Goal: Communication & Community: Participate in discussion

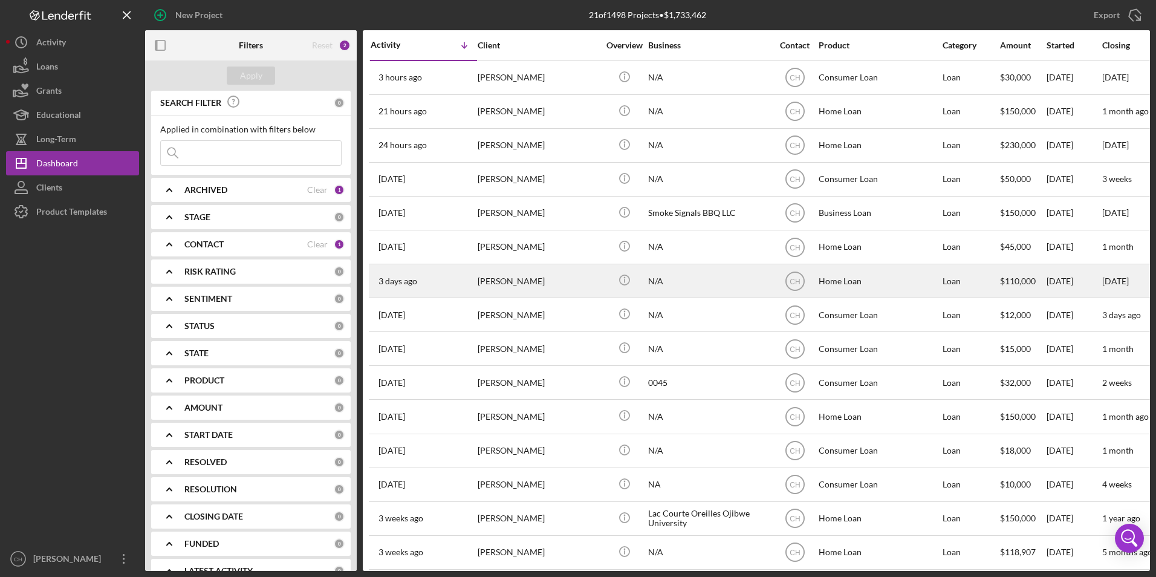
click at [508, 284] on div "[PERSON_NAME]" at bounding box center [538, 281] width 121 height 32
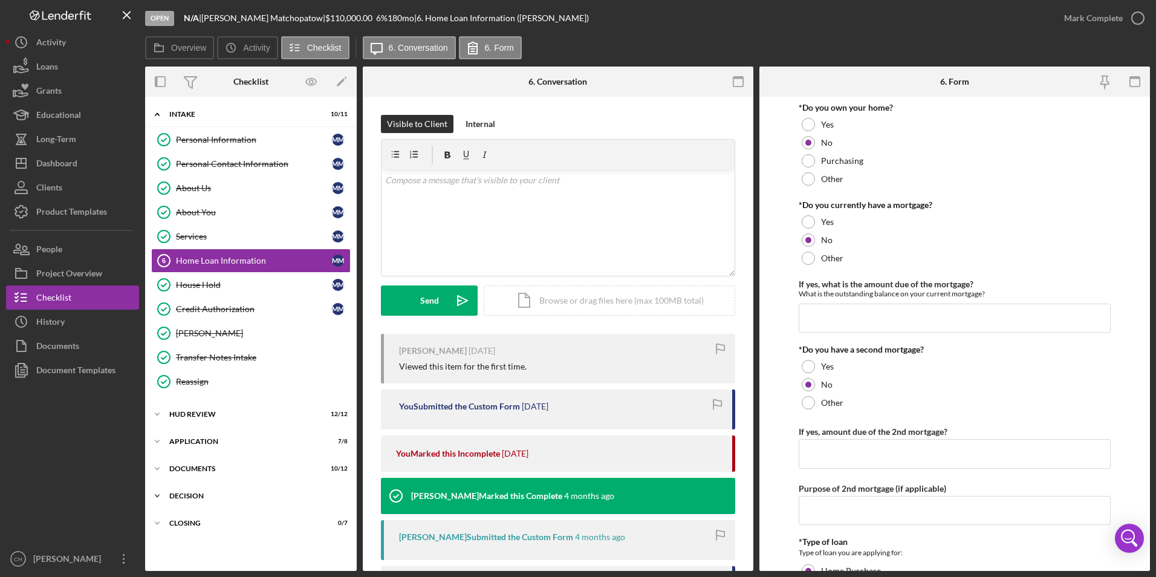
click at [196, 494] on div "Decision" at bounding box center [255, 495] width 172 height 7
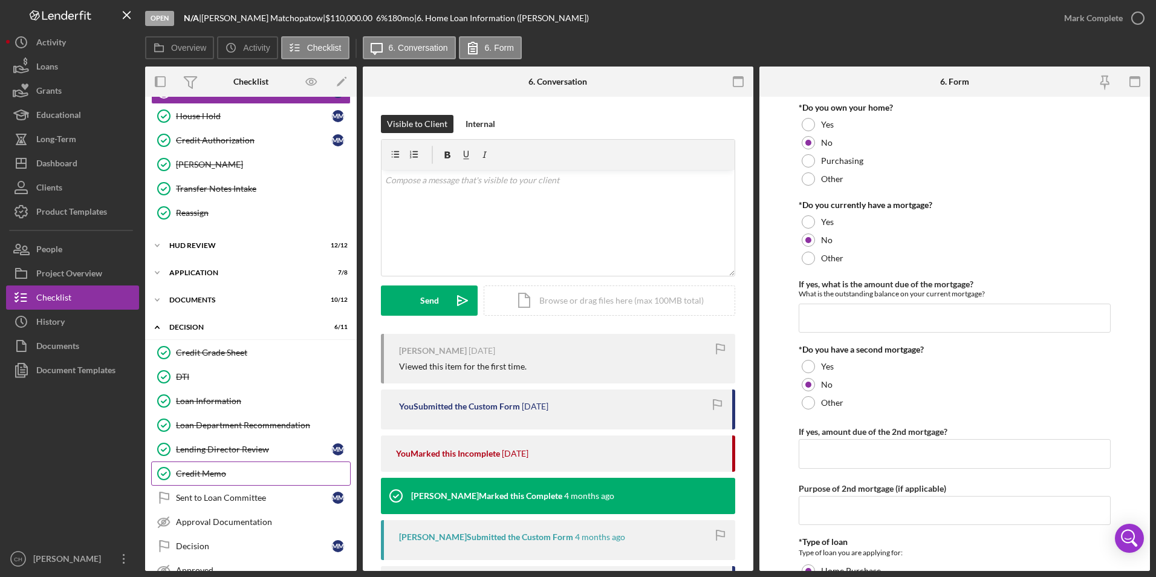
scroll to position [244, 0]
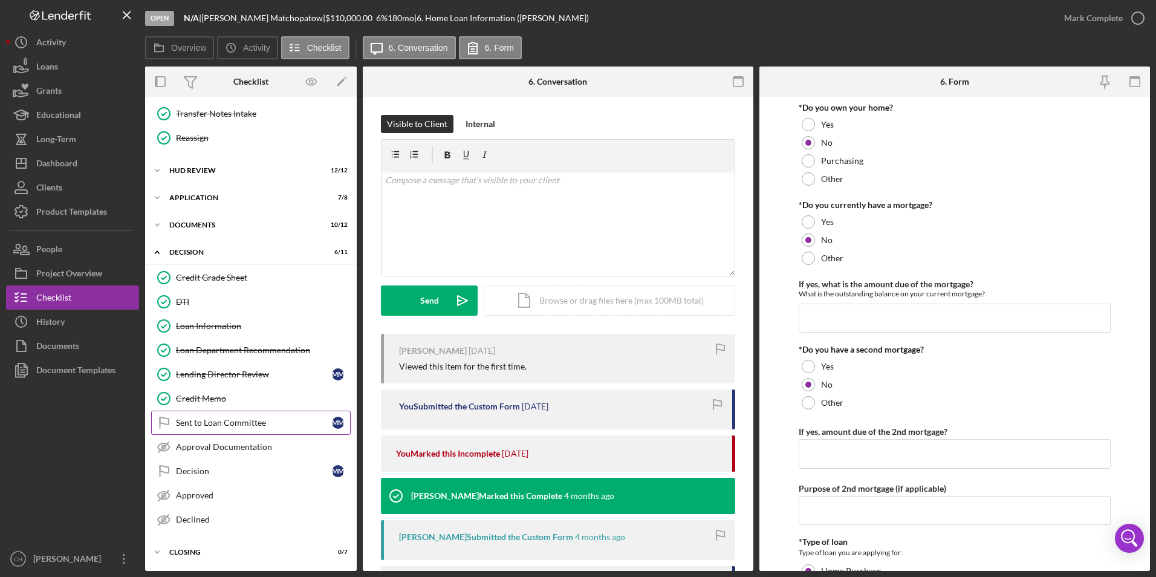
click at [229, 426] on div "Sent to Loan Committee" at bounding box center [254, 423] width 156 height 10
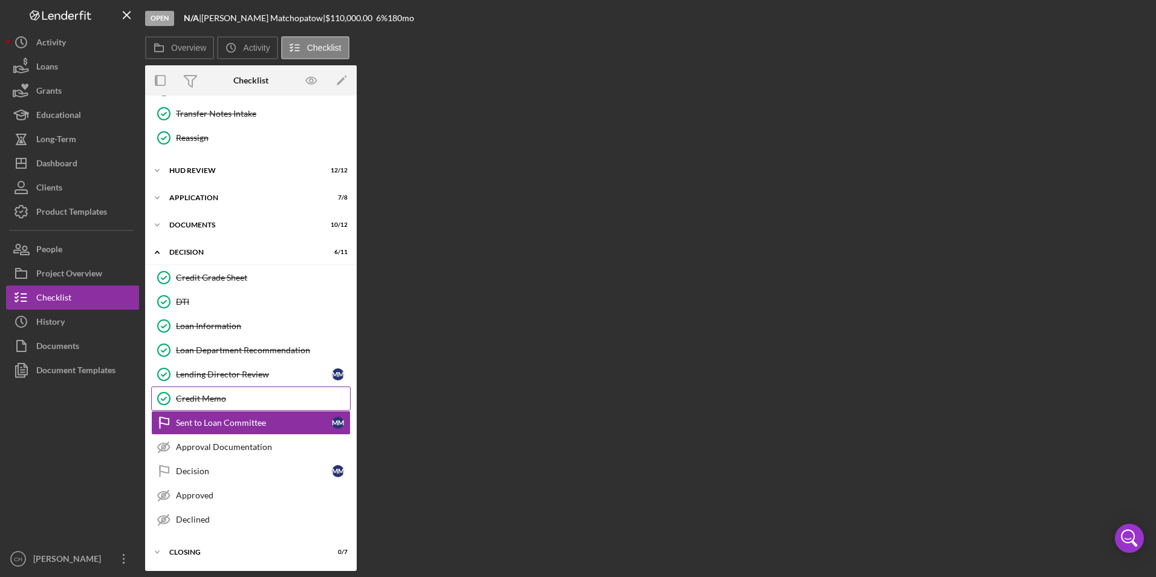
scroll to position [244, 0]
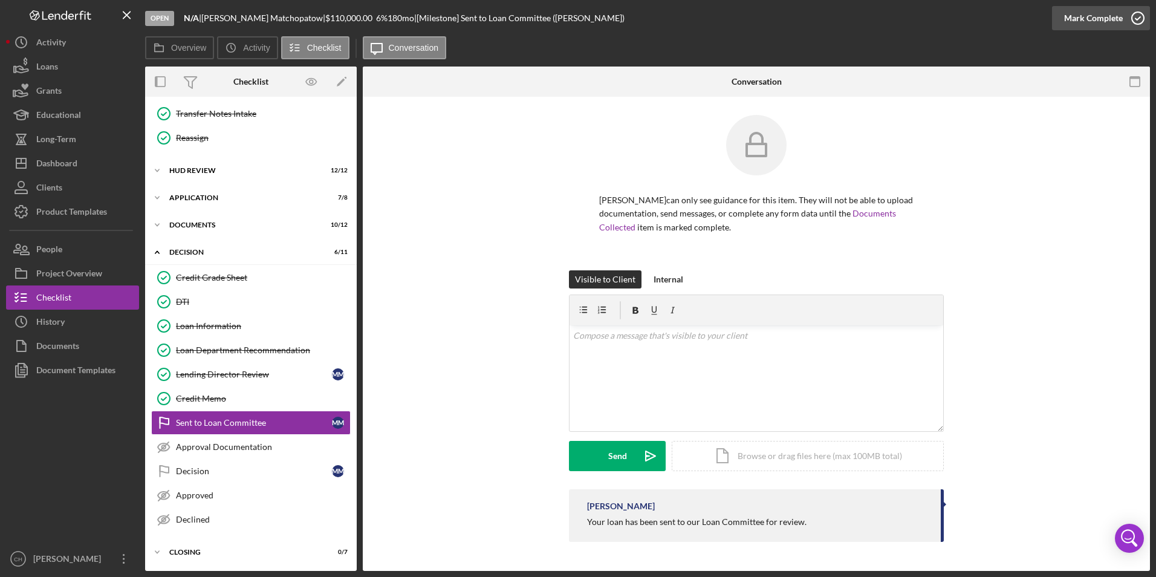
click at [1091, 15] on div "Mark Complete" at bounding box center [1093, 18] width 59 height 24
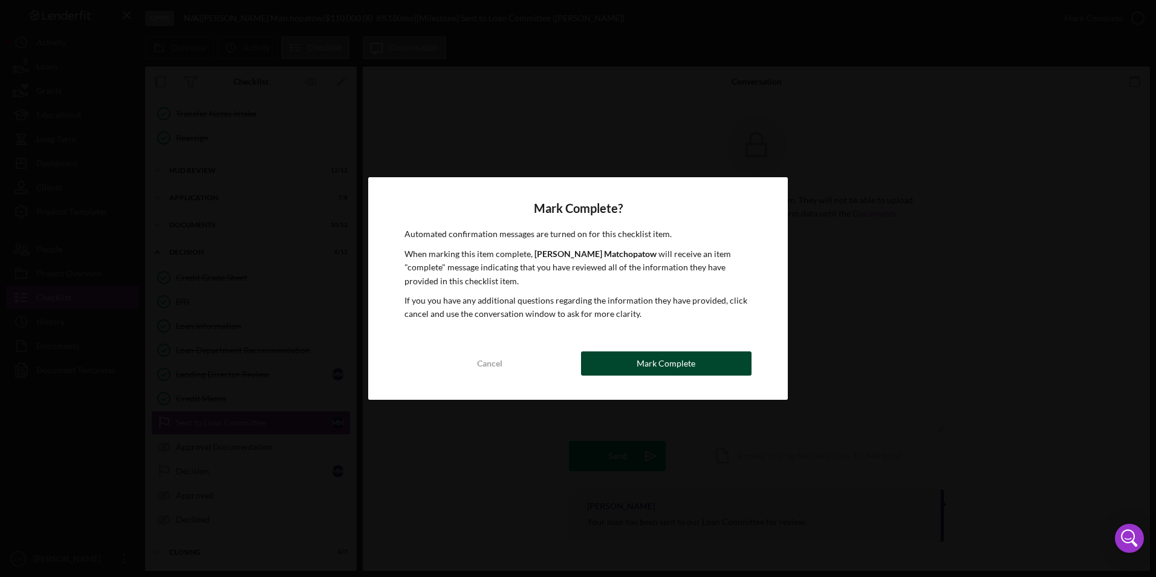
click at [635, 365] on button "Mark Complete" at bounding box center [666, 363] width 170 height 24
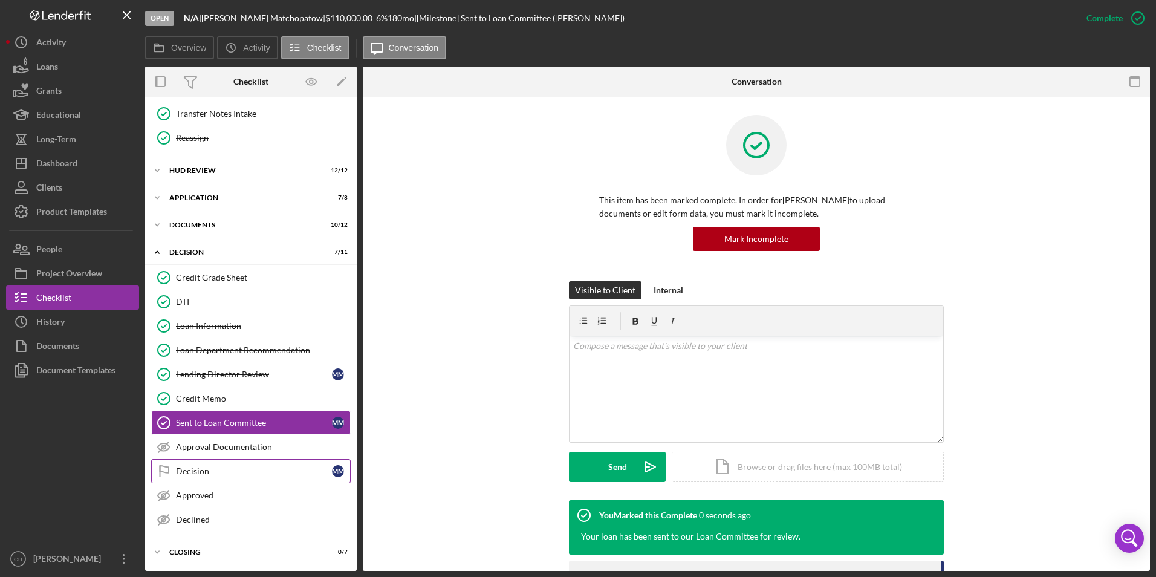
click at [193, 471] on div "Decision" at bounding box center [254, 471] width 156 height 10
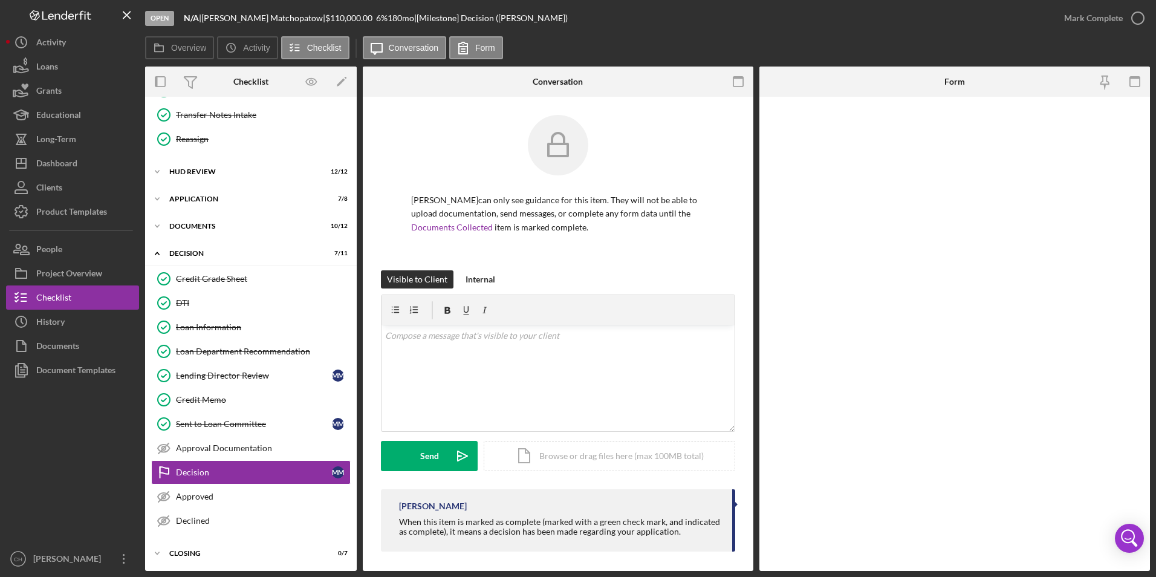
scroll to position [244, 0]
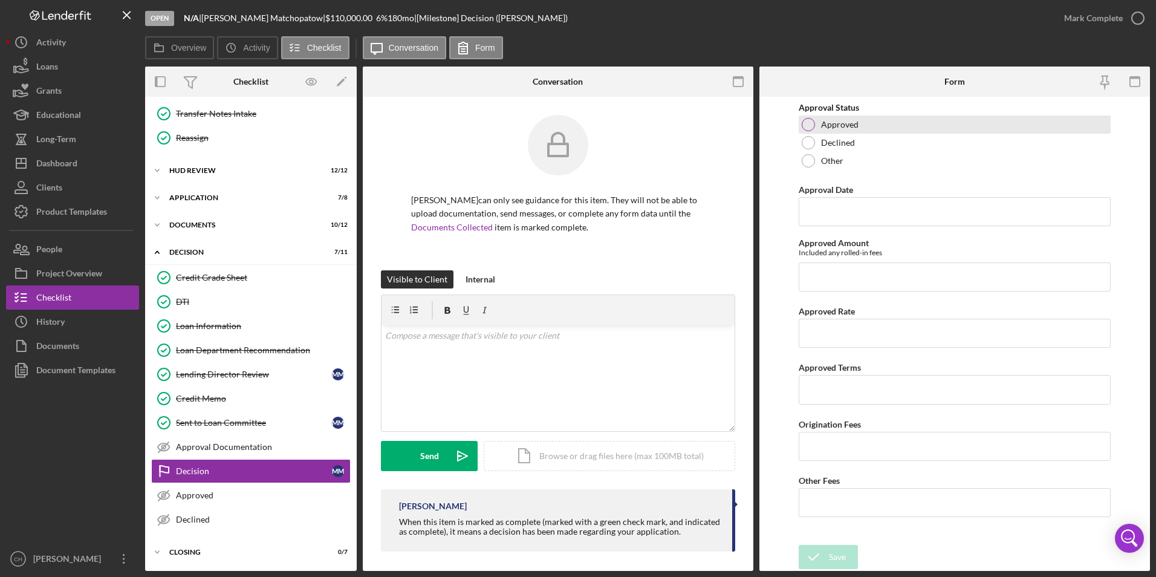
click at [806, 122] on div at bounding box center [808, 124] width 13 height 13
click at [819, 214] on input "Approval Date" at bounding box center [955, 211] width 313 height 29
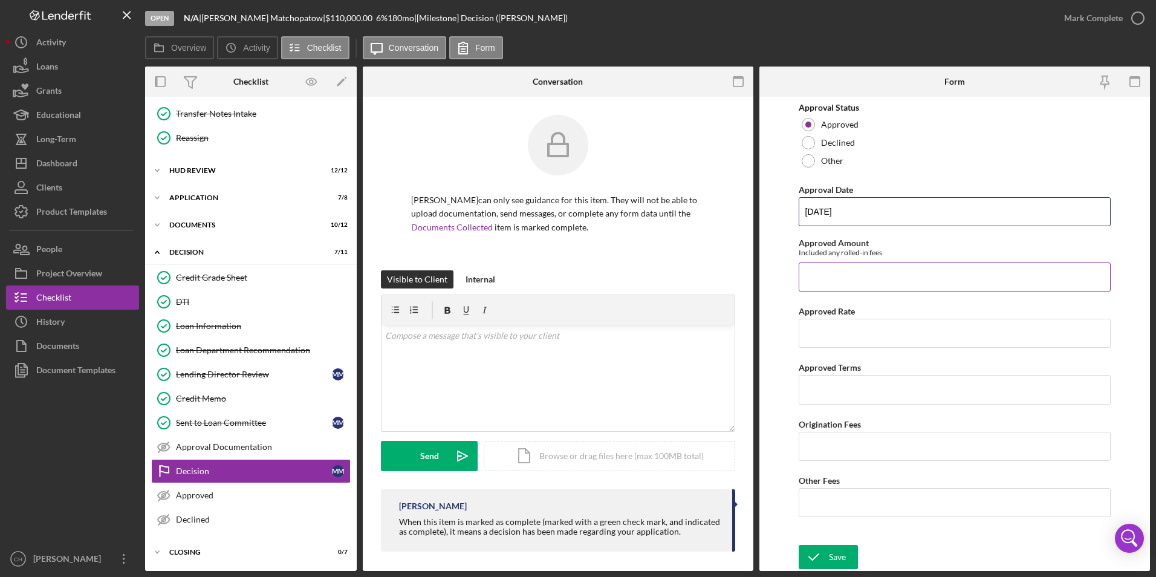
type input "[DATE]"
click at [831, 272] on input "Approved Amount" at bounding box center [955, 276] width 313 height 29
type input "$65,000"
click at [826, 336] on input "Approved Rate" at bounding box center [955, 333] width 313 height 29
type input "7.00000%"
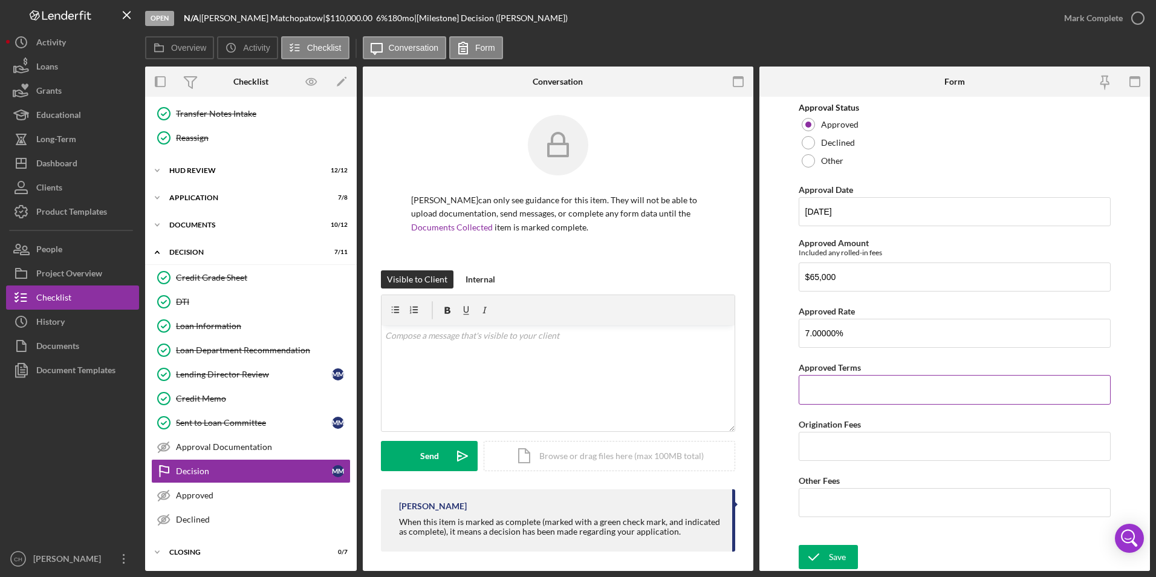
click at [834, 387] on input "Approved Terms" at bounding box center [955, 389] width 313 height 29
type input "15 years"
type input "$1,950"
type input "$50"
click at [837, 557] on div "Save" at bounding box center [837, 557] width 17 height 24
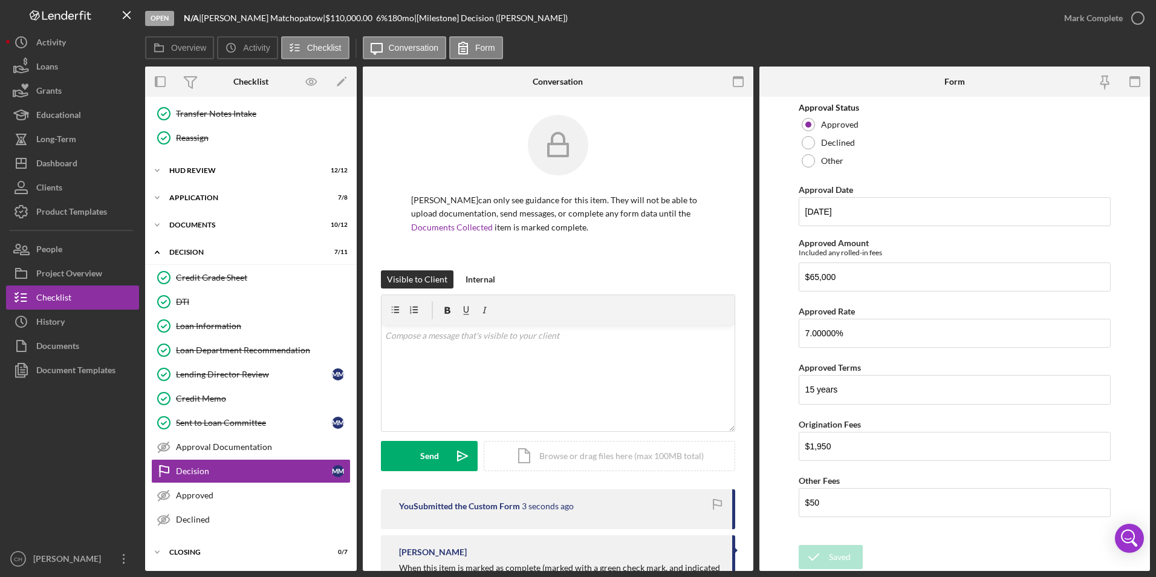
click at [1097, 13] on div "Saved" at bounding box center [1049, 12] width 193 height 5
click at [1093, 18] on div "Mark Complete" at bounding box center [1093, 18] width 59 height 24
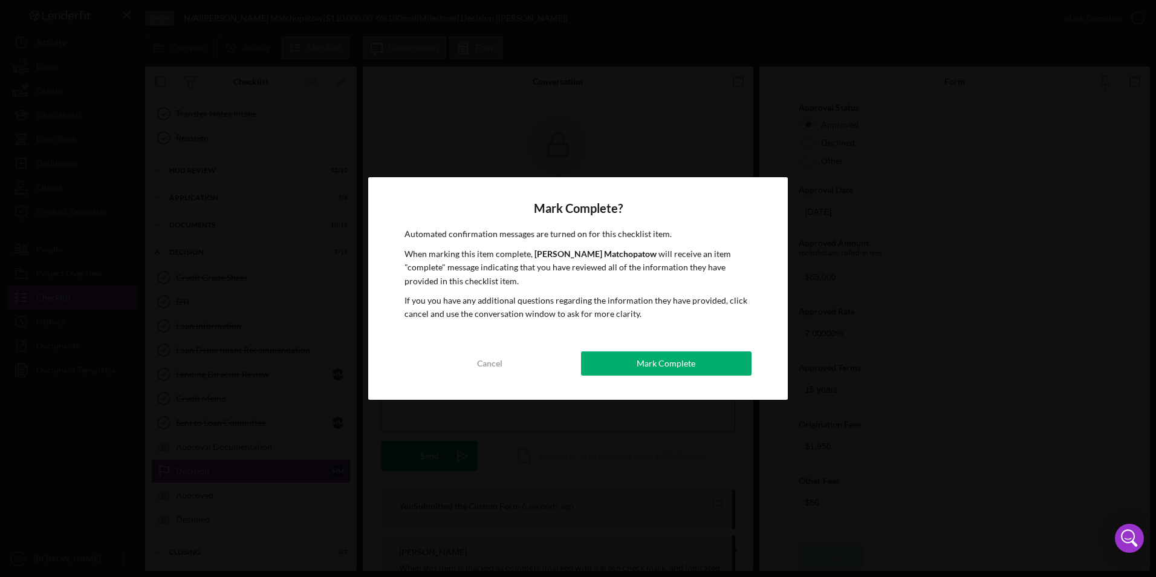
click at [670, 371] on div "Mark Complete" at bounding box center [666, 363] width 59 height 24
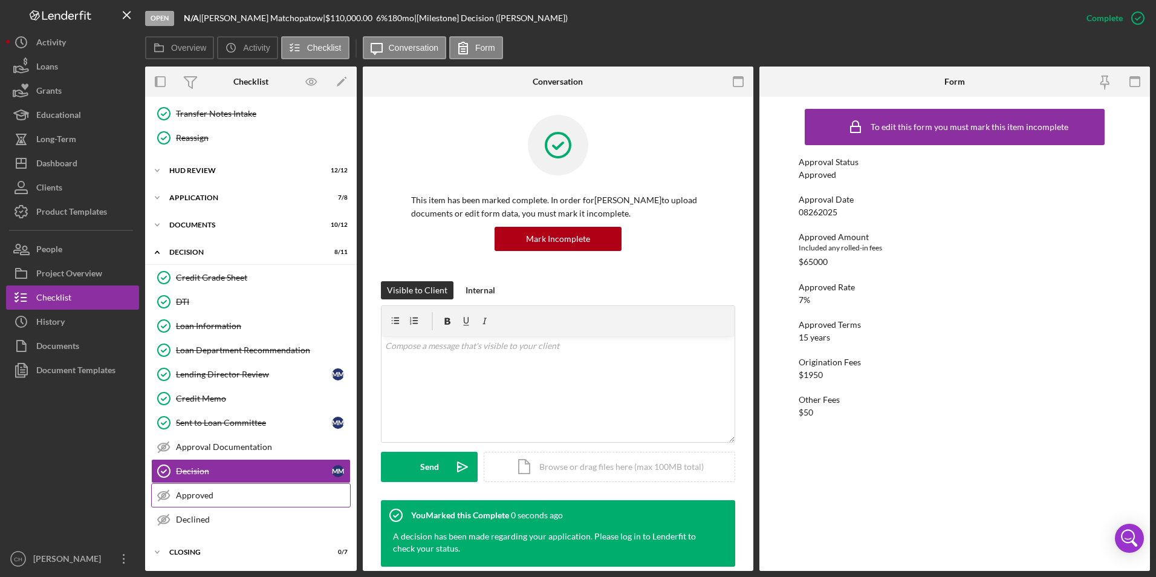
click at [231, 494] on div "Approved" at bounding box center [263, 495] width 174 height 10
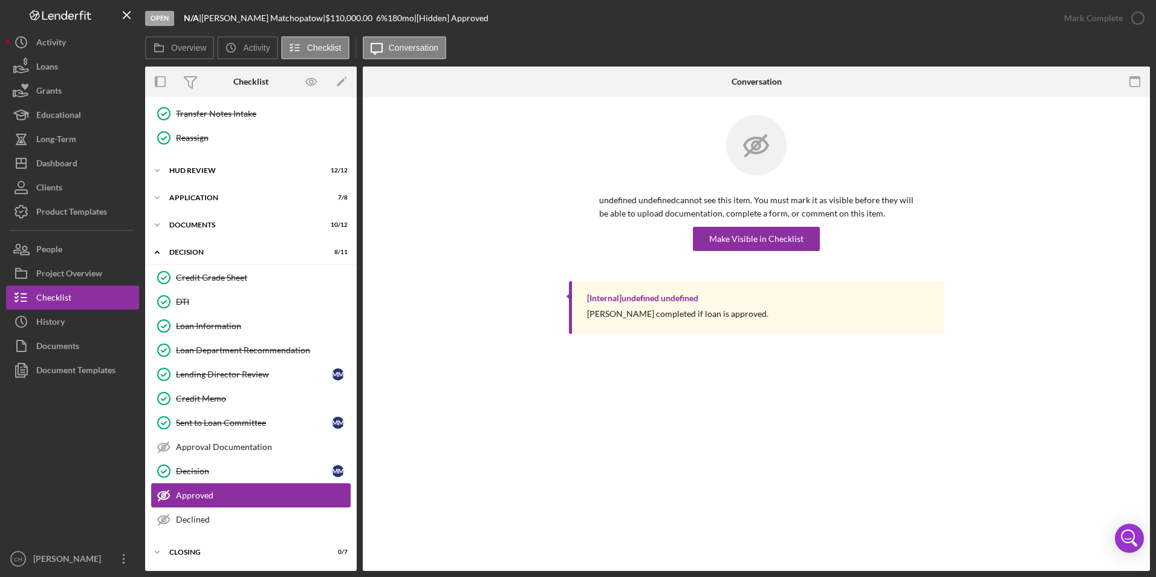
scroll to position [244, 0]
click at [756, 242] on div "Make Visible in Checklist" at bounding box center [756, 239] width 94 height 24
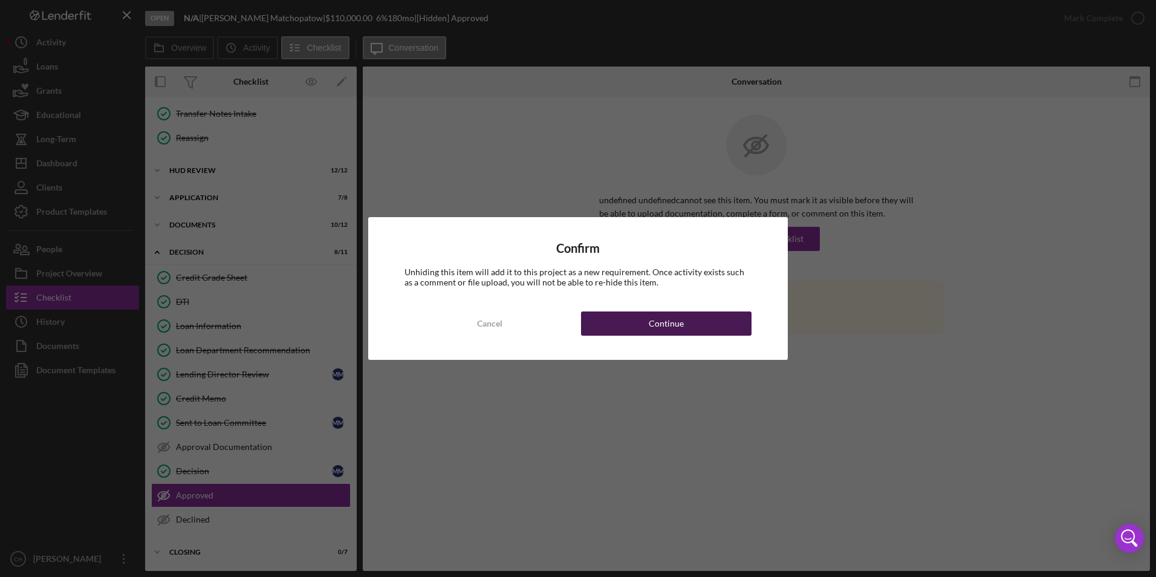
click at [663, 320] on div "Continue" at bounding box center [666, 323] width 35 height 24
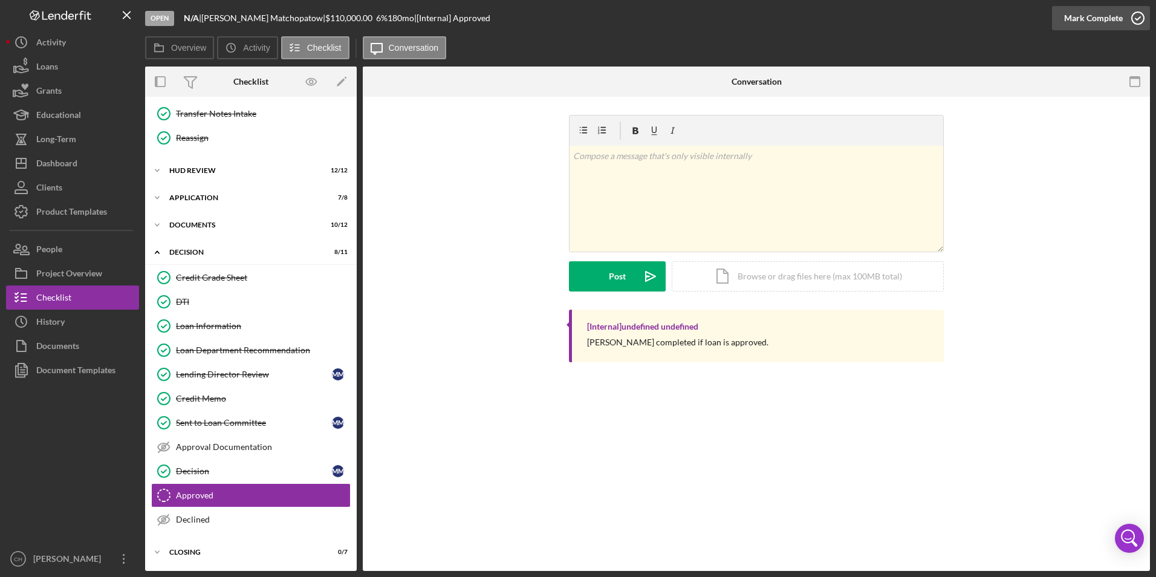
click at [1091, 10] on div "Mark Complete" at bounding box center [1093, 18] width 59 height 24
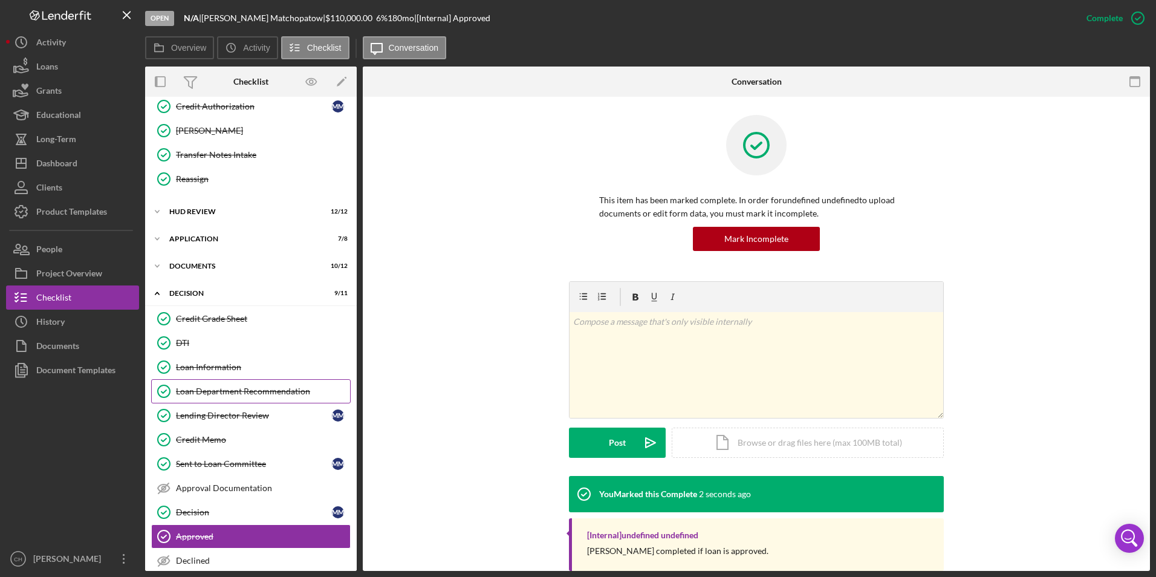
scroll to position [183, 0]
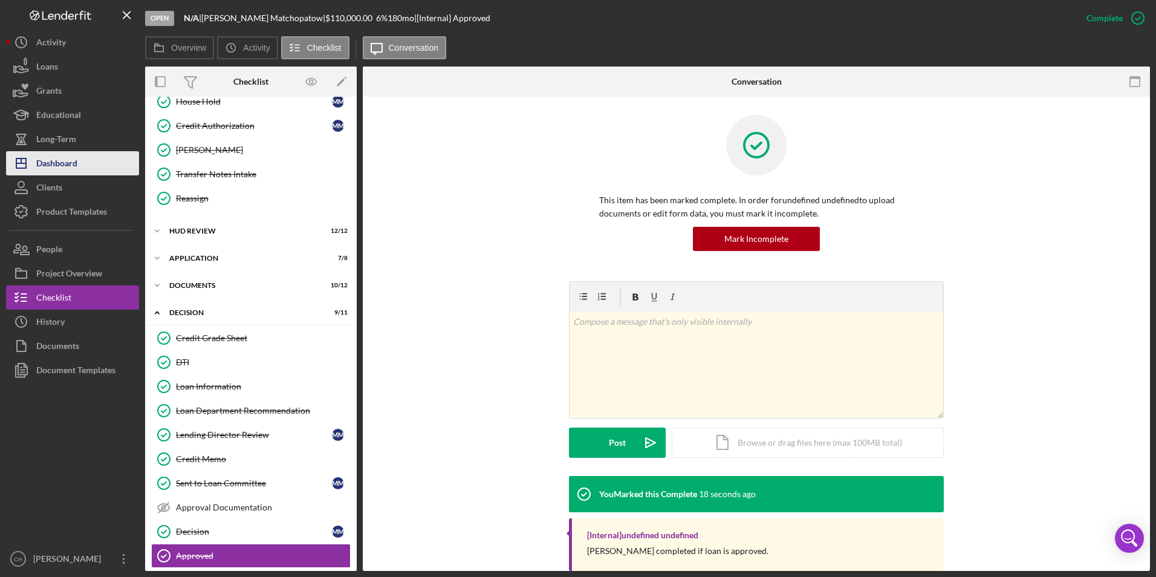
click at [91, 170] on button "Icon/Dashboard Dashboard" at bounding box center [72, 163] width 133 height 24
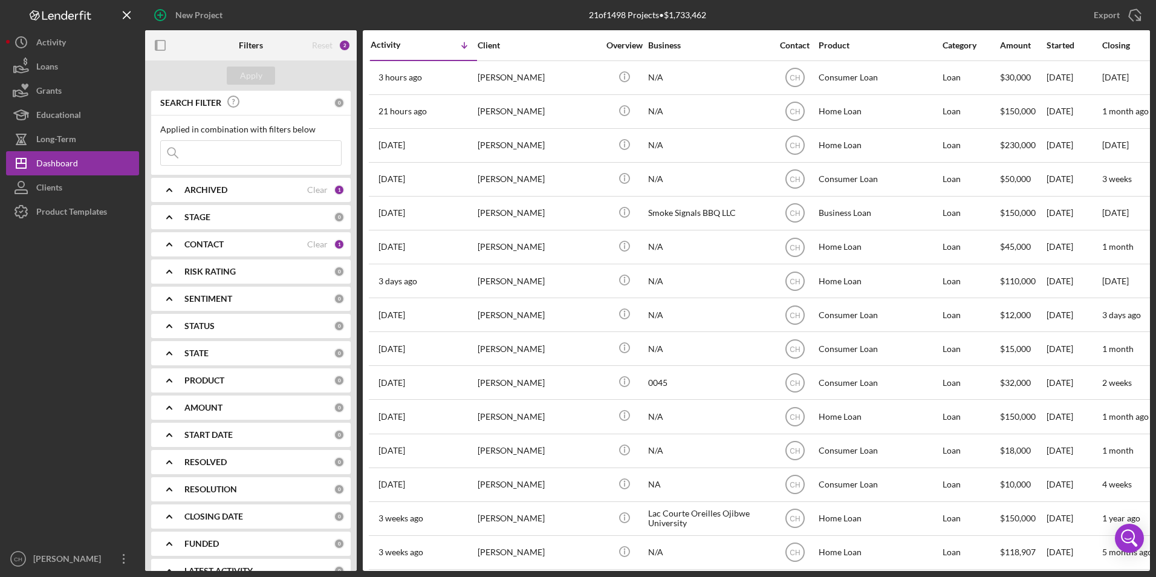
click at [236, 154] on input at bounding box center [251, 153] width 180 height 24
click at [118, 271] on div at bounding box center [72, 385] width 133 height 323
click at [236, 245] on div "CONTACT" at bounding box center [245, 244] width 123 height 10
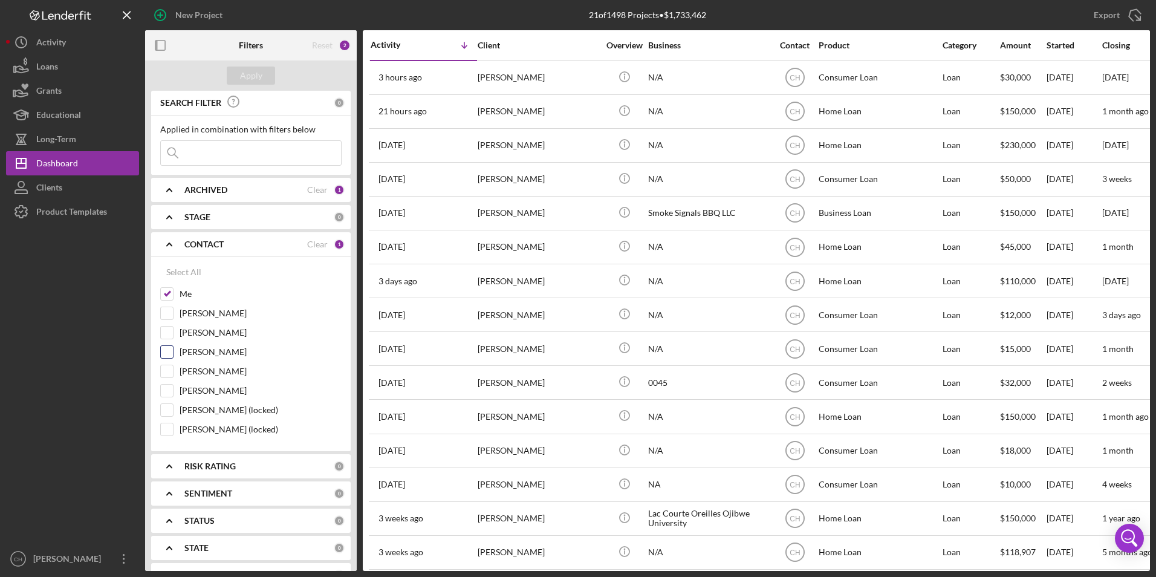
click at [167, 352] on input "[PERSON_NAME]" at bounding box center [167, 352] width 12 height 12
checkbox input "true"
click at [249, 70] on div "Apply" at bounding box center [251, 75] width 22 height 18
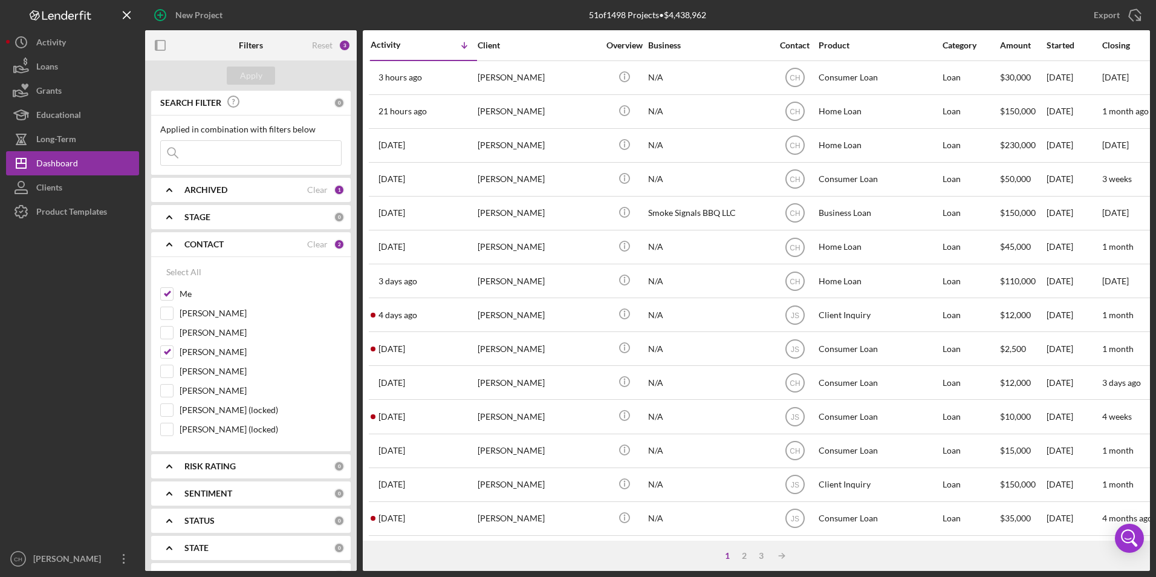
click at [239, 155] on input at bounding box center [251, 153] width 180 height 24
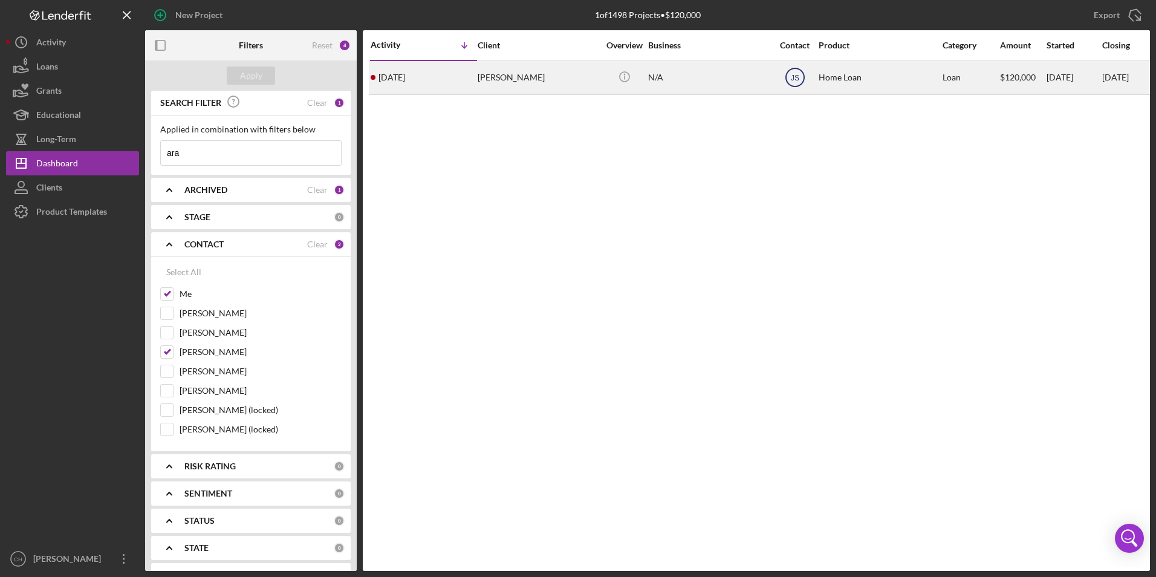
type input "ara"
click at [794, 78] on text "JS" at bounding box center [794, 78] width 8 height 8
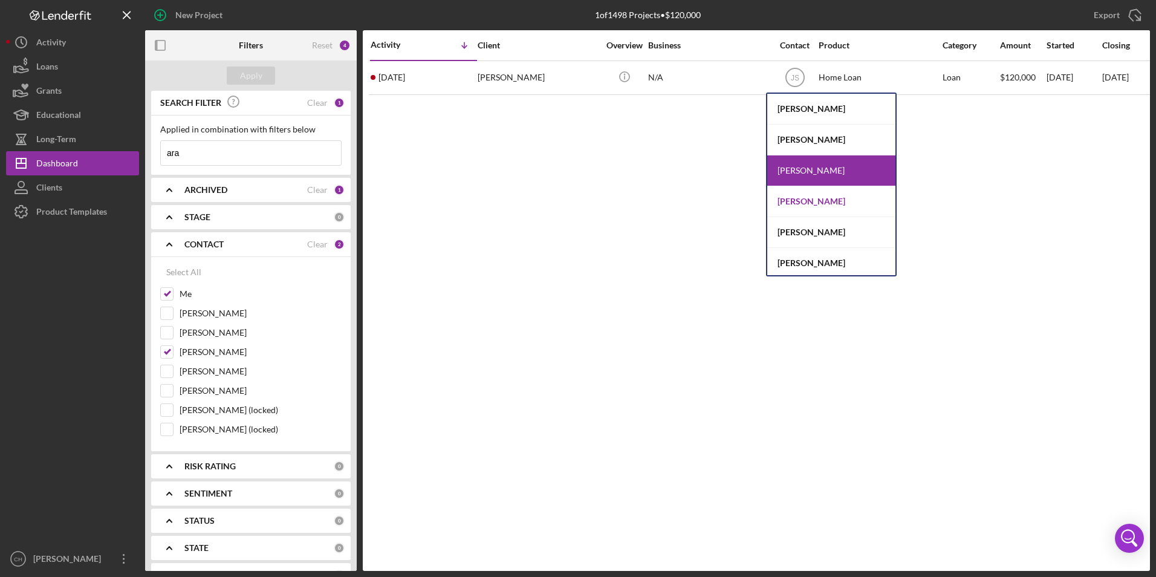
click at [797, 201] on div "[PERSON_NAME]" at bounding box center [831, 201] width 128 height 31
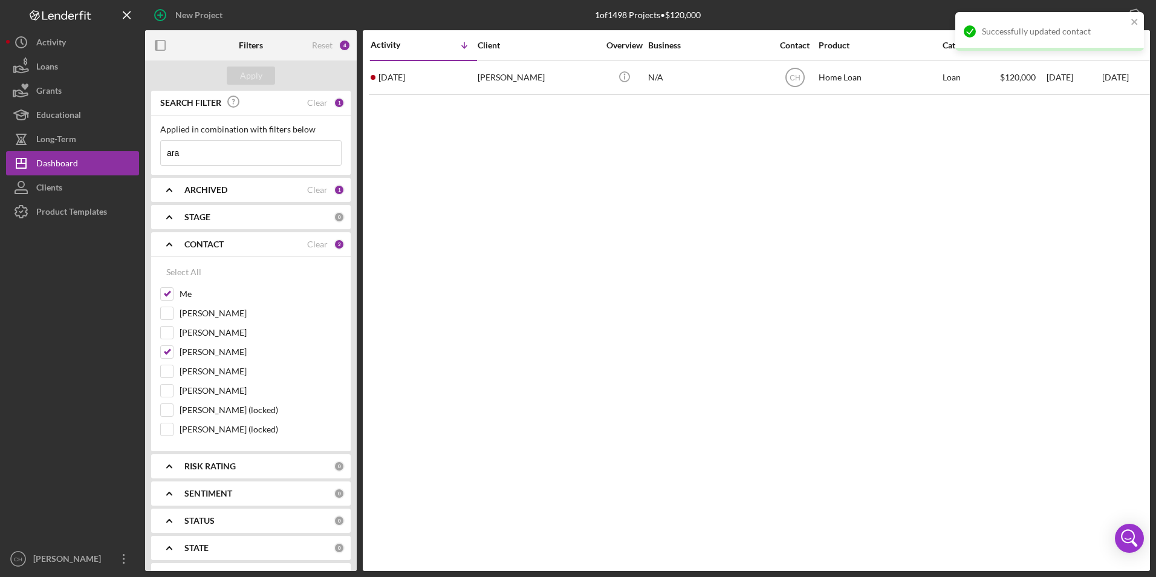
drag, startPoint x: 193, startPoint y: 155, endPoint x: 161, endPoint y: 156, distance: 32.1
click at [161, 156] on input "ara" at bounding box center [251, 153] width 180 height 24
click at [316, 101] on div "Clear" at bounding box center [317, 103] width 21 height 10
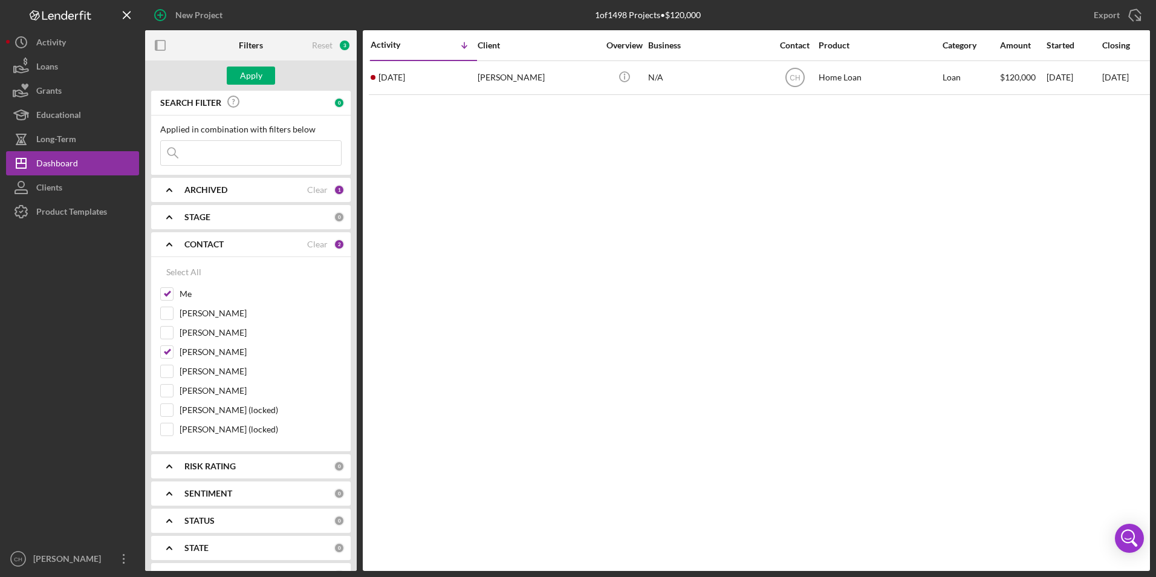
click at [188, 158] on input at bounding box center [251, 153] width 180 height 24
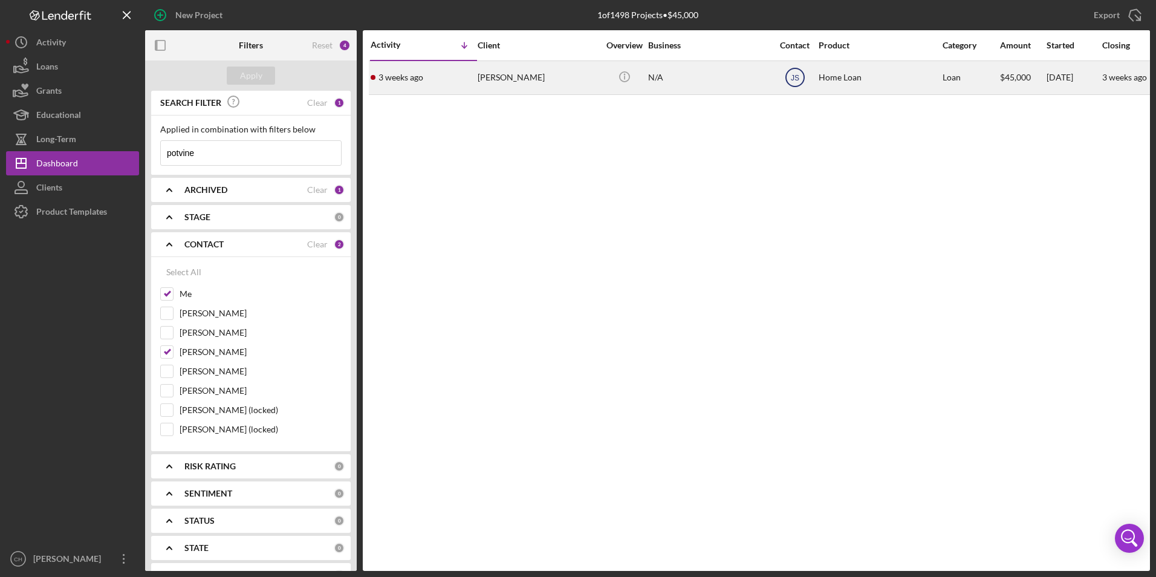
type input "potvine"
click at [786, 82] on circle at bounding box center [795, 77] width 18 height 18
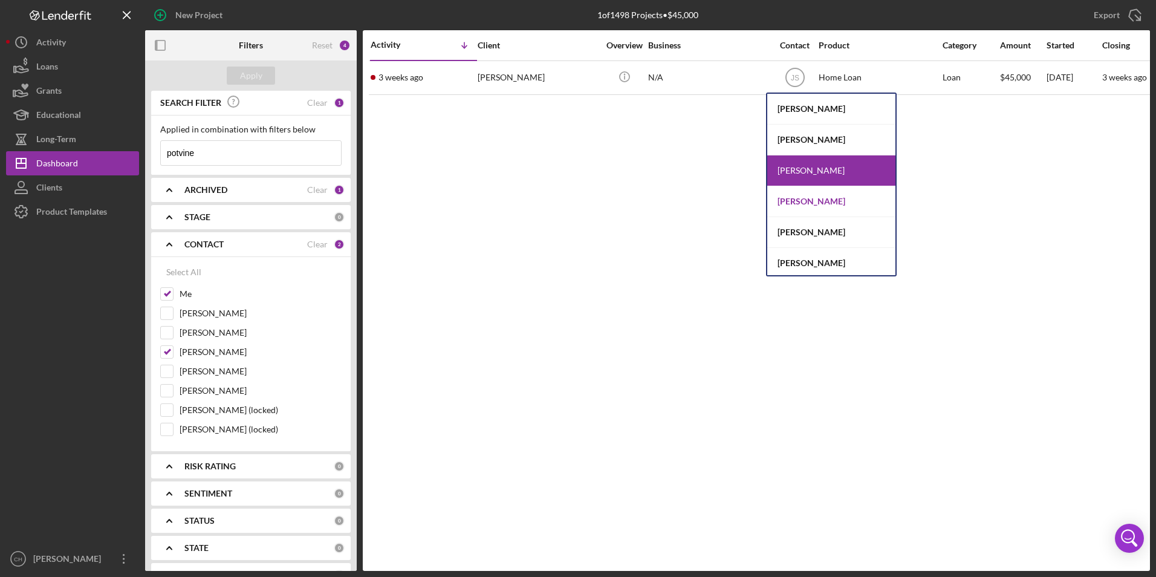
click at [799, 198] on div "[PERSON_NAME]" at bounding box center [831, 201] width 128 height 31
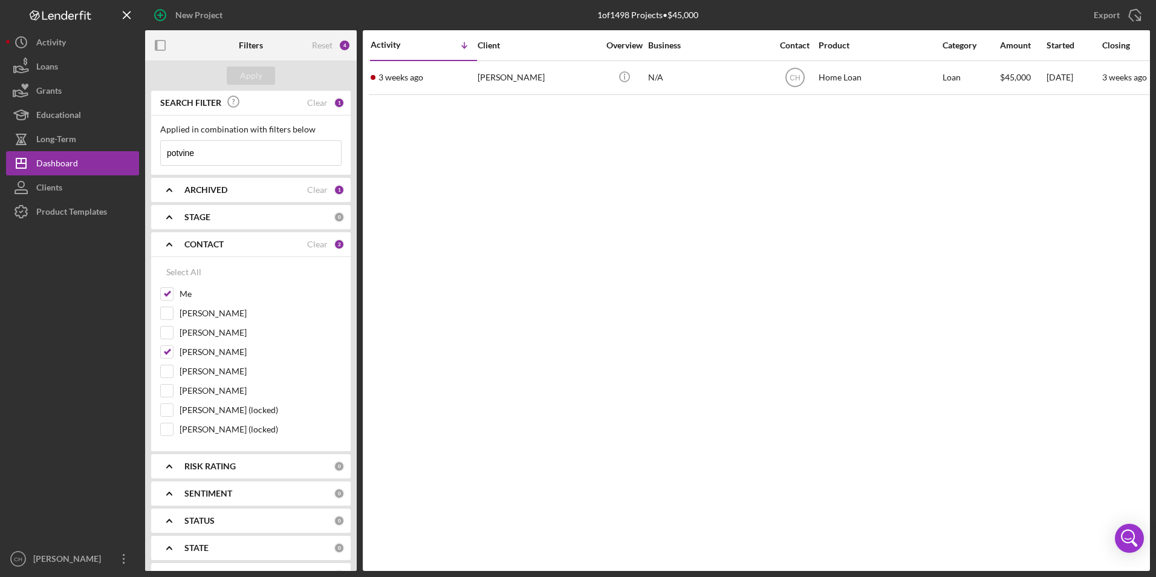
drag, startPoint x: 231, startPoint y: 156, endPoint x: 159, endPoint y: 164, distance: 72.4
click at [159, 164] on div "Applied in combination with filters below potvine Icon/Menu Close" at bounding box center [250, 144] width 199 height 59
click at [166, 348] on input "[PERSON_NAME]" at bounding box center [167, 352] width 12 height 12
checkbox input "false"
click at [263, 73] on button "Apply" at bounding box center [251, 75] width 48 height 18
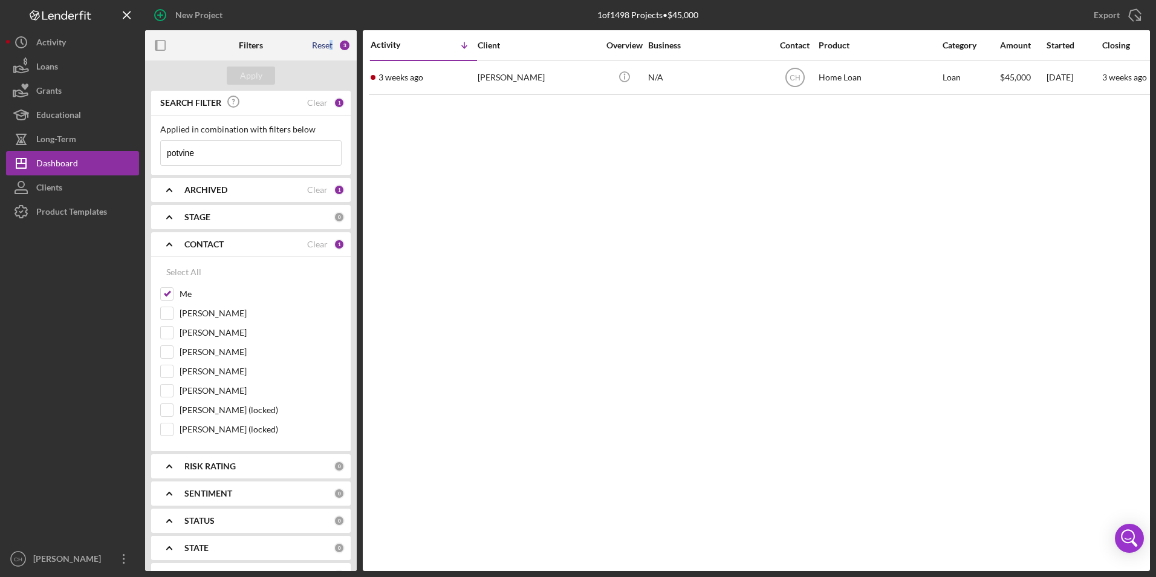
click at [331, 47] on div "Reset" at bounding box center [322, 46] width 21 height 10
drag, startPoint x: 331, startPoint y: 47, endPoint x: 262, endPoint y: 78, distance: 75.5
click at [262, 78] on button "Apply" at bounding box center [251, 75] width 48 height 18
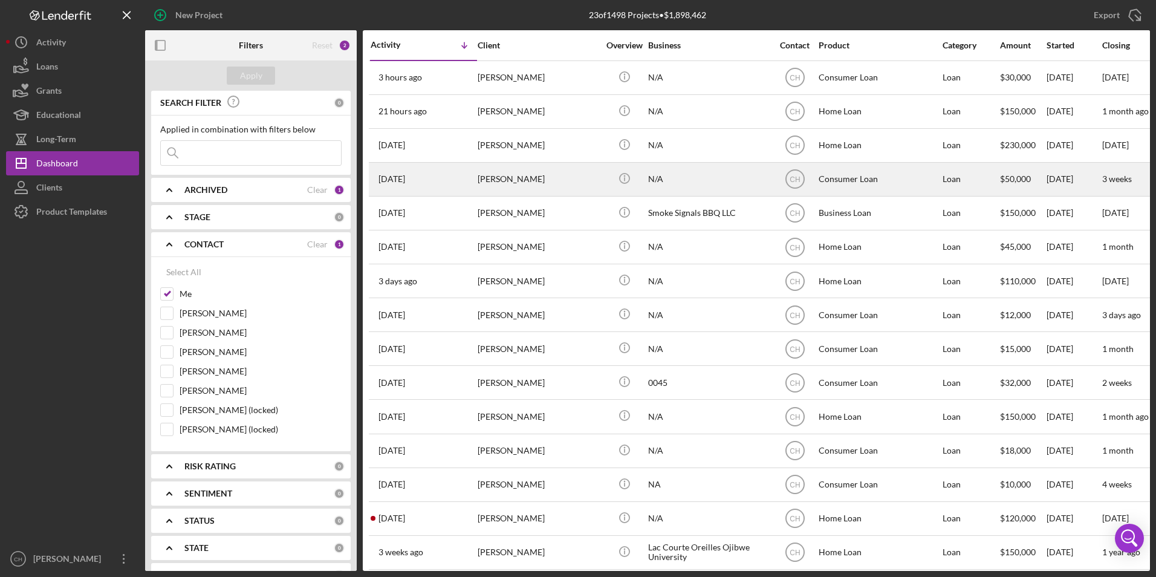
click at [502, 178] on div "[PERSON_NAME]" at bounding box center [538, 179] width 121 height 32
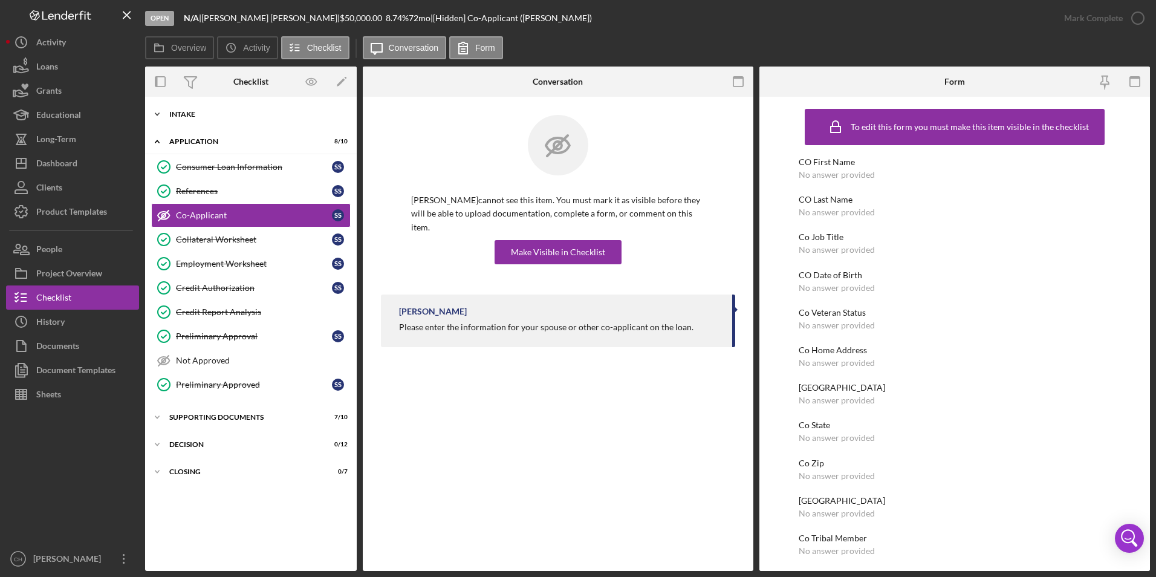
click at [163, 110] on icon "Icon/Expander" at bounding box center [157, 114] width 24 height 24
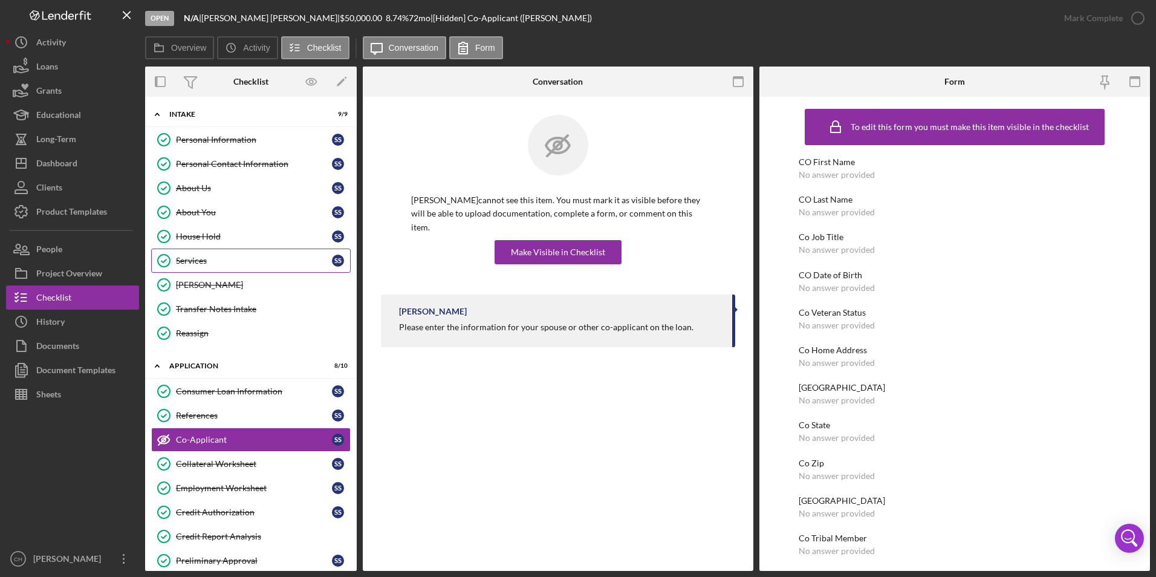
click at [199, 263] on div "Services" at bounding box center [254, 261] width 156 height 10
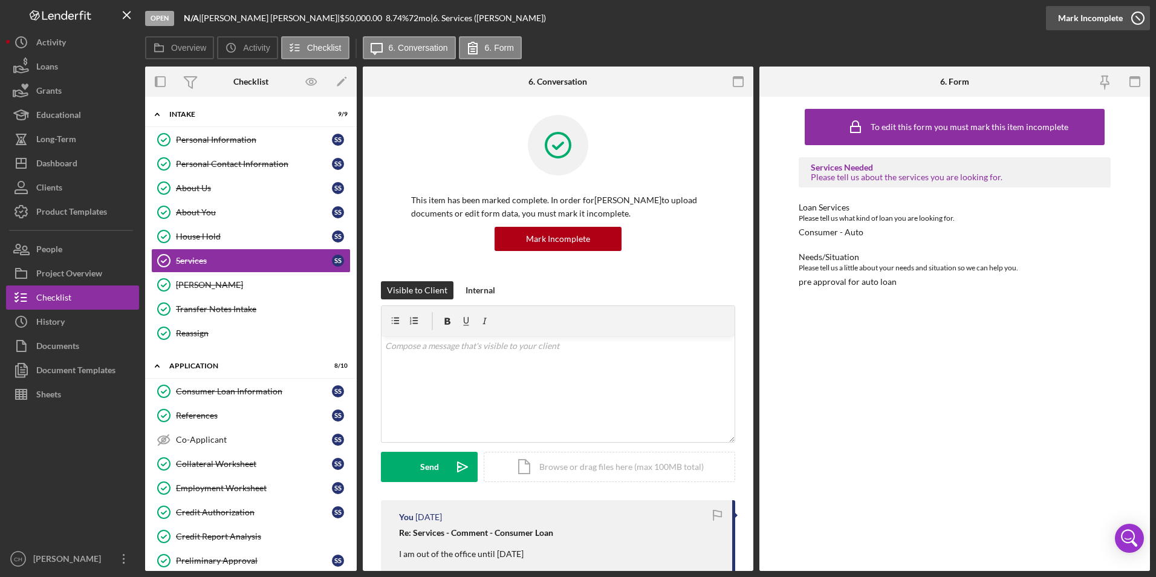
click at [1094, 24] on div "Mark Incomplete" at bounding box center [1090, 18] width 65 height 24
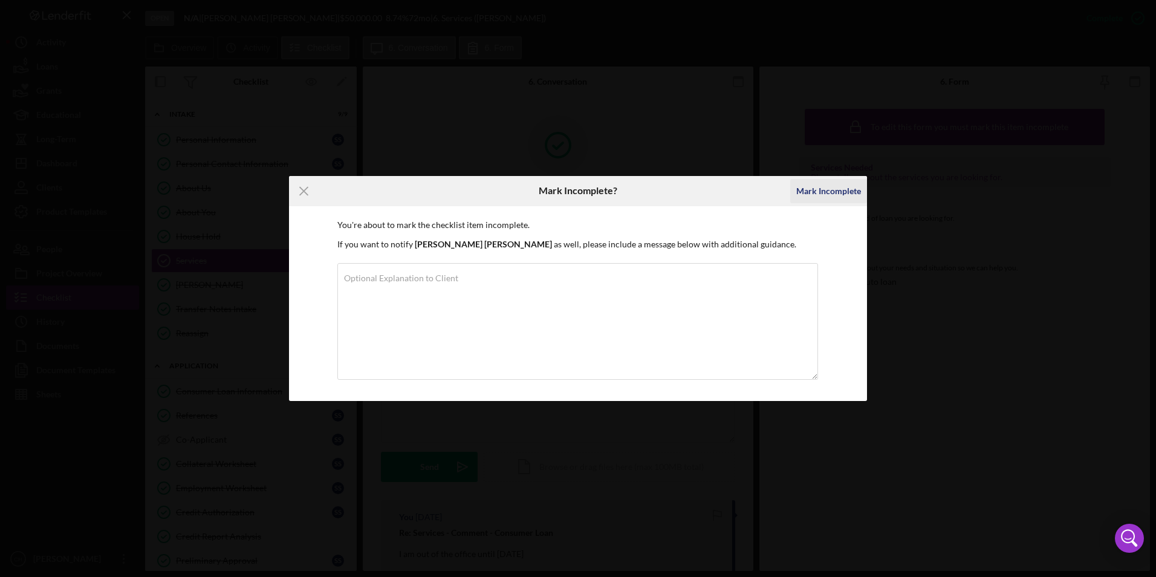
click at [824, 186] on div "Mark Incomplete" at bounding box center [828, 191] width 65 height 24
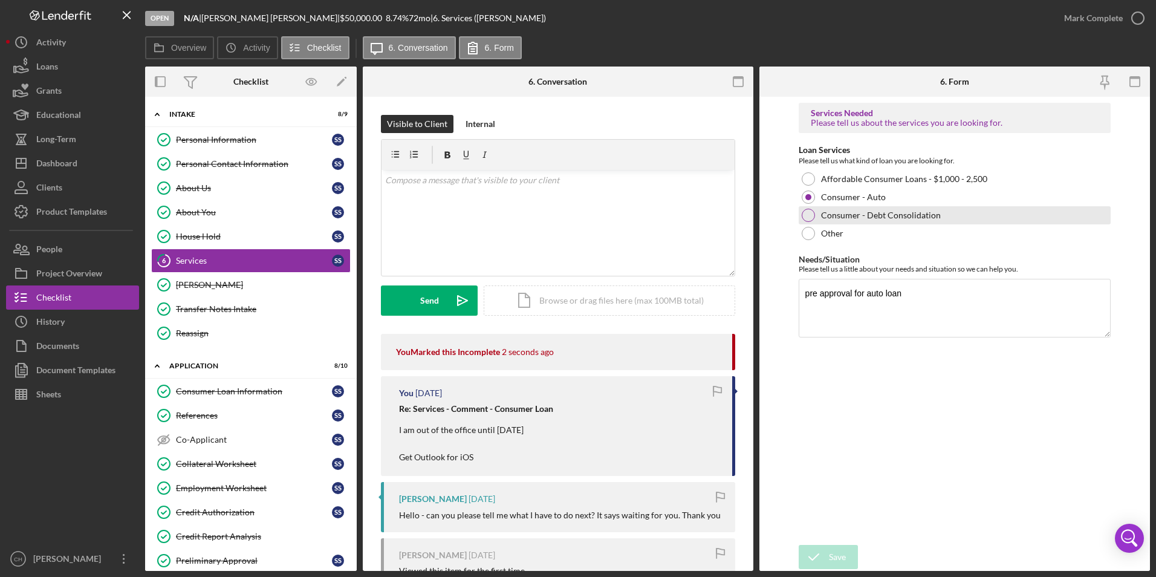
click at [809, 215] on div at bounding box center [808, 215] width 13 height 13
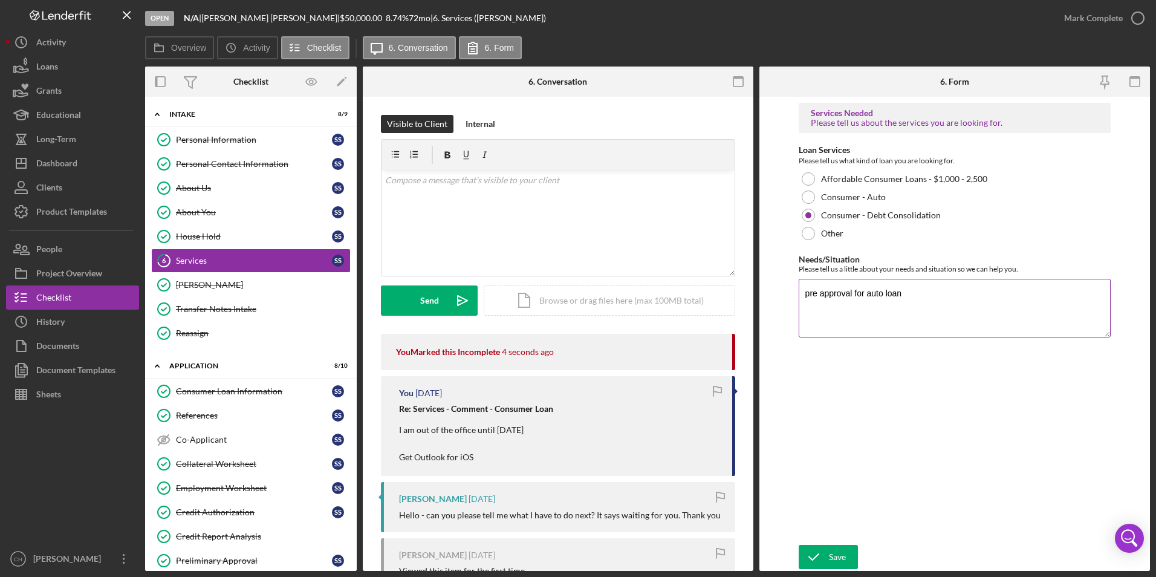
drag, startPoint x: 907, startPoint y: 292, endPoint x: 805, endPoint y: 291, distance: 102.2
click at [805, 291] on textarea "pre approval for auto loan" at bounding box center [955, 308] width 313 height 58
type textarea "debt consolidation"
click at [826, 556] on icon "submit" at bounding box center [814, 557] width 30 height 30
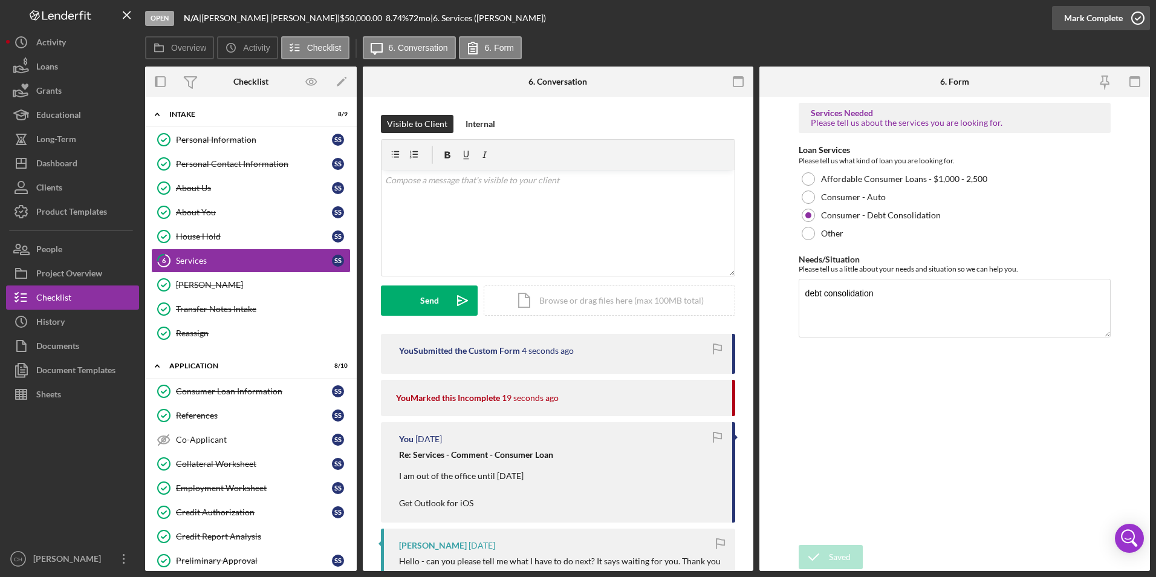
click at [1089, 22] on div "Mark Complete" at bounding box center [1093, 18] width 59 height 24
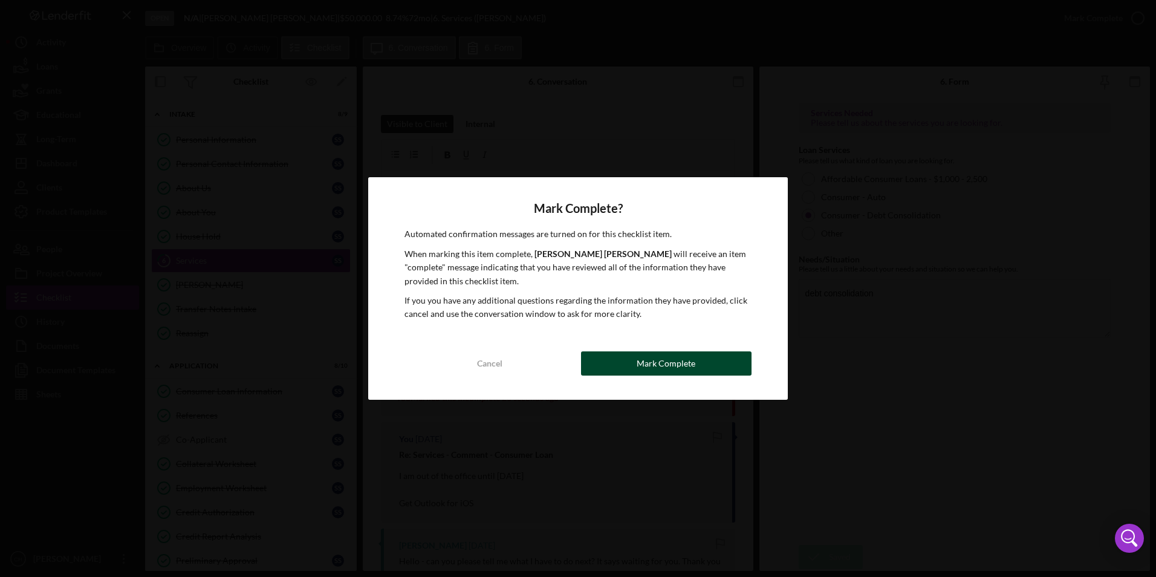
click at [692, 363] on div "Mark Complete" at bounding box center [666, 363] width 59 height 24
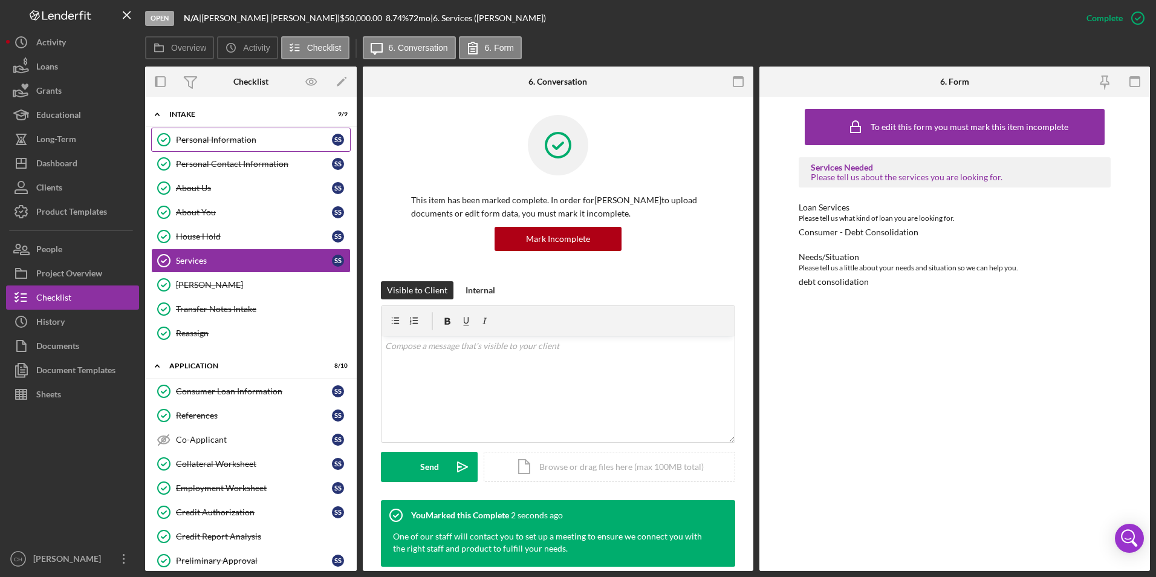
click at [200, 137] on div "Personal Information" at bounding box center [254, 140] width 156 height 10
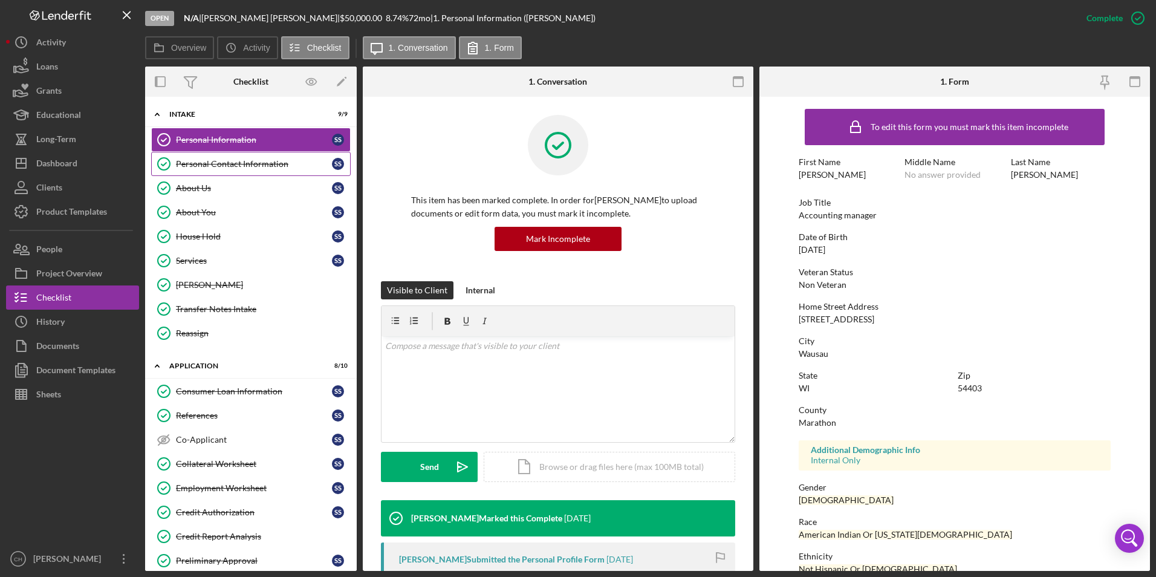
click at [206, 163] on div "Personal Contact Information" at bounding box center [254, 164] width 156 height 10
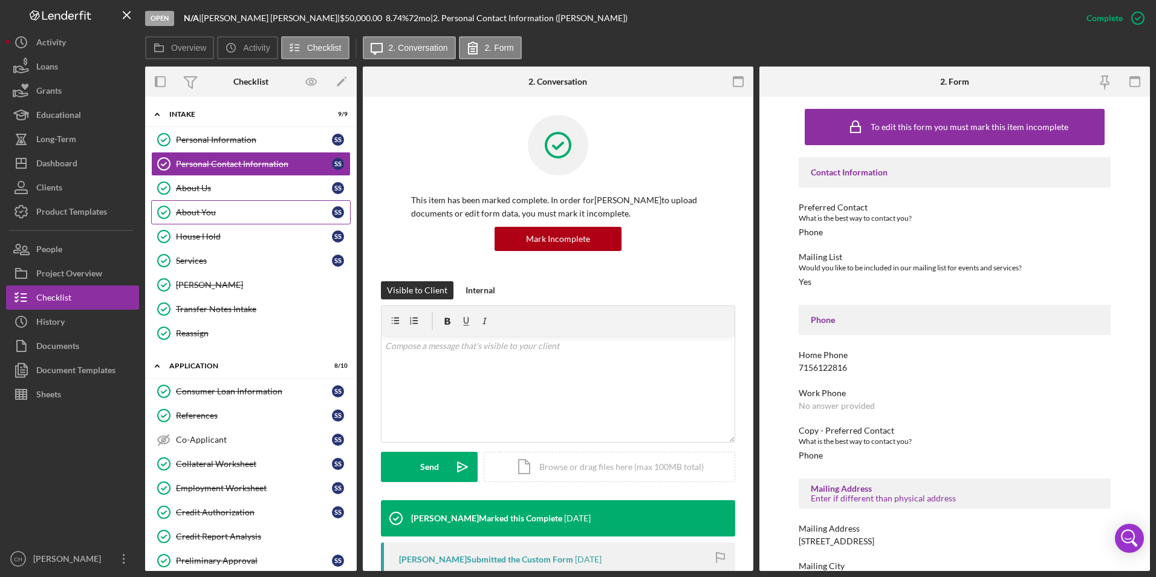
click at [199, 210] on div "About You" at bounding box center [254, 212] width 156 height 10
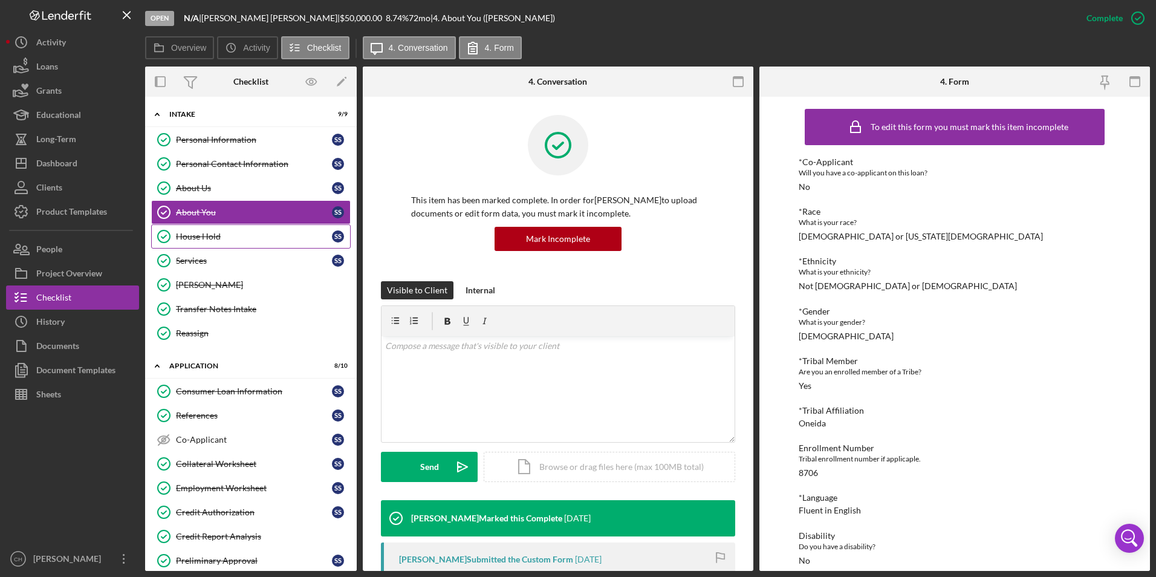
click at [193, 239] on div "House Hold" at bounding box center [254, 237] width 156 height 10
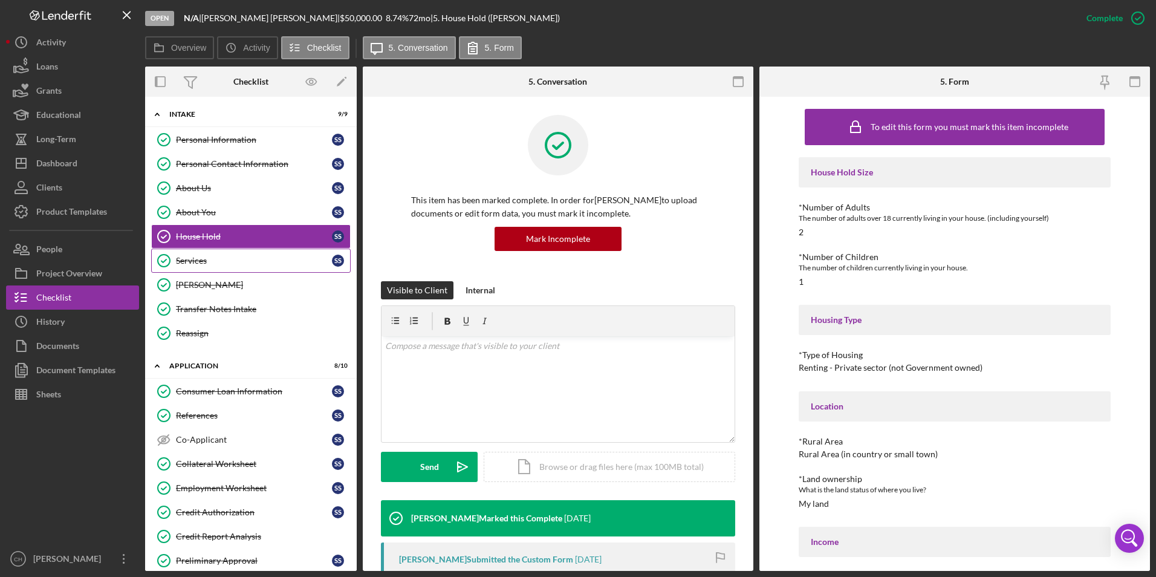
click at [190, 258] on div "Services" at bounding box center [254, 261] width 156 height 10
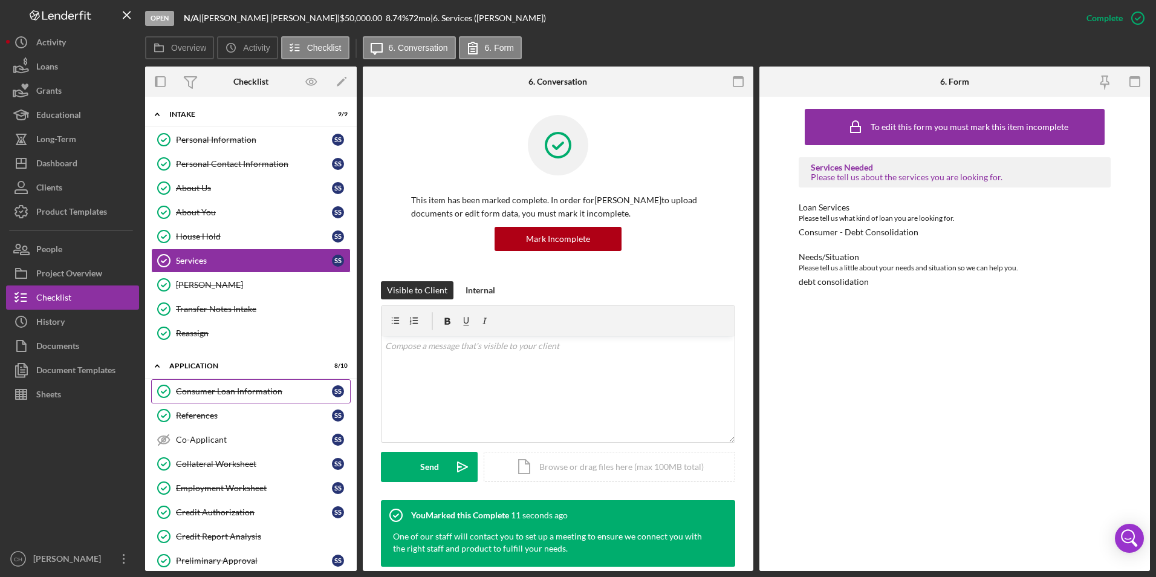
click at [221, 388] on div "Consumer Loan Information" at bounding box center [254, 391] width 156 height 10
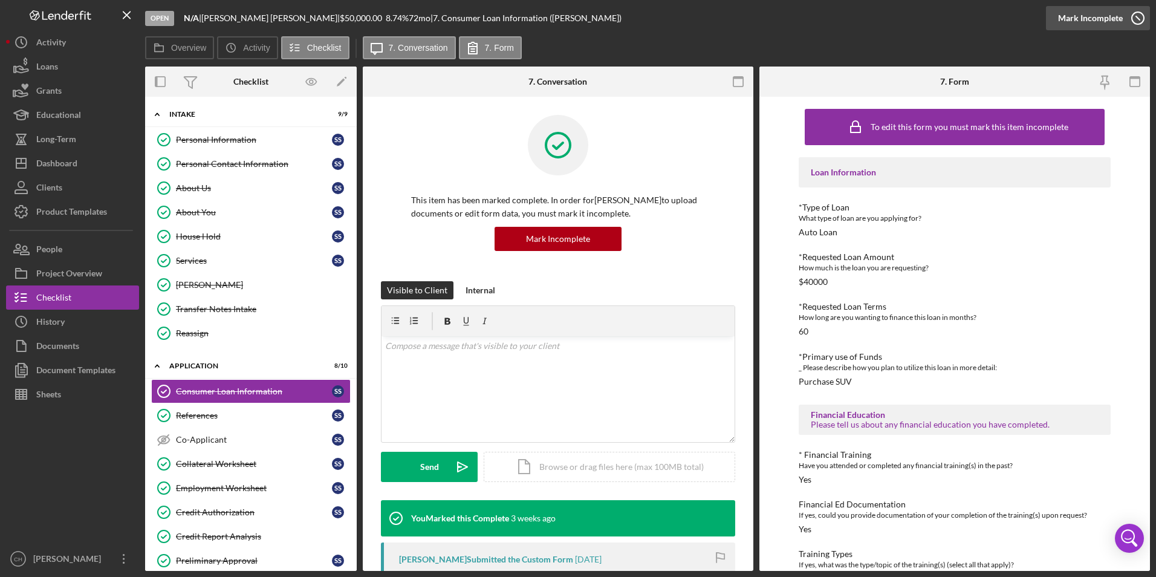
click at [1099, 14] on div "Mark Incomplete" at bounding box center [1090, 18] width 65 height 24
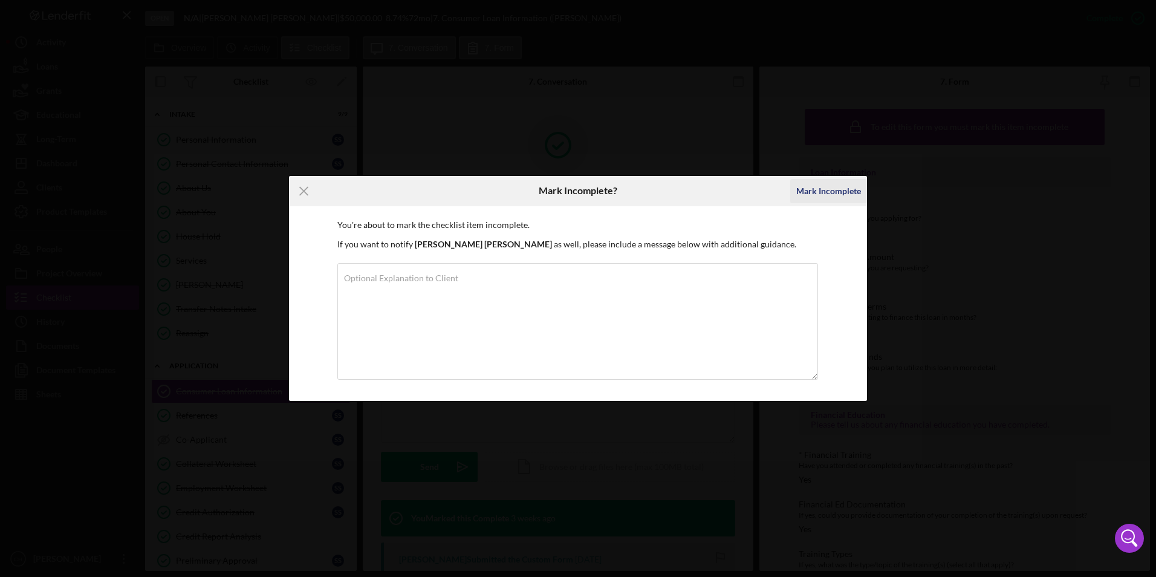
click at [809, 190] on div "Mark Incomplete" at bounding box center [828, 191] width 65 height 24
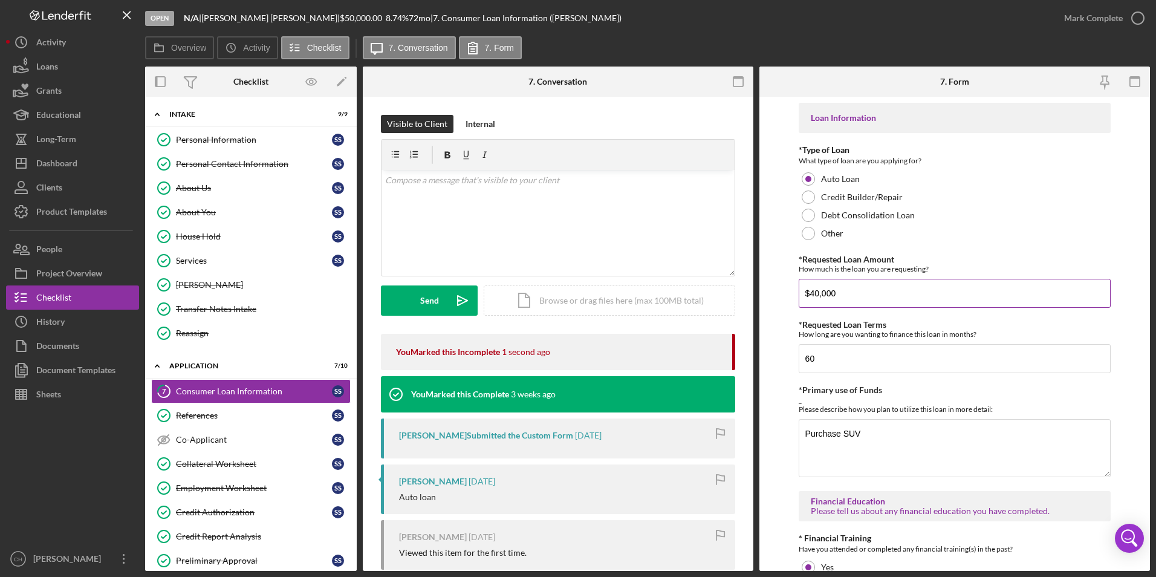
drag, startPoint x: 848, startPoint y: 289, endPoint x: 809, endPoint y: 292, distance: 38.2
click at [809, 292] on input "$40,000" at bounding box center [955, 293] width 313 height 29
type input "$20,460"
drag, startPoint x: 820, startPoint y: 355, endPoint x: 794, endPoint y: 355, distance: 26.0
click at [794, 355] on form "Loan Information *Type of Loan What type of loan are you applying for? Auto Loa…" at bounding box center [954, 334] width 391 height 474
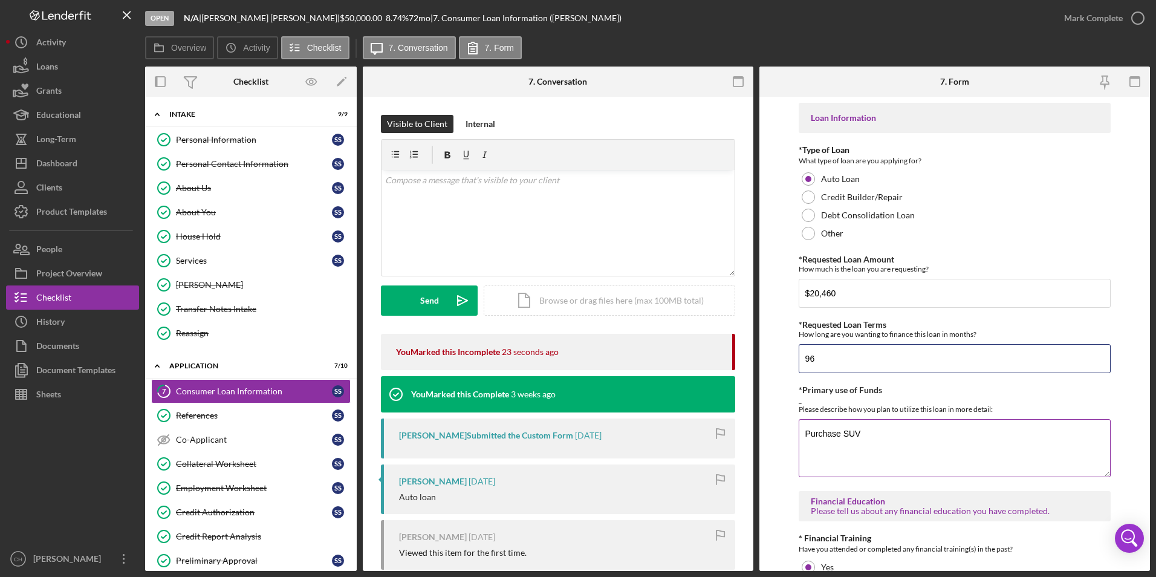
type input "96"
drag, startPoint x: 898, startPoint y: 439, endPoint x: 788, endPoint y: 435, distance: 110.1
click at [785, 432] on form "Loan Information *Type of Loan What type of loan are you applying for? Auto Loa…" at bounding box center [954, 334] width 391 height 474
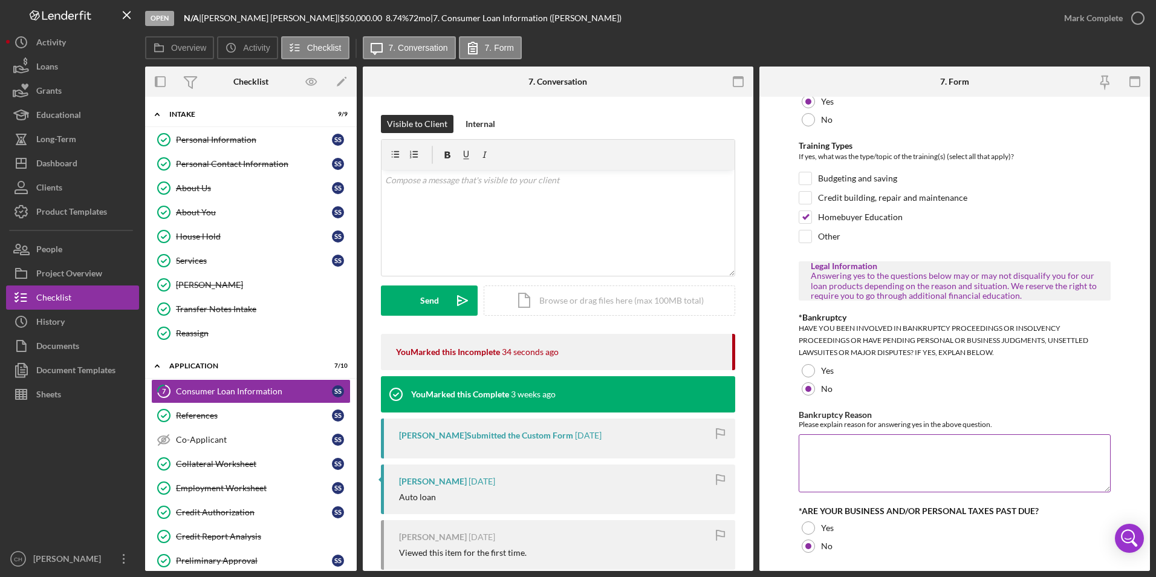
scroll to position [568, 0]
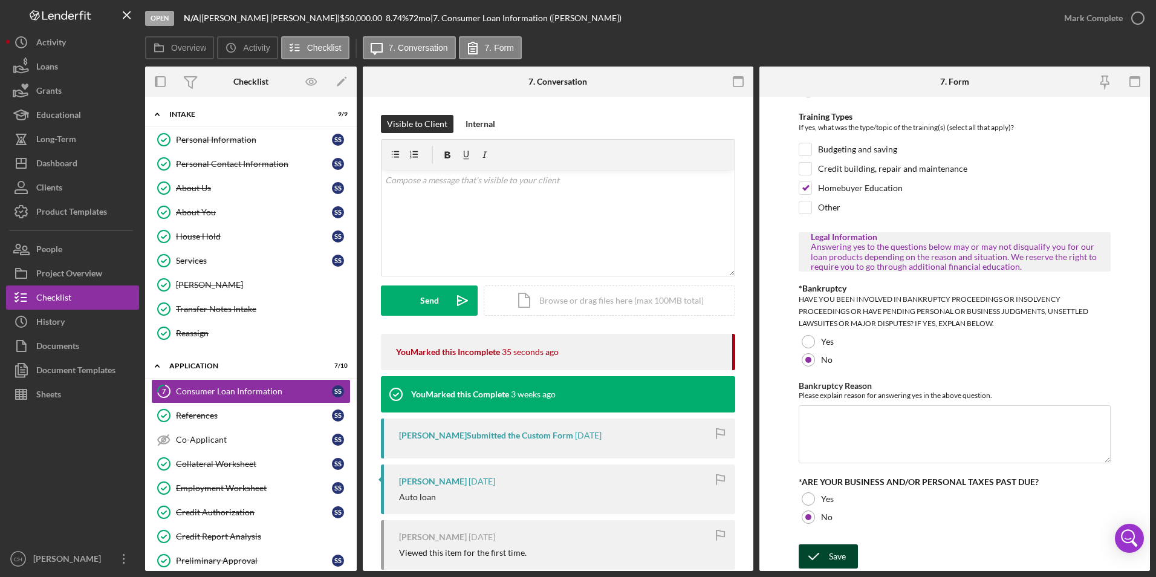
type textarea "DC Loan"
click at [824, 556] on icon "submit" at bounding box center [814, 556] width 30 height 30
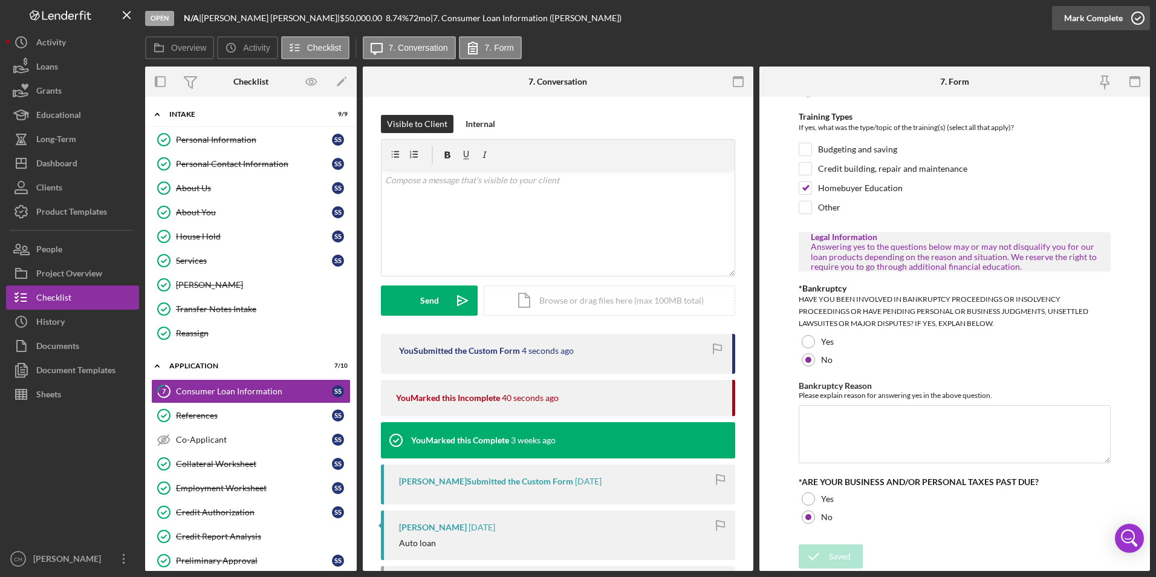
click at [1079, 22] on div "Mark Complete" at bounding box center [1093, 18] width 59 height 24
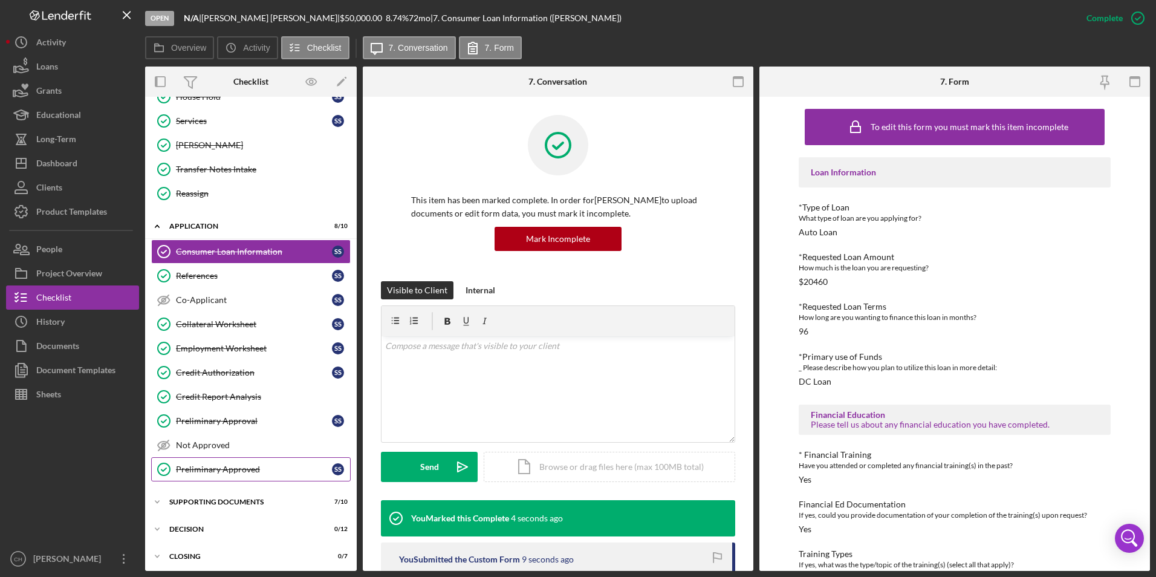
scroll to position [144, 0]
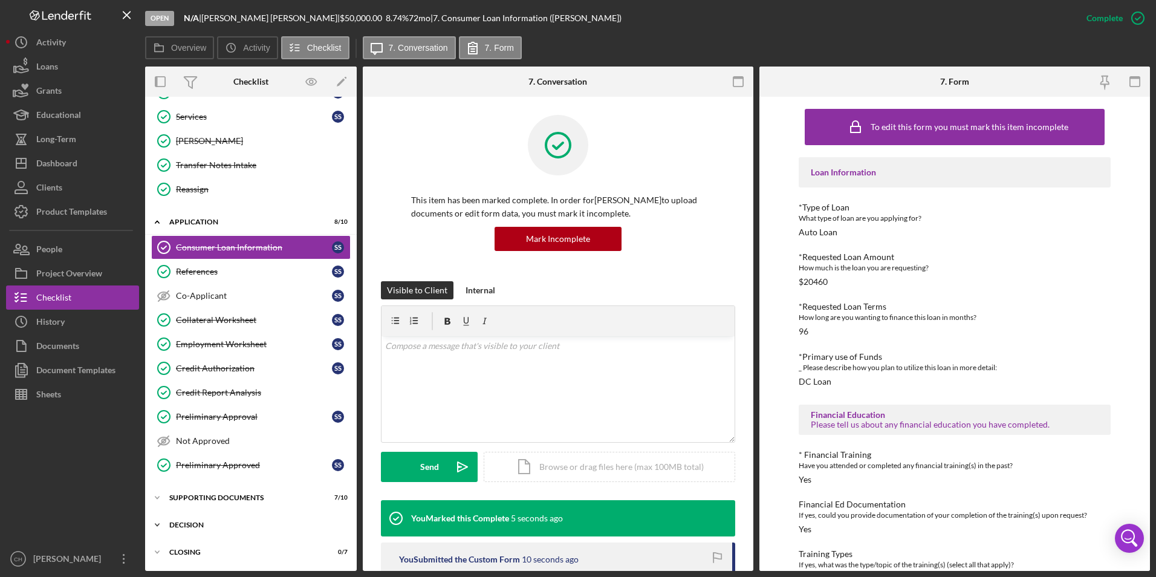
click at [180, 527] on div "Decision" at bounding box center [255, 524] width 172 height 7
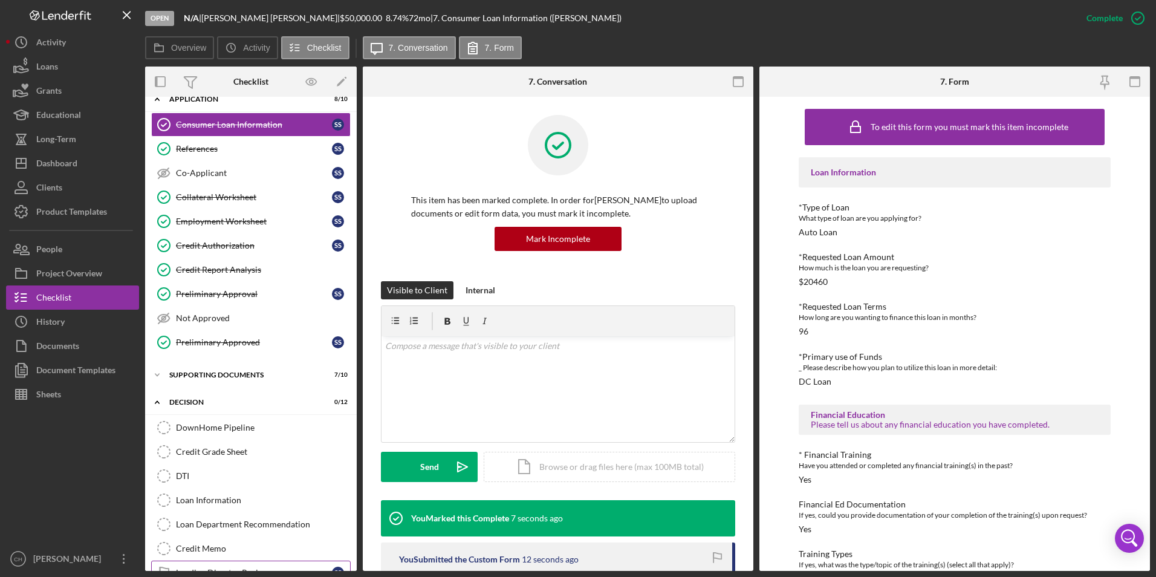
scroll to position [386, 0]
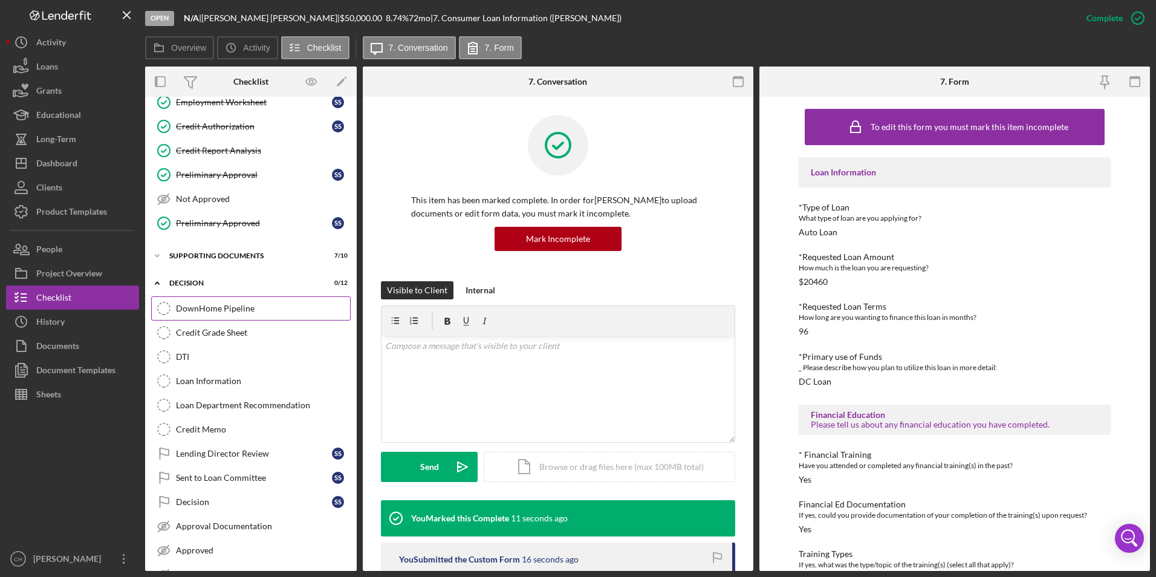
click at [210, 306] on div "DownHome Pipeline" at bounding box center [263, 308] width 174 height 10
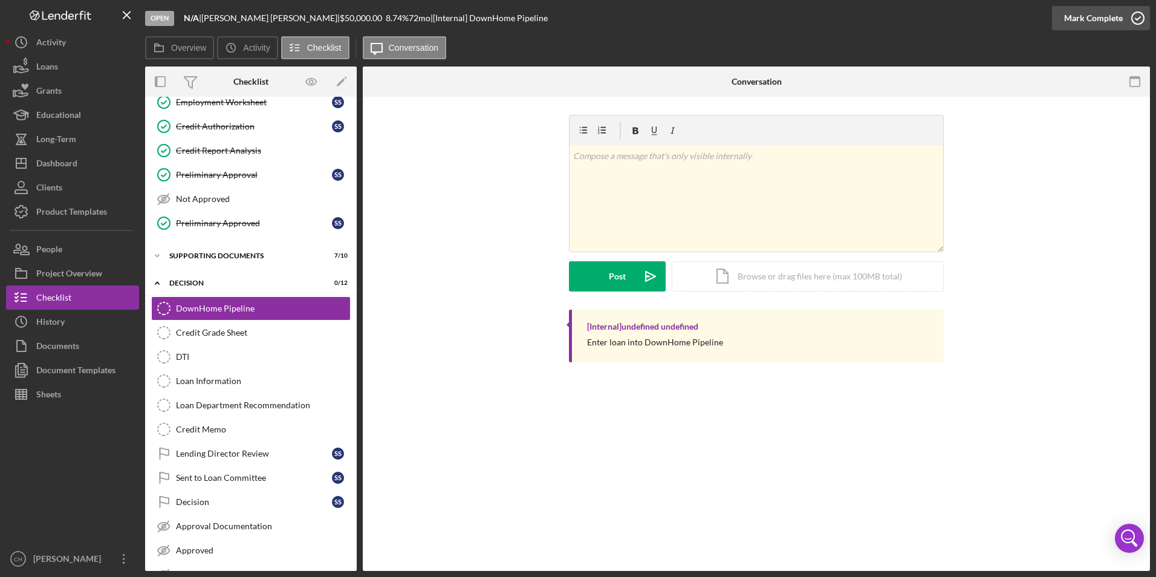
click at [1088, 21] on div "Mark Complete" at bounding box center [1093, 18] width 59 height 24
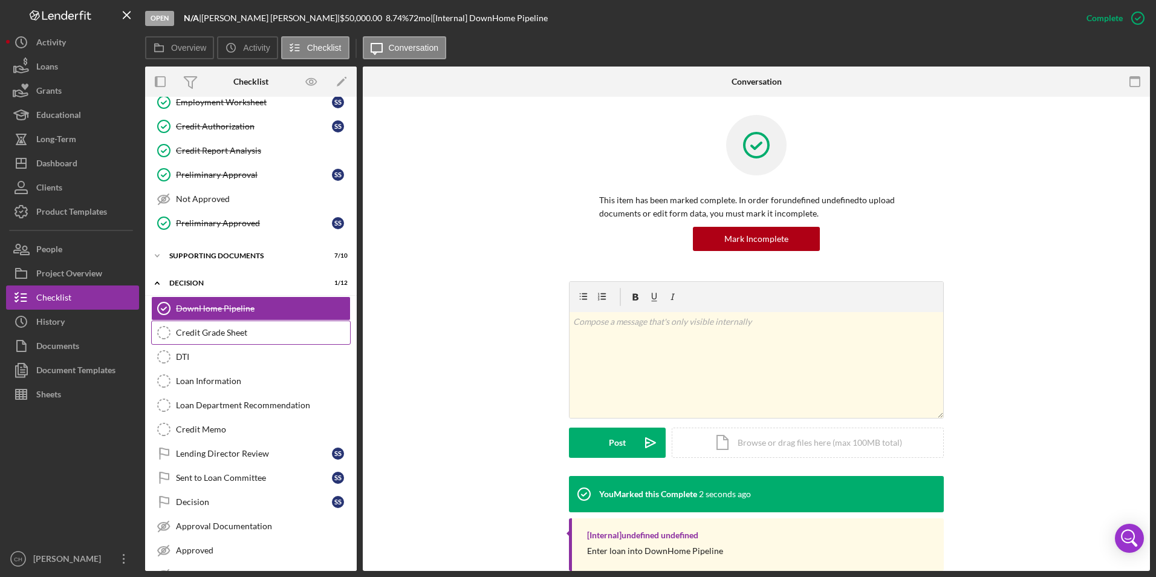
click at [238, 337] on div "Credit Grade Sheet" at bounding box center [263, 333] width 174 height 10
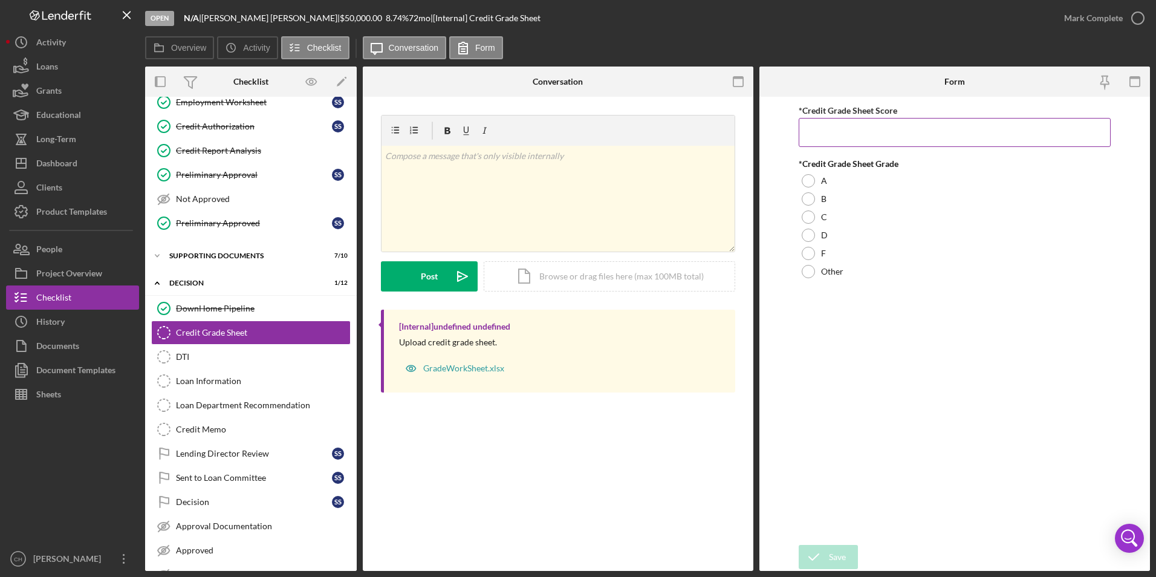
click at [815, 133] on input "*Credit Grade Sheet Score" at bounding box center [955, 132] width 313 height 29
type input "17"
click at [806, 236] on div at bounding box center [808, 235] width 13 height 13
click at [835, 552] on div "Save" at bounding box center [837, 557] width 17 height 24
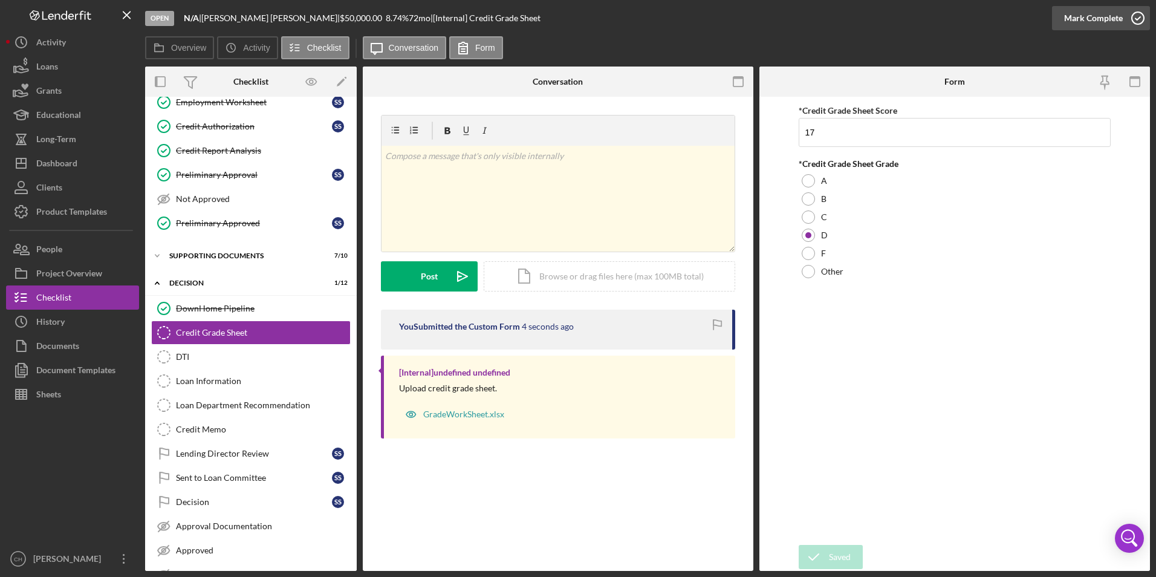
click at [1084, 18] on div "Mark Complete" at bounding box center [1093, 18] width 59 height 24
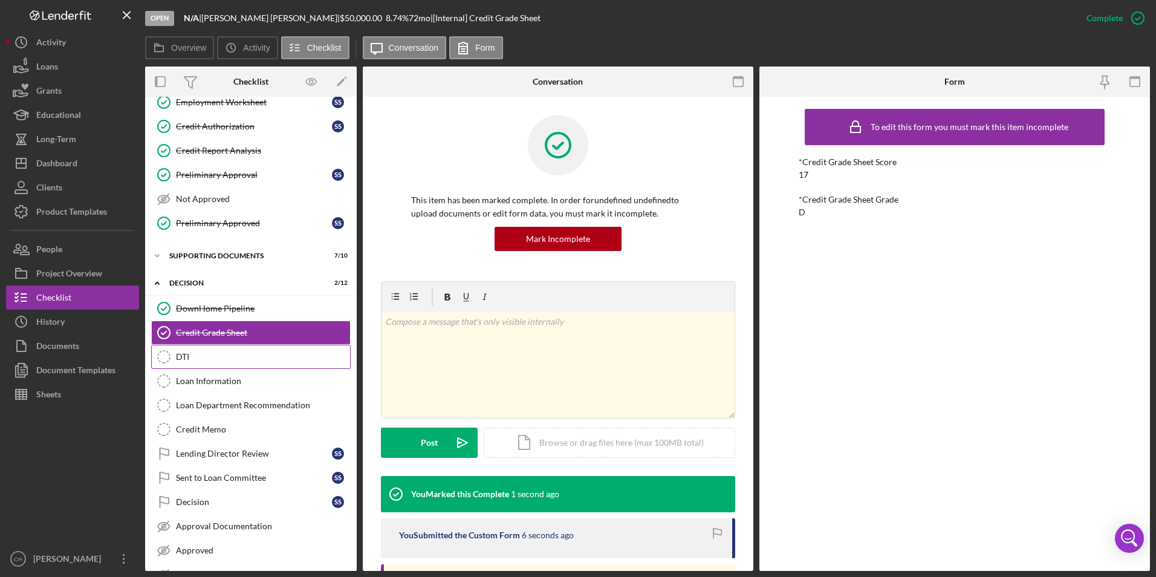
click at [203, 356] on div "DTI" at bounding box center [263, 357] width 174 height 10
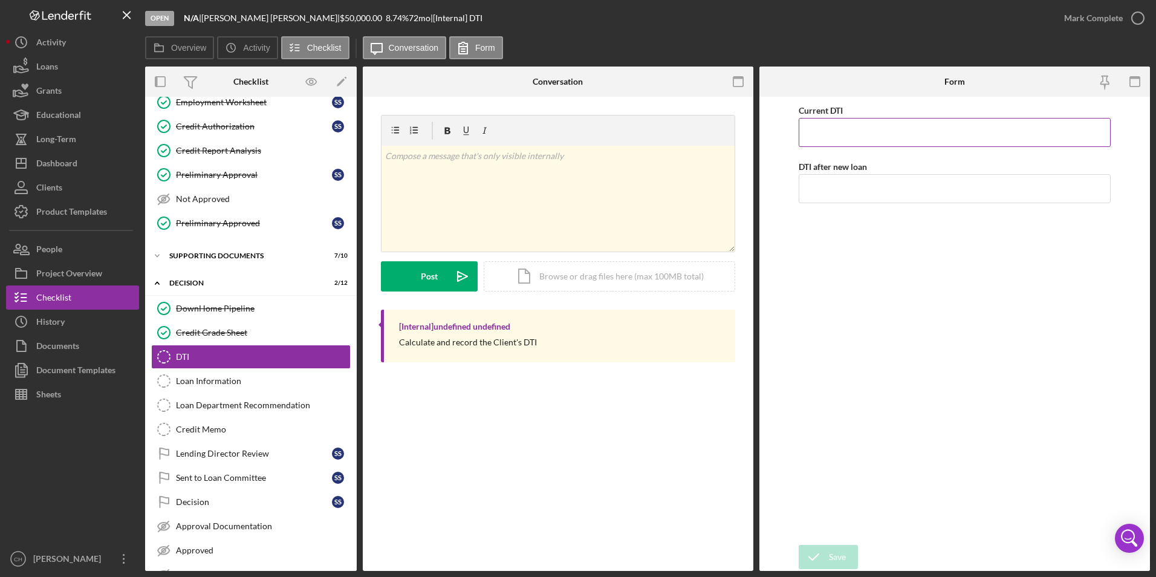
click at [821, 139] on input "Current DTI" at bounding box center [955, 132] width 313 height 29
type input "33.00000%"
click at [832, 187] on input "DTI after new loan" at bounding box center [955, 188] width 313 height 29
type input "22.00000%"
click at [834, 559] on div "Save" at bounding box center [837, 557] width 17 height 24
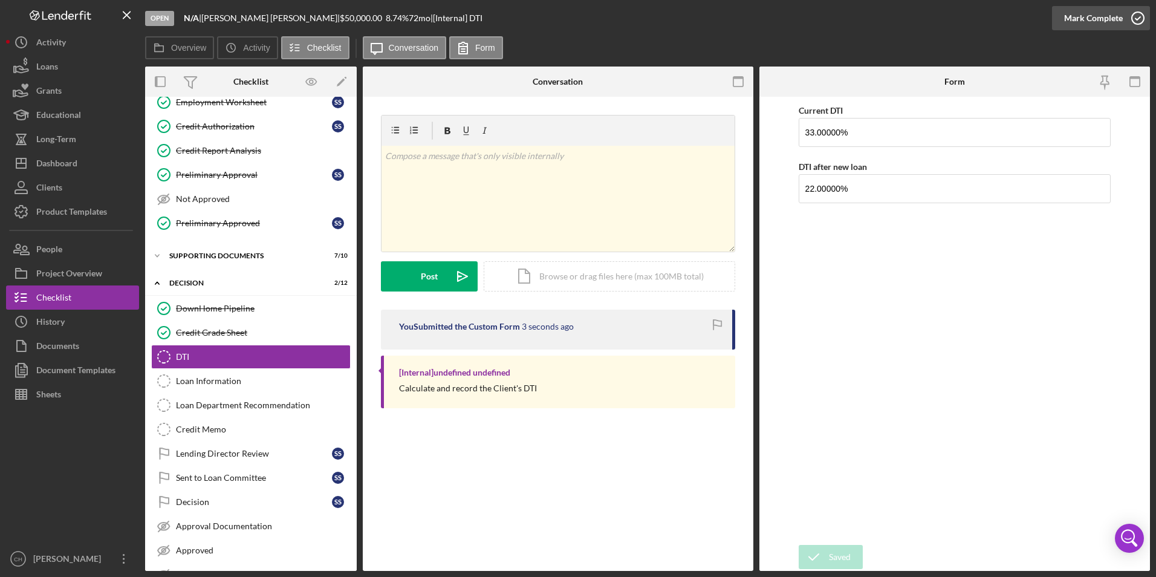
click at [1089, 15] on div "Mark Complete" at bounding box center [1093, 18] width 59 height 24
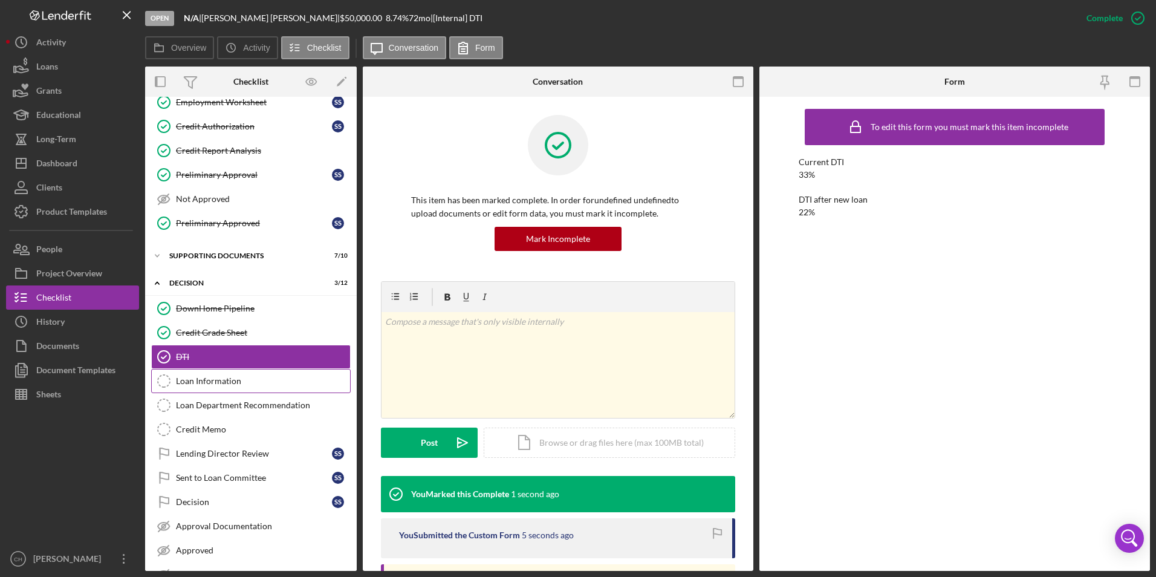
click at [228, 379] on div "Loan Information" at bounding box center [263, 381] width 174 height 10
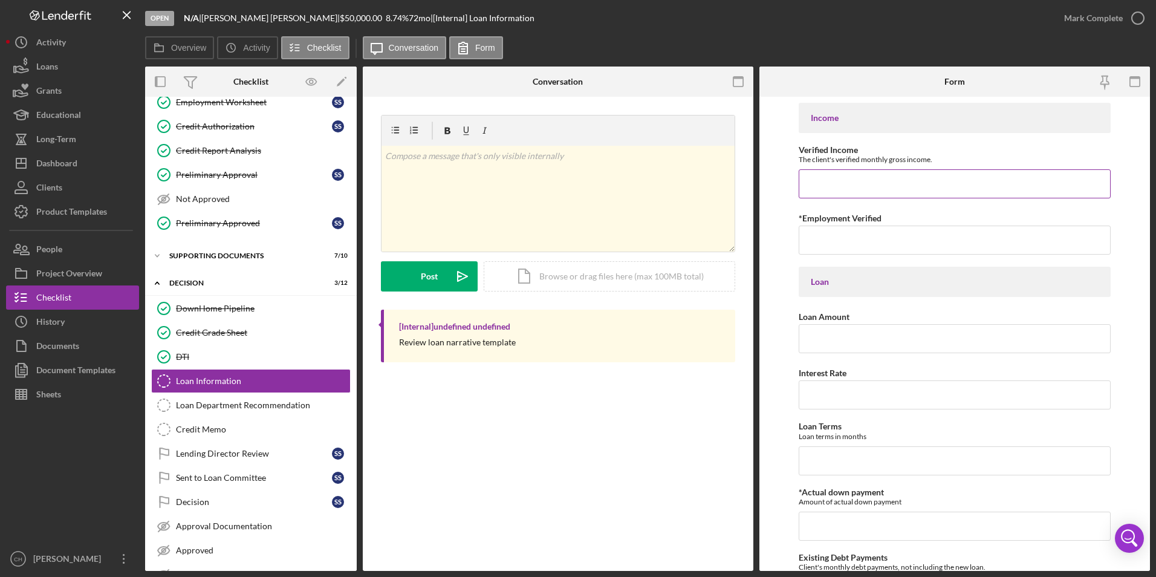
click at [841, 184] on input "Verified Income" at bounding box center [955, 183] width 313 height 29
type input "$7,449.60"
click at [834, 247] on input "*Employment Verified" at bounding box center [955, 239] width 313 height 29
type input "Verified on 8/2, start date [DATE]"
click at [816, 331] on input "Loan Amount" at bounding box center [955, 338] width 313 height 29
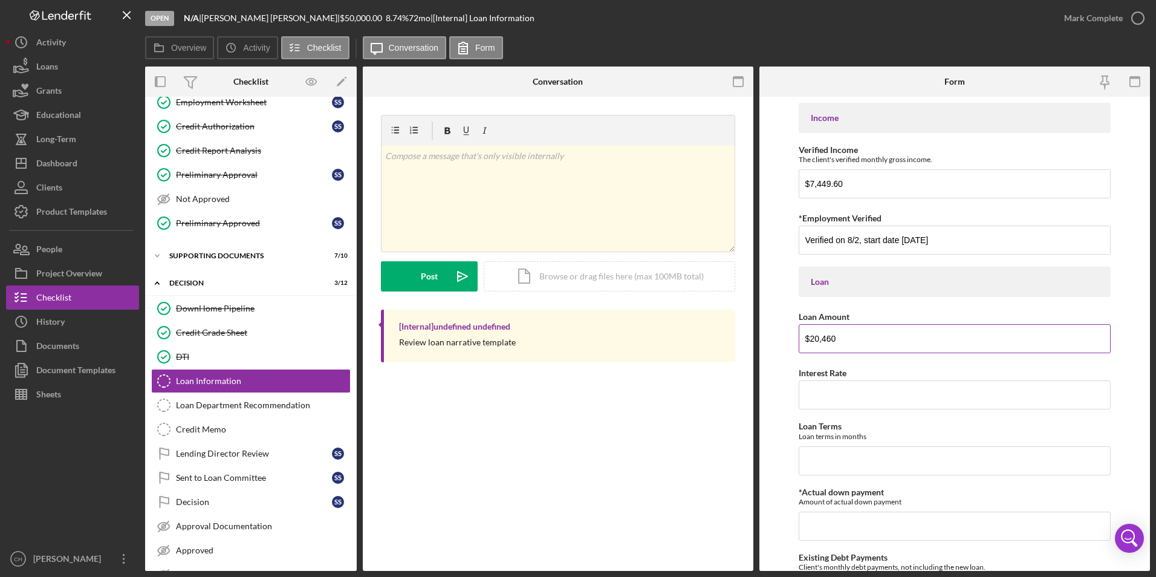
type input "$20,460"
type input "8.00000%"
type input "9"
type input "96"
type input "$0"
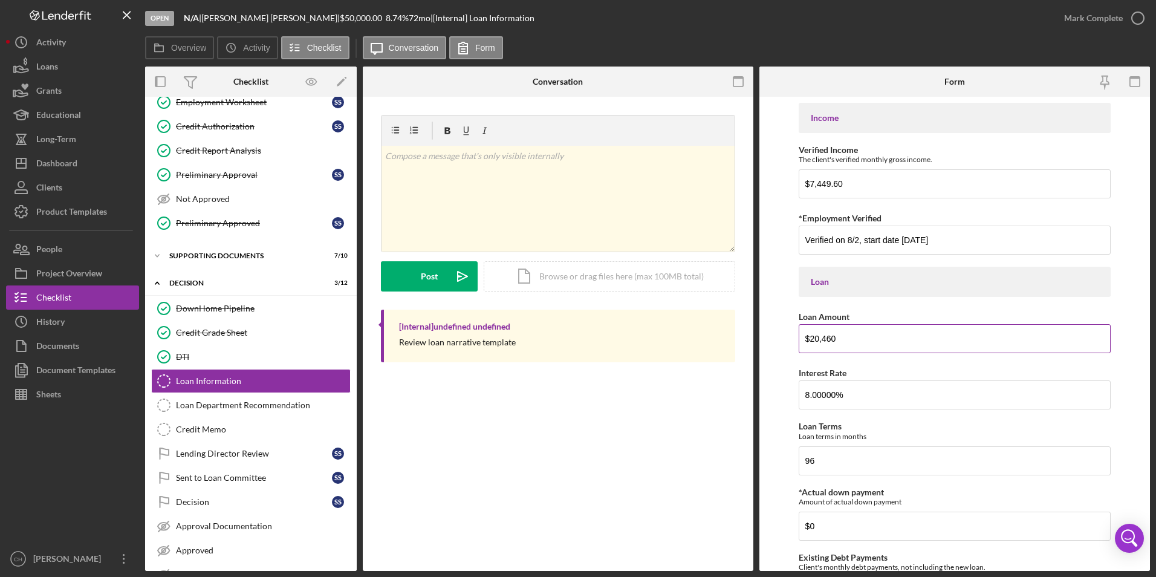
scroll to position [258, 0]
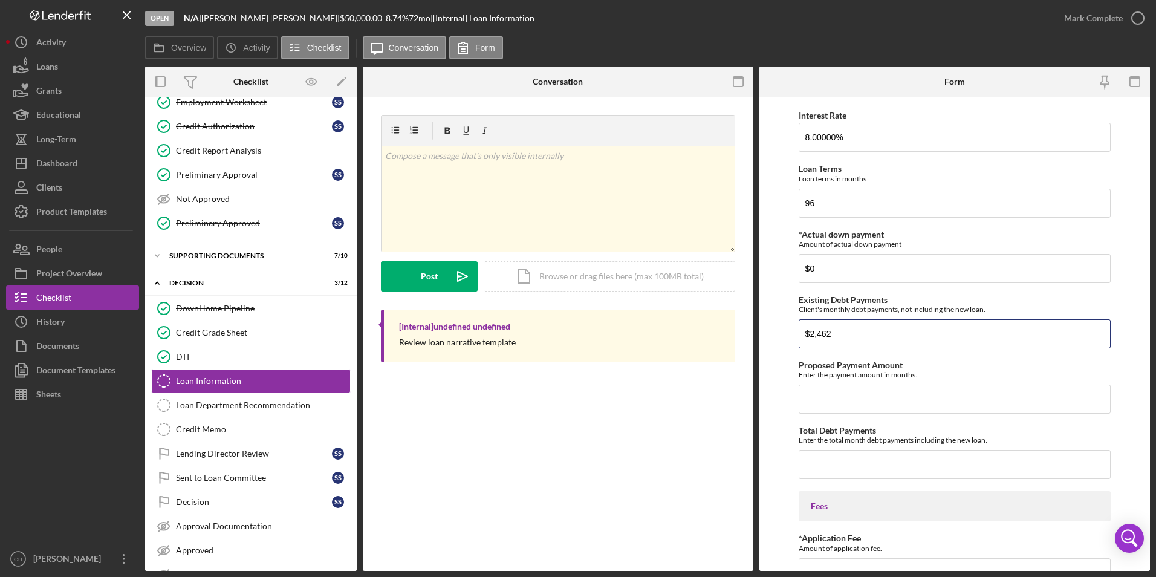
type input "$2,462"
type input "$261.37"
type input "$1,619.37"
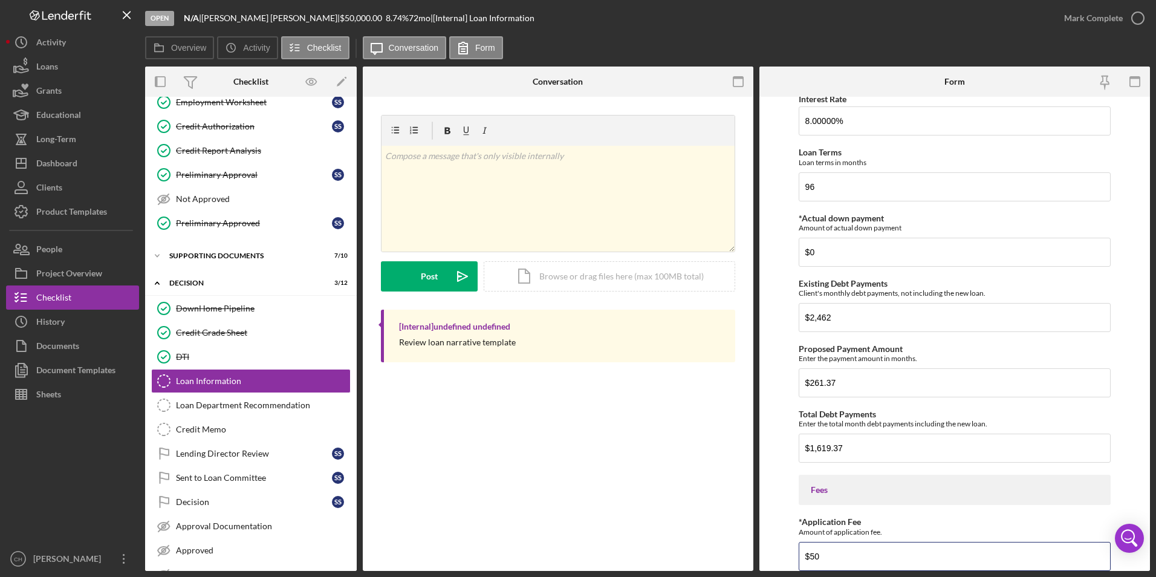
type input "$50"
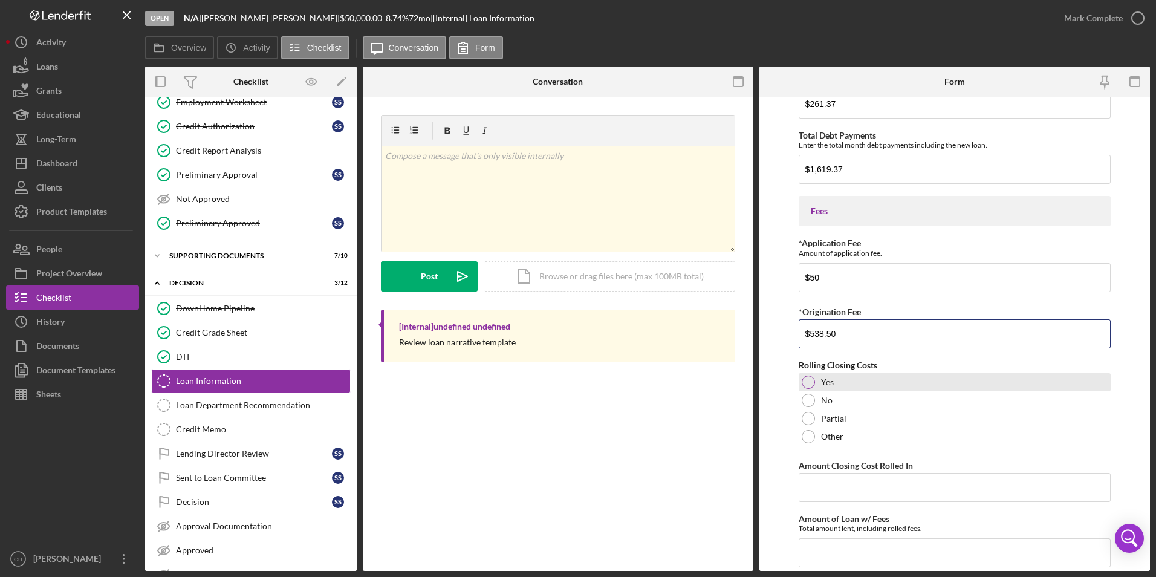
type input "$538.50"
click at [803, 382] on div at bounding box center [808, 381] width 13 height 13
click at [817, 483] on input "Amount Closing Cost Rolled In" at bounding box center [955, 487] width 313 height 29
type input "$538.50"
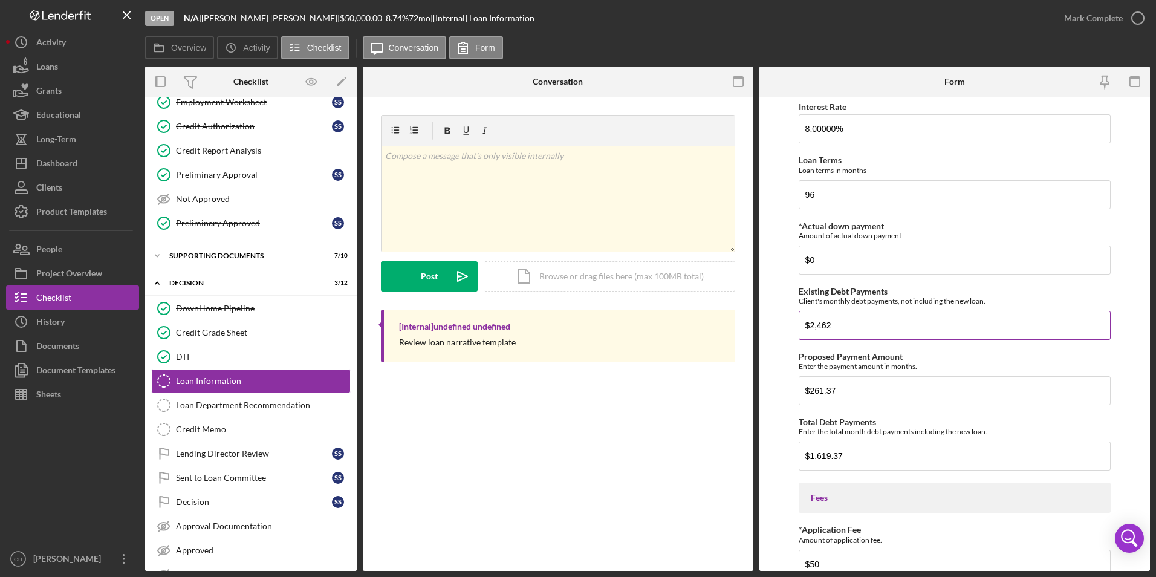
scroll to position [129, 0]
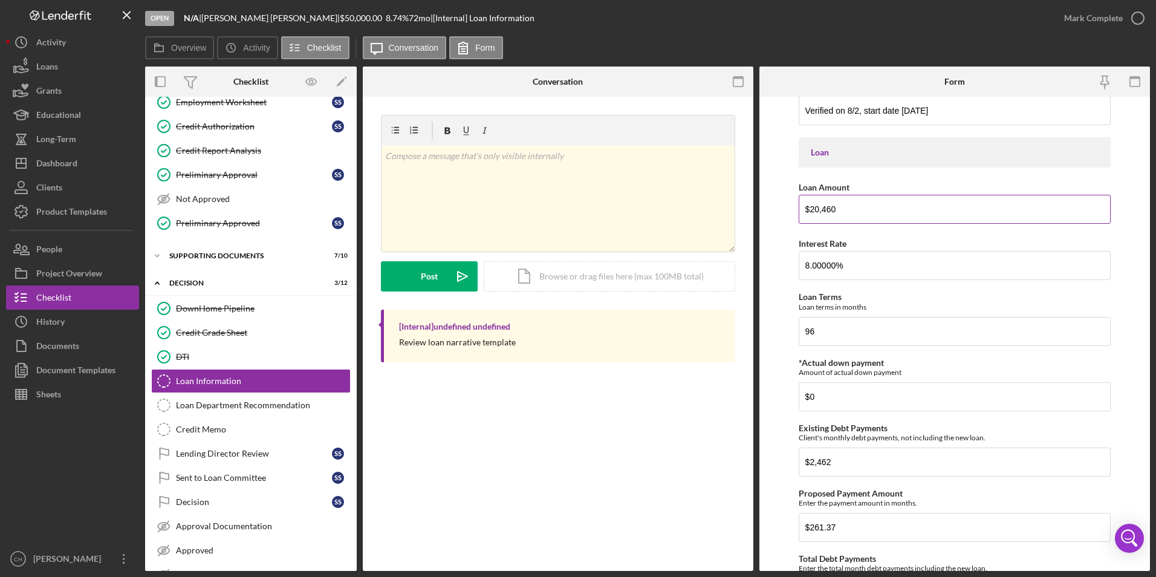
type input "$19,861.82"
drag, startPoint x: 860, startPoint y: 210, endPoint x: 811, endPoint y: 216, distance: 49.9
click at [811, 216] on input "$20,460" at bounding box center [955, 209] width 313 height 29
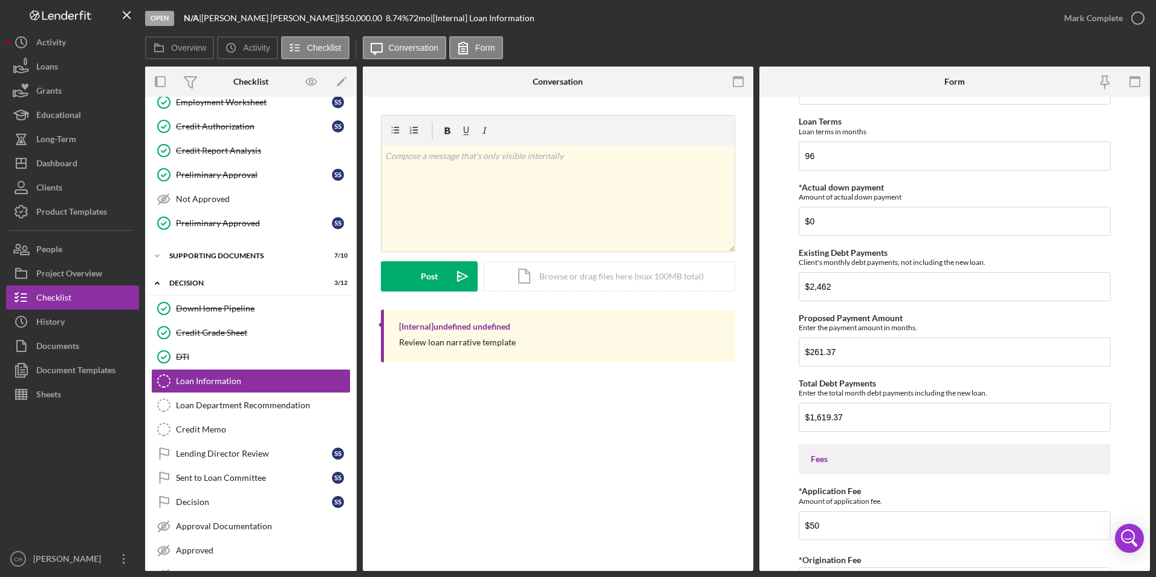
scroll to position [371, 0]
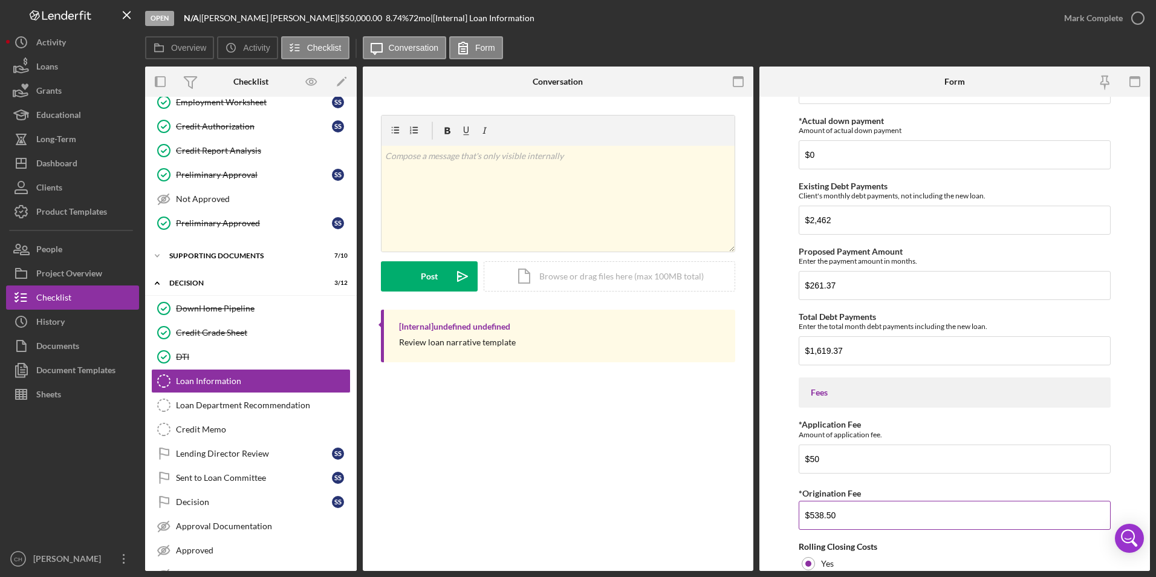
type input "$19,862"
drag, startPoint x: 839, startPoint y: 516, endPoint x: 816, endPoint y: 516, distance: 23.0
click at [816, 516] on input "$538.50" at bounding box center [955, 515] width 313 height 29
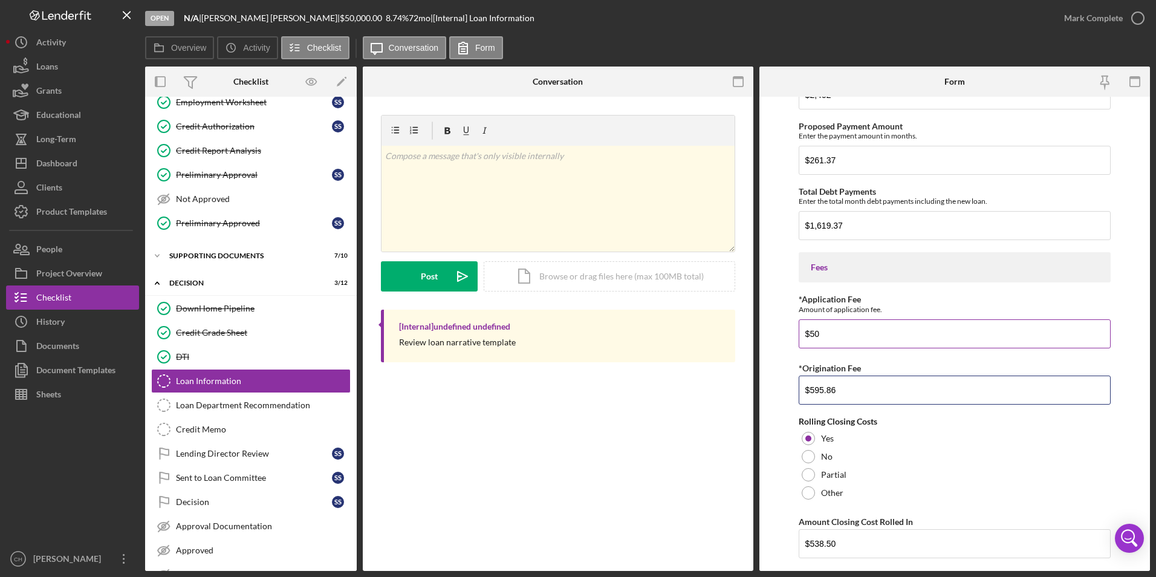
scroll to position [553, 0]
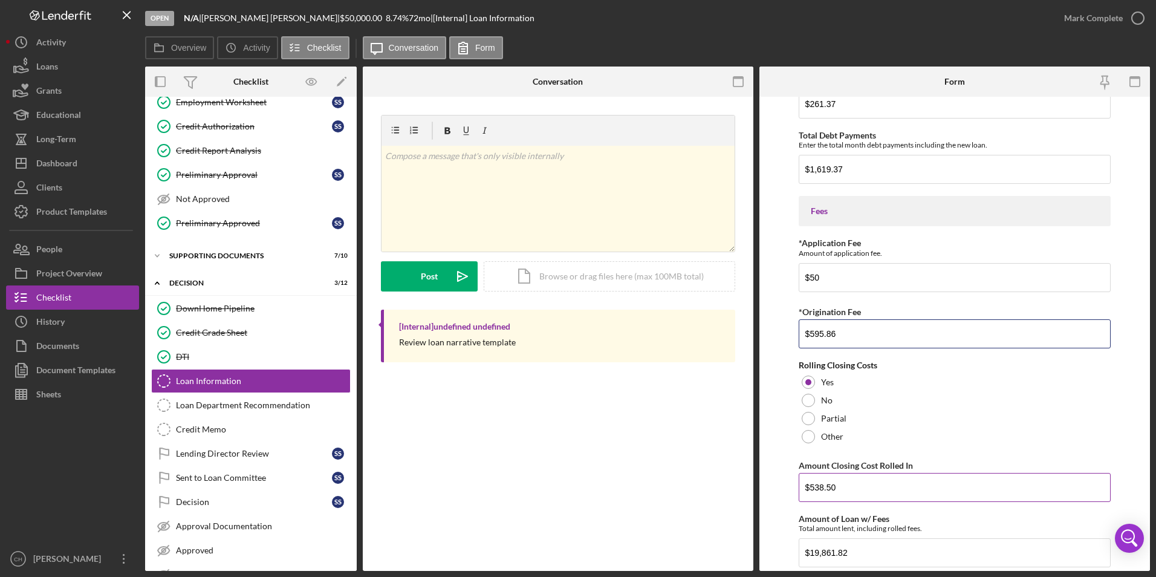
type input "$595.86"
drag, startPoint x: 867, startPoint y: 484, endPoint x: 808, endPoint y: 489, distance: 58.8
click at [808, 489] on input "$538.50" at bounding box center [955, 487] width 313 height 29
type input "$595.86"
drag, startPoint x: 853, startPoint y: 551, endPoint x: 790, endPoint y: 557, distance: 63.1
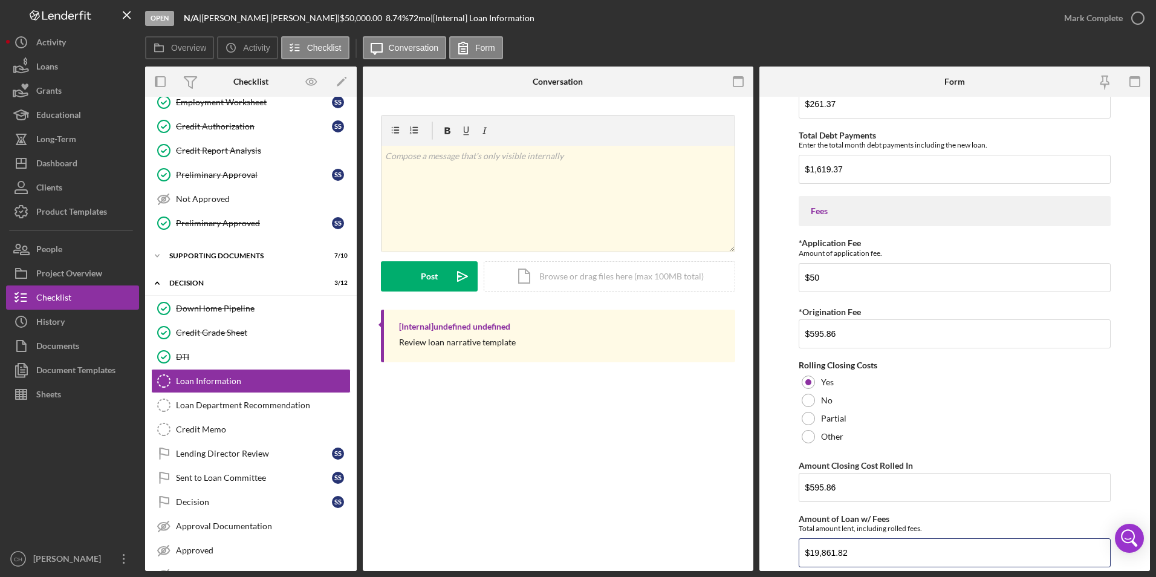
click at [790, 557] on form "Income Verified Income The client's verified monthly gross income. $7,449.60 *E…" at bounding box center [954, 334] width 391 height 474
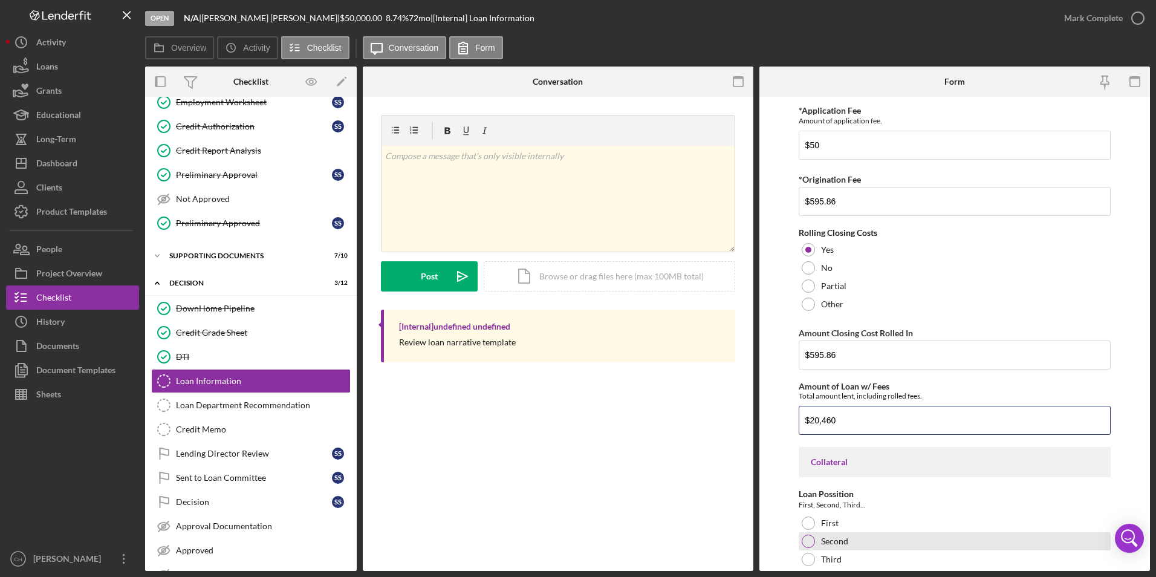
scroll to position [794, 0]
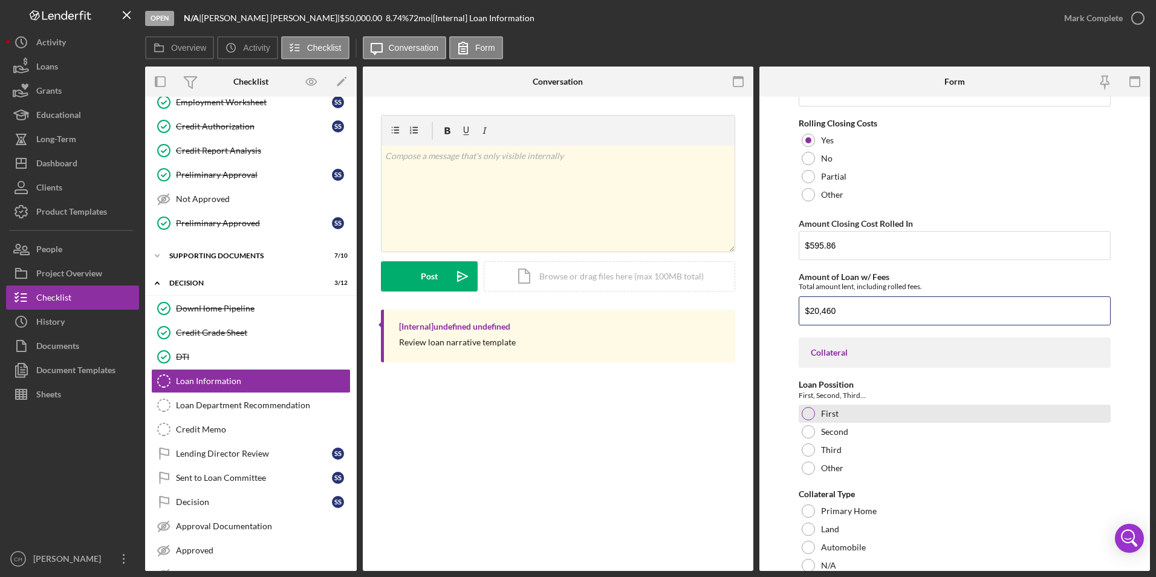
type input "$20,460"
click at [810, 415] on div at bounding box center [808, 413] width 13 height 13
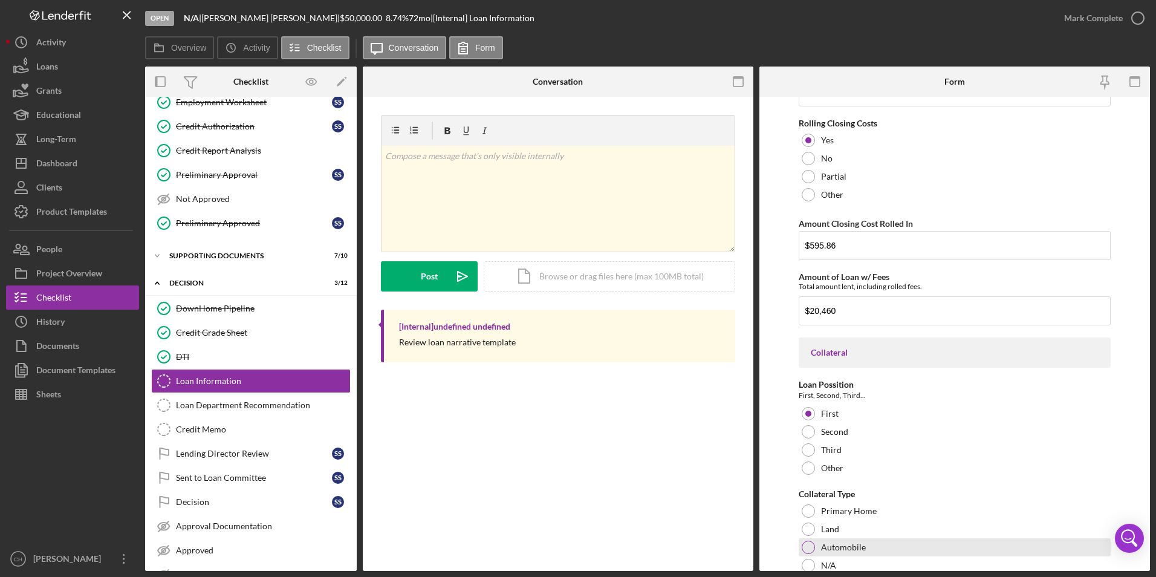
click at [805, 550] on div at bounding box center [808, 546] width 13 height 13
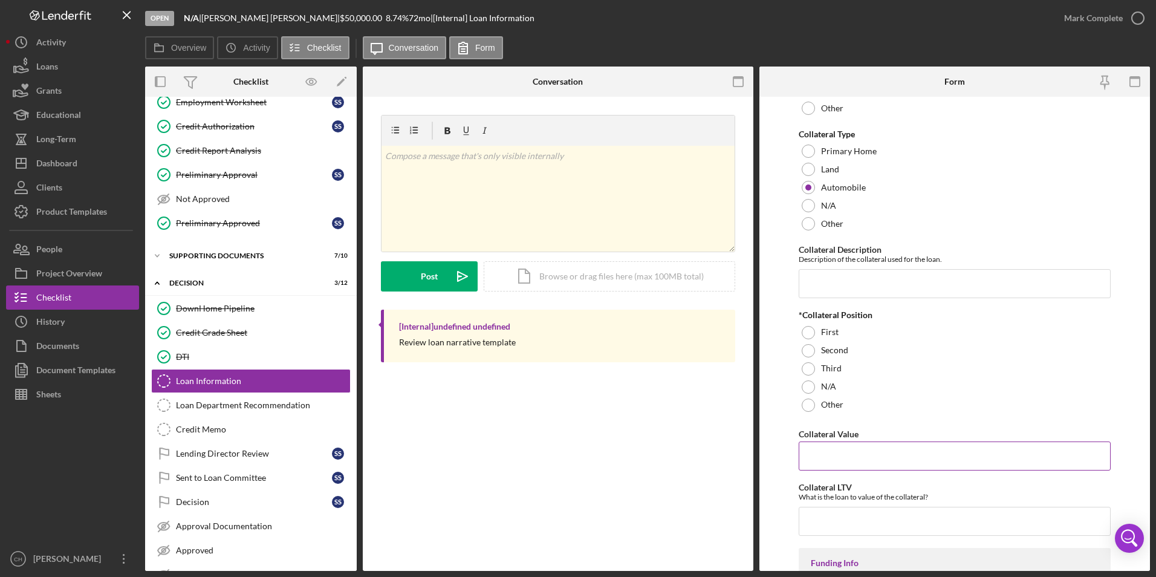
scroll to position [1157, 0]
click at [823, 282] on input "Collateral Description" at bounding box center [955, 280] width 313 height 29
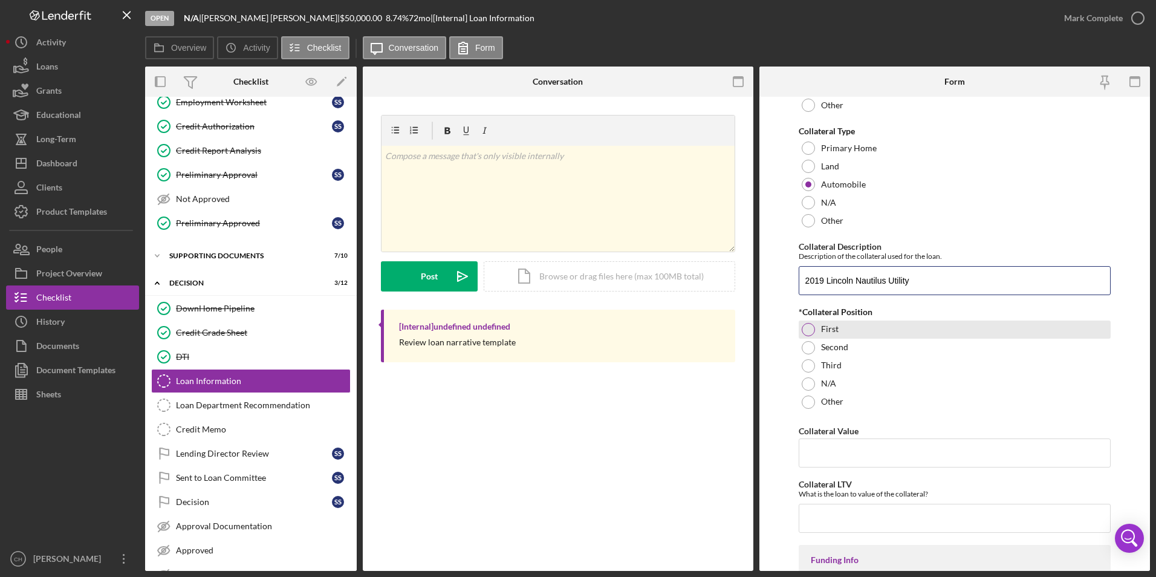
type input "2019 Lincoln Nautilus Utility"
click at [814, 329] on div at bounding box center [808, 329] width 13 height 13
click at [827, 452] on input "Collateral Value" at bounding box center [955, 452] width 313 height 29
type input "$20,292"
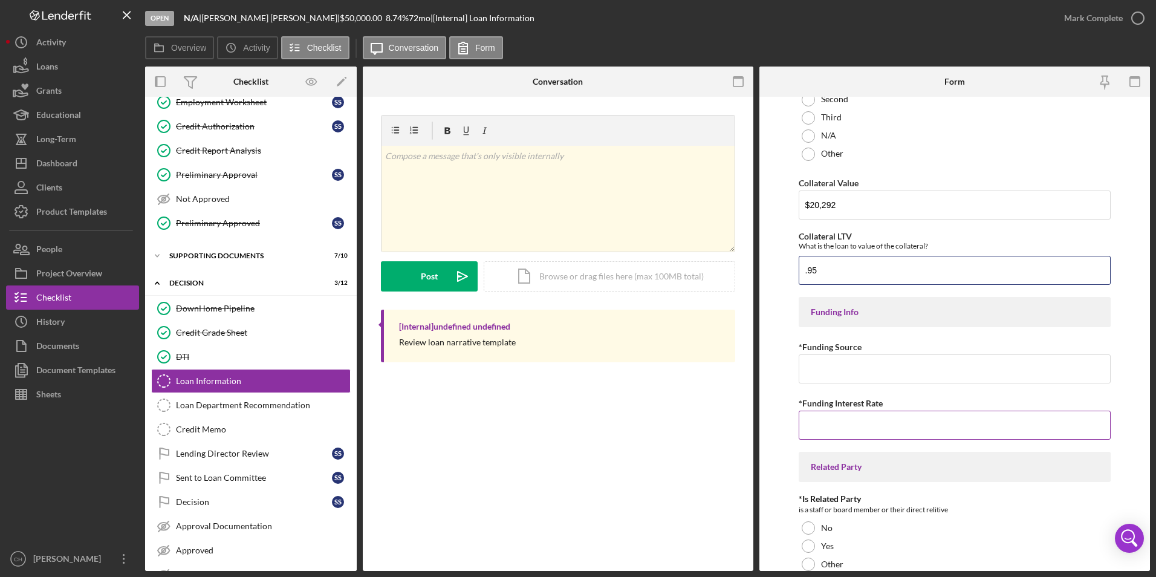
scroll to position [1451, 0]
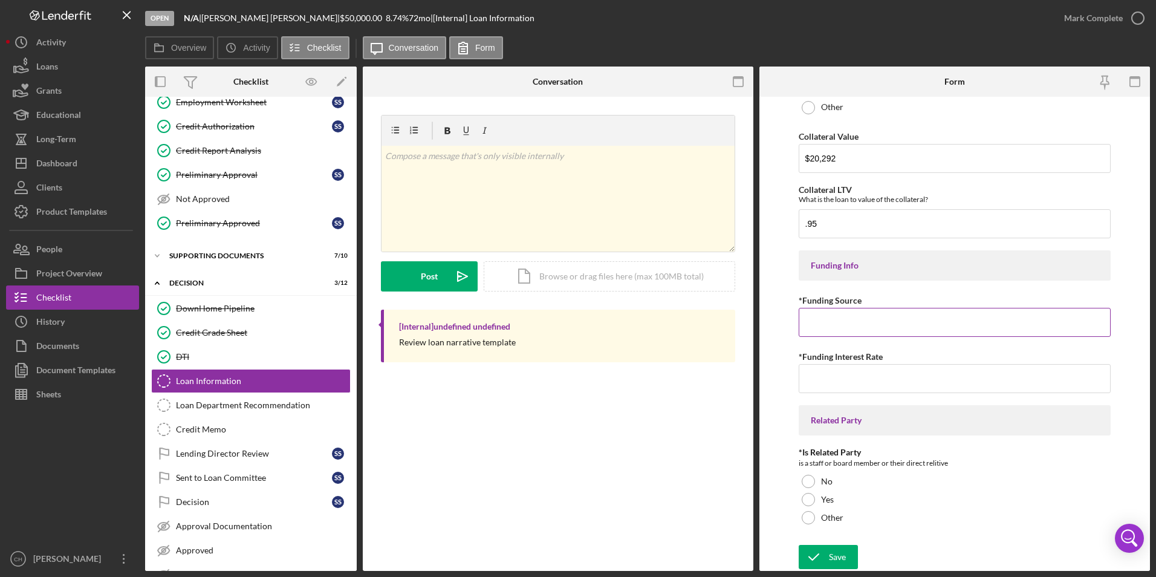
type input "0.95"
click at [849, 317] on input "*Funding Source" at bounding box center [955, 322] width 313 height 29
type input "NACA"
type input "0.00000%"
click at [804, 481] on div at bounding box center [808, 481] width 13 height 13
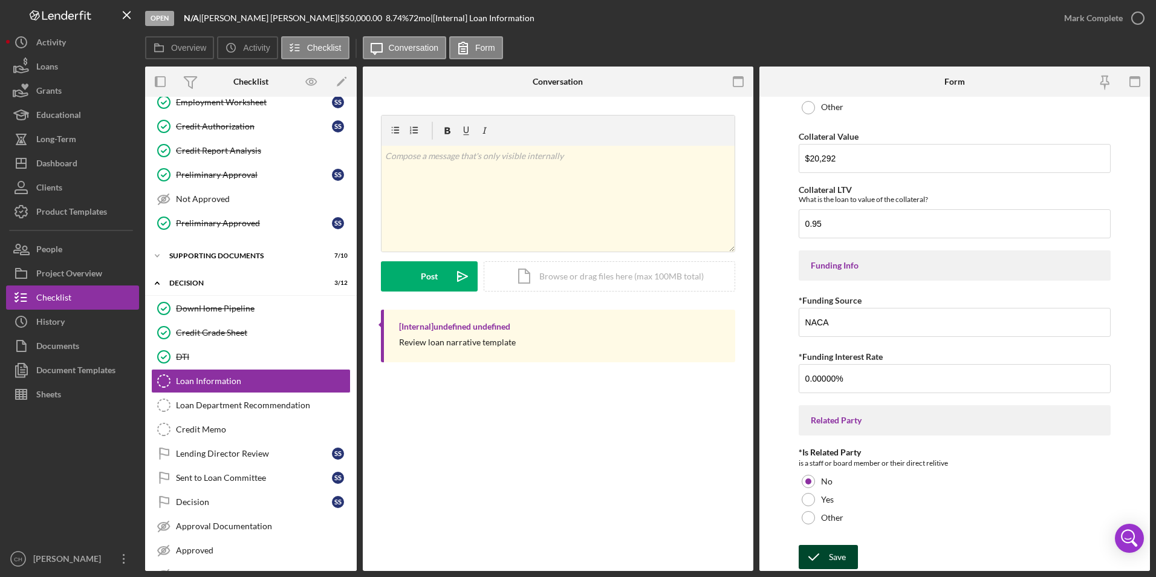
click at [822, 554] on icon "submit" at bounding box center [814, 557] width 30 height 30
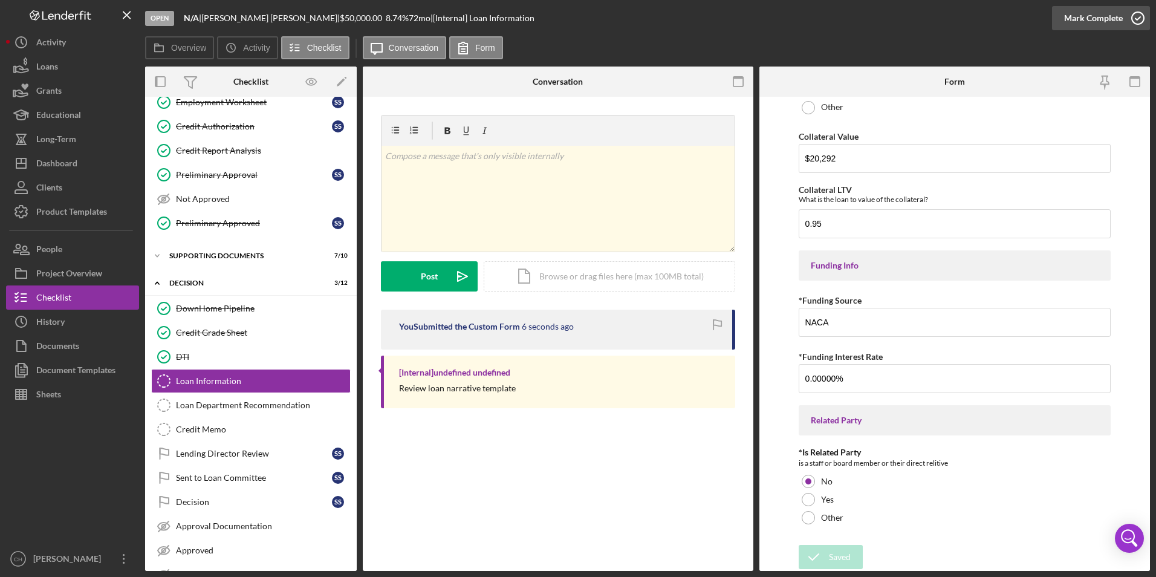
click at [1082, 20] on div "Mark Complete" at bounding box center [1093, 18] width 59 height 24
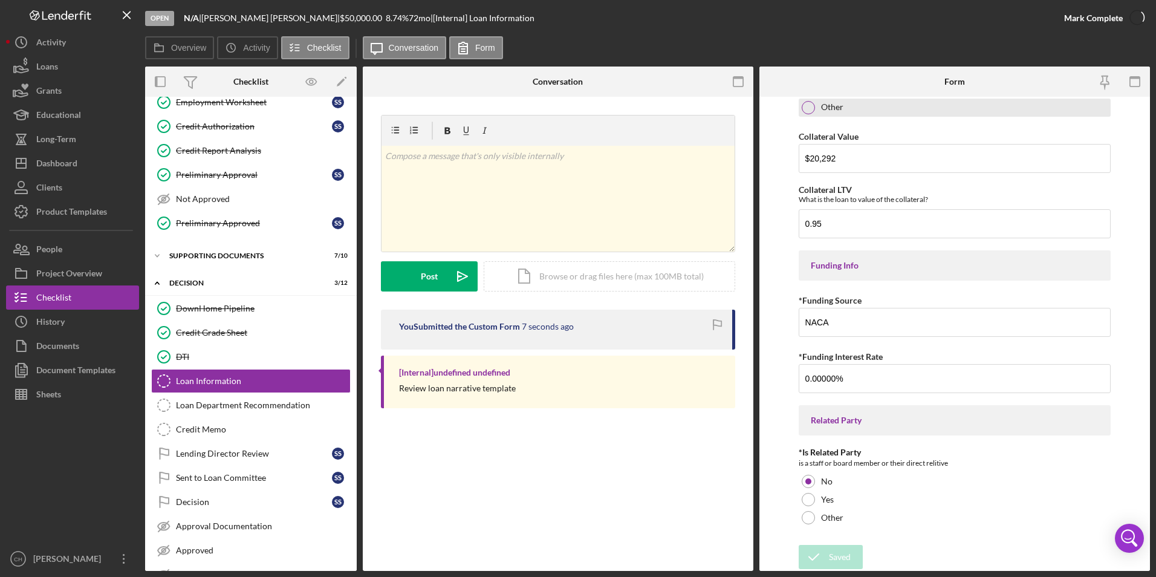
scroll to position [1500, 0]
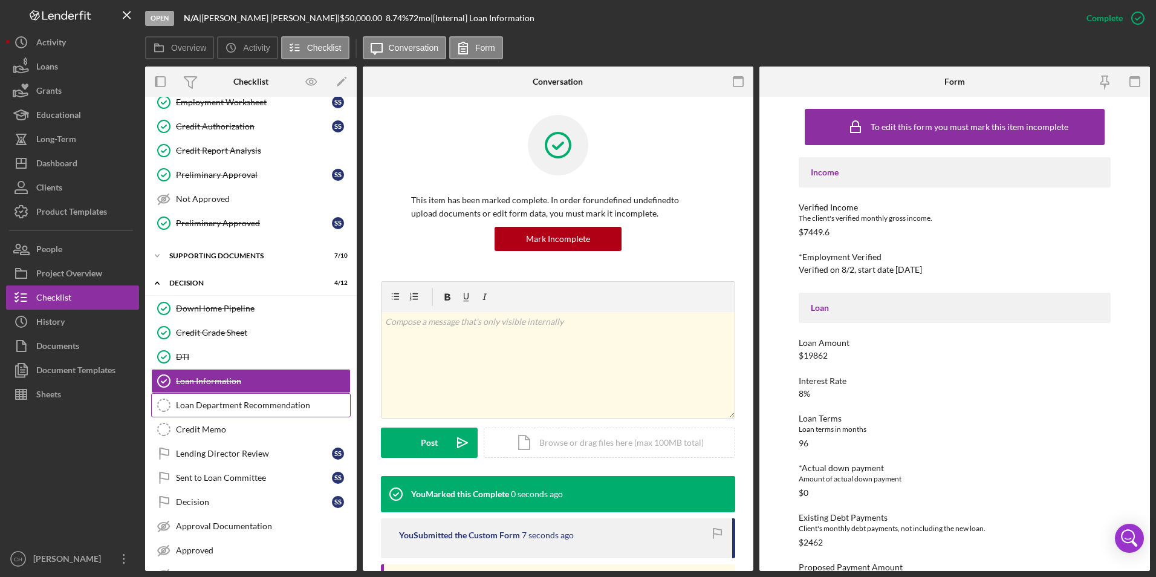
drag, startPoint x: 200, startPoint y: 404, endPoint x: 208, endPoint y: 403, distance: 8.0
click at [200, 404] on div "Loan Department Recommendation" at bounding box center [263, 405] width 174 height 10
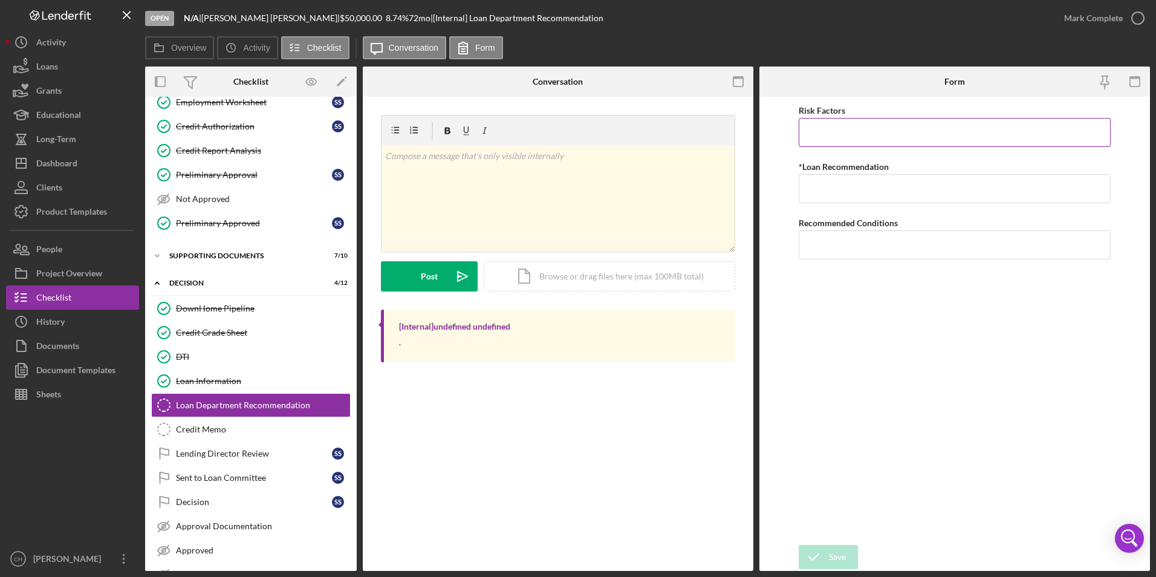
click at [849, 130] on input "Risk Factors" at bounding box center [955, 132] width 313 height 29
type input "Falls back into debt"
type input "Loan committee wanted her to do a DC before an auto loan"
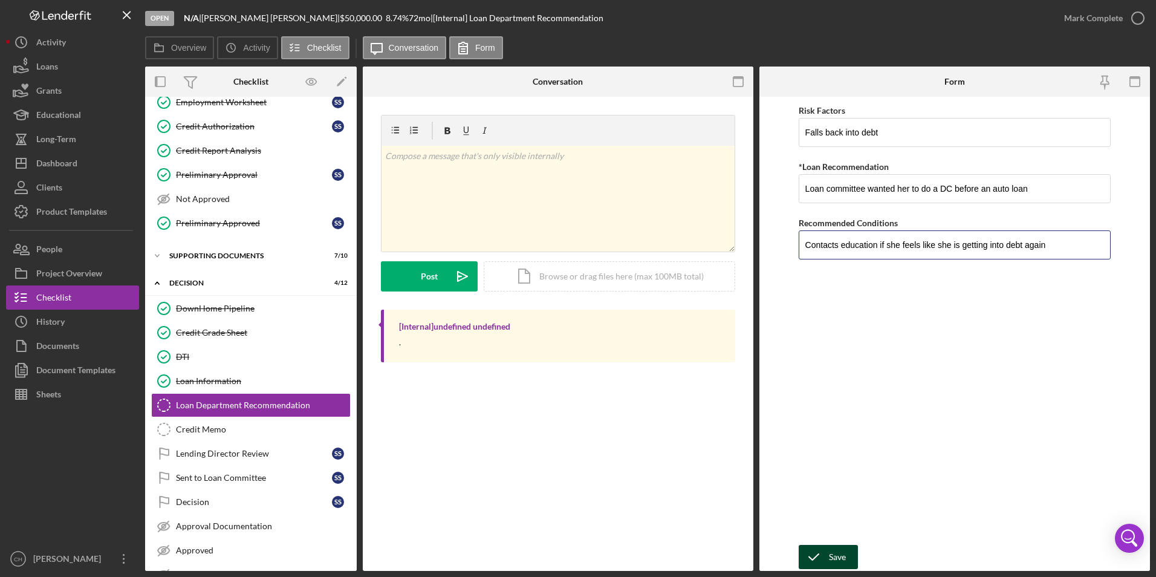
type input "Contacts education if she feels like she is getting into debt again"
click at [833, 551] on div "Save" at bounding box center [837, 557] width 17 height 24
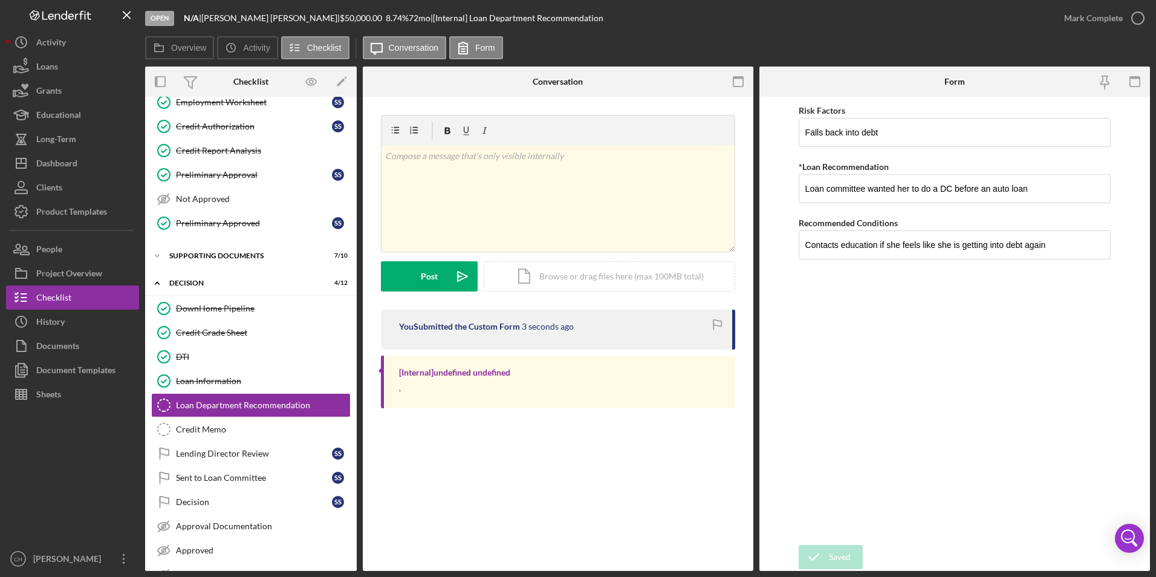
click at [1086, 13] on div "Mark Complete" at bounding box center [1093, 18] width 59 height 24
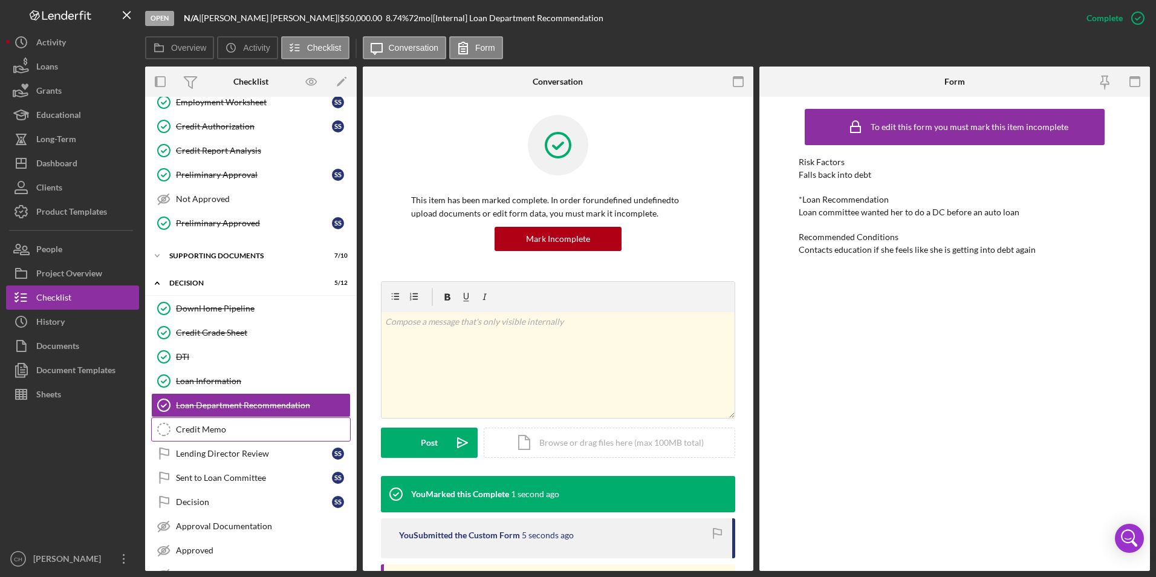
click at [188, 425] on div "Credit Memo" at bounding box center [263, 429] width 174 height 10
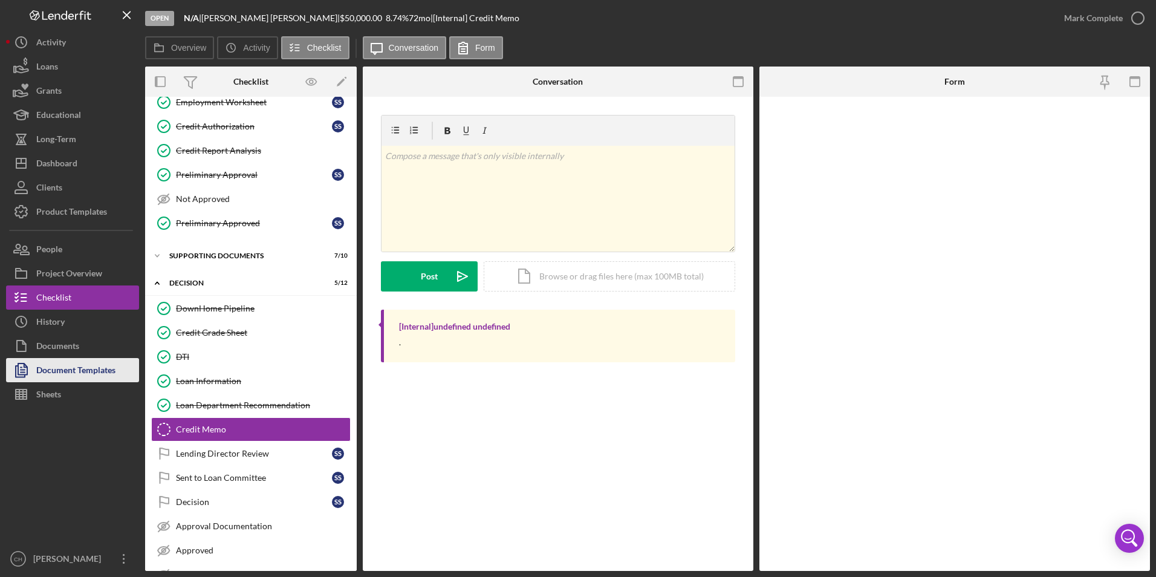
click at [86, 375] on div "Document Templates" at bounding box center [75, 371] width 79 height 27
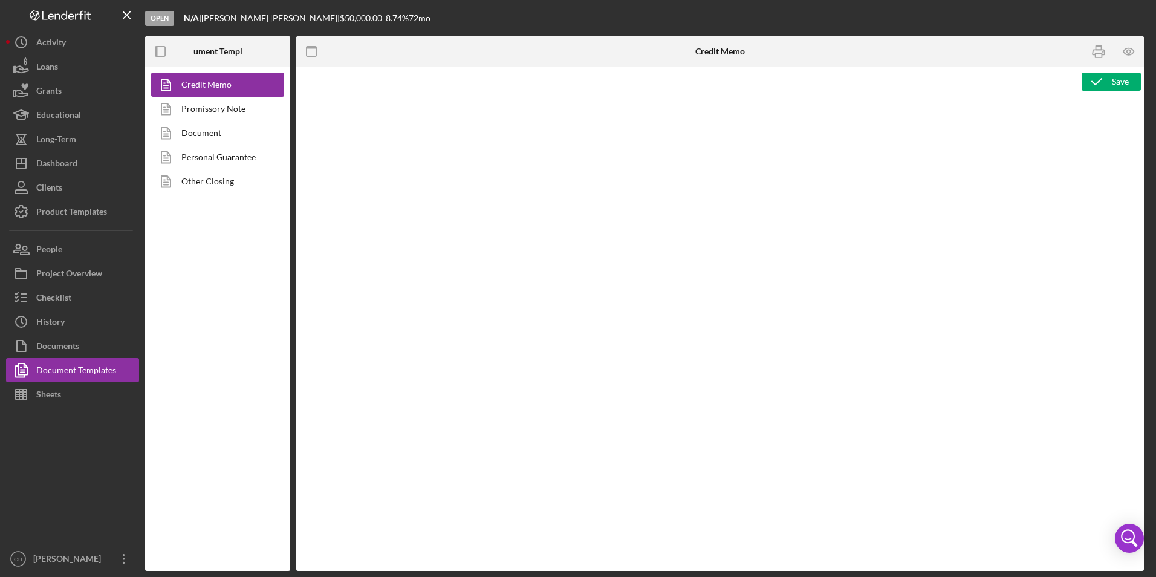
type textarea "<p style="text-align: center;"><span style="font-size: 18pt;"><strong>[US_STATE…"
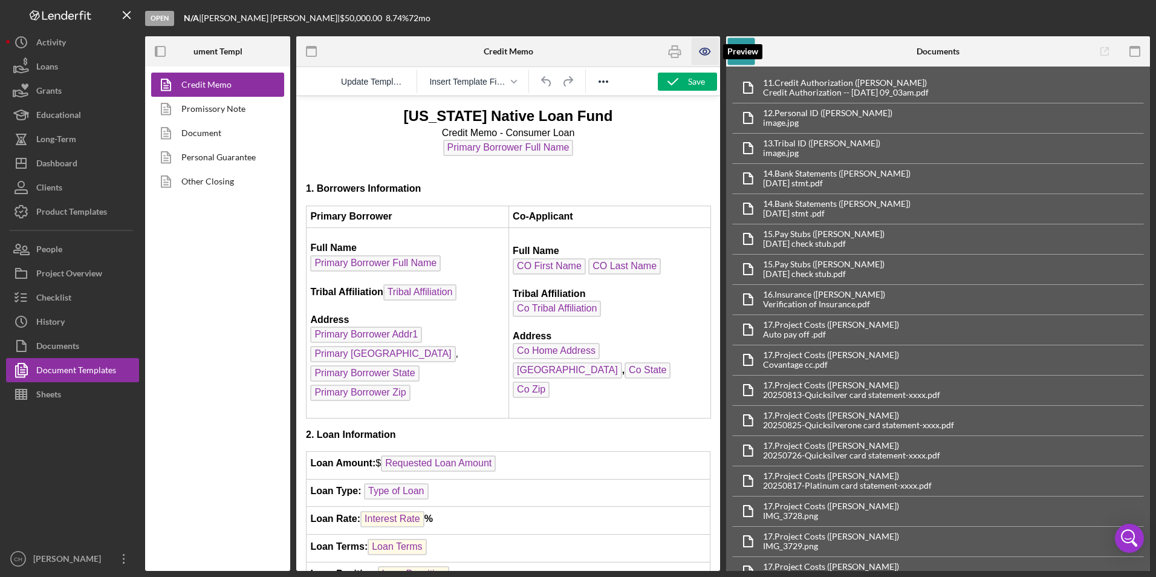
click at [704, 52] on icon "button" at bounding box center [705, 51] width 27 height 27
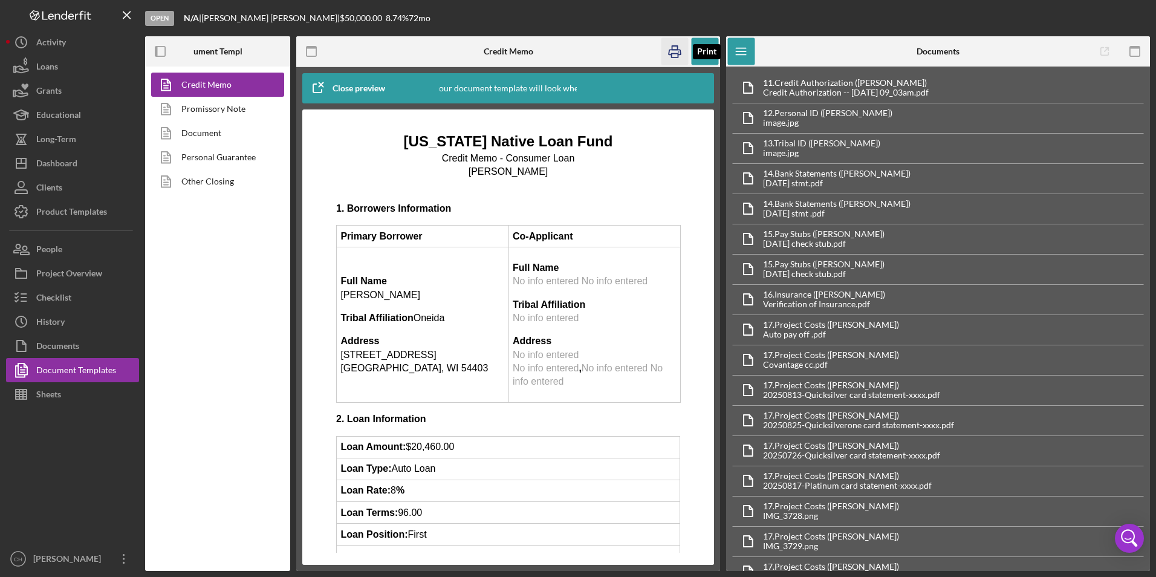
click at [681, 58] on icon "button" at bounding box center [674, 51] width 27 height 27
click at [700, 50] on icon "button" at bounding box center [705, 51] width 27 height 27
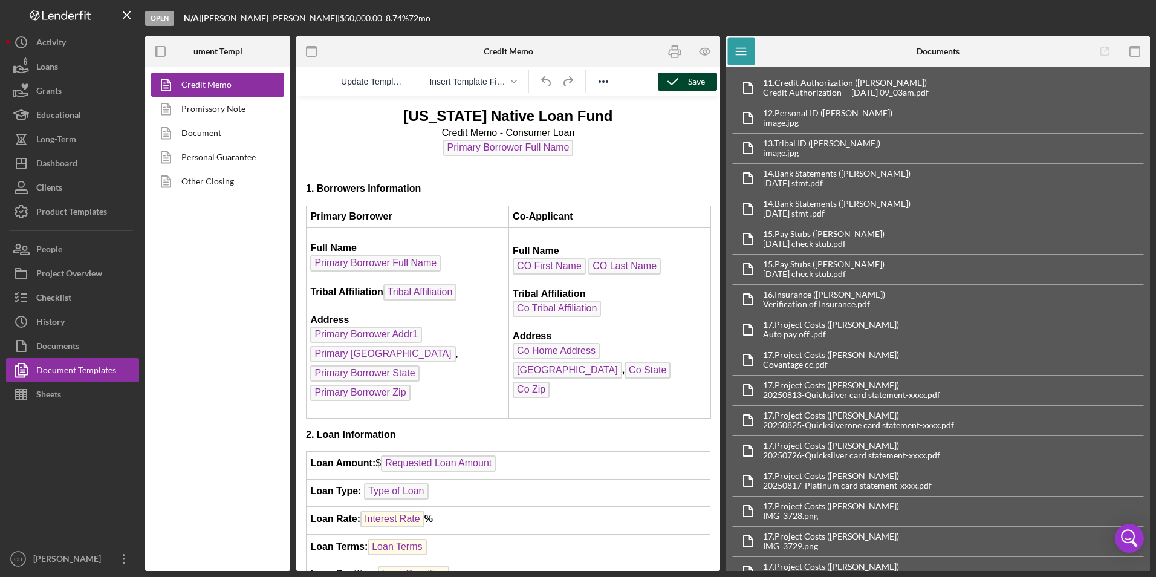
click at [689, 83] on div "Save" at bounding box center [696, 82] width 17 height 18
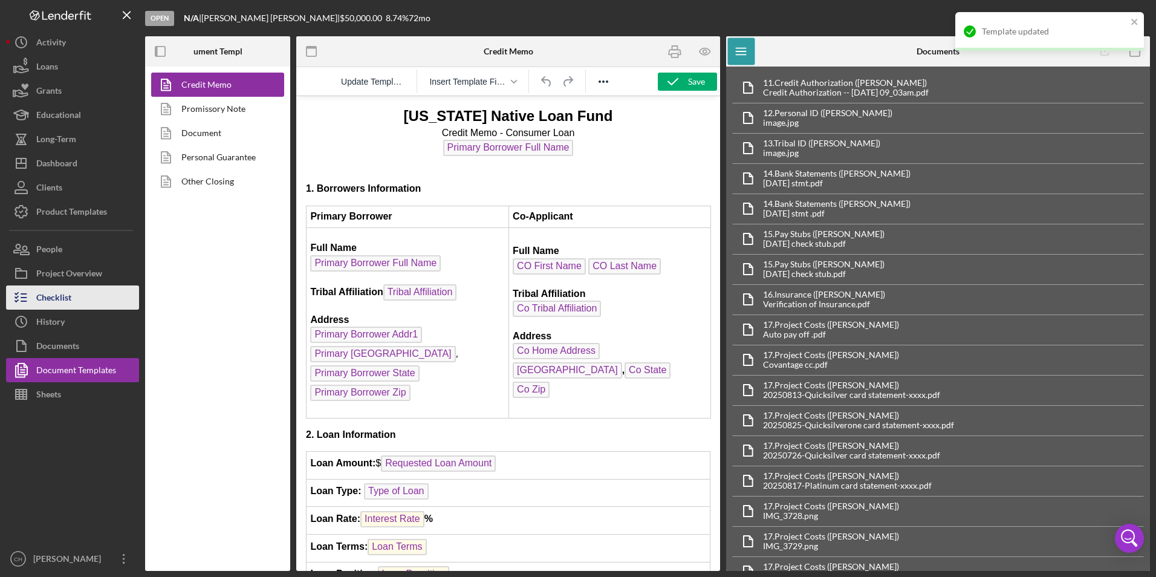
click at [63, 300] on div "Checklist" at bounding box center [53, 298] width 35 height 27
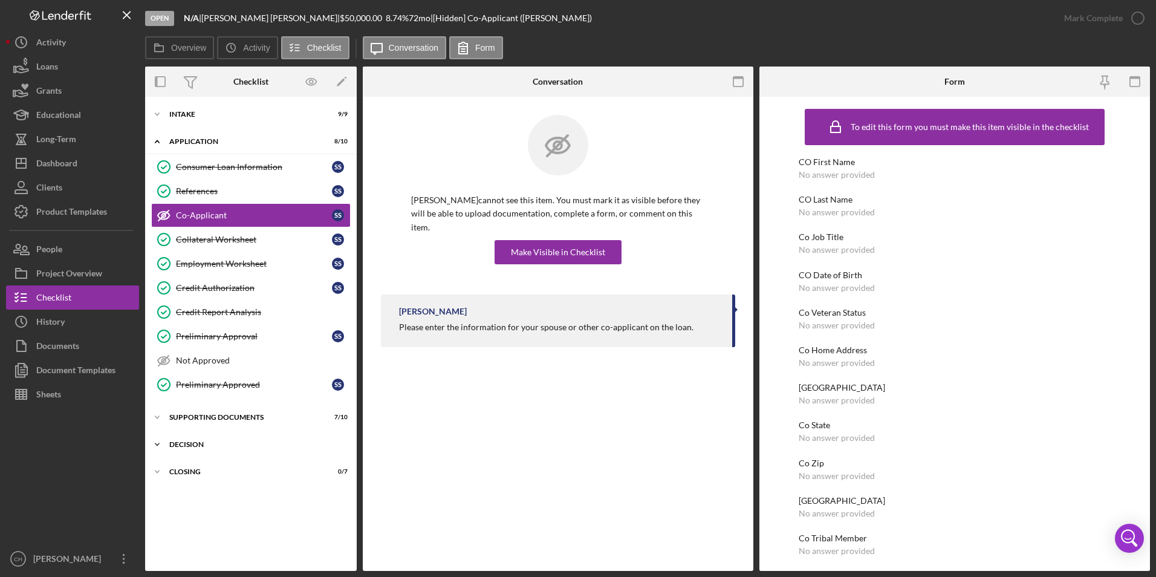
click at [193, 450] on div "Icon/Expander Decision 5 / 12" at bounding box center [251, 444] width 212 height 24
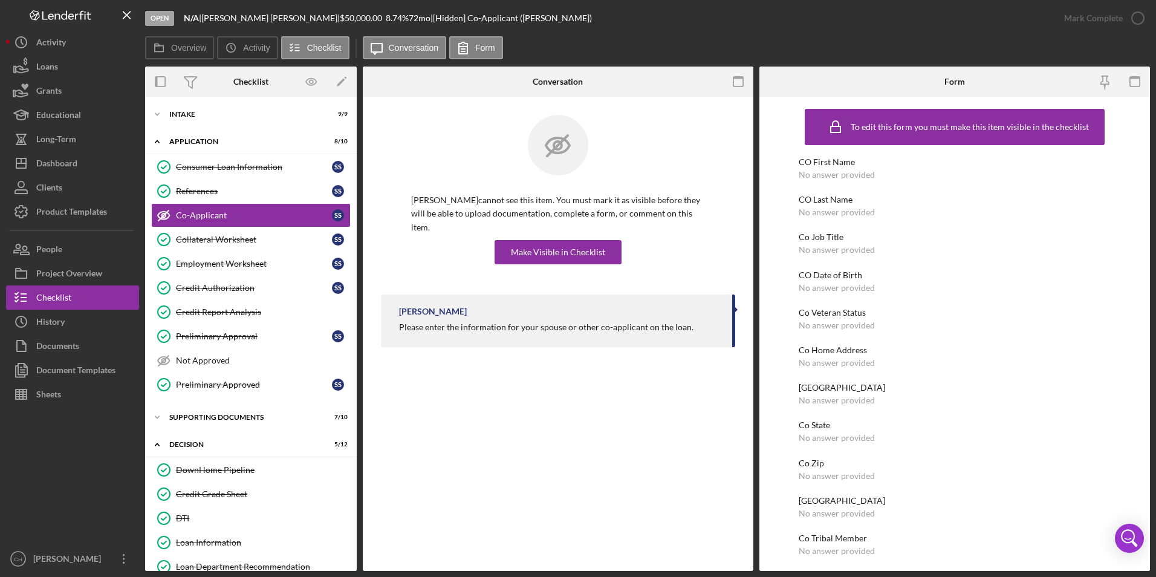
scroll to position [216, 0]
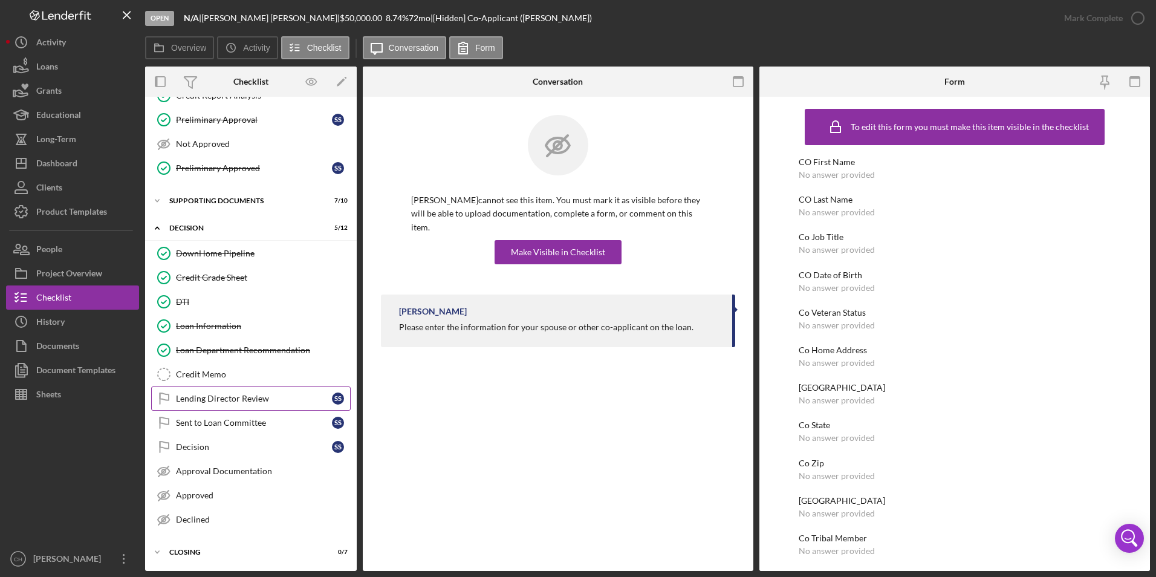
click at [218, 387] on link "Lending Director Review Lending Director Review S S" at bounding box center [250, 398] width 199 height 24
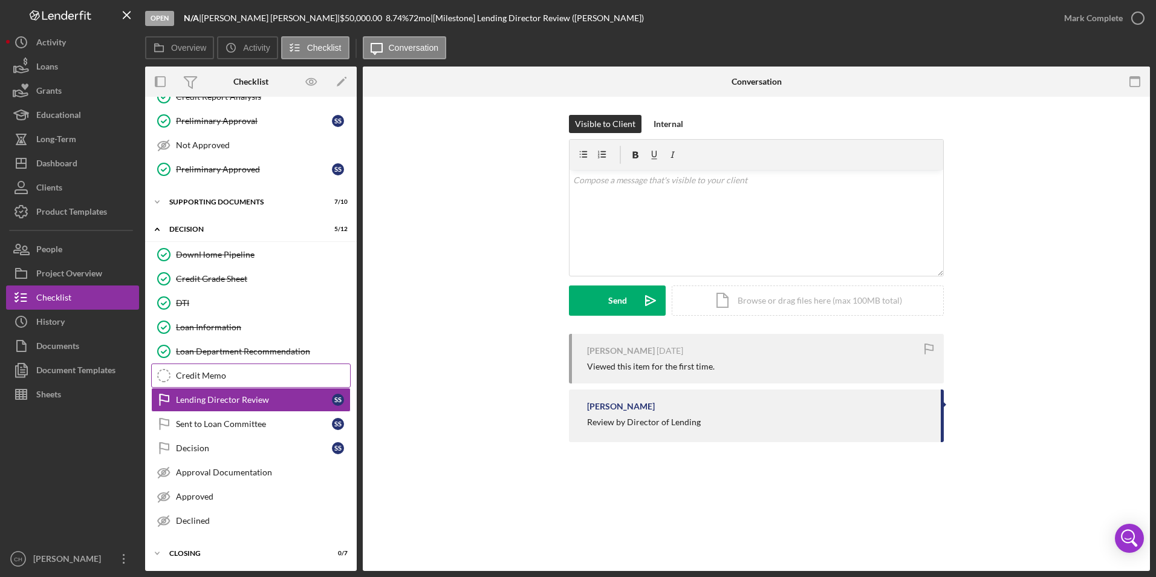
scroll to position [216, 0]
click at [218, 381] on link "Credit Memo Credit Memo" at bounding box center [250, 374] width 199 height 24
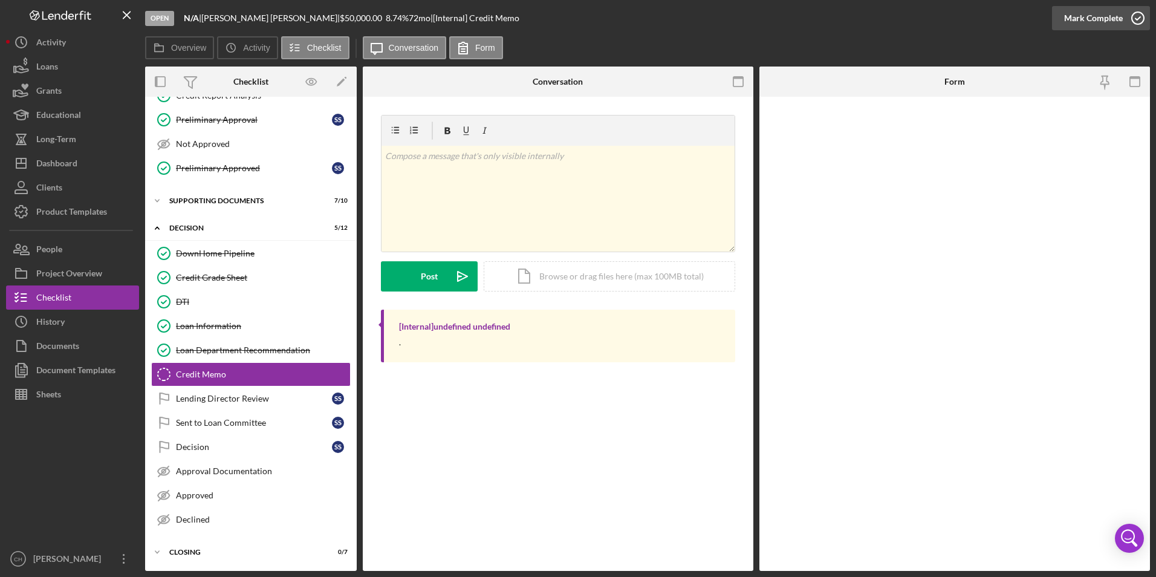
click at [1064, 22] on button "Mark Complete" at bounding box center [1101, 18] width 98 height 24
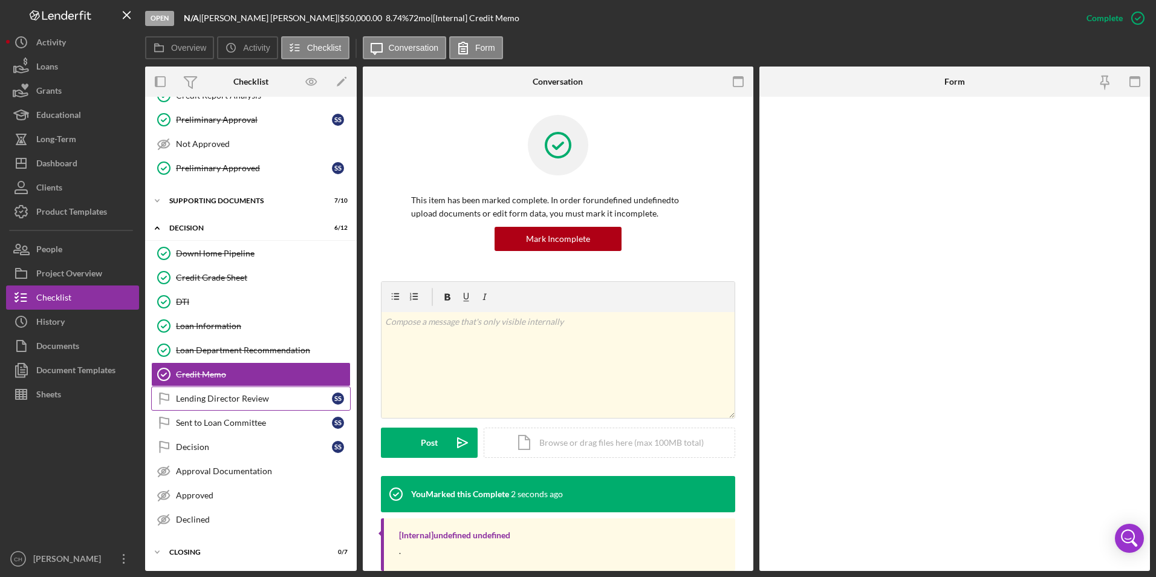
click at [217, 395] on div "Lending Director Review" at bounding box center [254, 399] width 156 height 10
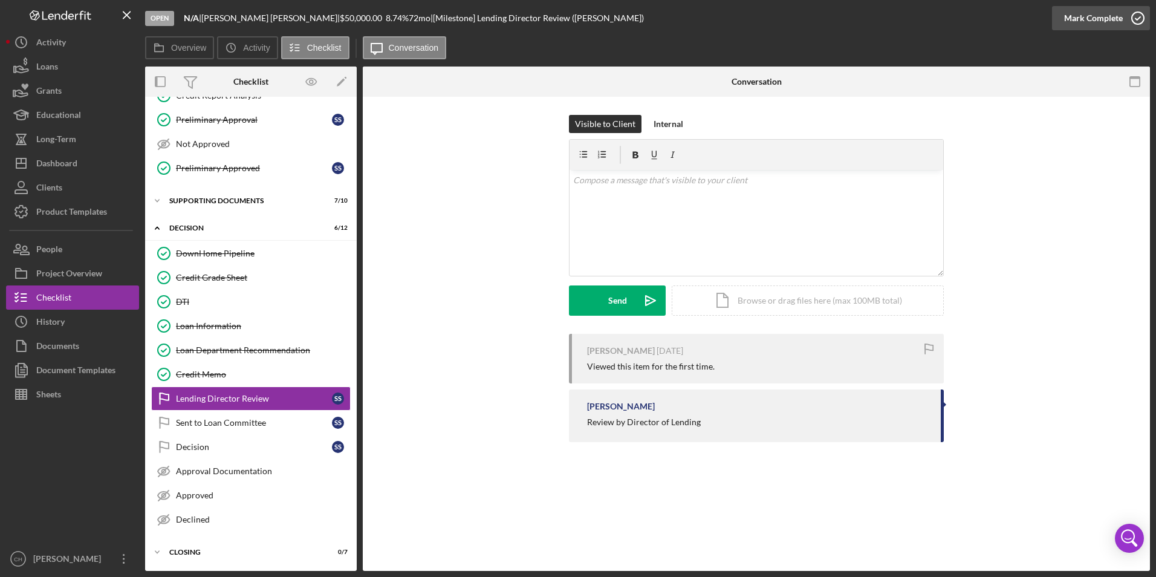
click at [1095, 22] on div "Mark Complete" at bounding box center [1093, 18] width 59 height 24
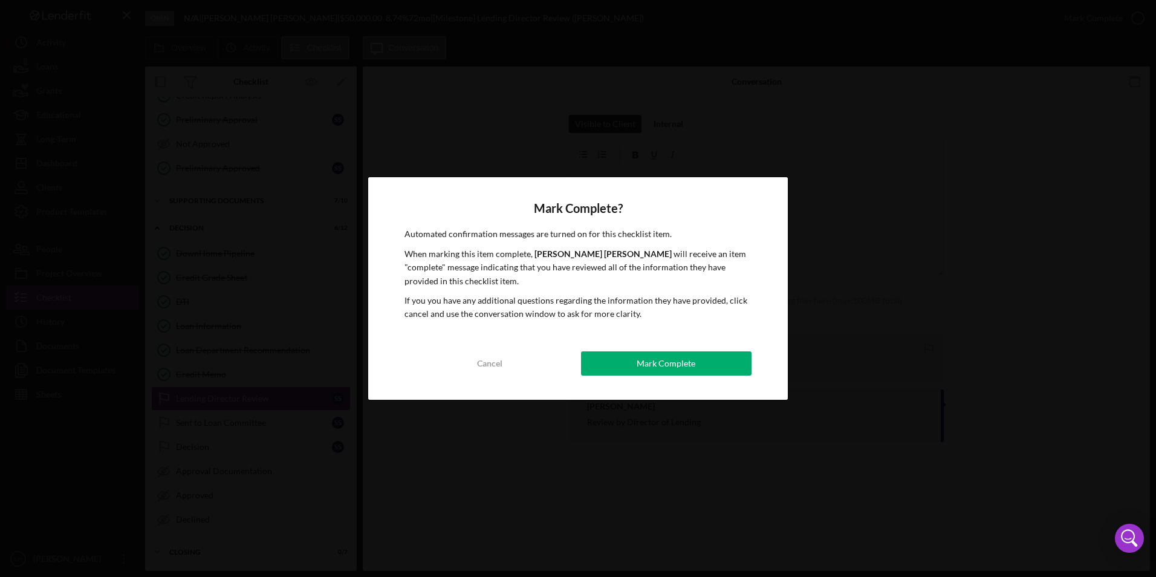
drag, startPoint x: 687, startPoint y: 365, endPoint x: 682, endPoint y: 369, distance: 6.4
click at [686, 366] on div "Mark Complete" at bounding box center [666, 363] width 59 height 24
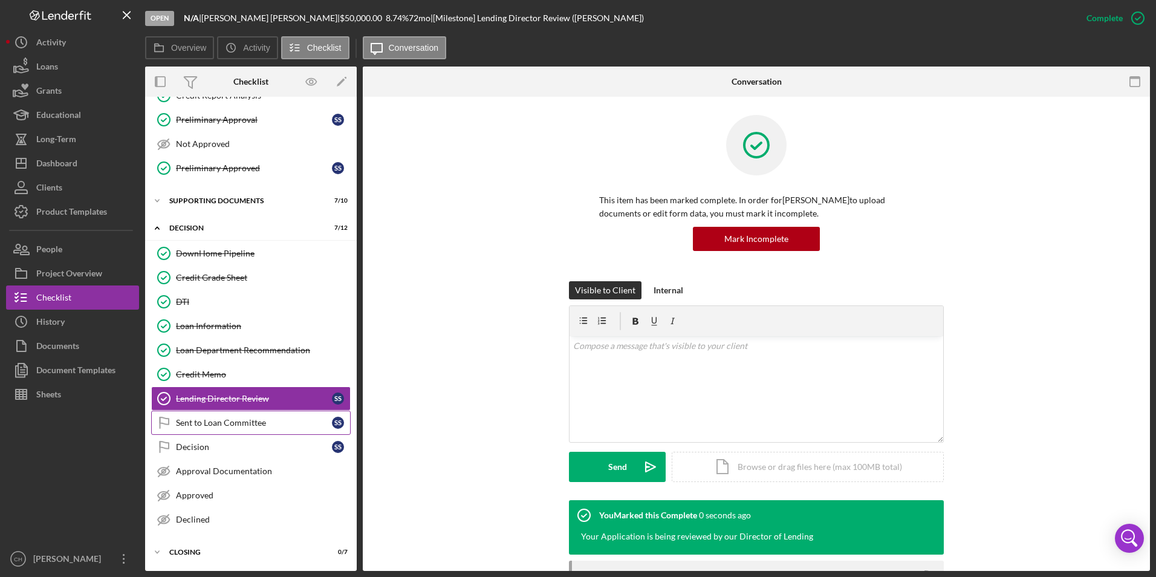
click at [228, 428] on link "Sent to Loan Committee Sent to Loan Committee S S" at bounding box center [250, 422] width 199 height 24
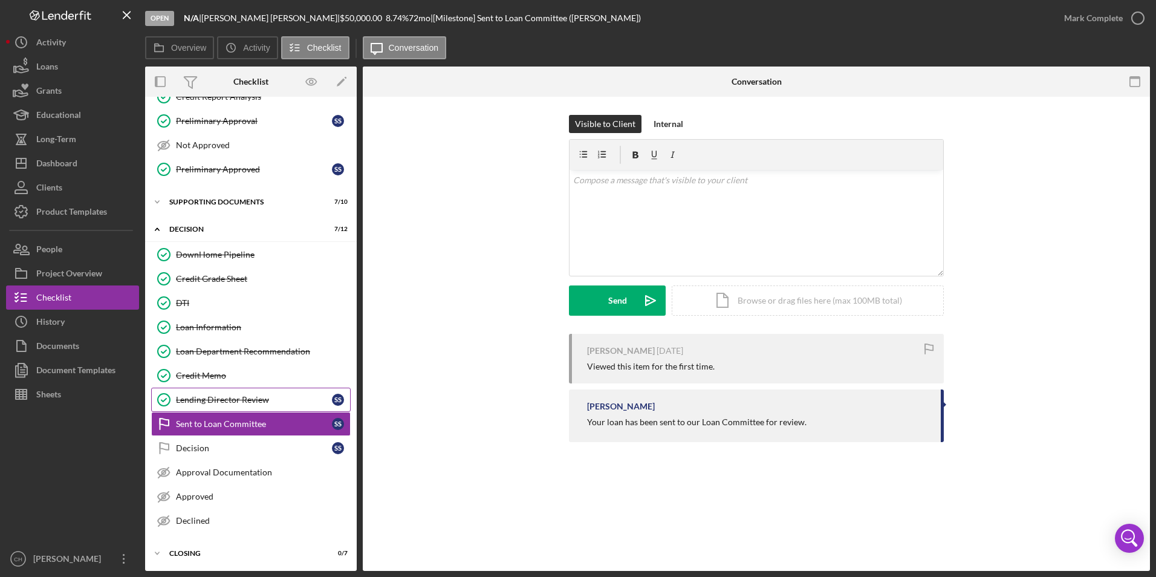
scroll to position [216, 0]
click at [1110, 22] on div "Mark Complete" at bounding box center [1093, 18] width 59 height 24
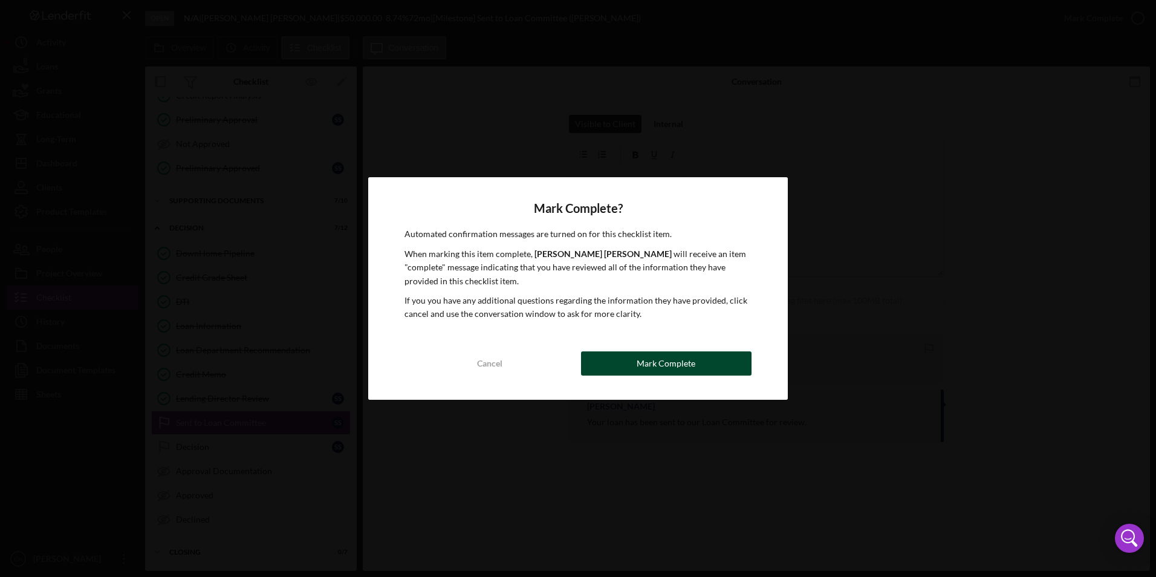
click at [638, 357] on button "Mark Complete" at bounding box center [666, 363] width 170 height 24
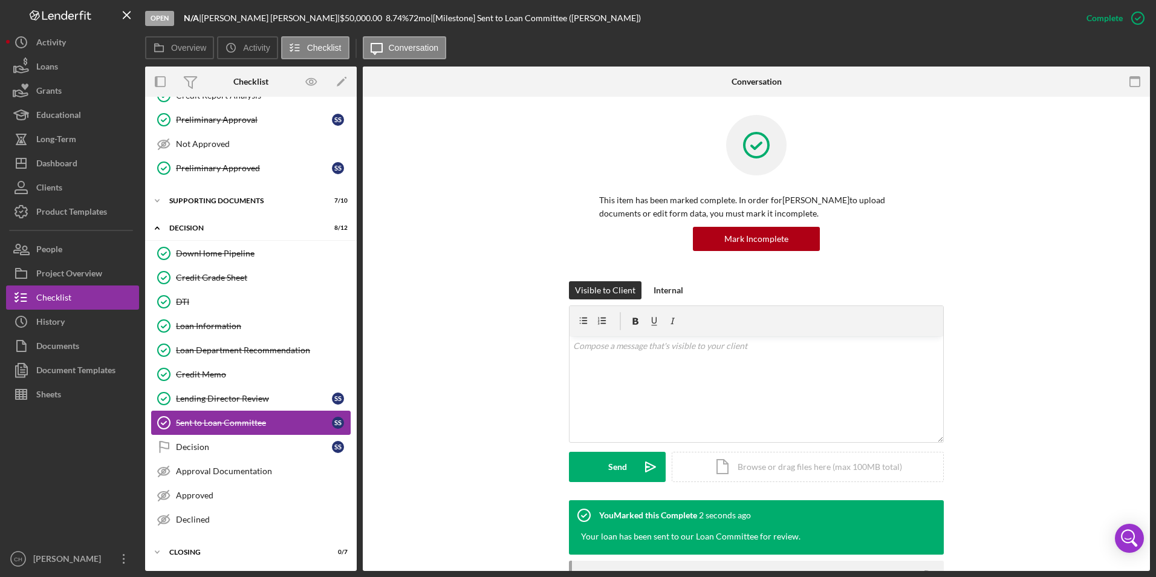
click at [228, 430] on link "Sent to Loan Committee Sent to Loan Committee S S" at bounding box center [250, 422] width 199 height 24
click at [1107, 19] on div "Mark Incomplete" at bounding box center [1090, 18] width 65 height 24
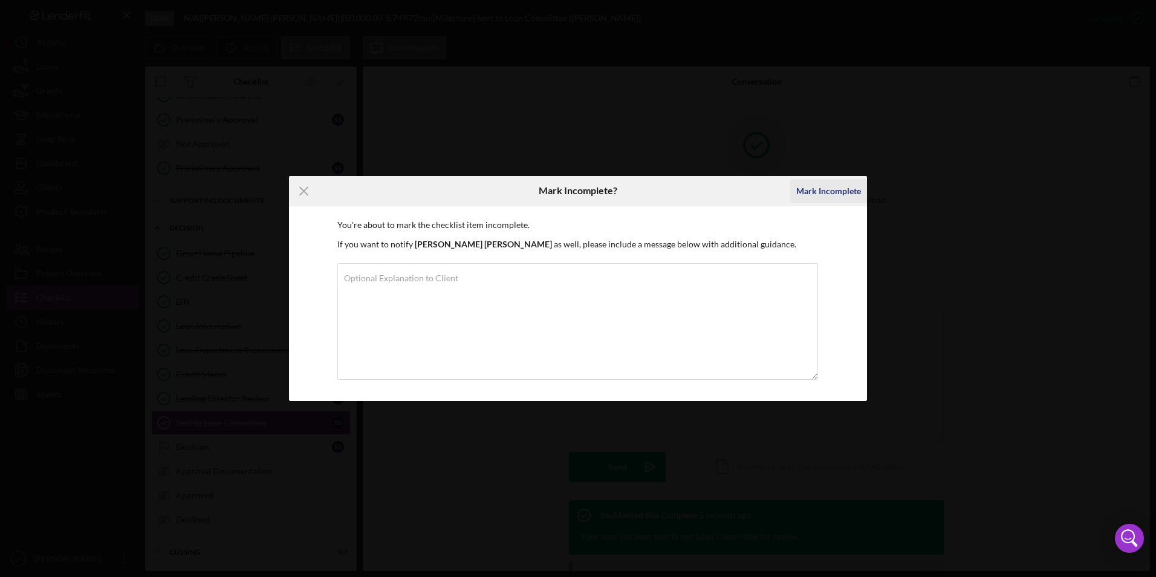
click at [828, 190] on div "Mark Incomplete" at bounding box center [828, 191] width 65 height 24
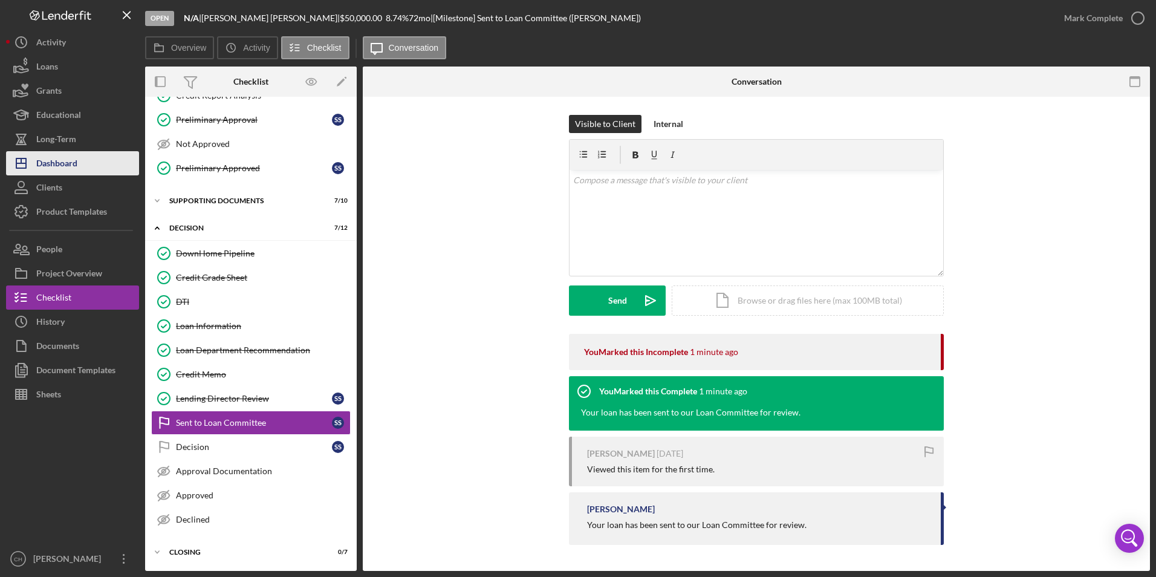
click at [77, 171] on div "Dashboard" at bounding box center [56, 164] width 41 height 27
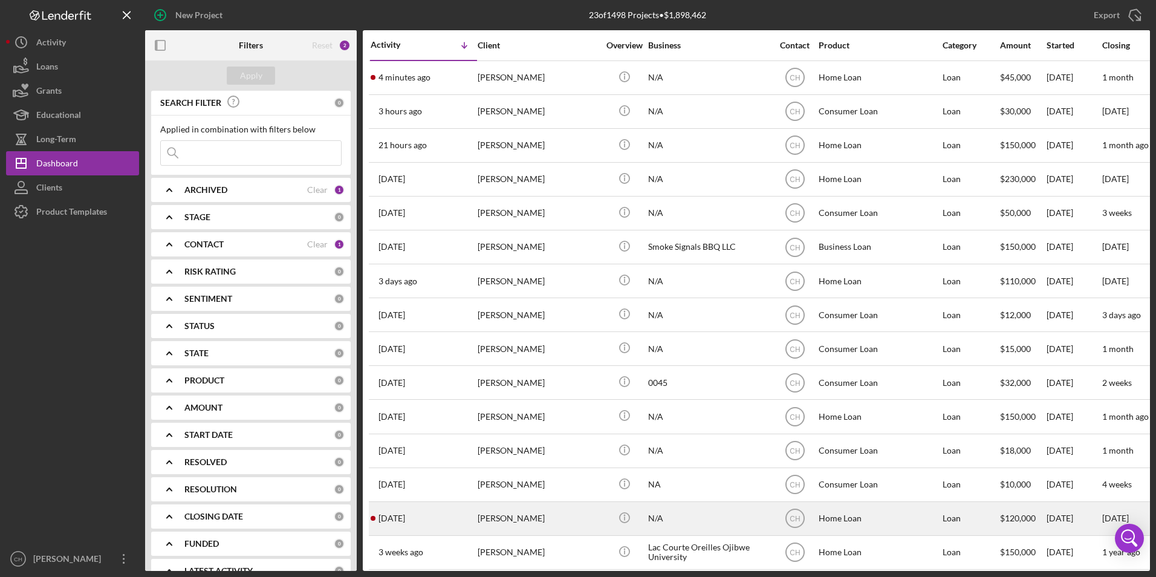
click at [512, 517] on div "[PERSON_NAME]" at bounding box center [538, 518] width 121 height 32
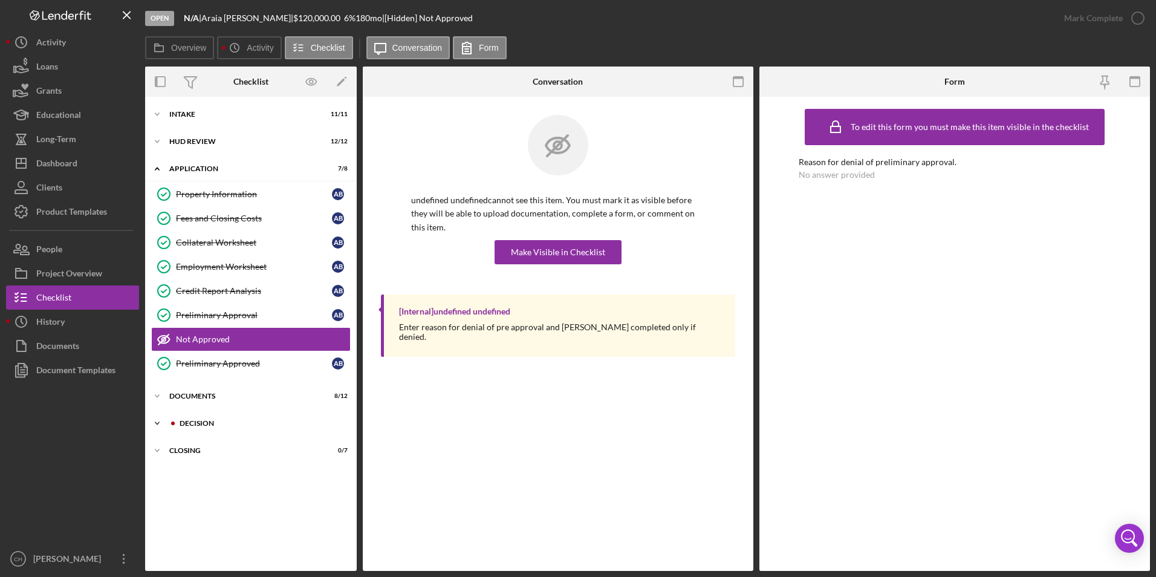
click at [216, 426] on div "Decision" at bounding box center [261, 423] width 162 height 7
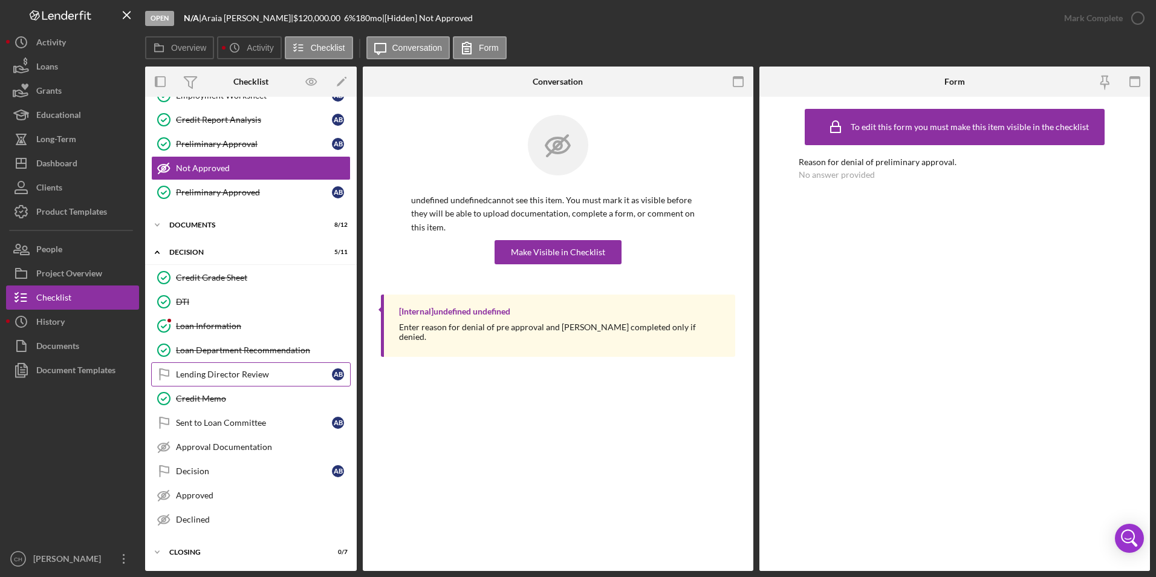
click at [221, 382] on link "Lending Director Review Lending Director Review A B" at bounding box center [250, 374] width 199 height 24
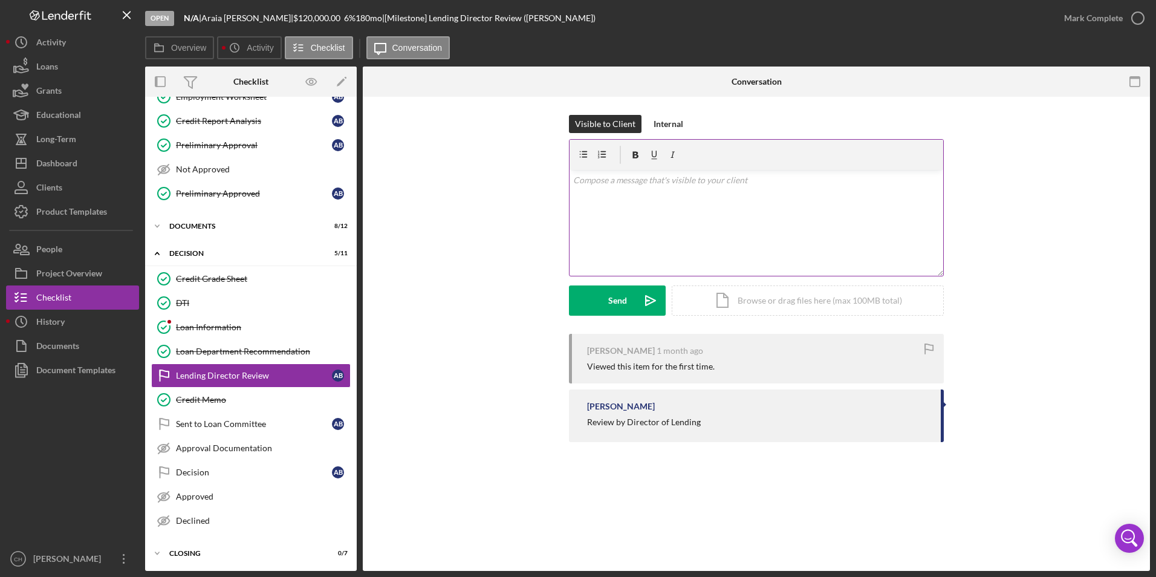
scroll to position [171, 0]
click at [1076, 25] on div "Mark Complete" at bounding box center [1093, 18] width 59 height 24
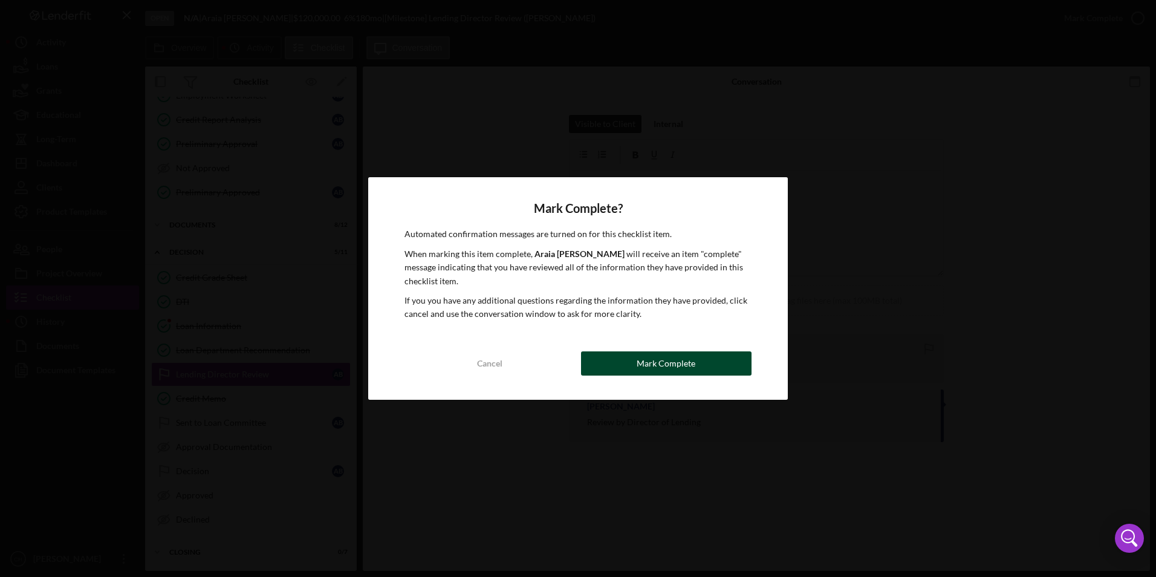
click at [662, 359] on div "Mark Complete" at bounding box center [666, 363] width 59 height 24
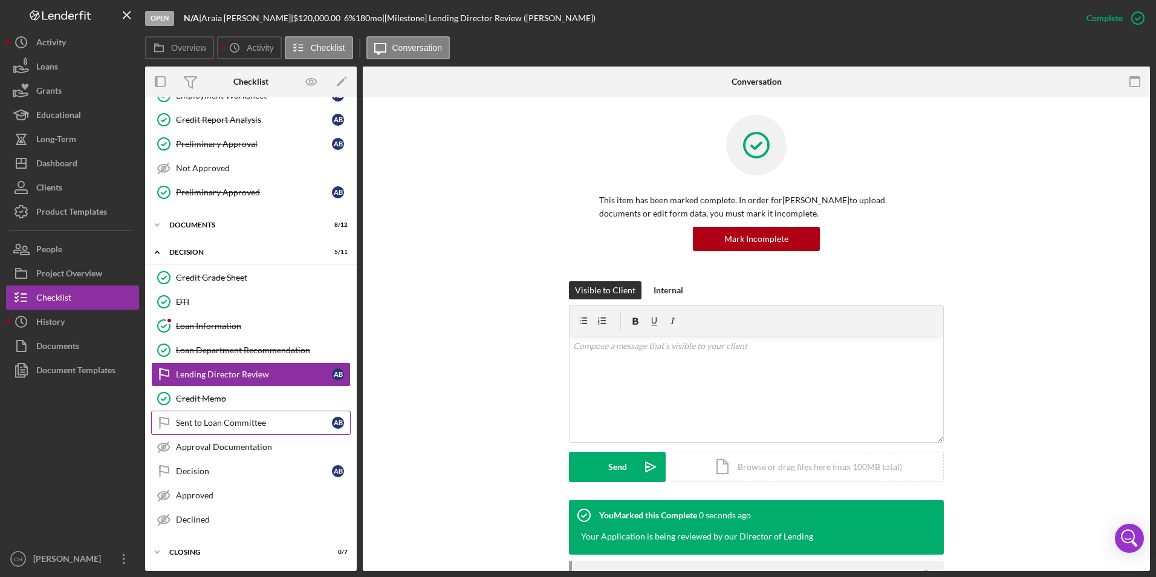
click at [192, 429] on link "Sent to Loan Committee Sent to Loan Committee A B" at bounding box center [250, 422] width 199 height 24
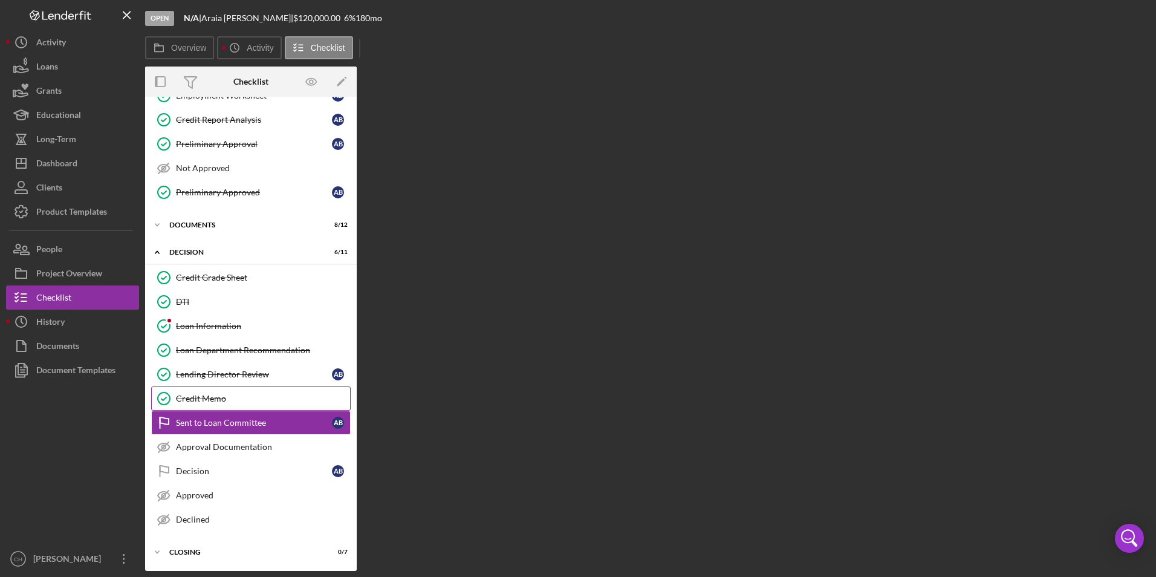
scroll to position [171, 0]
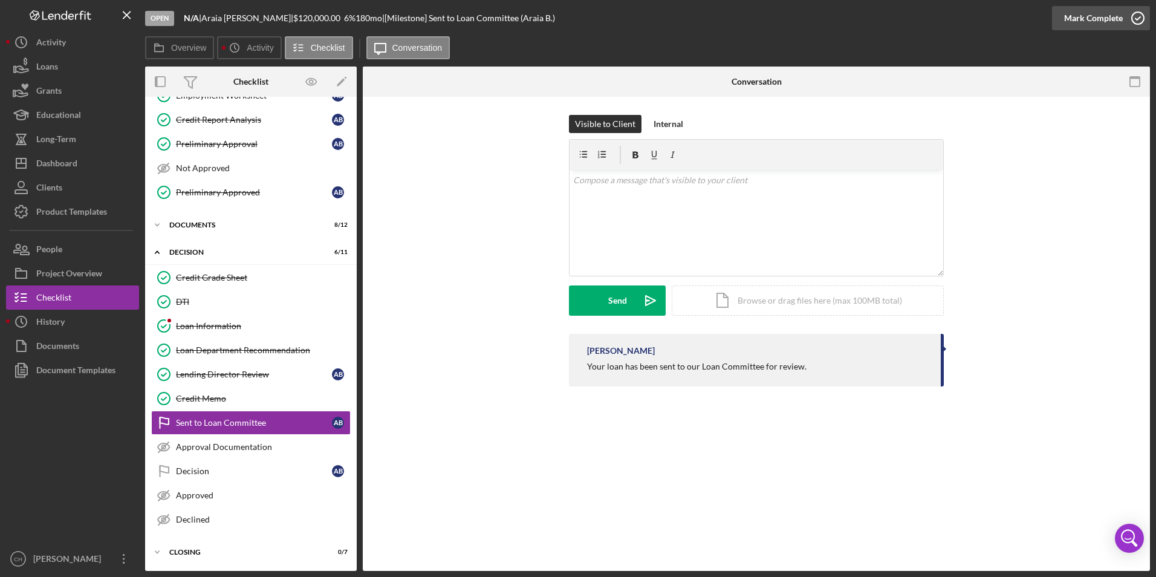
click at [1062, 18] on button "Mark Complete" at bounding box center [1101, 18] width 98 height 24
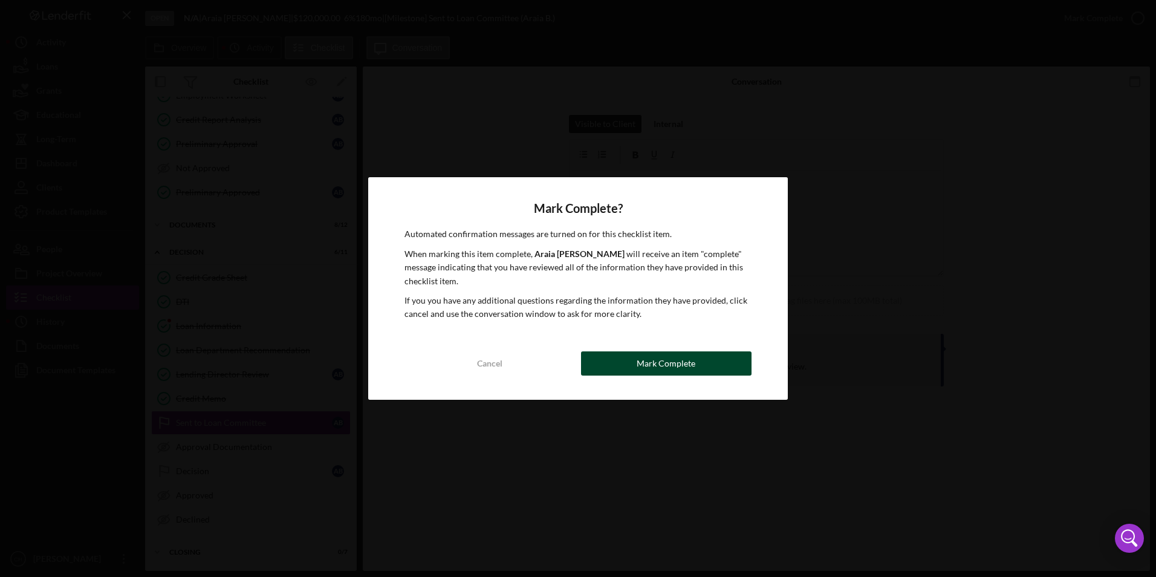
click at [666, 366] on div "Mark Complete" at bounding box center [666, 363] width 59 height 24
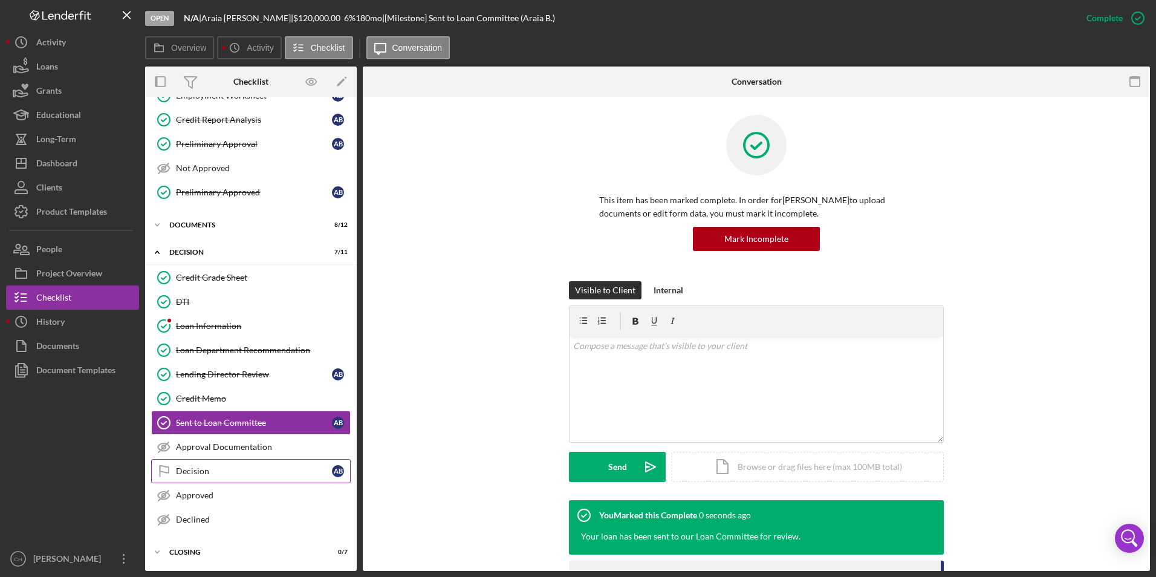
click at [179, 473] on div "Decision" at bounding box center [254, 471] width 156 height 10
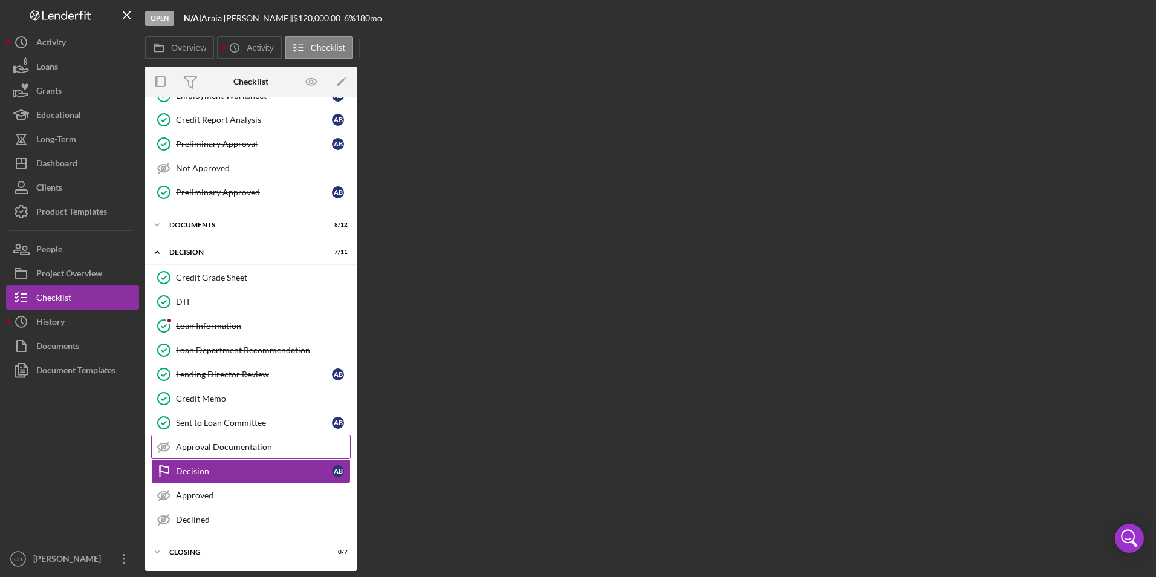
scroll to position [171, 0]
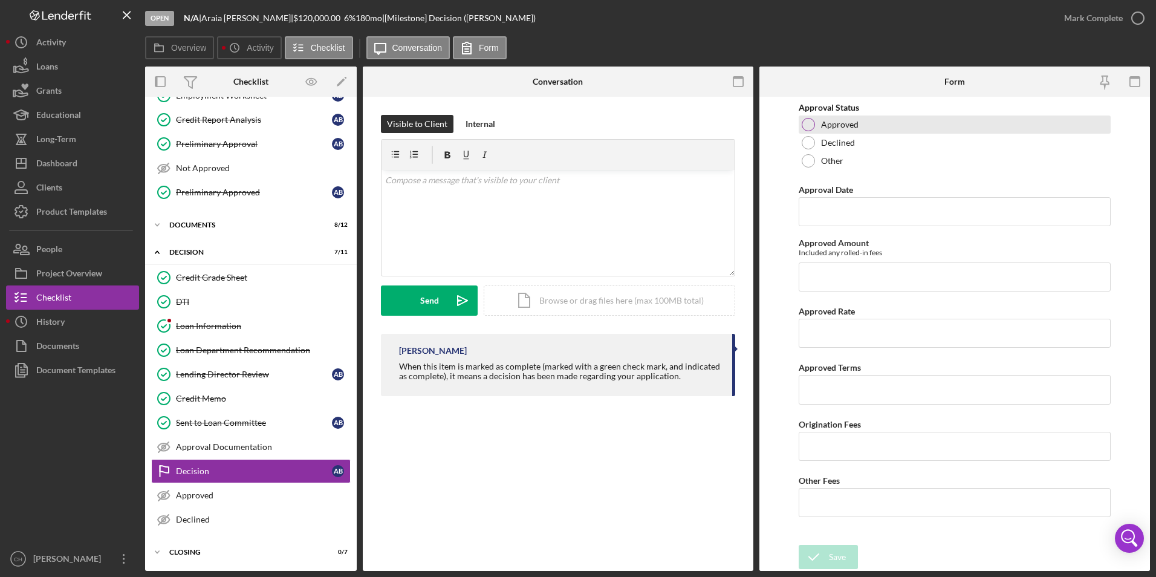
click at [810, 126] on div at bounding box center [808, 124] width 13 height 13
click at [811, 227] on div "Approval Status Approved Declined Other Approval Date Approved Amount Included …" at bounding box center [955, 321] width 313 height 436
click at [820, 213] on input "Approval Date" at bounding box center [955, 211] width 313 height 29
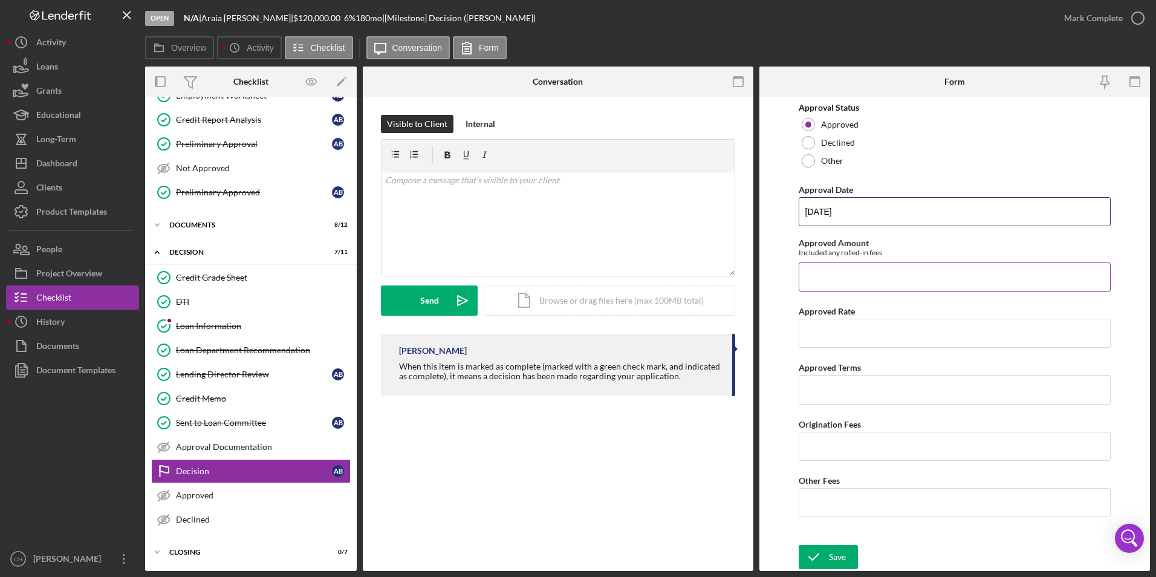
type input "[DATE]"
click at [826, 277] on input "Approved Amount" at bounding box center [955, 276] width 313 height 29
type input "$120,000"
click at [819, 324] on input "Approved Rate" at bounding box center [955, 333] width 313 height 29
type input "6.00000%"
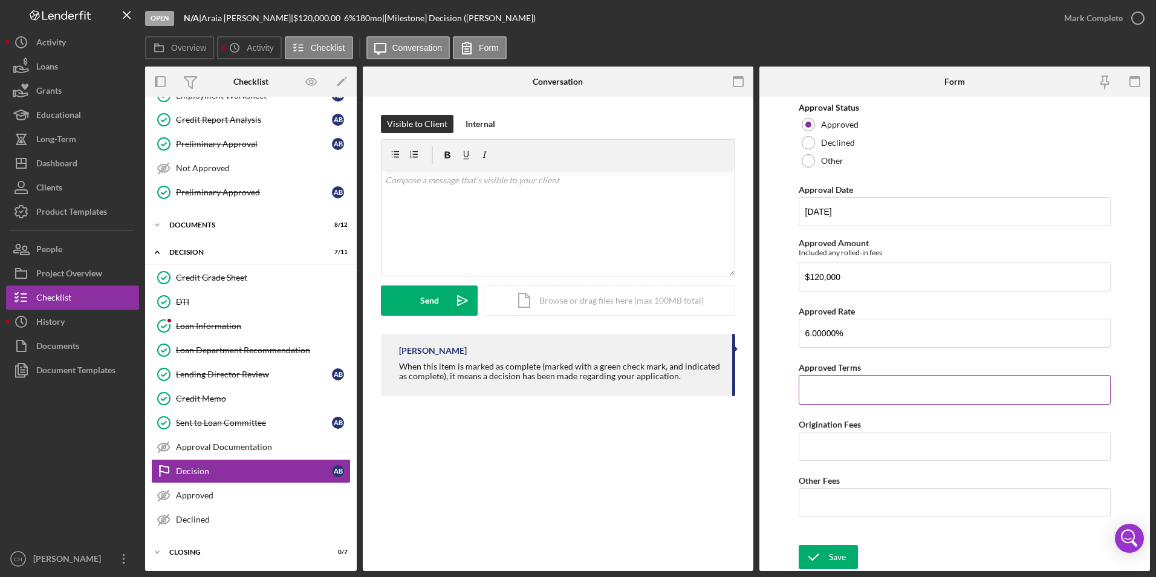
click at [832, 384] on input "Approved Terms" at bounding box center [955, 389] width 313 height 29
type input "20 years"
type input "$3,600"
click at [839, 493] on input "Other Fees" at bounding box center [955, 502] width 313 height 29
type input "$50"
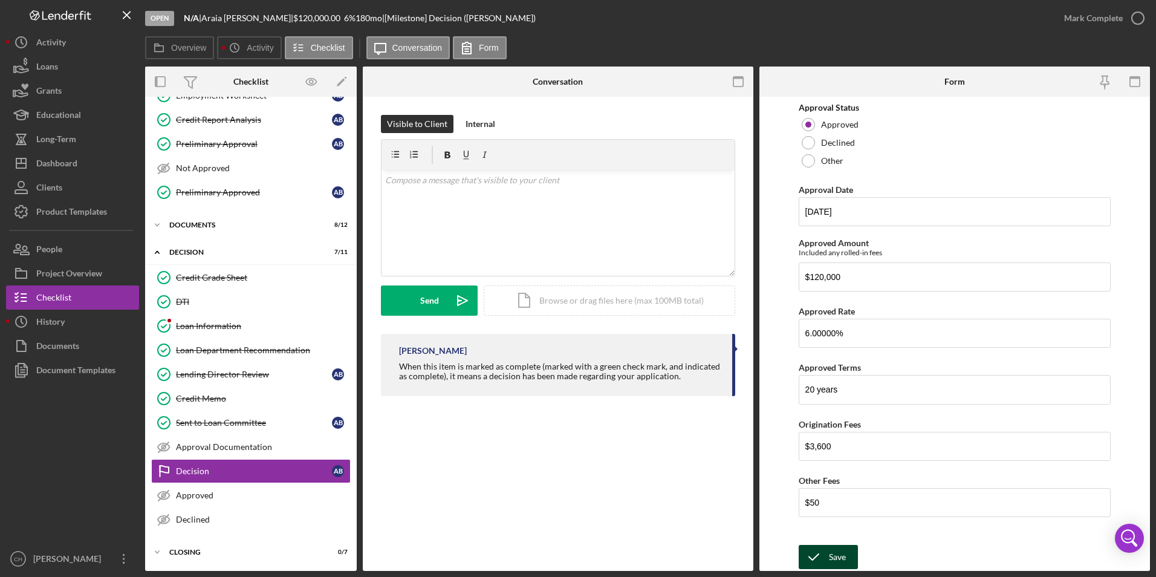
click at [817, 558] on icon "submit" at bounding box center [814, 557] width 30 height 30
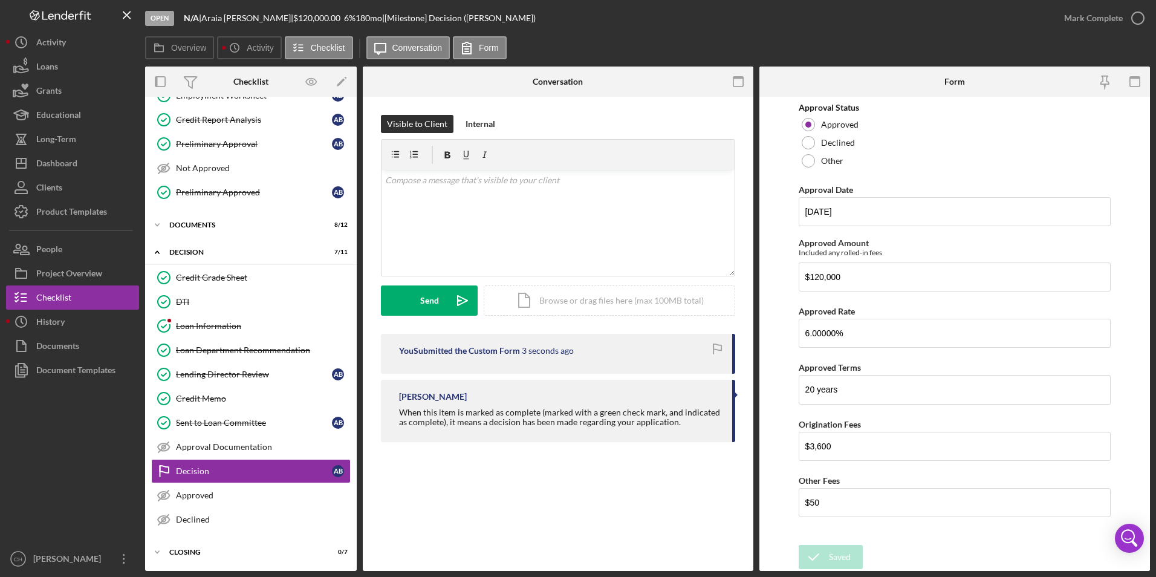
click at [1090, 4] on div "Mark Complete" at bounding box center [1101, 18] width 98 height 36
click at [1089, 13] on div "Mark Complete" at bounding box center [1093, 18] width 59 height 24
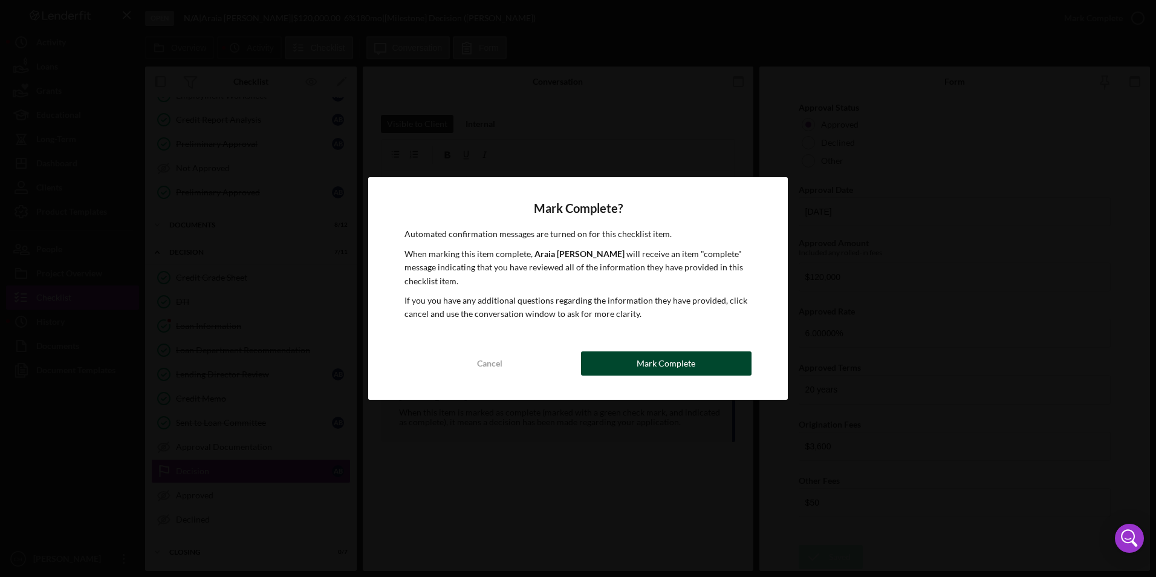
click at [673, 357] on div "Mark Complete" at bounding box center [666, 363] width 59 height 24
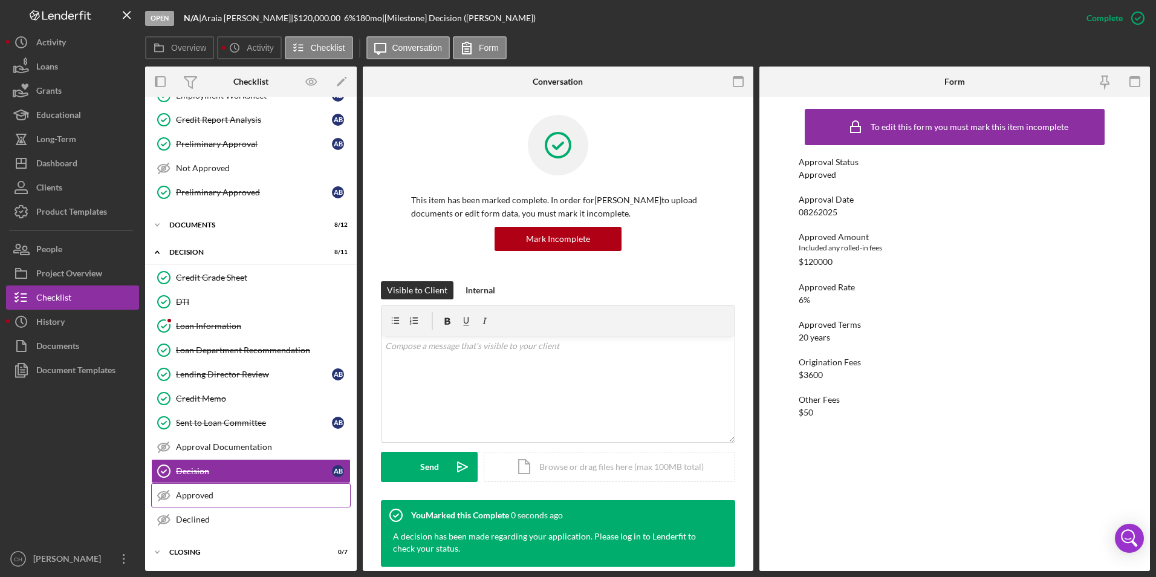
click at [190, 496] on div "Approved" at bounding box center [263, 495] width 174 height 10
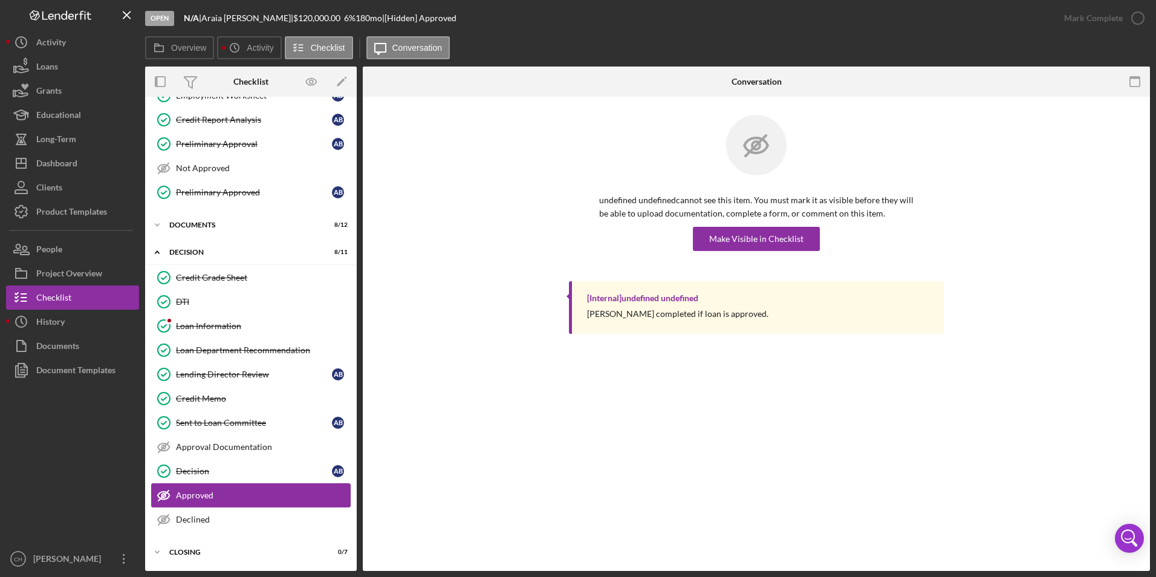
scroll to position [171, 0]
click at [722, 245] on div "Make Visible in Checklist" at bounding box center [756, 239] width 94 height 24
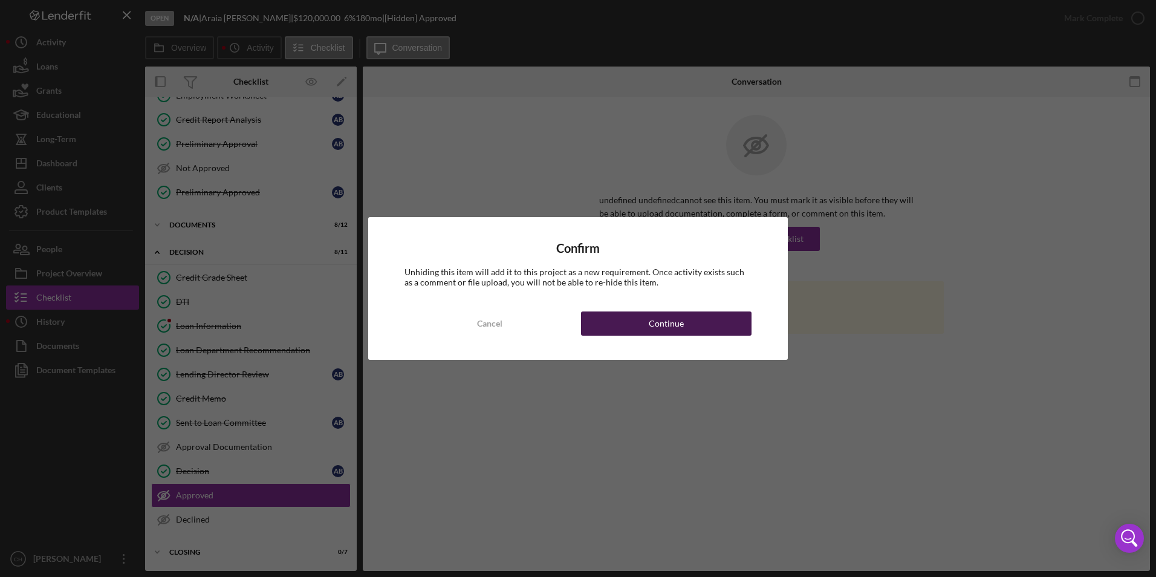
click at [659, 327] on div "Continue" at bounding box center [666, 323] width 35 height 24
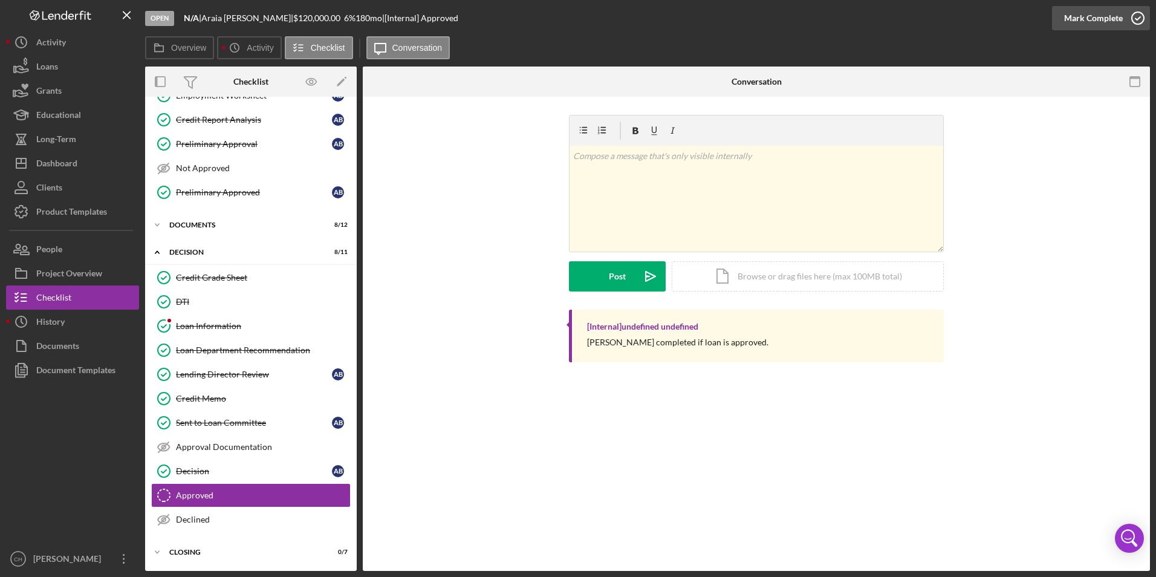
click at [1084, 16] on div "Mark Complete" at bounding box center [1093, 18] width 59 height 24
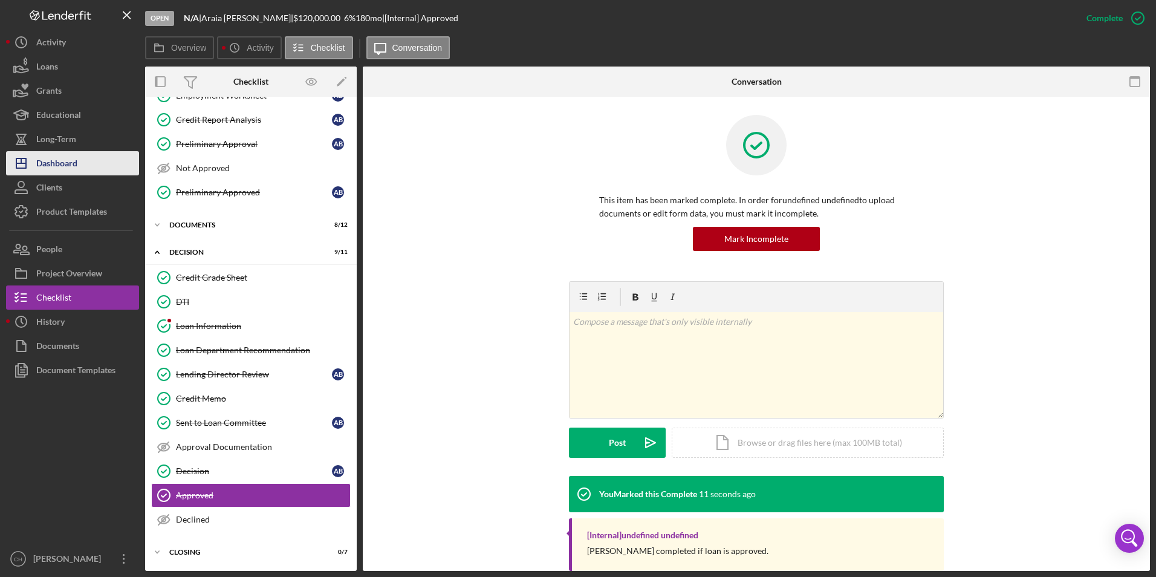
click at [57, 152] on div "Dashboard" at bounding box center [56, 164] width 41 height 27
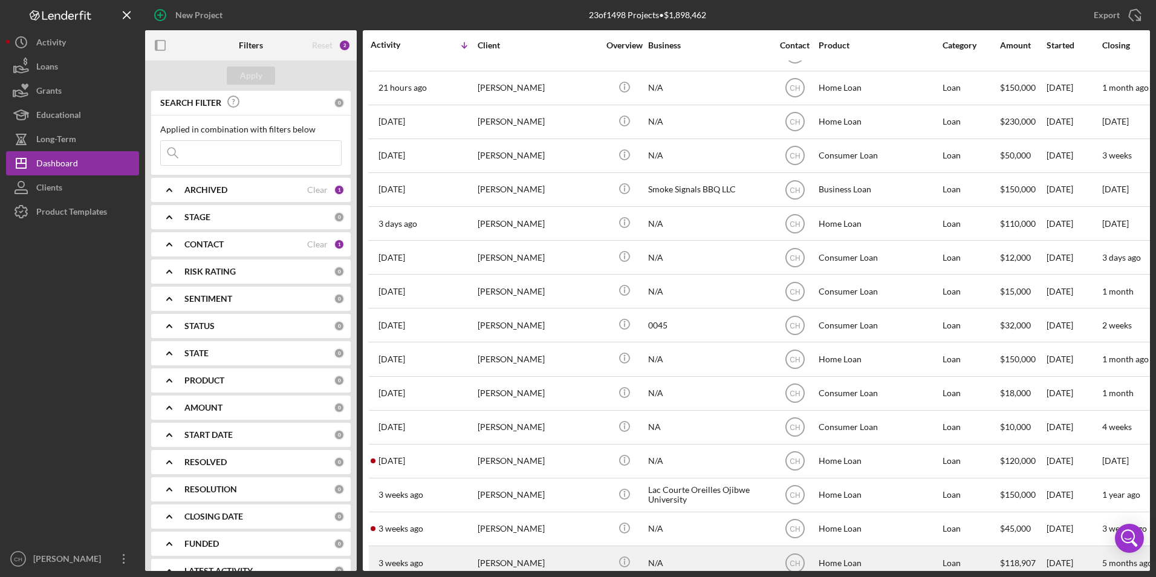
scroll to position [121, 0]
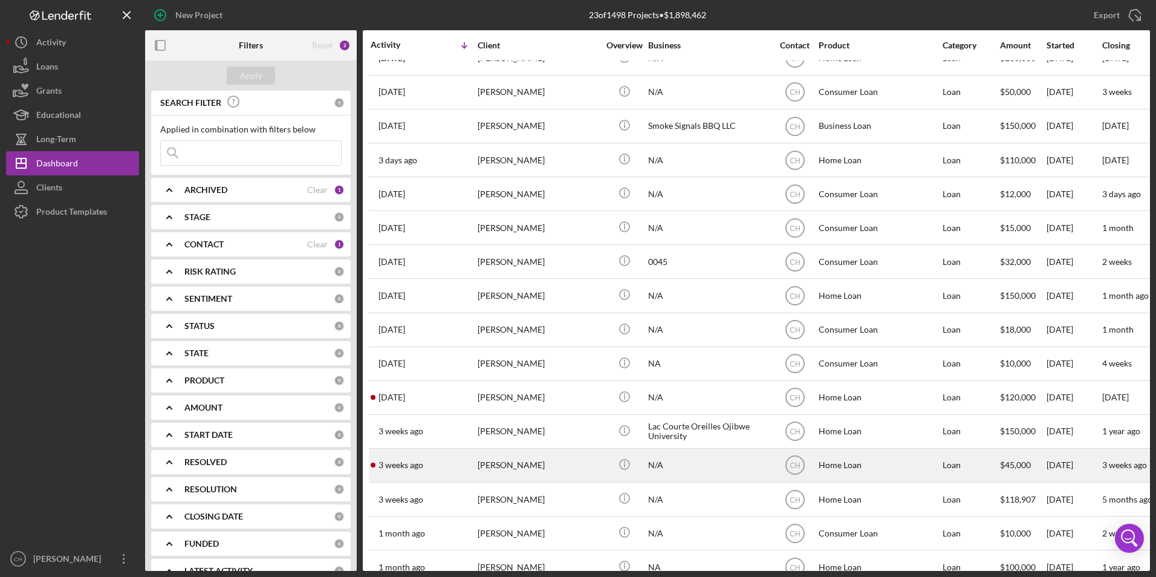
click at [514, 462] on div "[PERSON_NAME]" at bounding box center [538, 465] width 121 height 32
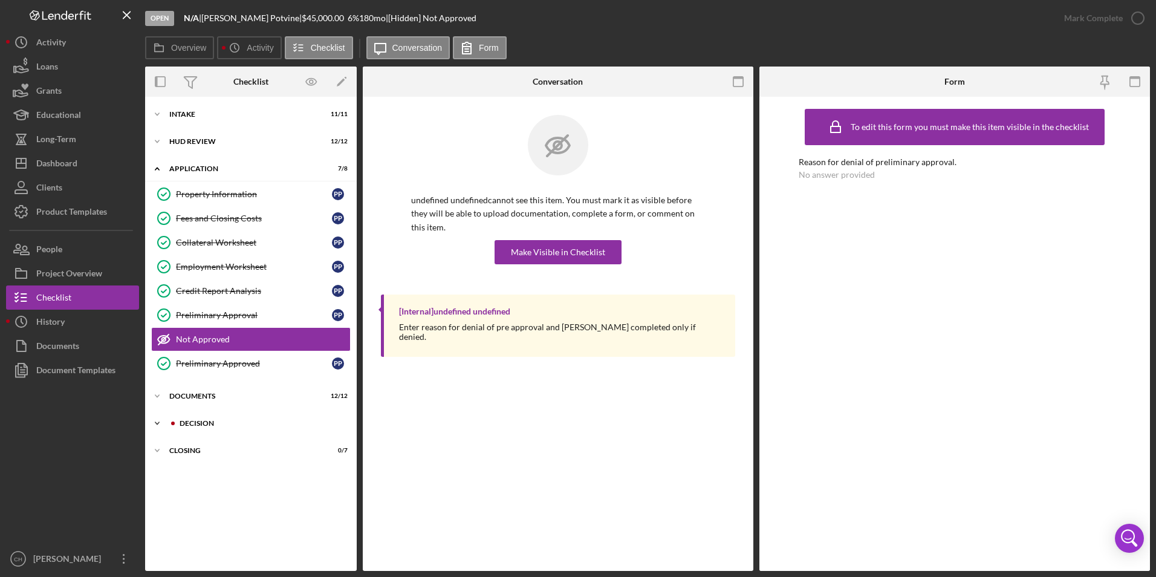
click at [212, 426] on div "Decision" at bounding box center [261, 423] width 162 height 7
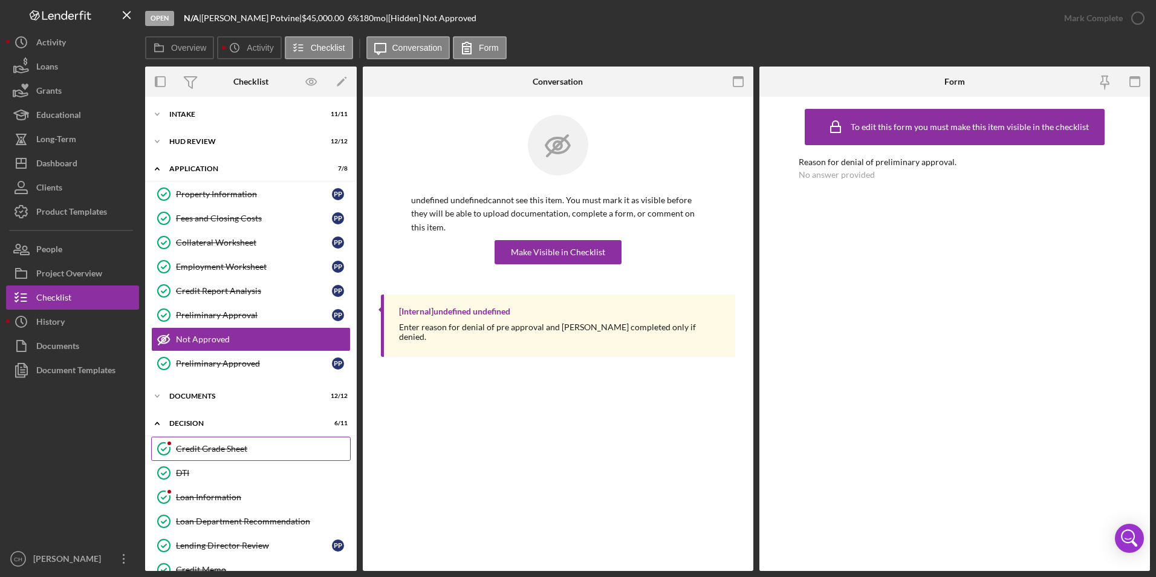
click at [201, 453] on div "Credit Grade Sheet" at bounding box center [263, 449] width 174 height 10
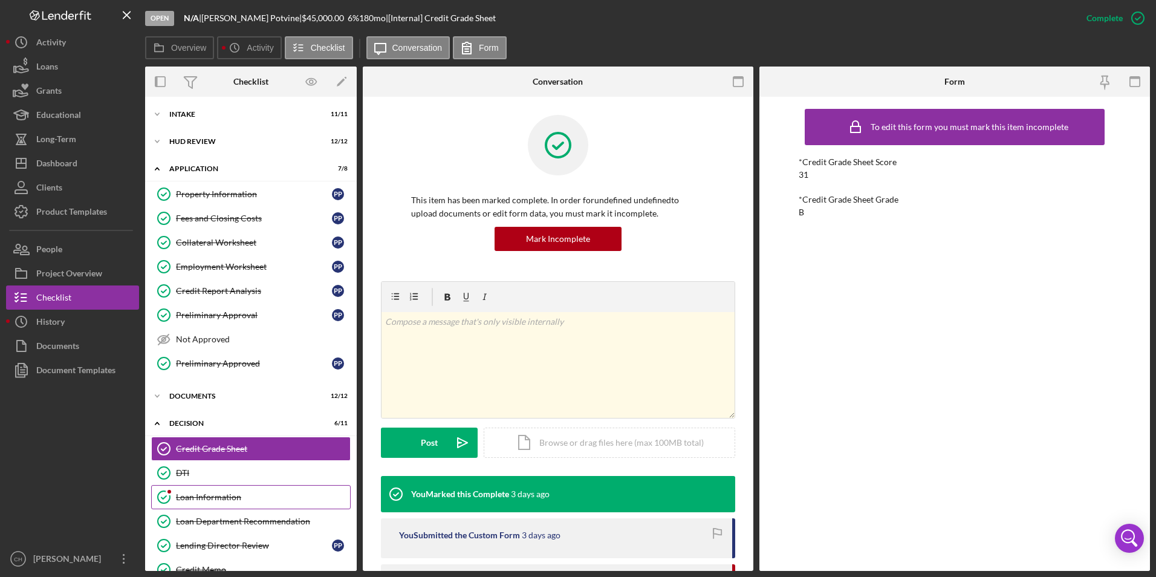
click at [188, 496] on div "Loan Information" at bounding box center [263, 497] width 174 height 10
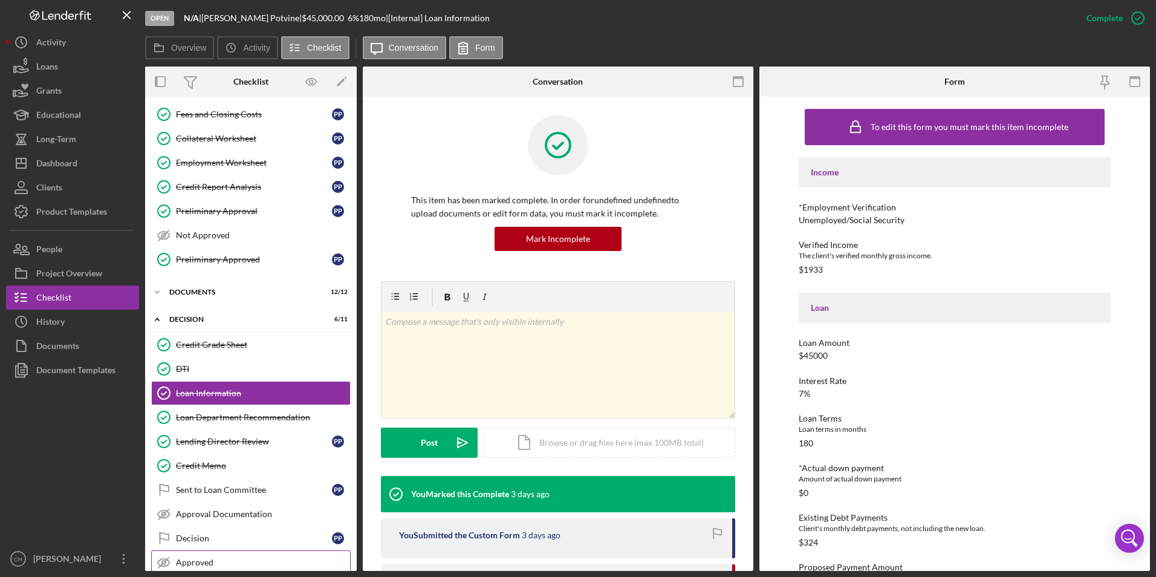
scroll to position [171, 0]
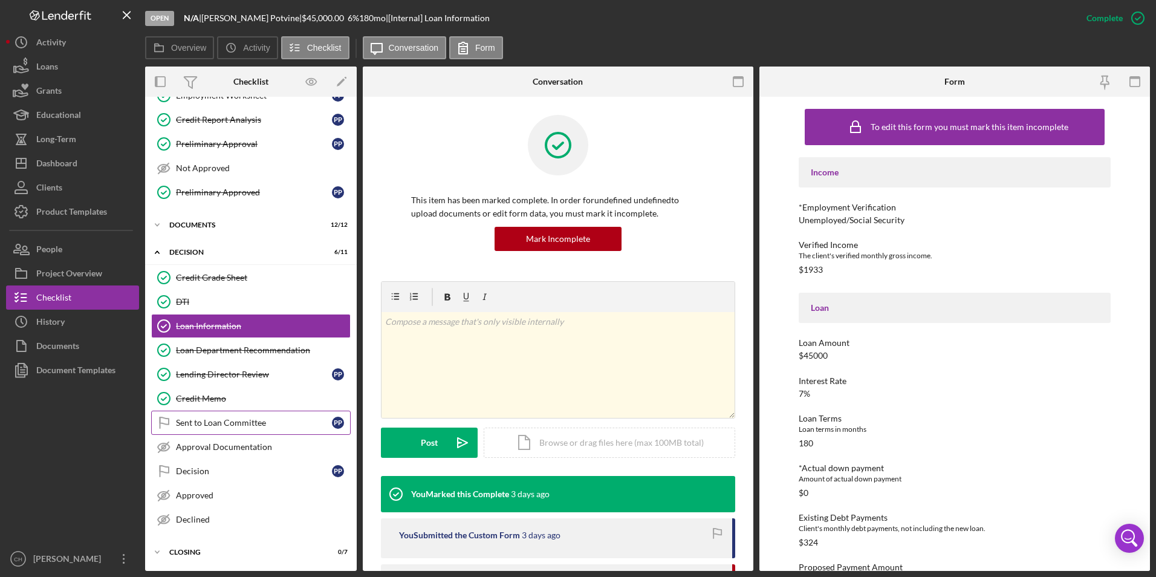
click at [214, 431] on link "Sent to Loan Committee Sent to Loan Committee P P" at bounding box center [250, 422] width 199 height 24
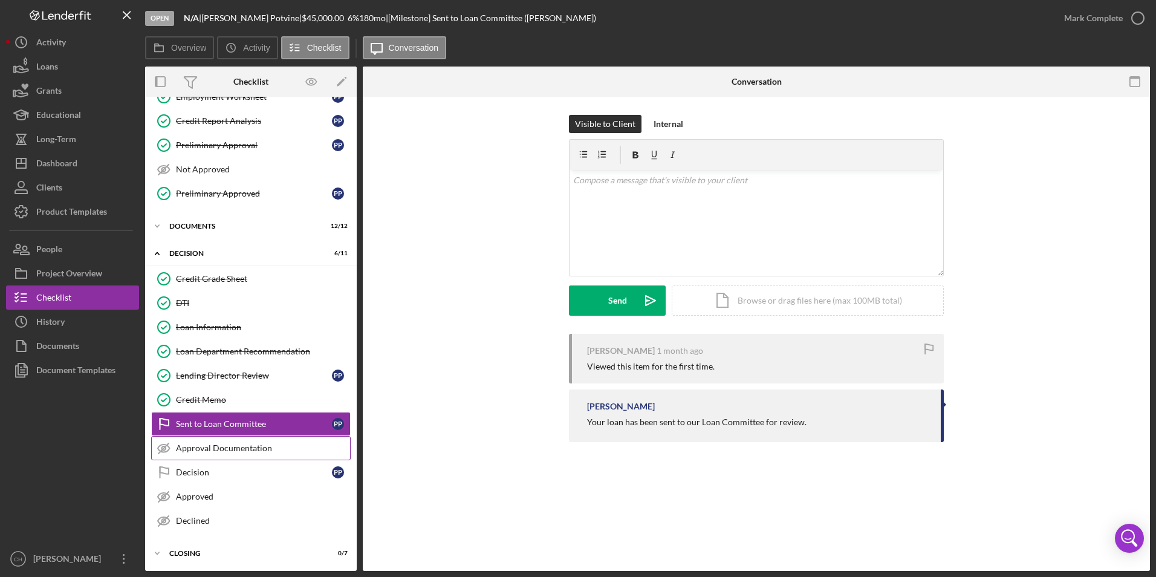
scroll to position [171, 0]
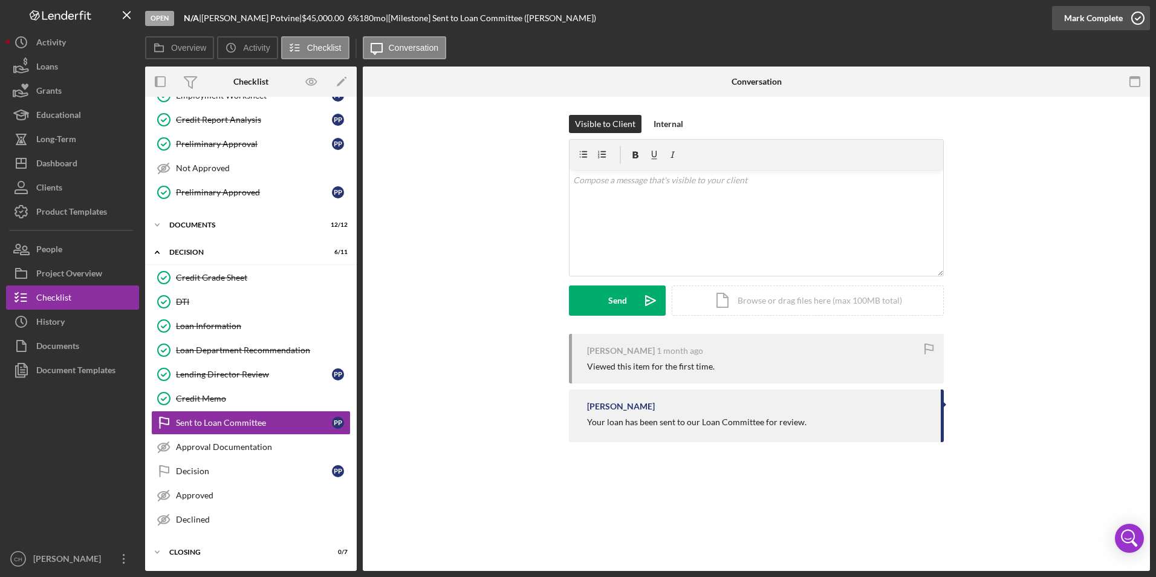
click at [1081, 19] on div "Mark Complete" at bounding box center [1093, 18] width 59 height 24
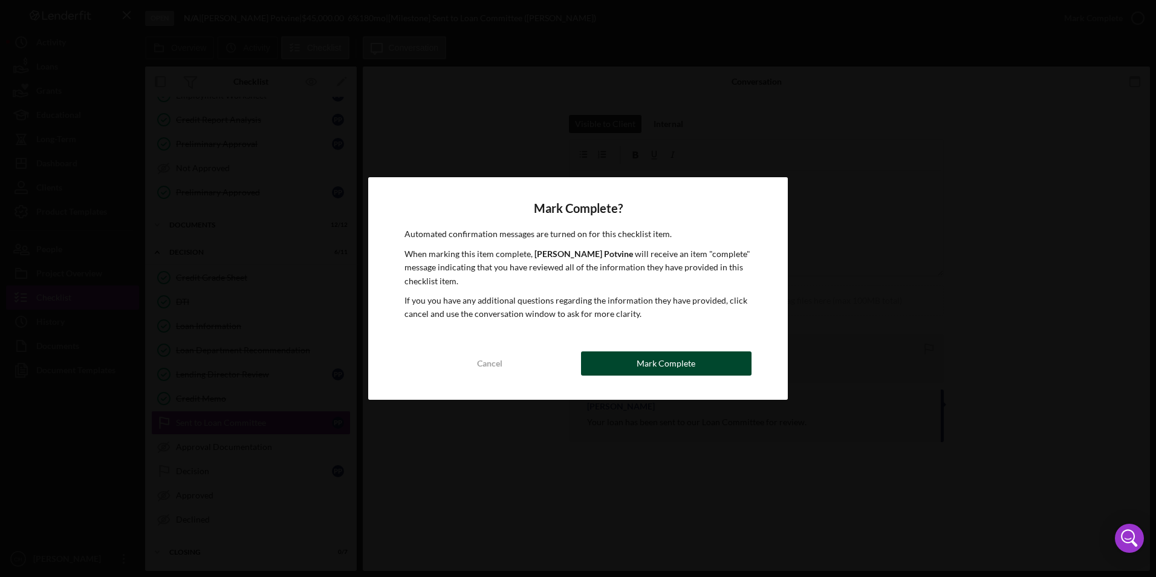
click at [643, 363] on div "Mark Complete" at bounding box center [666, 363] width 59 height 24
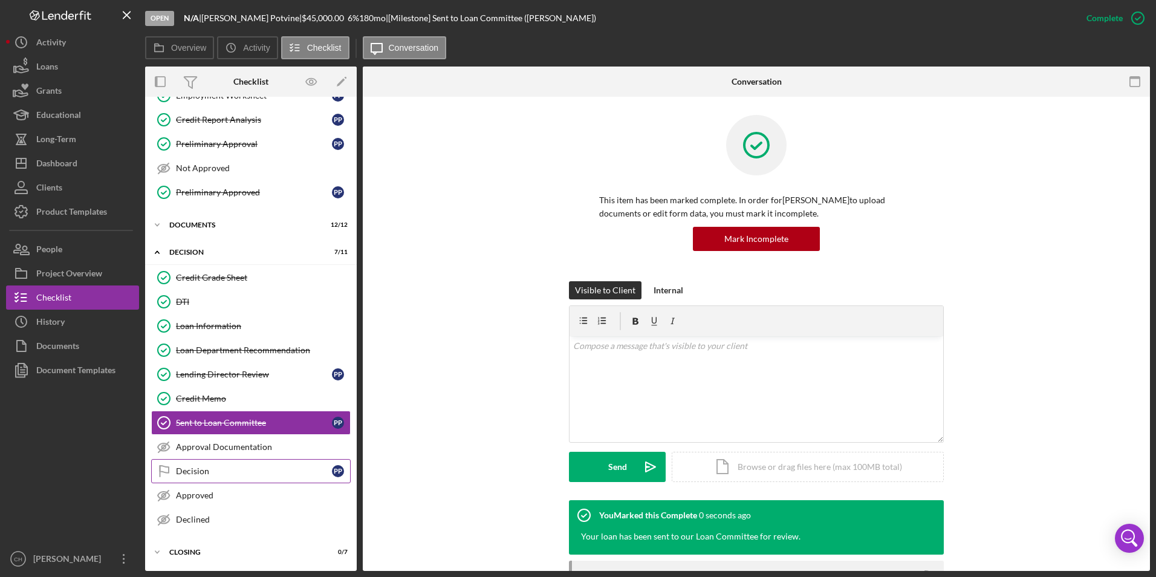
click at [204, 471] on div "Decision" at bounding box center [254, 471] width 156 height 10
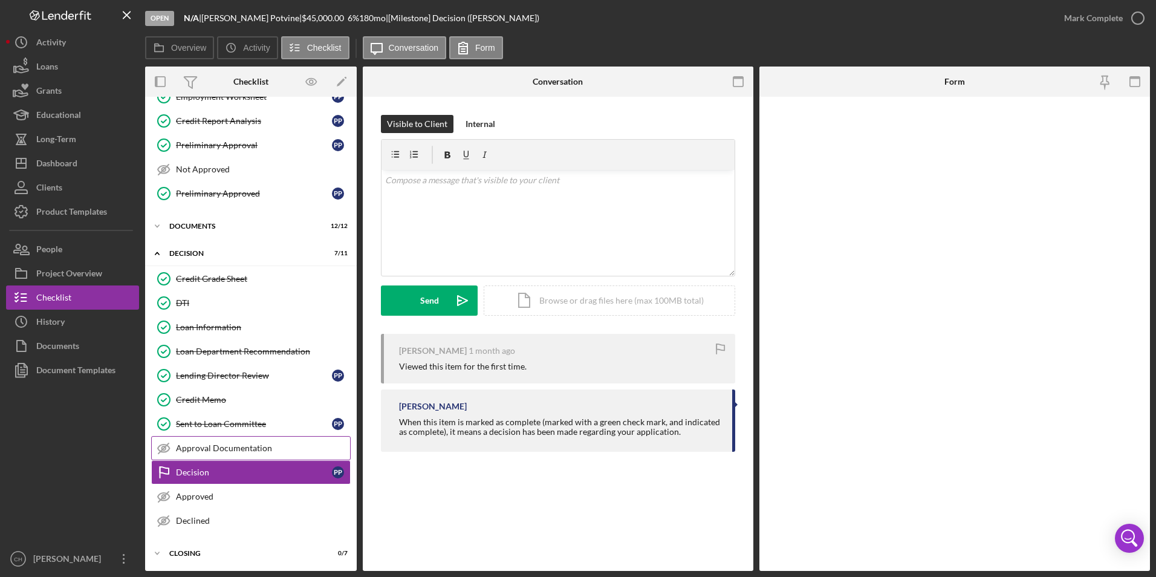
scroll to position [171, 0]
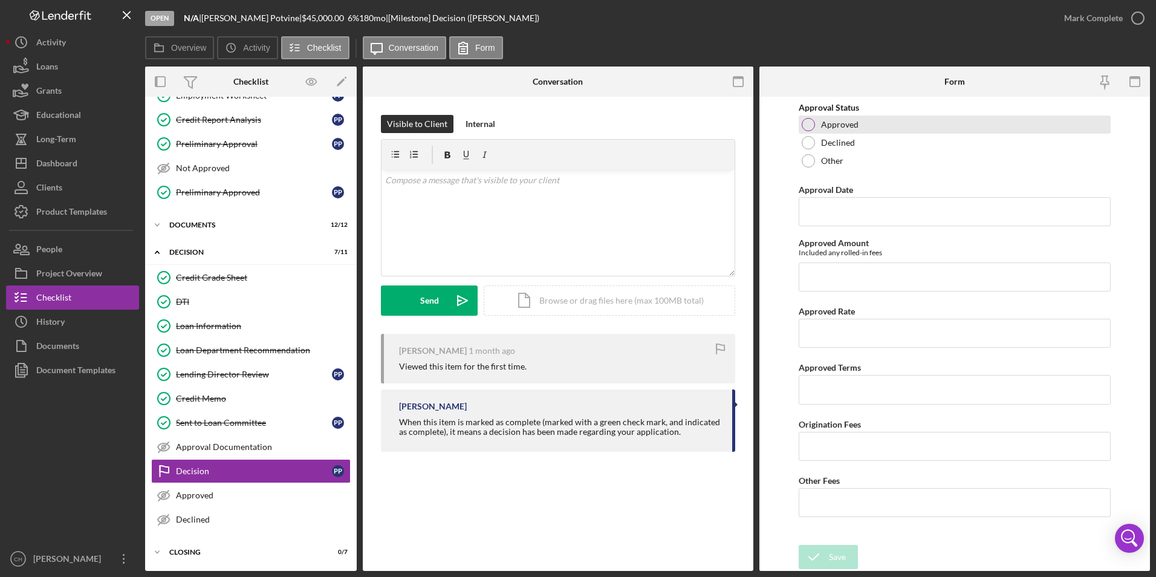
click at [807, 126] on div at bounding box center [808, 124] width 13 height 13
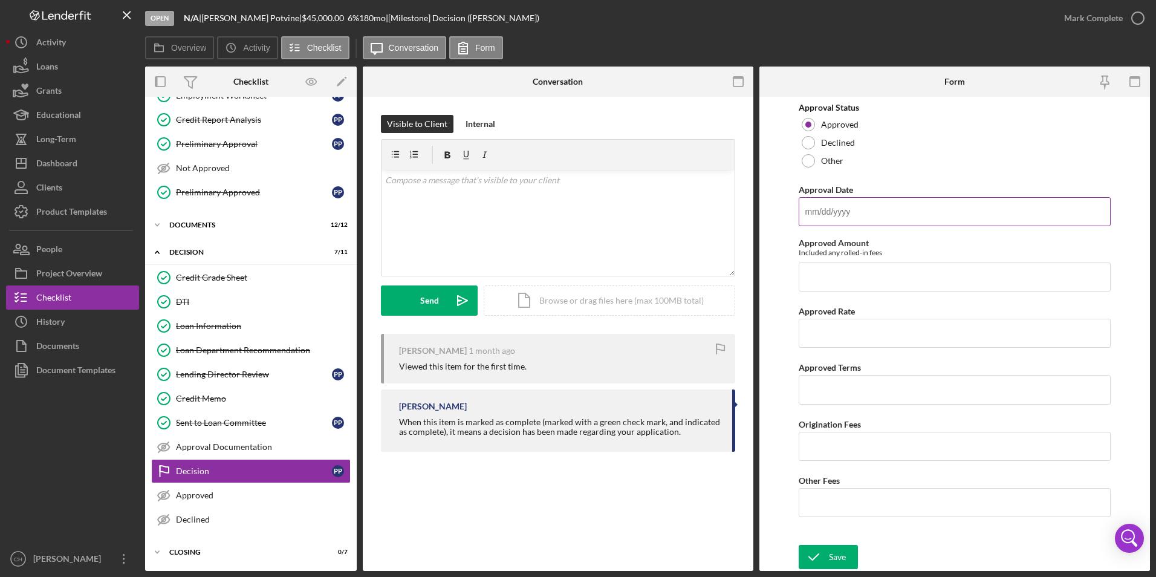
click at [823, 223] on input "Approval Date" at bounding box center [955, 211] width 313 height 29
type input "[DATE]"
click at [826, 279] on input "Approved Amount" at bounding box center [955, 276] width 313 height 29
type input "$46,350"
click at [825, 329] on input "Approved Rate" at bounding box center [955, 333] width 313 height 29
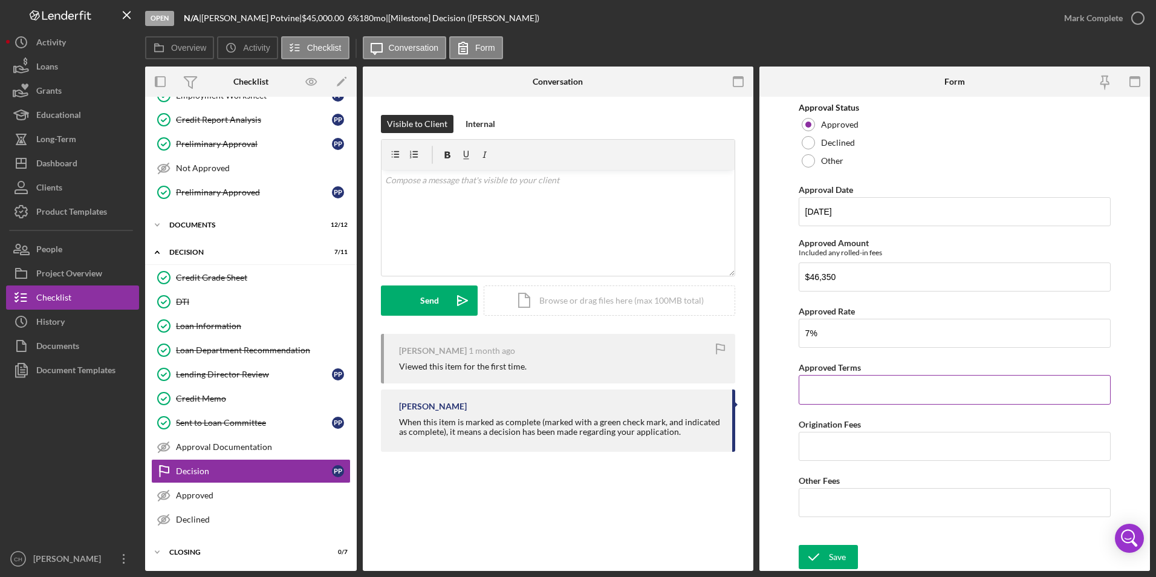
type input "7.00000%"
click at [842, 391] on input "Approved Terms" at bounding box center [955, 389] width 313 height 29
type input "15 years"
type input "$1,350"
type input "$50"
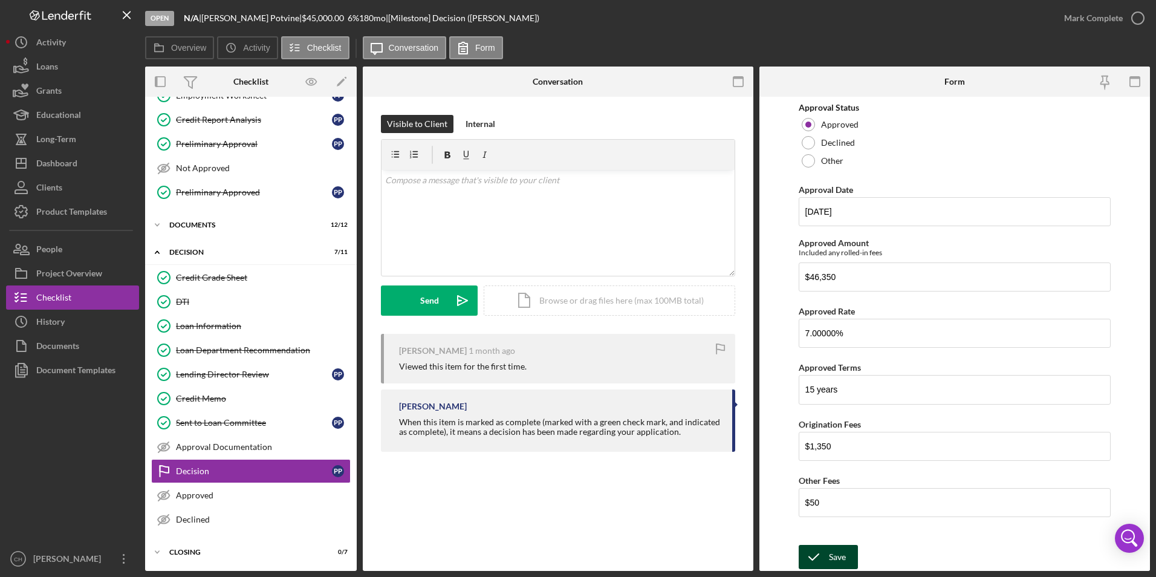
click at [846, 561] on button "Save" at bounding box center [828, 557] width 59 height 24
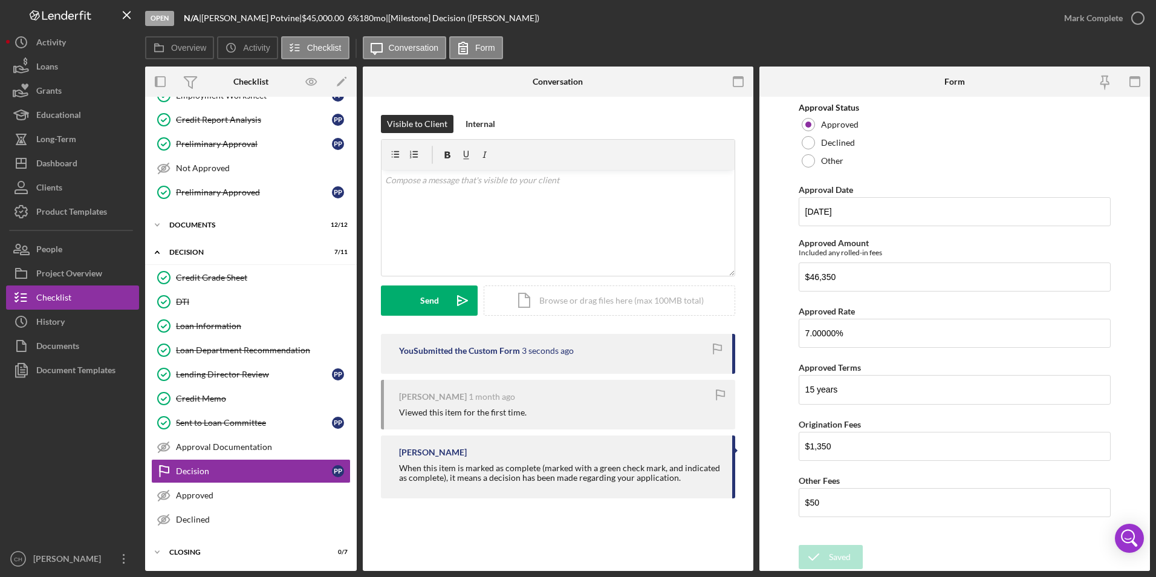
click at [1089, 16] on div "Mark Complete" at bounding box center [1093, 18] width 59 height 24
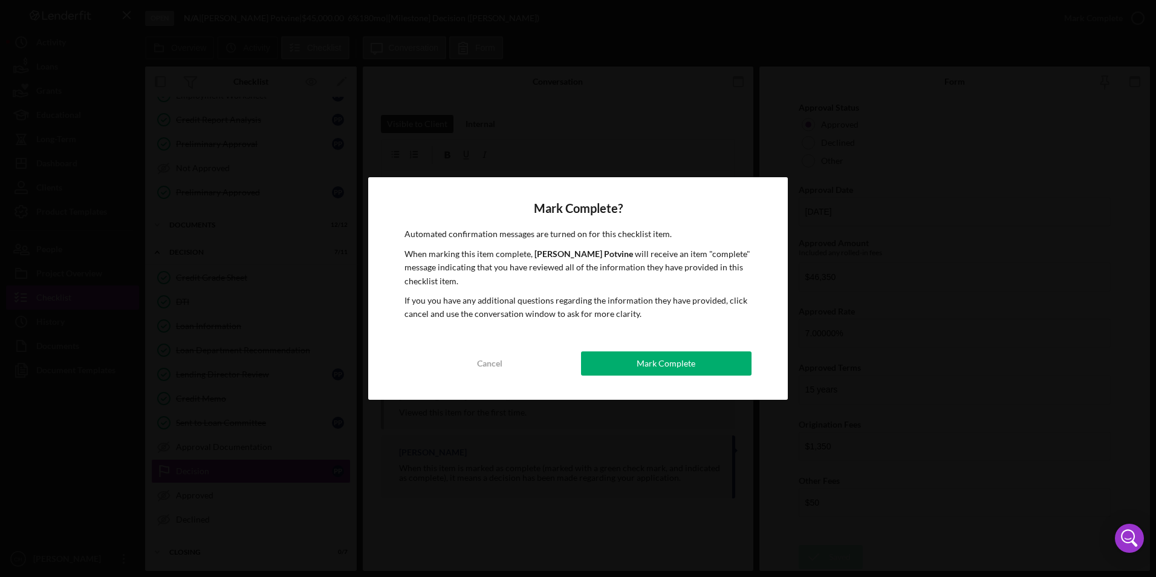
click at [615, 358] on button "Mark Complete" at bounding box center [666, 363] width 170 height 24
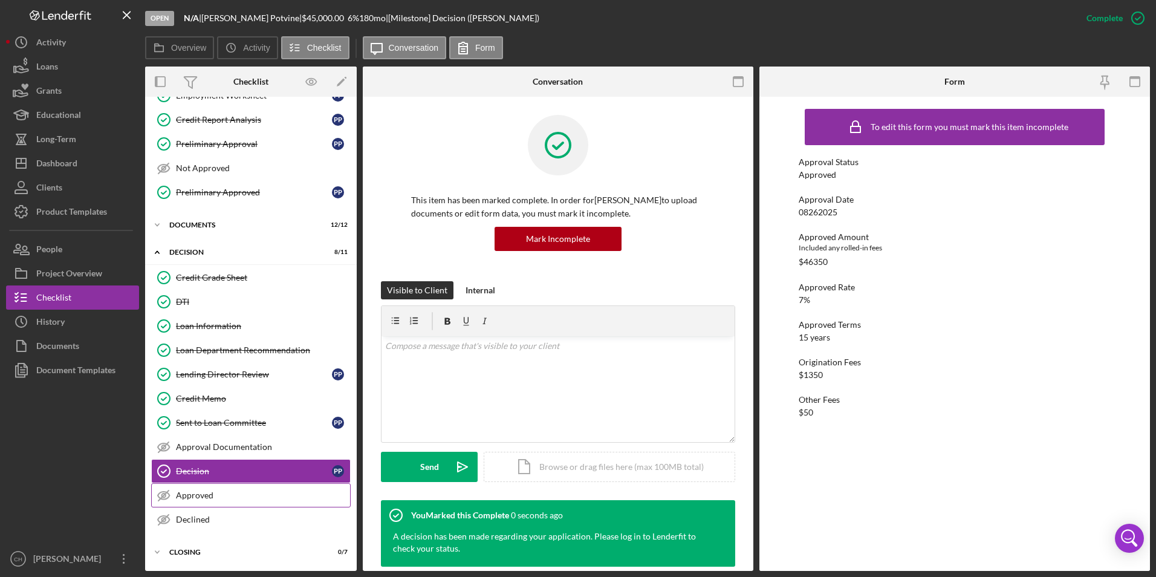
click at [212, 486] on link "Approved Approved" at bounding box center [250, 495] width 199 height 24
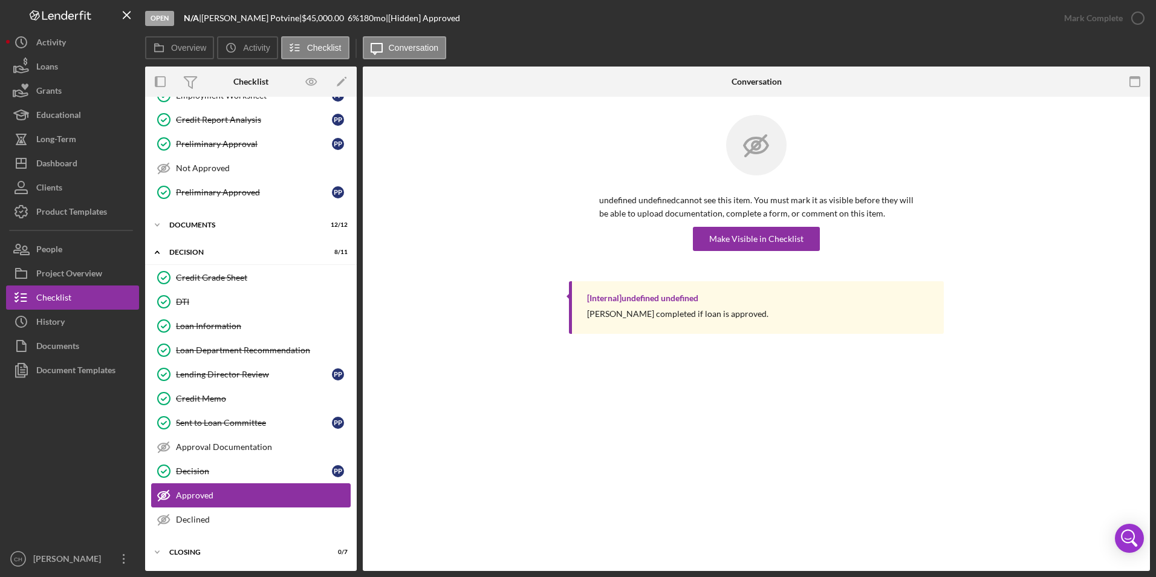
scroll to position [171, 0]
click at [746, 239] on div "Make Visible in Checklist" at bounding box center [756, 239] width 94 height 24
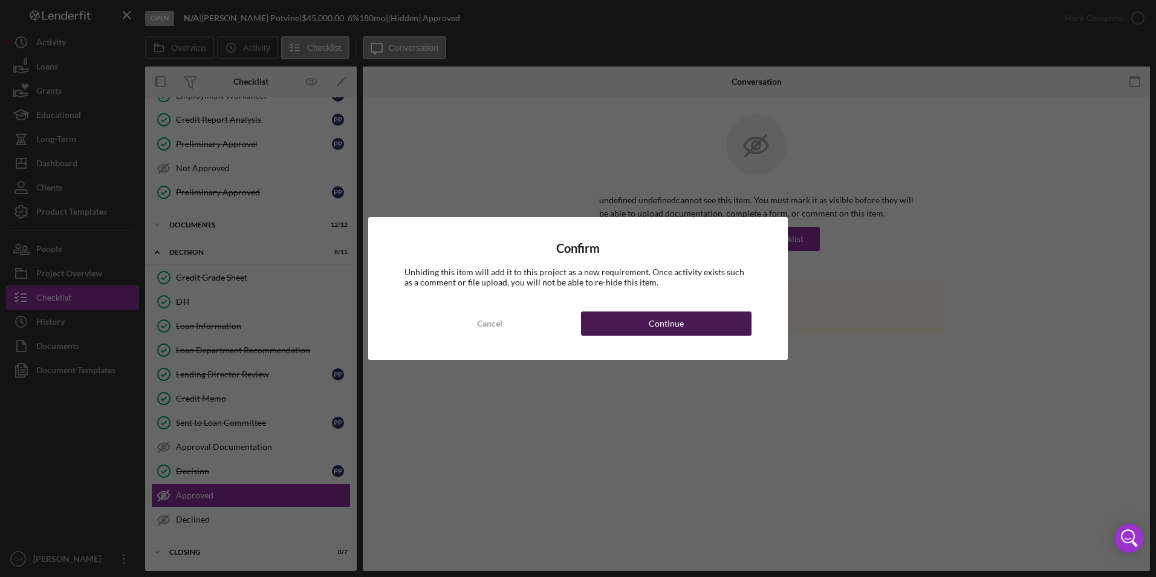
click at [673, 322] on div "Continue" at bounding box center [666, 323] width 35 height 24
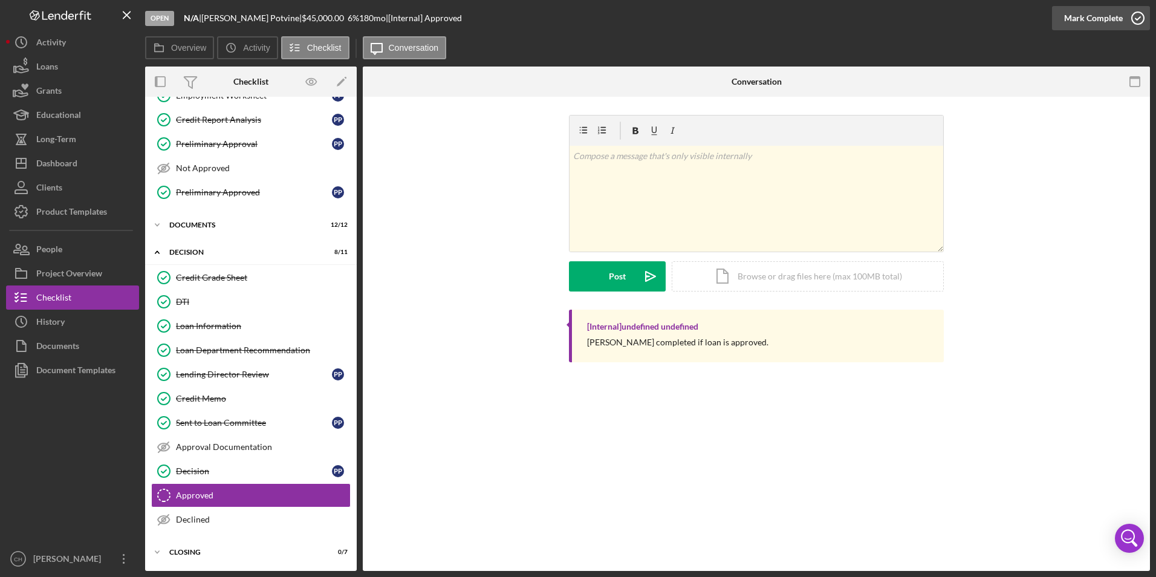
click at [1083, 16] on div "Mark Complete" at bounding box center [1093, 18] width 59 height 24
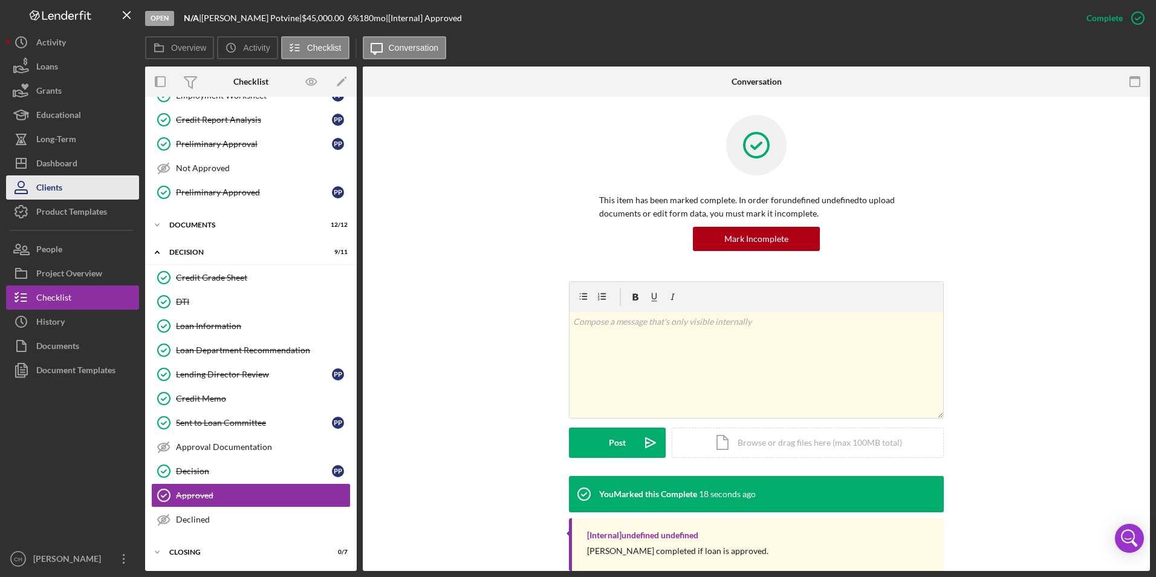
click at [86, 176] on button "Clients" at bounding box center [72, 187] width 133 height 24
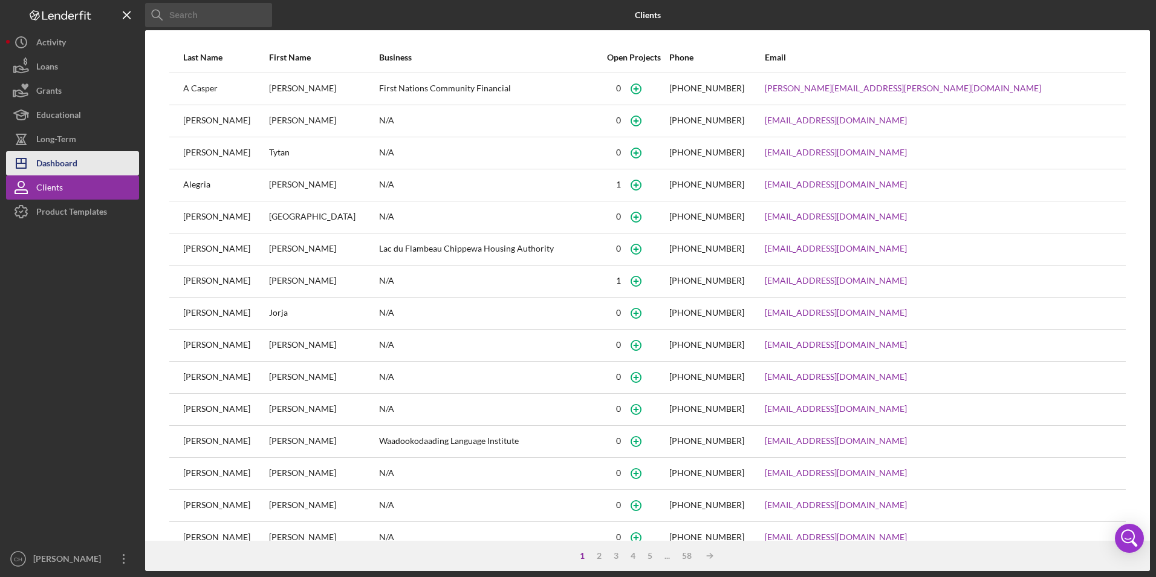
click at [86, 167] on button "Icon/Dashboard Dashboard" at bounding box center [72, 163] width 133 height 24
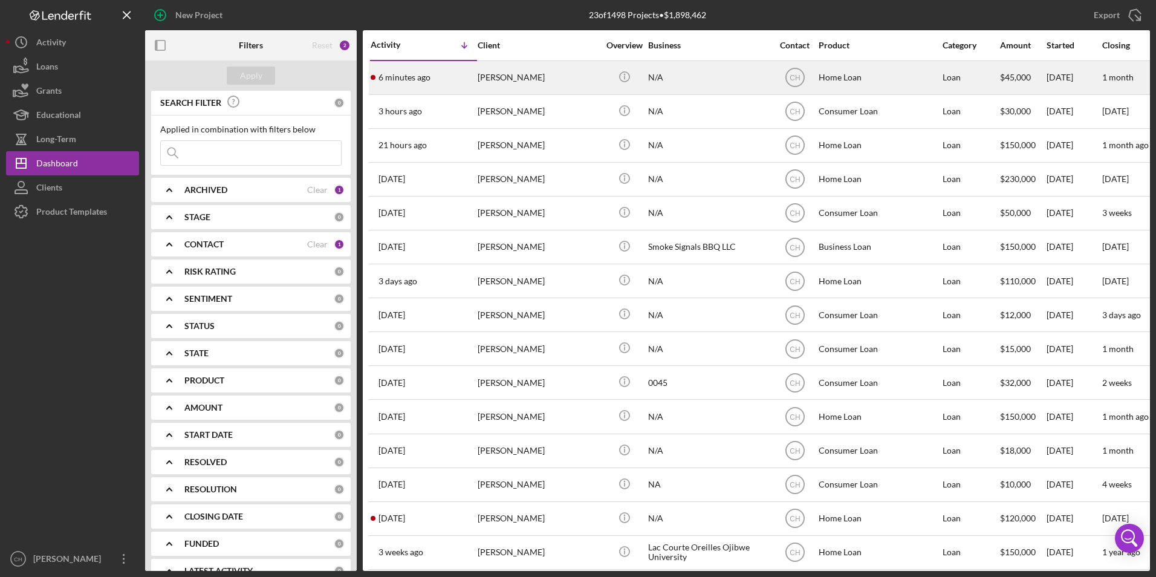
click at [479, 66] on div "[PERSON_NAME]" at bounding box center [538, 78] width 121 height 32
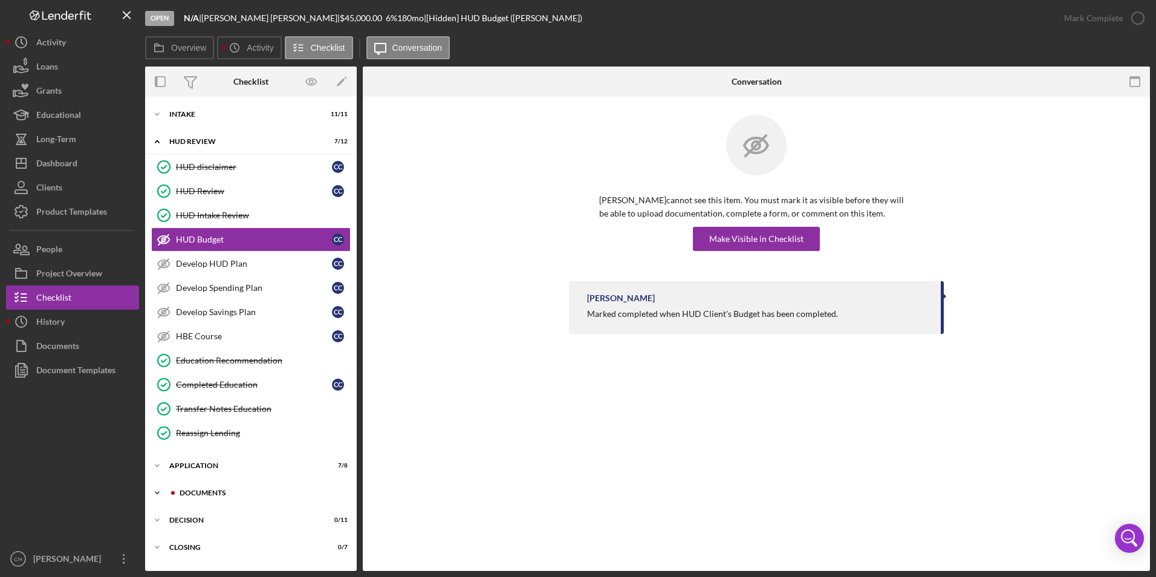
click at [196, 484] on div "Icon/Expander Documents 9 / 12" at bounding box center [251, 493] width 212 height 24
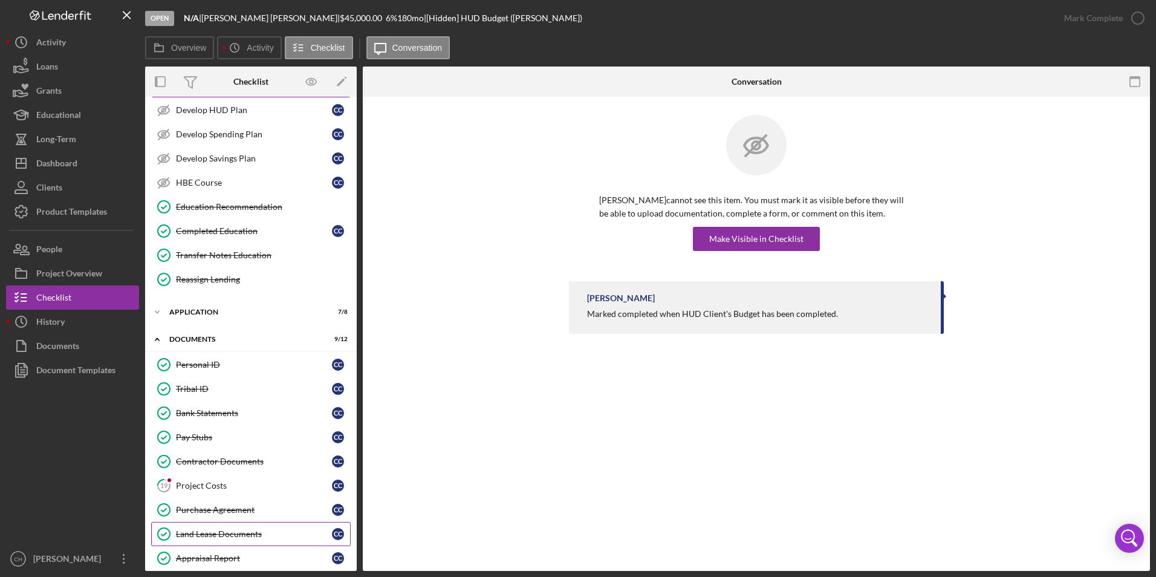
scroll to position [181, 0]
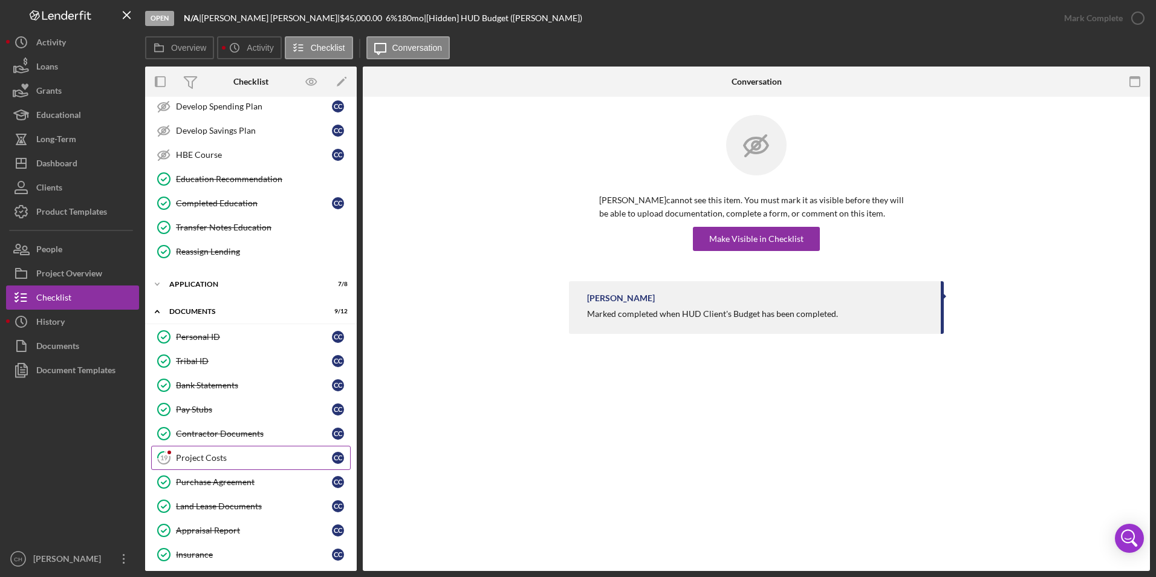
click at [212, 455] on div "Project Costs" at bounding box center [254, 458] width 156 height 10
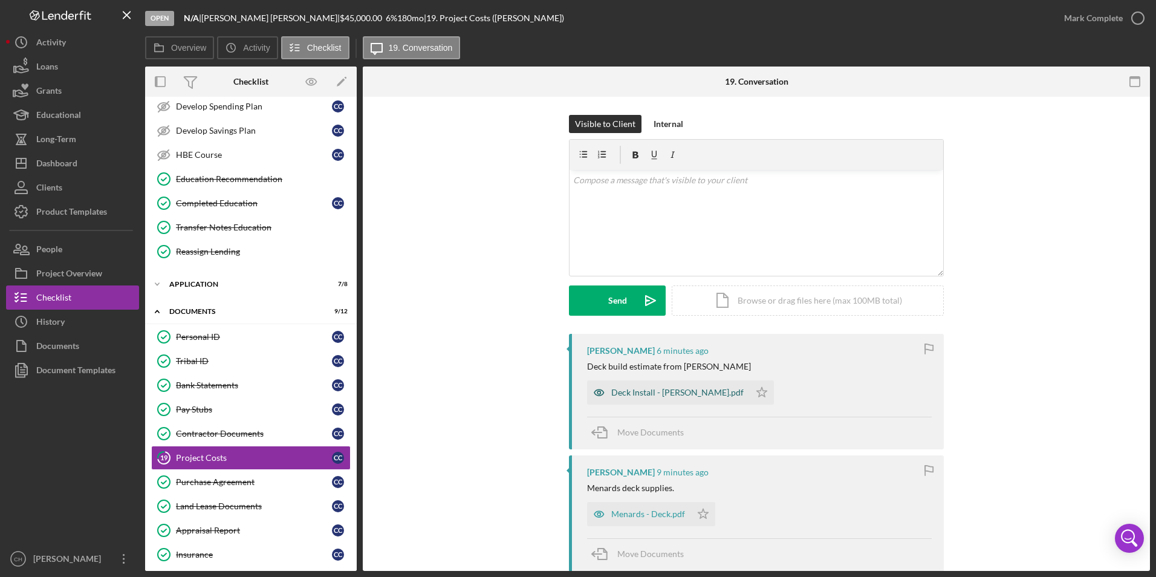
click at [638, 394] on div "Deck Install - [PERSON_NAME].pdf" at bounding box center [677, 392] width 132 height 10
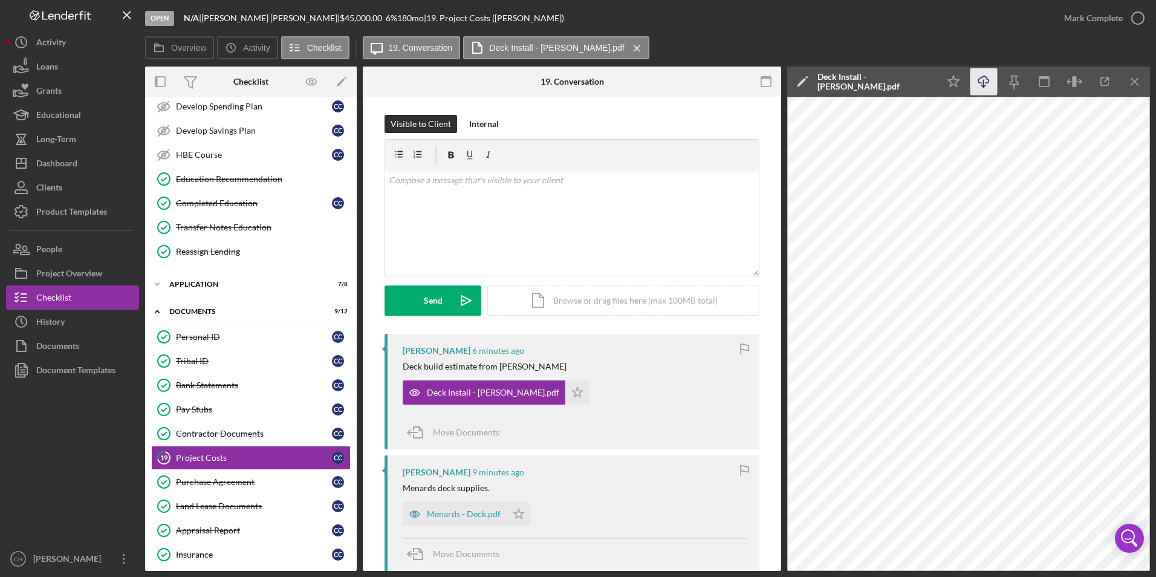
click at [989, 87] on icon "Icon/Download" at bounding box center [983, 81] width 27 height 27
click at [565, 386] on icon "Icon/Star" at bounding box center [577, 392] width 24 height 24
click at [435, 515] on div "Menards - Deck.pdf" at bounding box center [464, 514] width 74 height 10
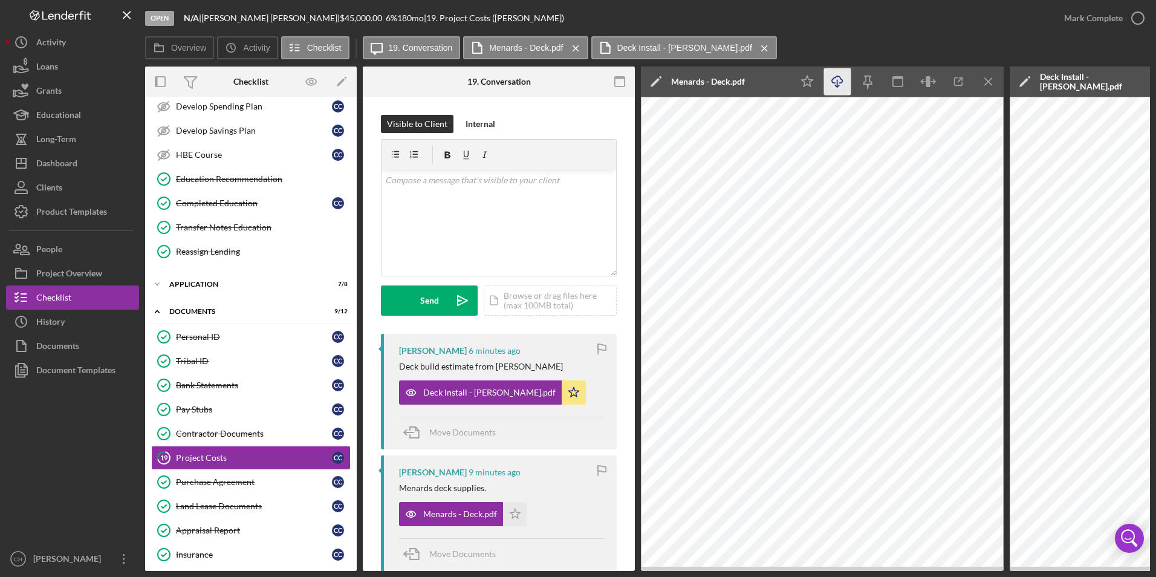
click at [837, 85] on line "button" at bounding box center [837, 83] width 0 height 7
click at [518, 509] on icon "Icon/Star" at bounding box center [515, 514] width 24 height 24
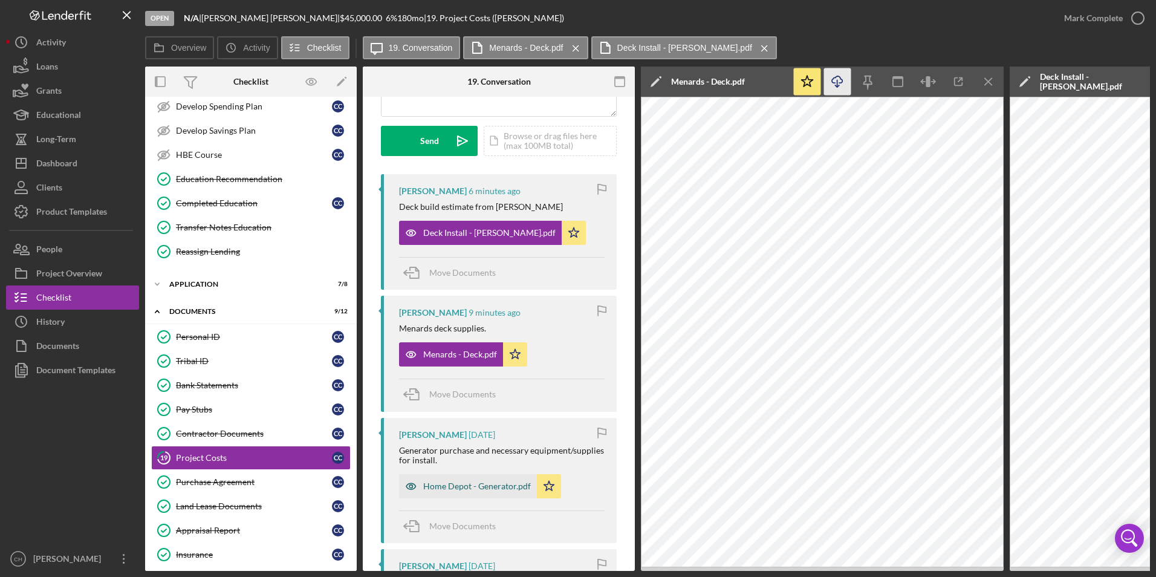
scroll to position [60, 0]
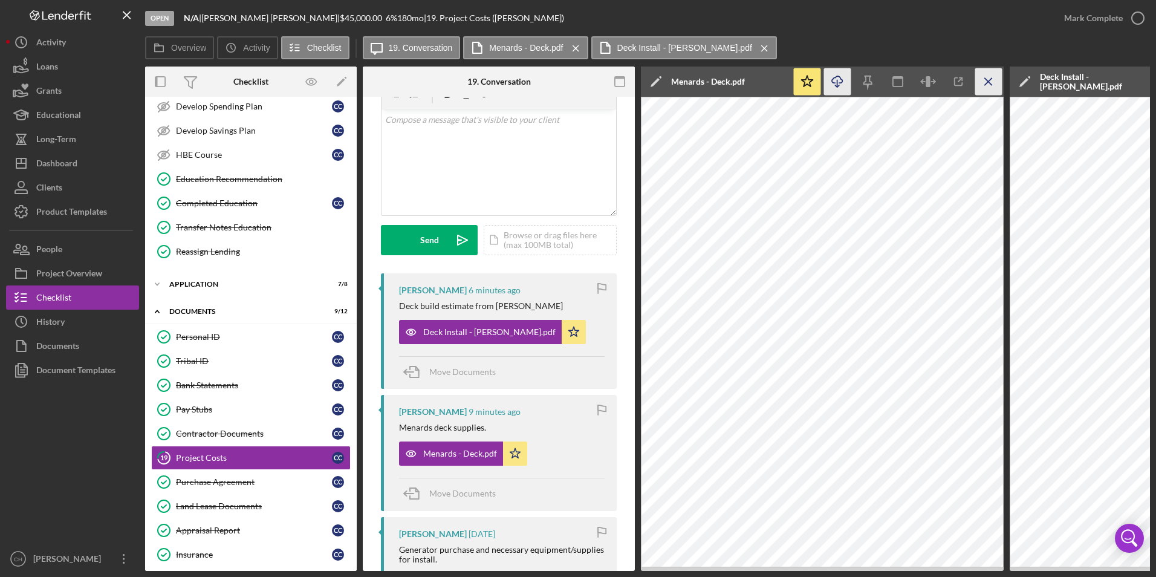
click at [984, 82] on icon "Icon/Menu Close" at bounding box center [988, 81] width 27 height 27
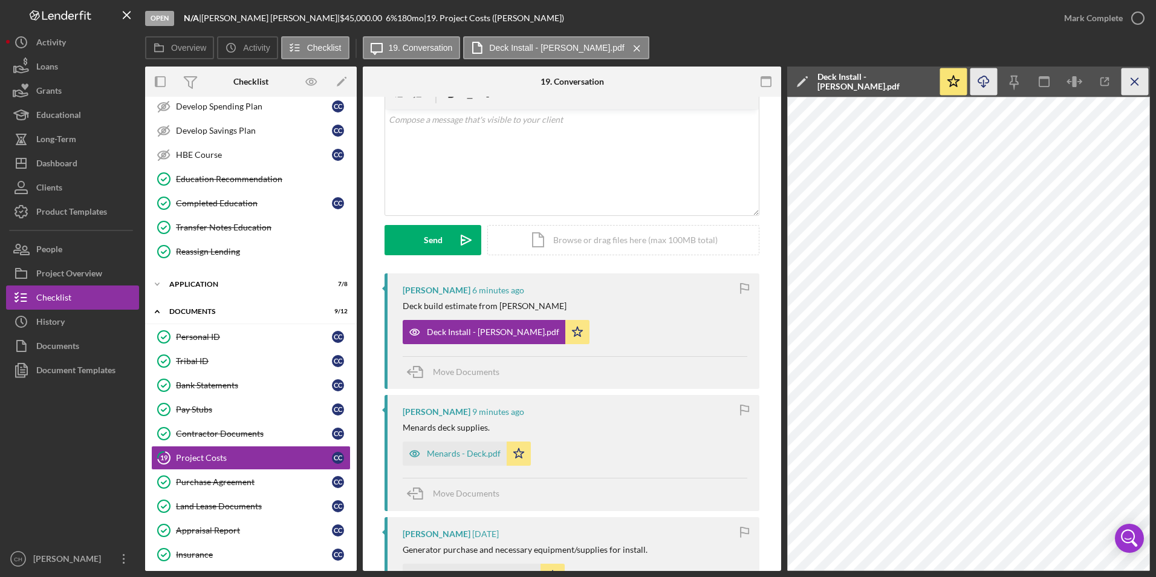
click at [1132, 82] on icon "Icon/Menu Close" at bounding box center [1134, 81] width 27 height 27
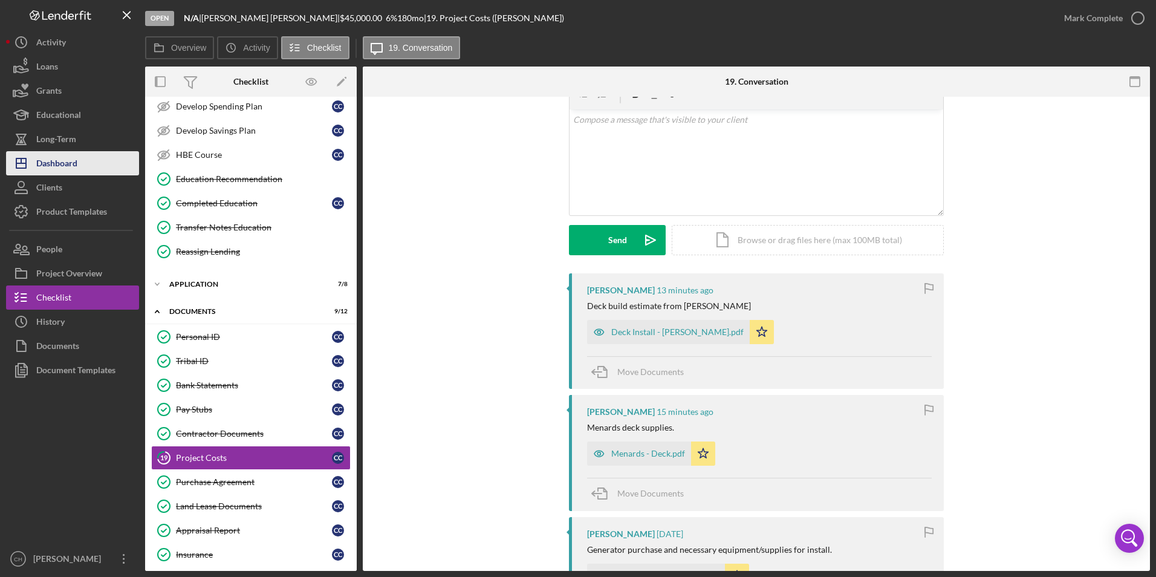
click at [41, 164] on div "Dashboard" at bounding box center [56, 164] width 41 height 27
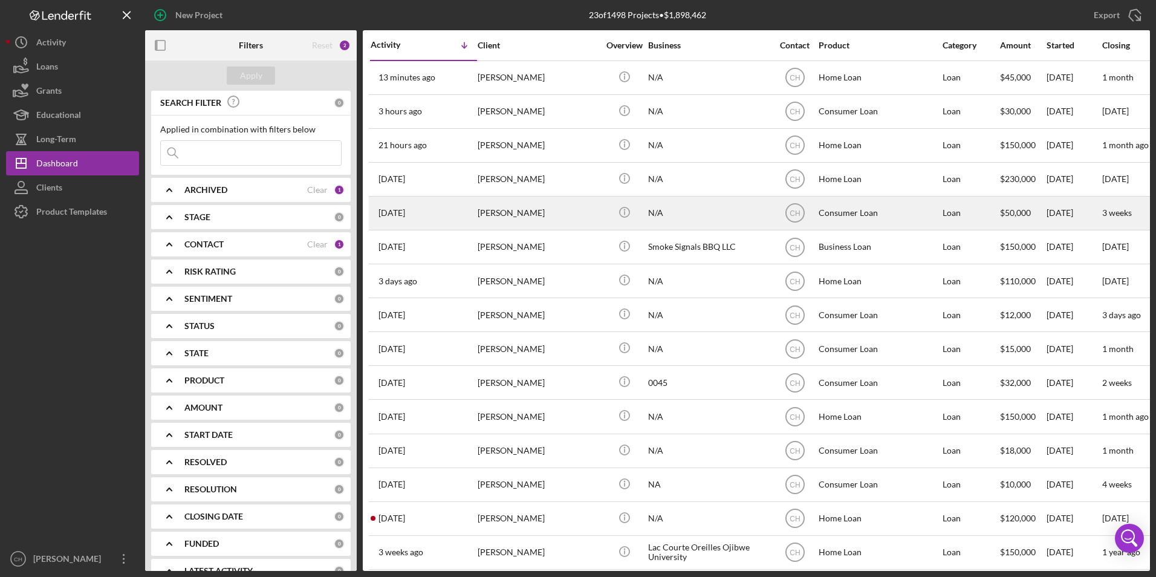
click at [501, 209] on div "[PERSON_NAME]" at bounding box center [538, 213] width 121 height 32
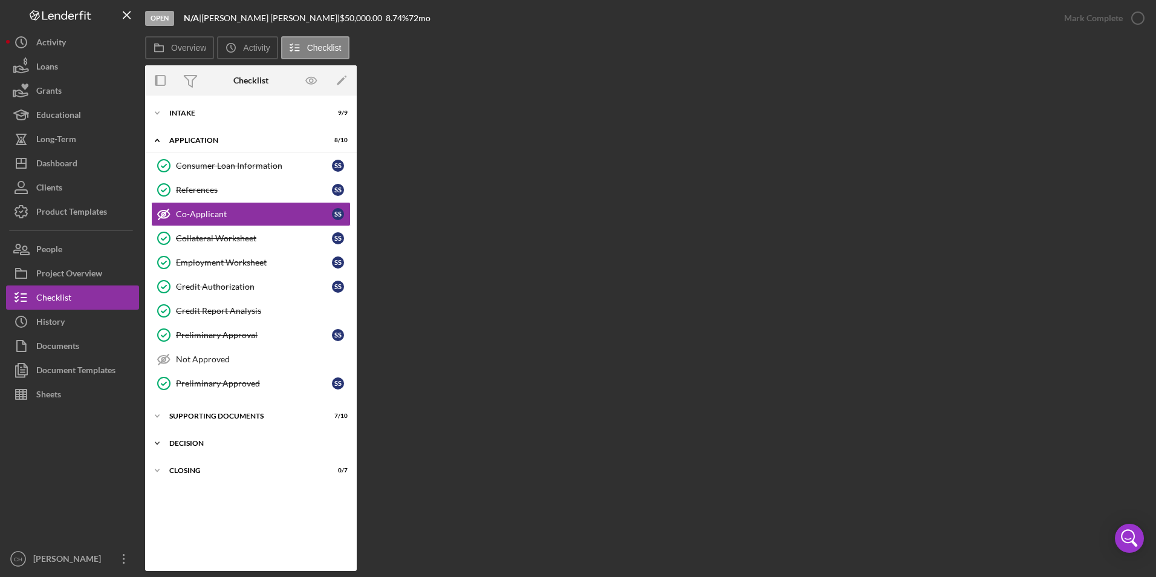
click at [181, 441] on div "Decision" at bounding box center [255, 442] width 172 height 7
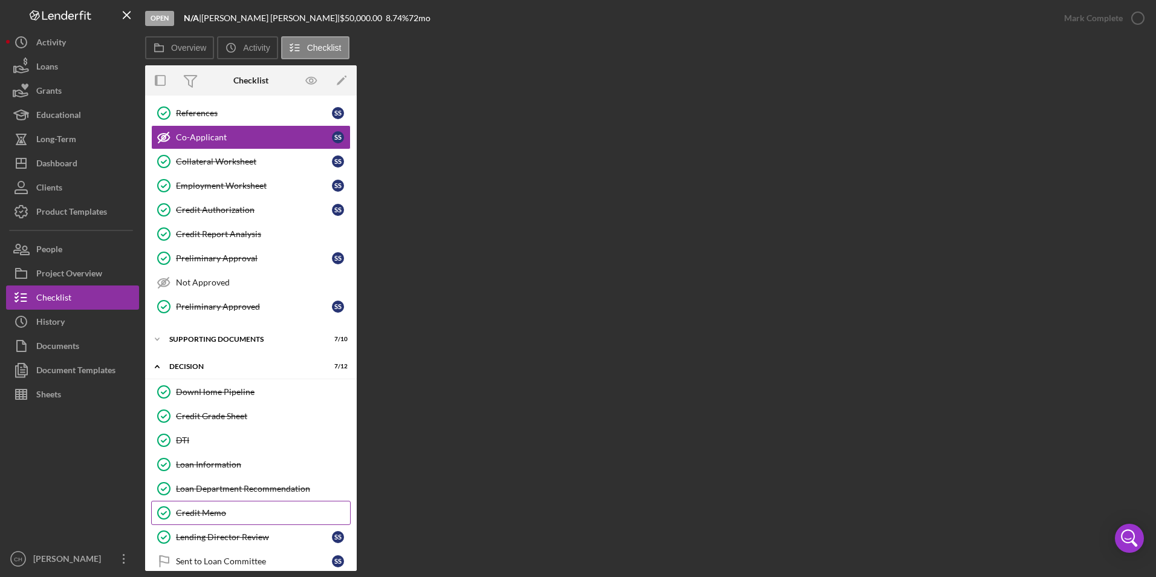
scroll to position [121, 0]
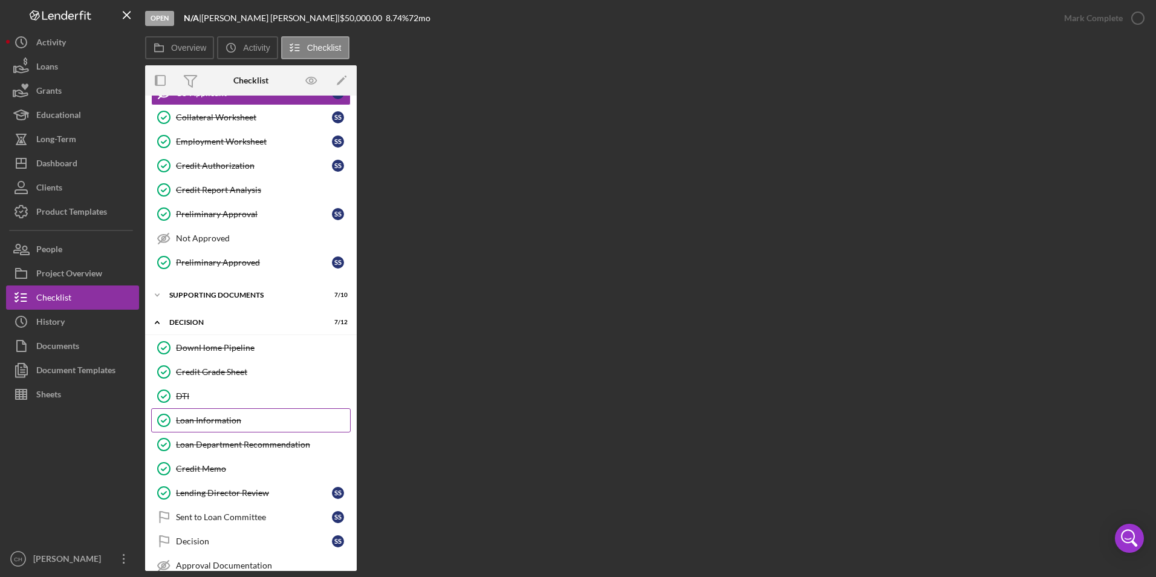
click at [215, 419] on div "Loan Information" at bounding box center [263, 420] width 174 height 10
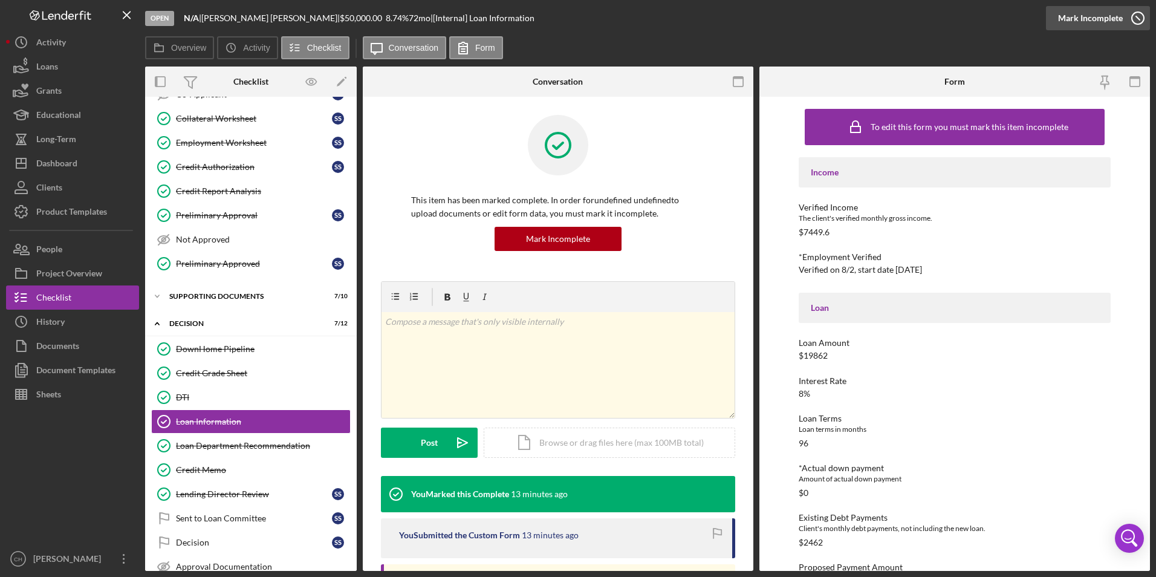
click at [1115, 16] on div "Mark Incomplete" at bounding box center [1090, 18] width 65 height 24
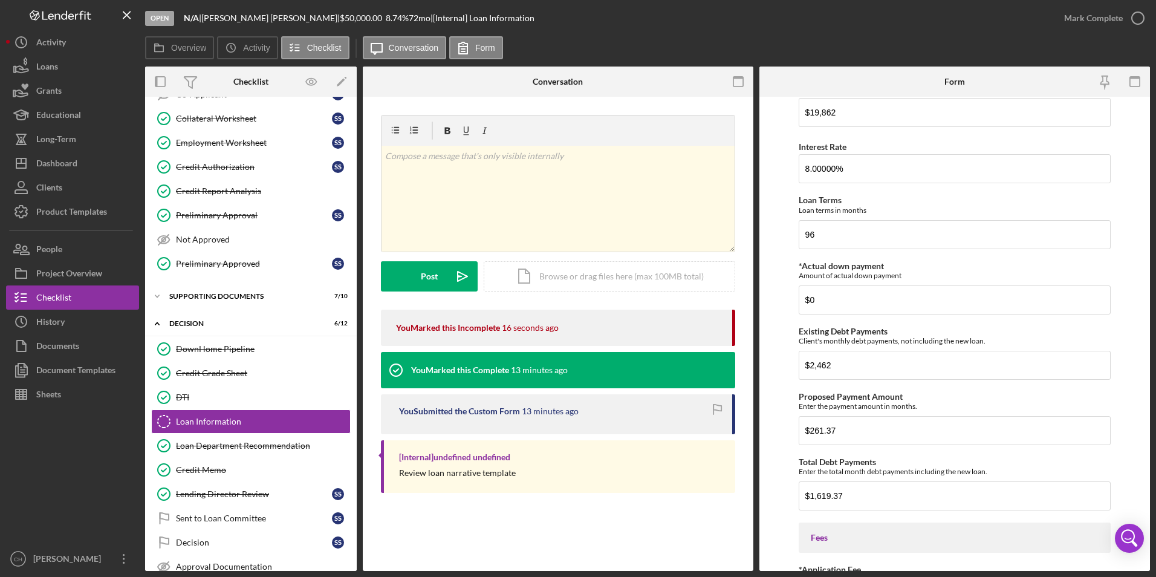
scroll to position [242, 0]
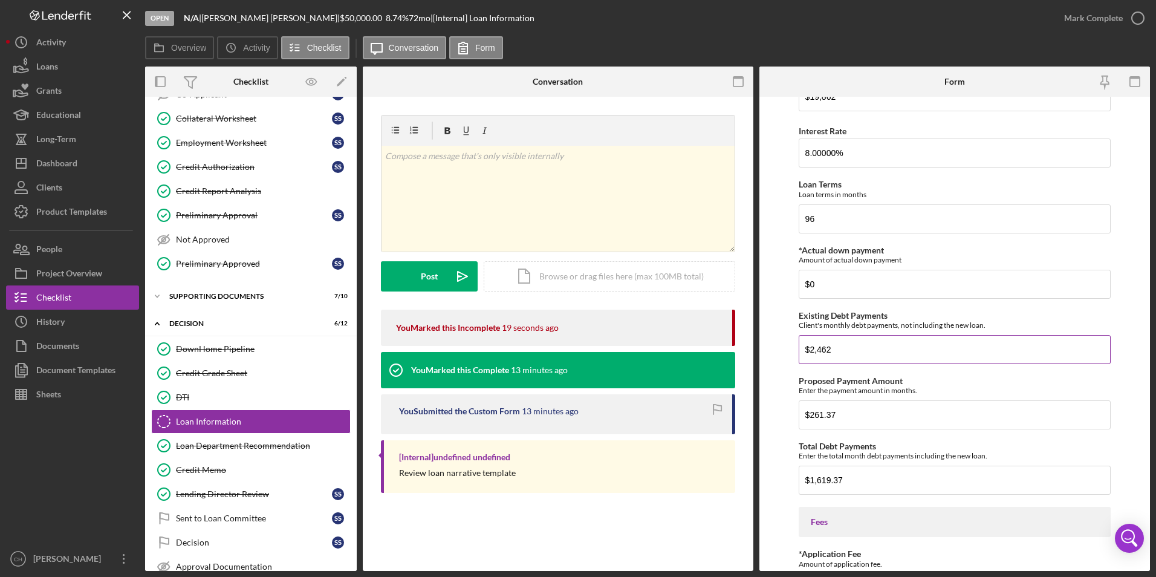
click at [843, 349] on input "$2,462" at bounding box center [955, 349] width 313 height 29
drag, startPoint x: 848, startPoint y: 413, endPoint x: 807, endPoint y: 417, distance: 41.2
click at [807, 417] on input "$261.37" at bounding box center [955, 414] width 313 height 29
type input "$289.18"
type input "$665.18"
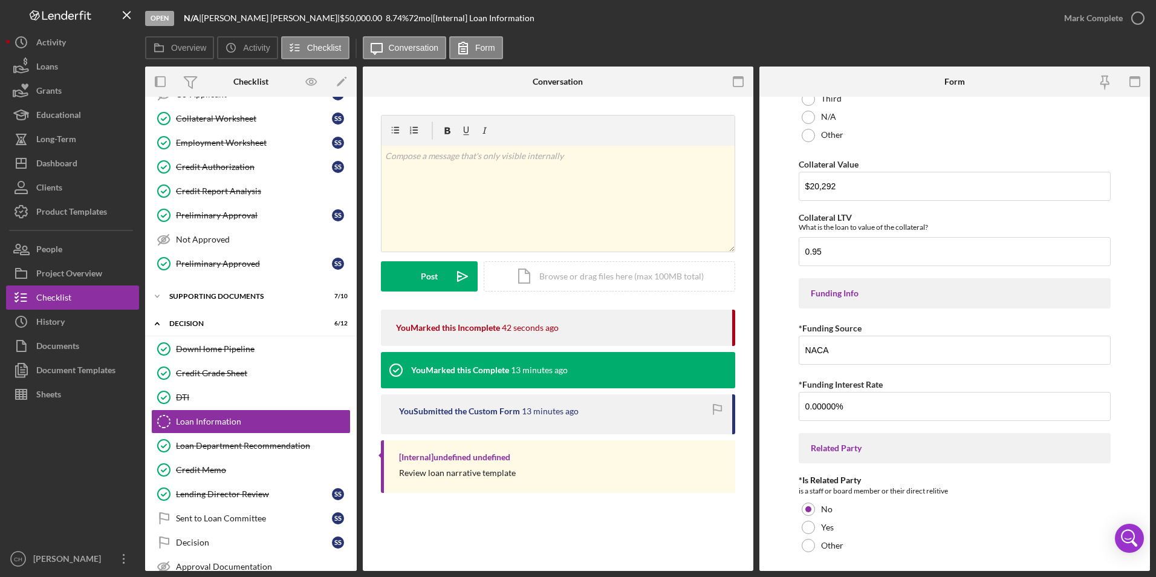
scroll to position [1451, 0]
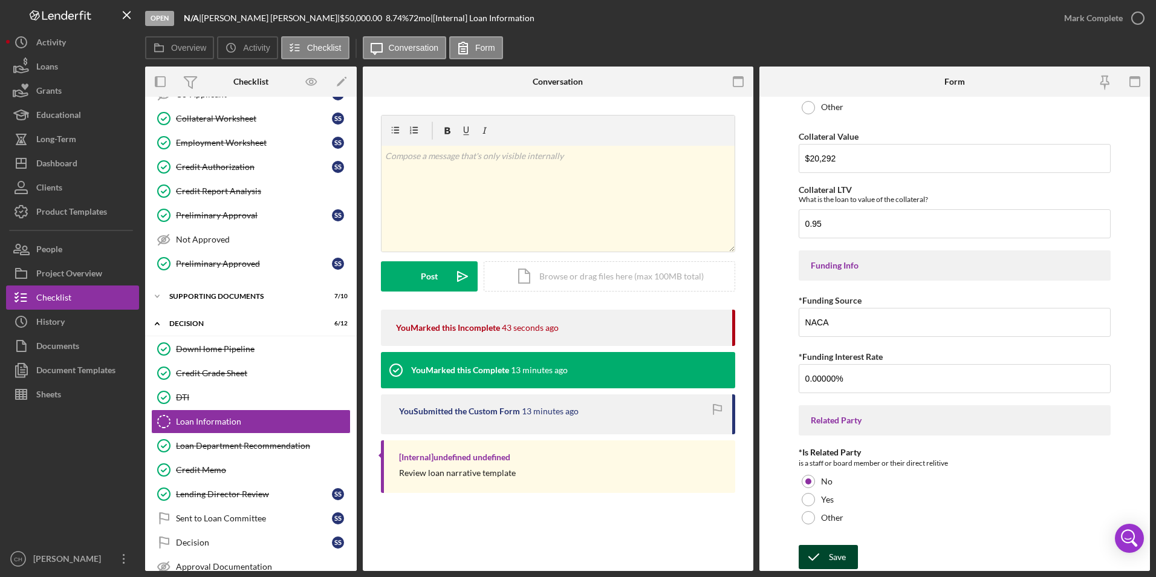
click at [835, 554] on div "Save" at bounding box center [837, 557] width 17 height 24
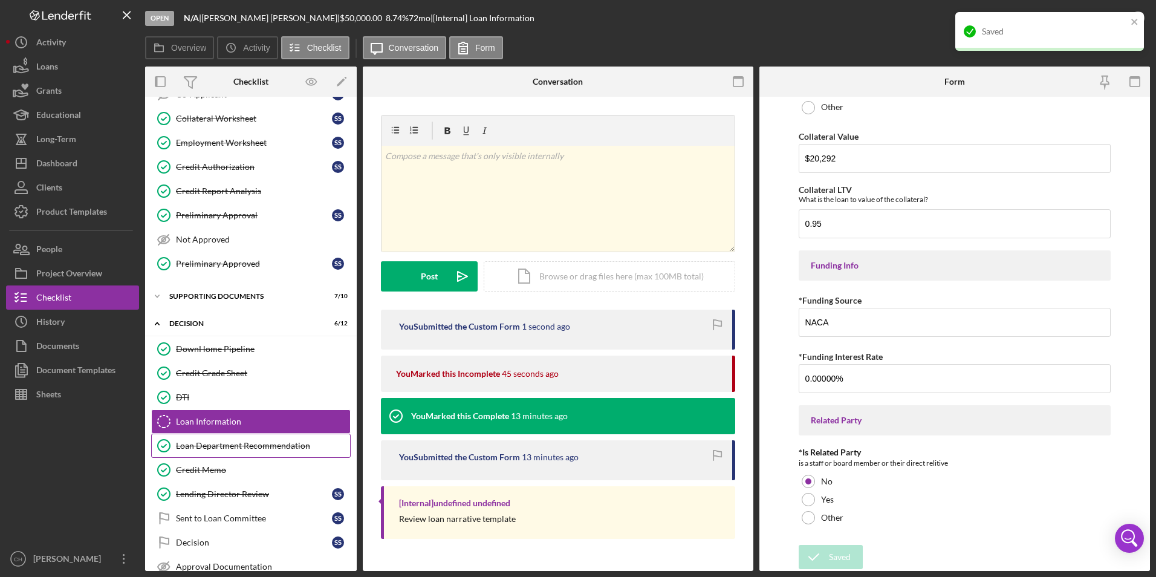
click at [238, 449] on div "Loan Department Recommendation" at bounding box center [263, 446] width 174 height 10
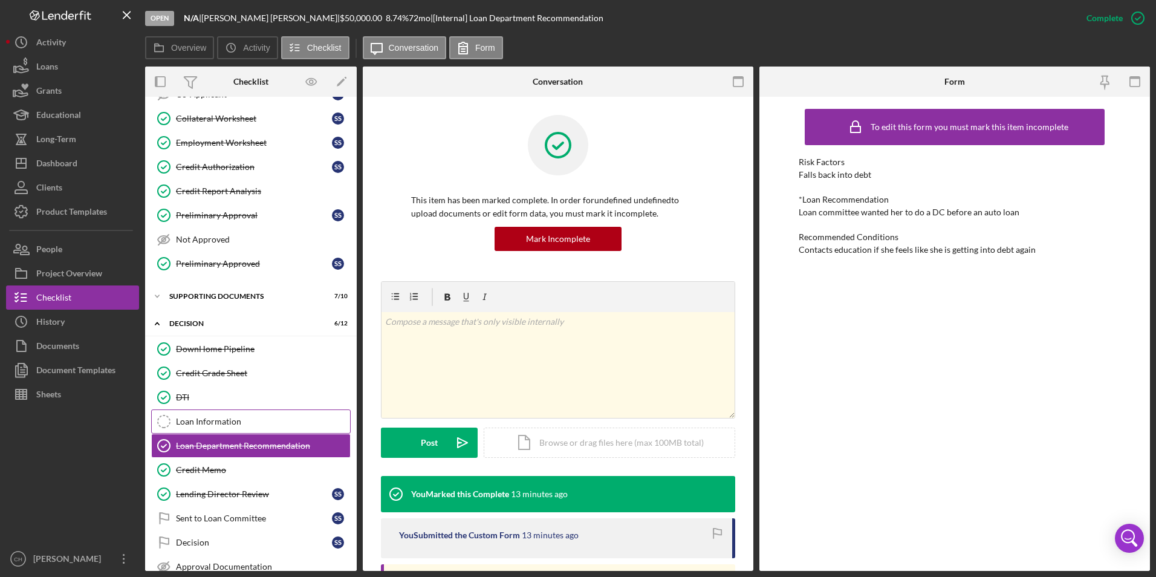
click at [224, 421] on div "Loan Information" at bounding box center [263, 422] width 174 height 10
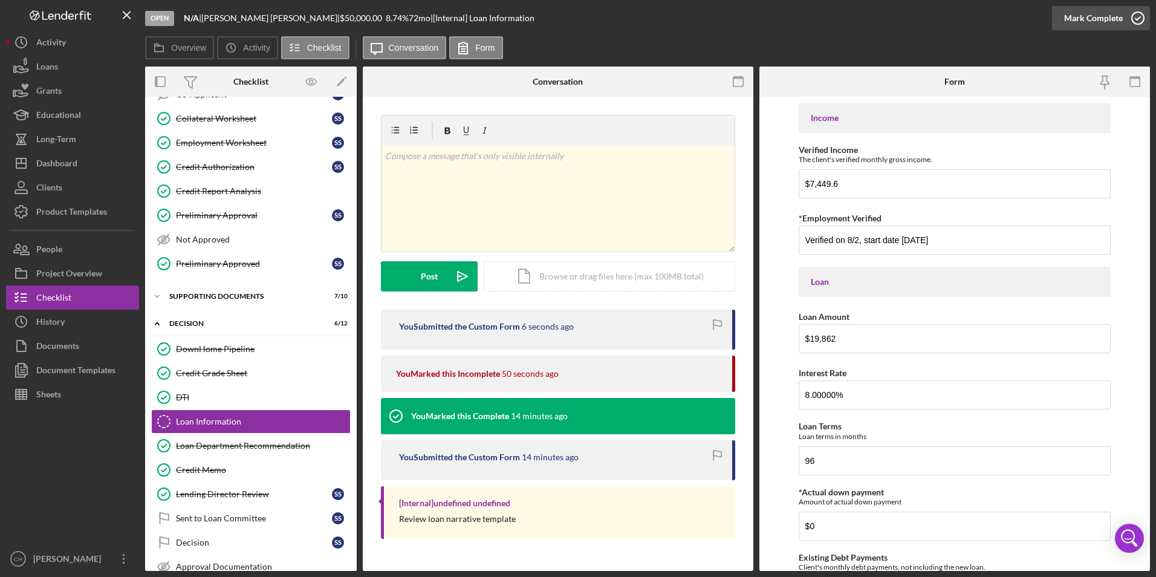
drag, startPoint x: 1088, startPoint y: 19, endPoint x: 1067, endPoint y: 43, distance: 31.7
click at [1087, 19] on div "Mark Complete" at bounding box center [1093, 18] width 59 height 24
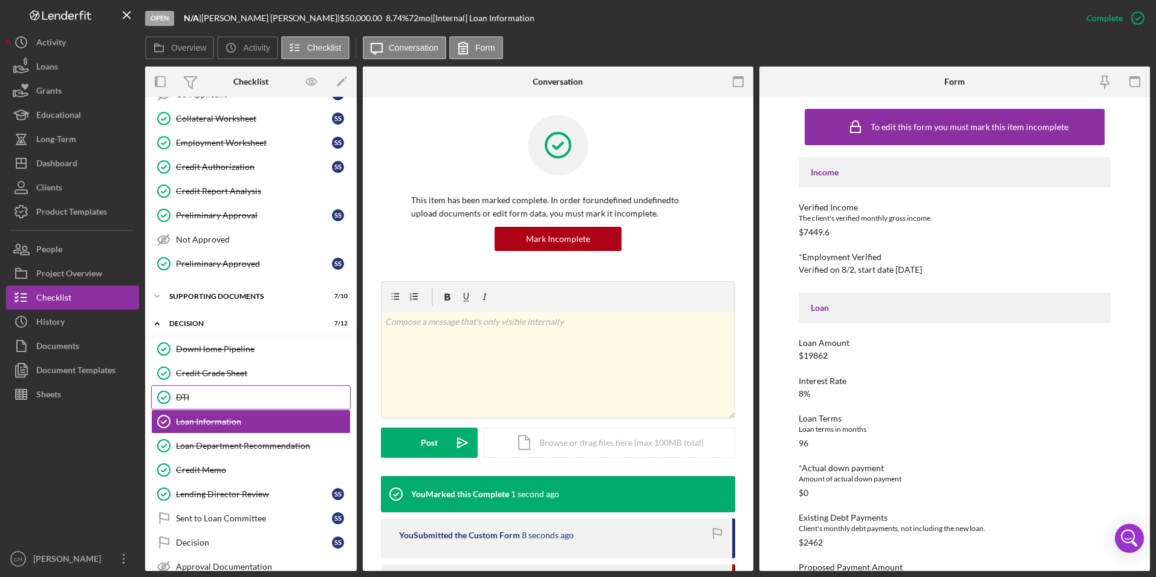
click at [178, 399] on div "DTI" at bounding box center [263, 397] width 174 height 10
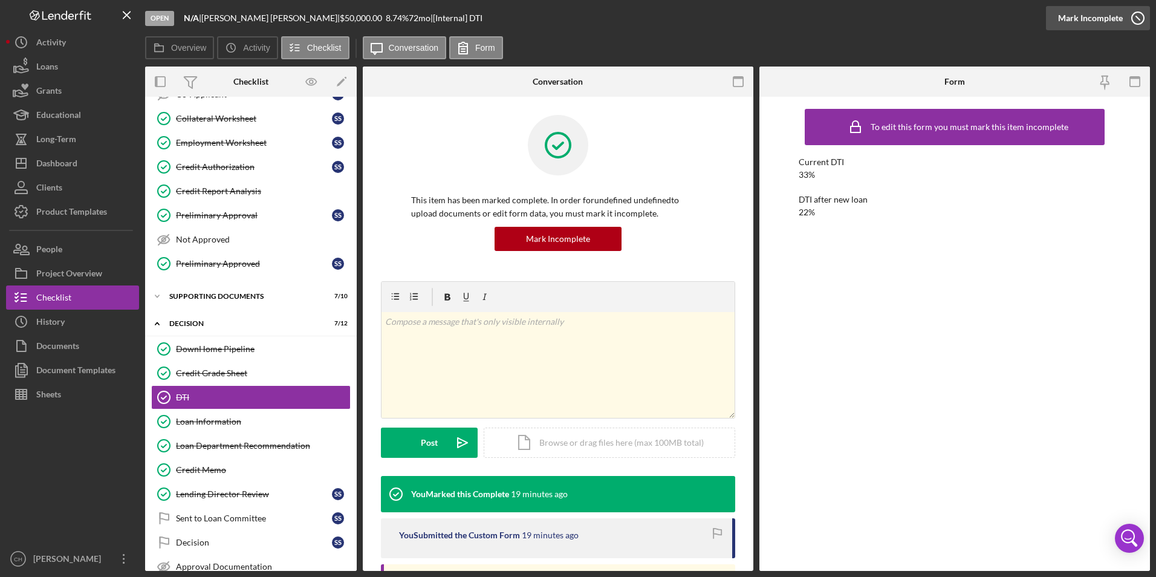
click at [1101, 20] on div "Mark Incomplete" at bounding box center [1090, 18] width 65 height 24
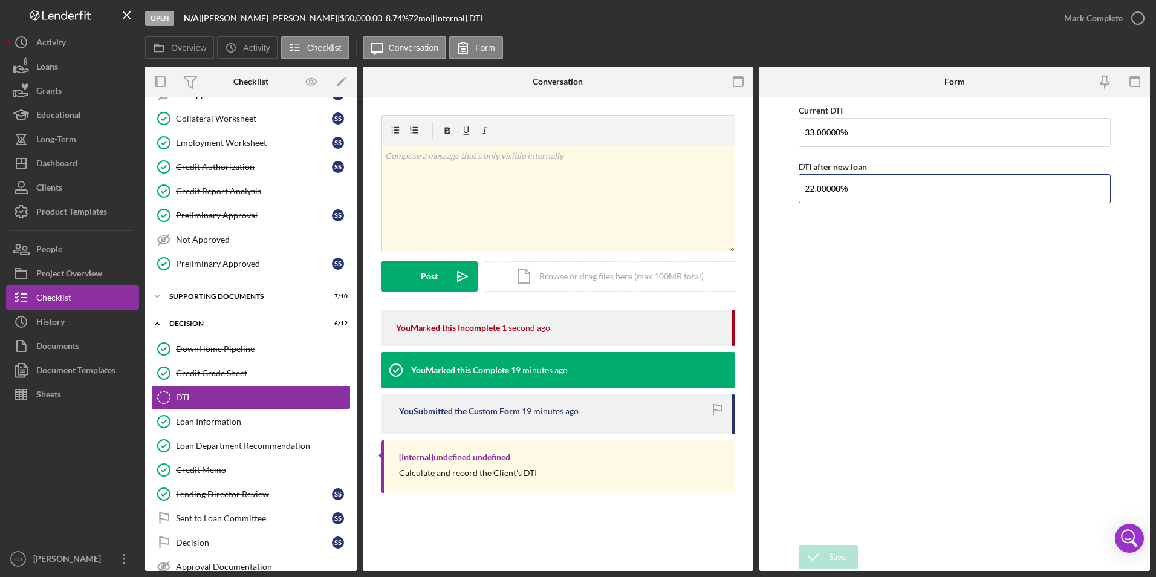
drag, startPoint x: 867, startPoint y: 183, endPoint x: 785, endPoint y: 184, distance: 82.8
click at [785, 184] on form "Current DTI 33.00000% DTI after new loan 22.00000% Save Save" at bounding box center [954, 334] width 391 height 474
type input "9.00000%"
click at [838, 565] on div "Save" at bounding box center [837, 557] width 17 height 24
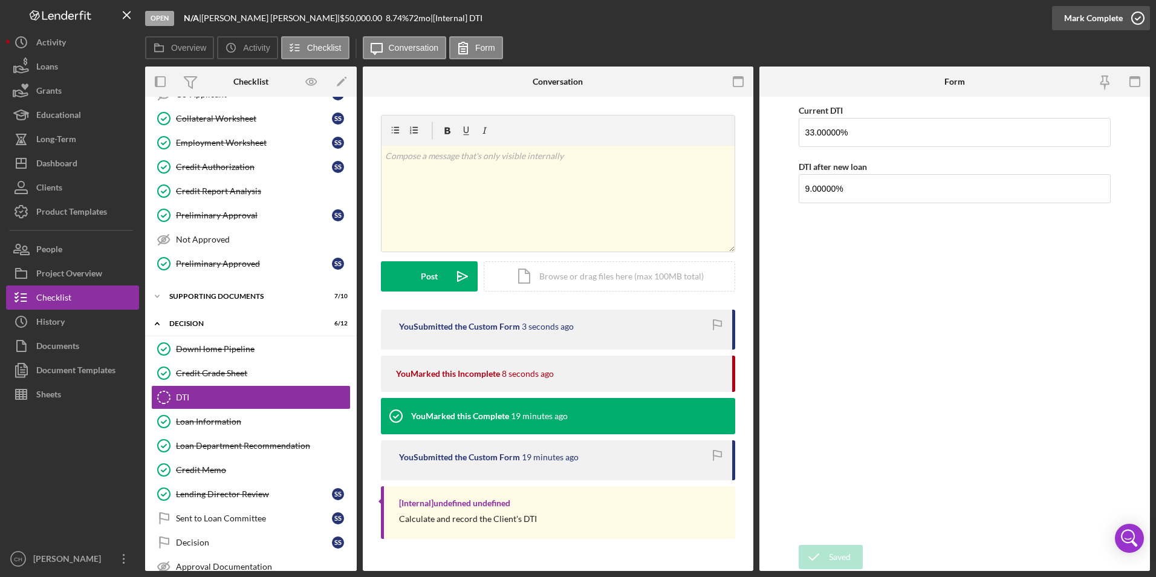
drag, startPoint x: 1086, startPoint y: 18, endPoint x: 1085, endPoint y: 28, distance: 9.7
click at [1086, 19] on div "Mark Complete" at bounding box center [1093, 18] width 59 height 24
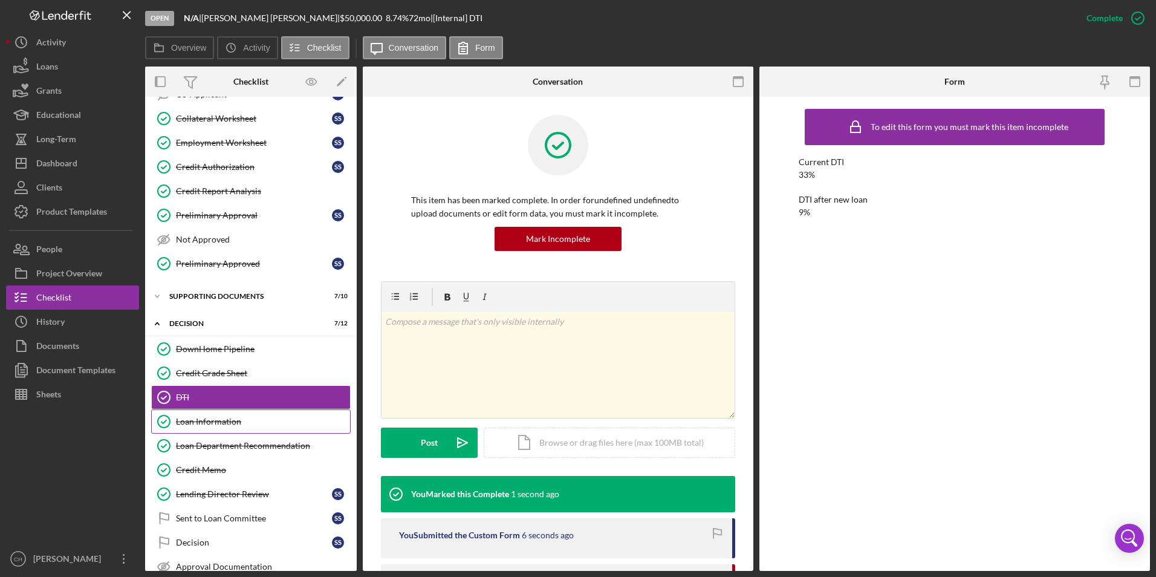
click at [196, 418] on div "Loan Information" at bounding box center [263, 422] width 174 height 10
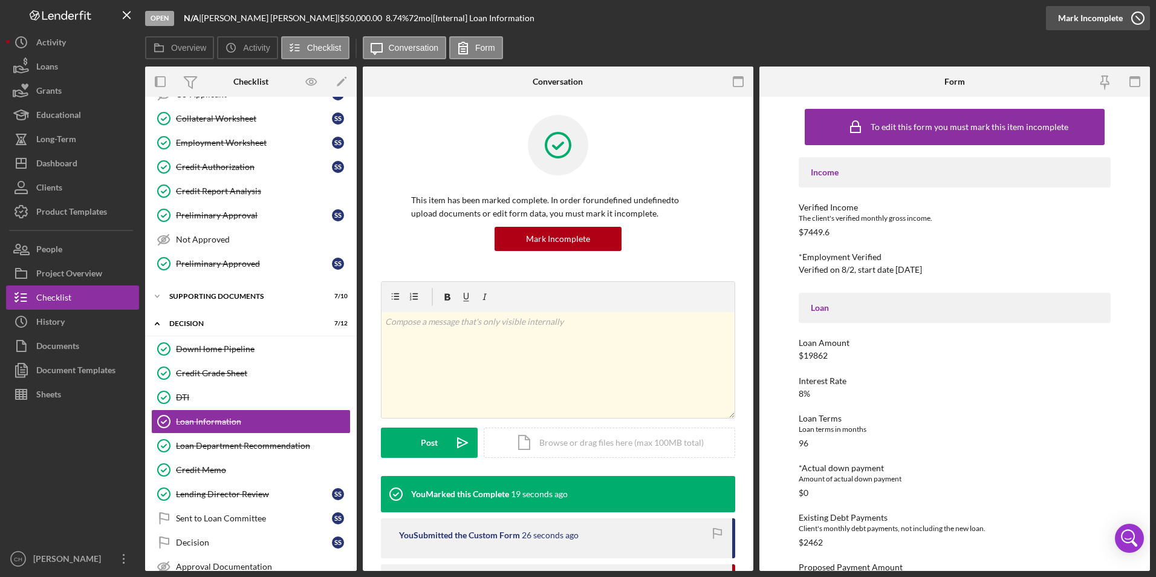
click at [1101, 19] on div "Mark Incomplete" at bounding box center [1090, 18] width 65 height 24
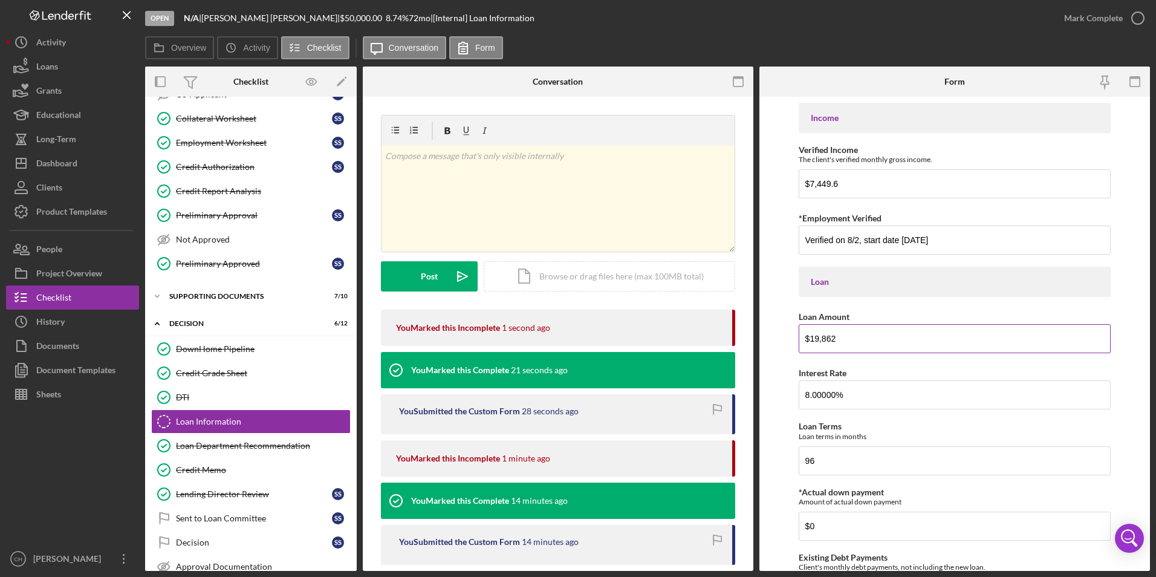
click at [843, 340] on input "$19,862" at bounding box center [955, 338] width 313 height 29
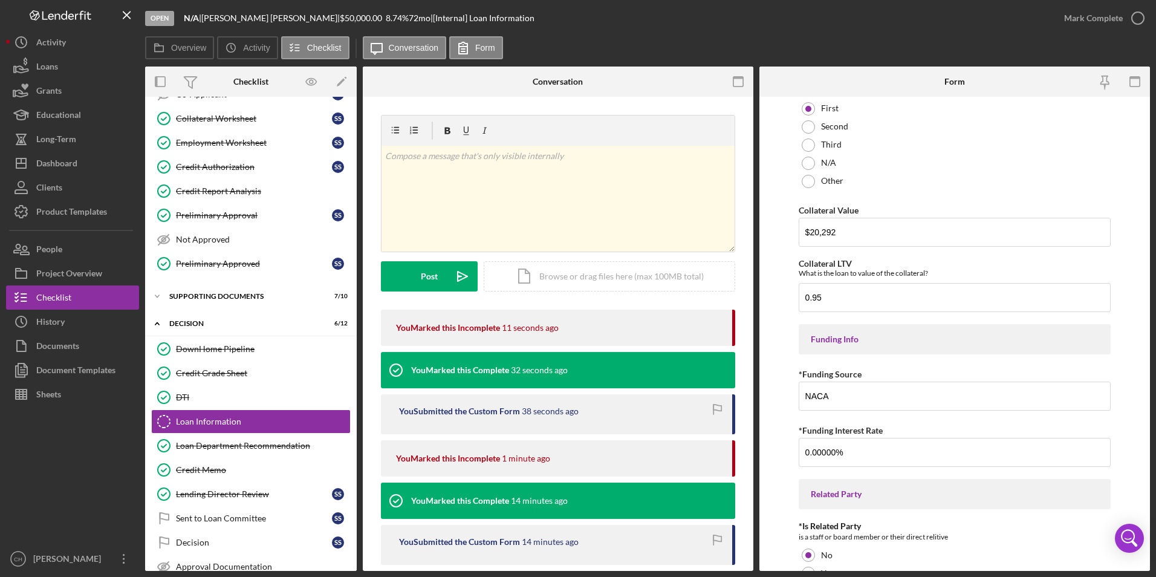
scroll to position [1451, 0]
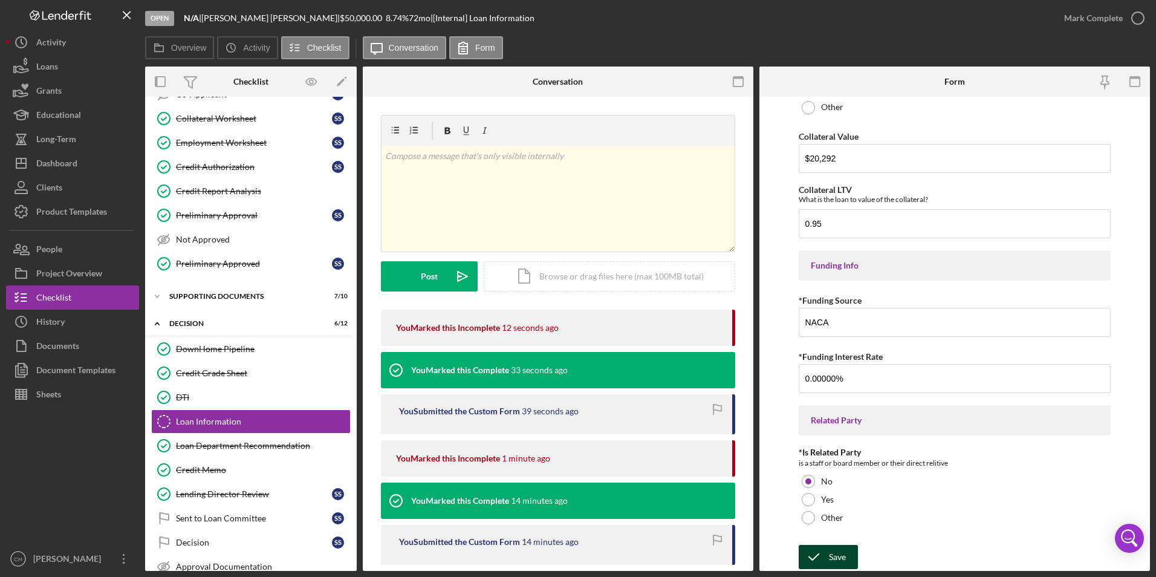
type input "$19,860"
click at [838, 556] on div "Save" at bounding box center [837, 557] width 17 height 24
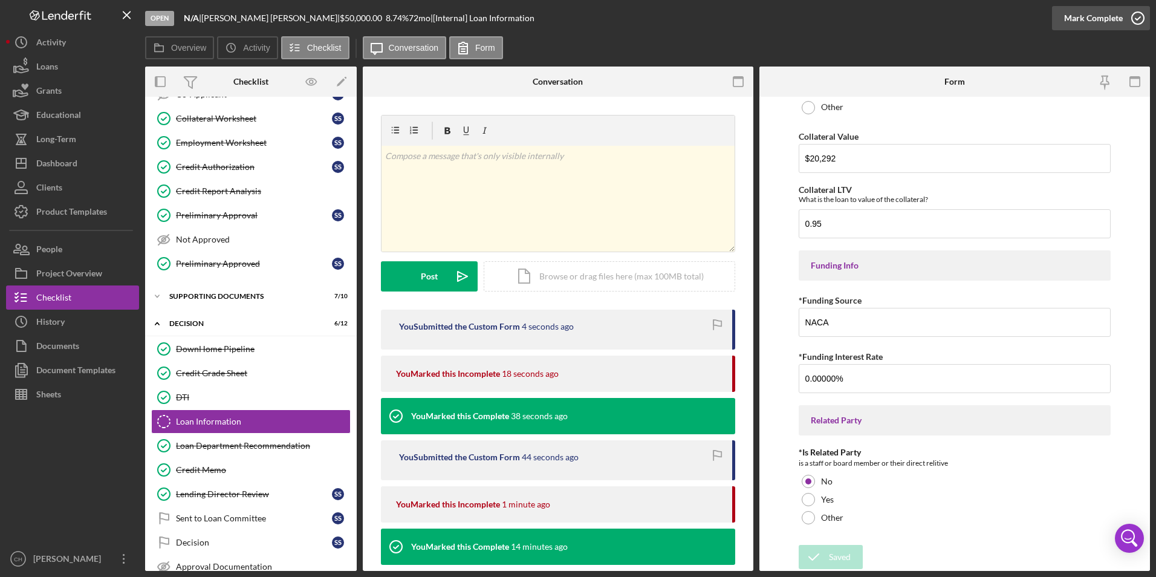
click at [1073, 19] on div "Mark Complete" at bounding box center [1093, 18] width 59 height 24
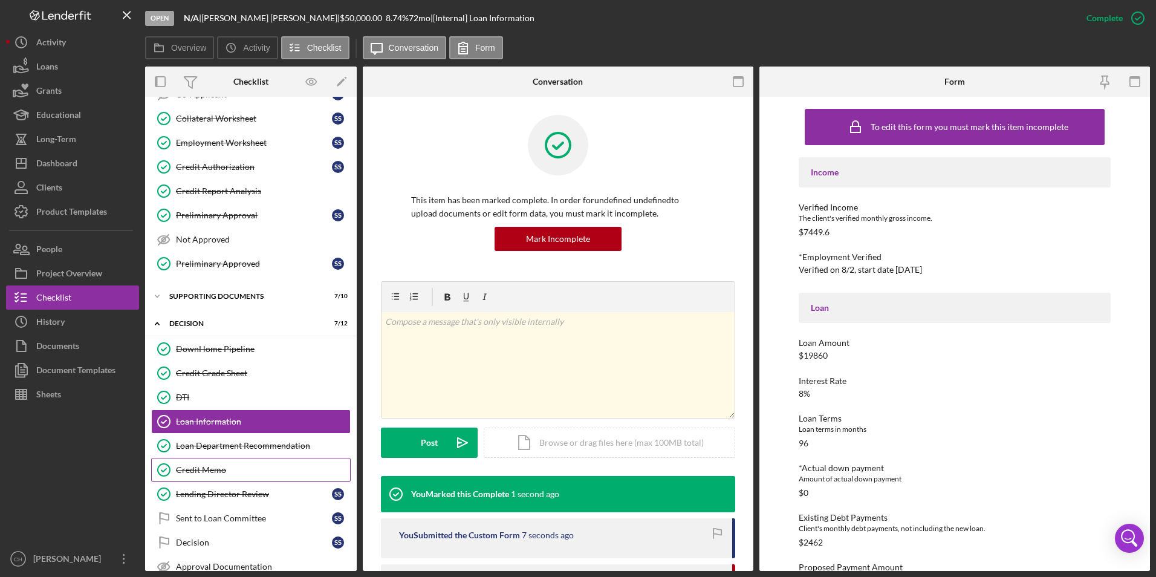
click at [227, 468] on div "Credit Memo" at bounding box center [263, 470] width 174 height 10
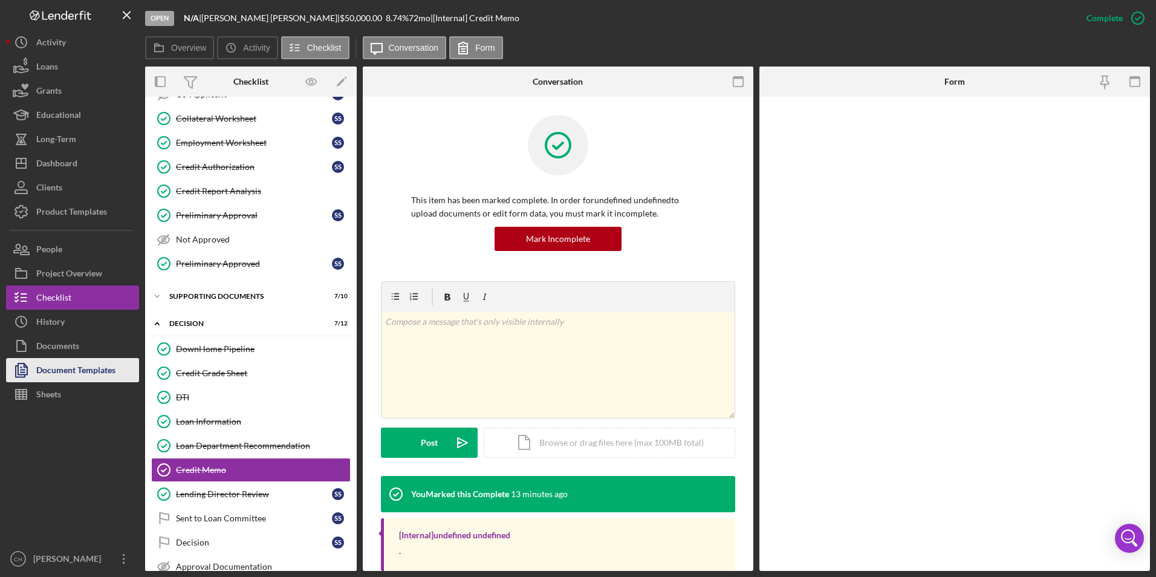
click at [60, 371] on div "Document Templates" at bounding box center [75, 371] width 79 height 27
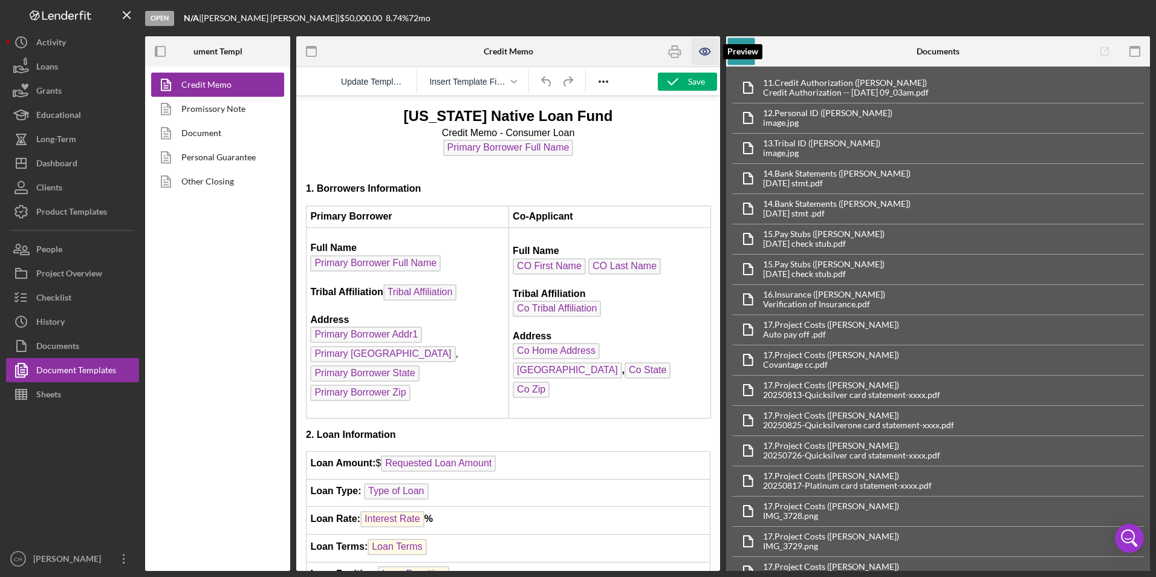
click at [695, 47] on icon "button" at bounding box center [705, 51] width 27 height 27
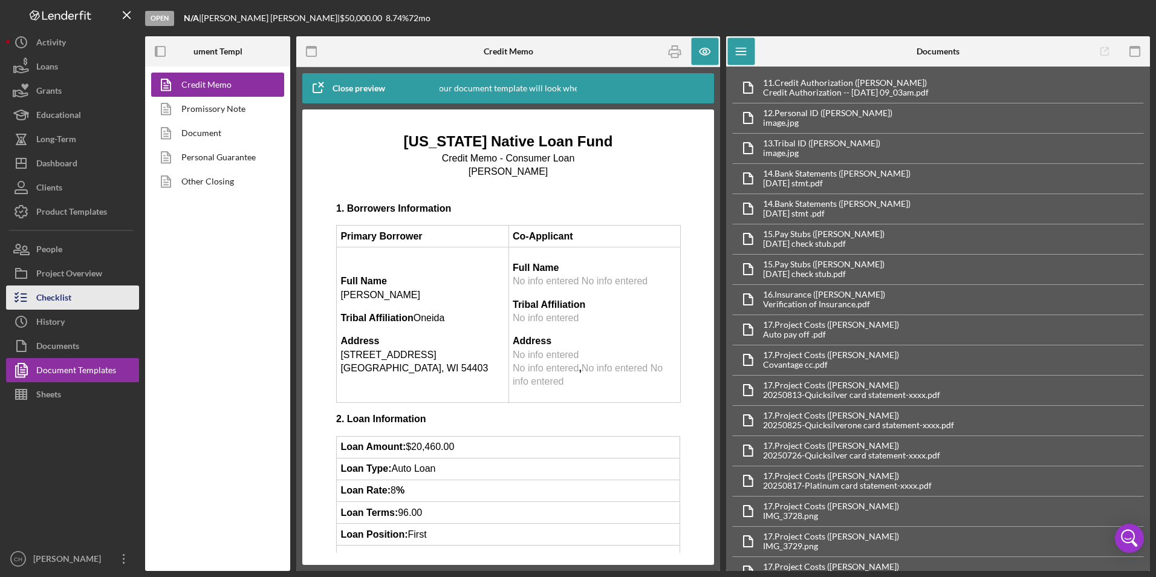
click at [53, 303] on div "Checklist" at bounding box center [53, 298] width 35 height 27
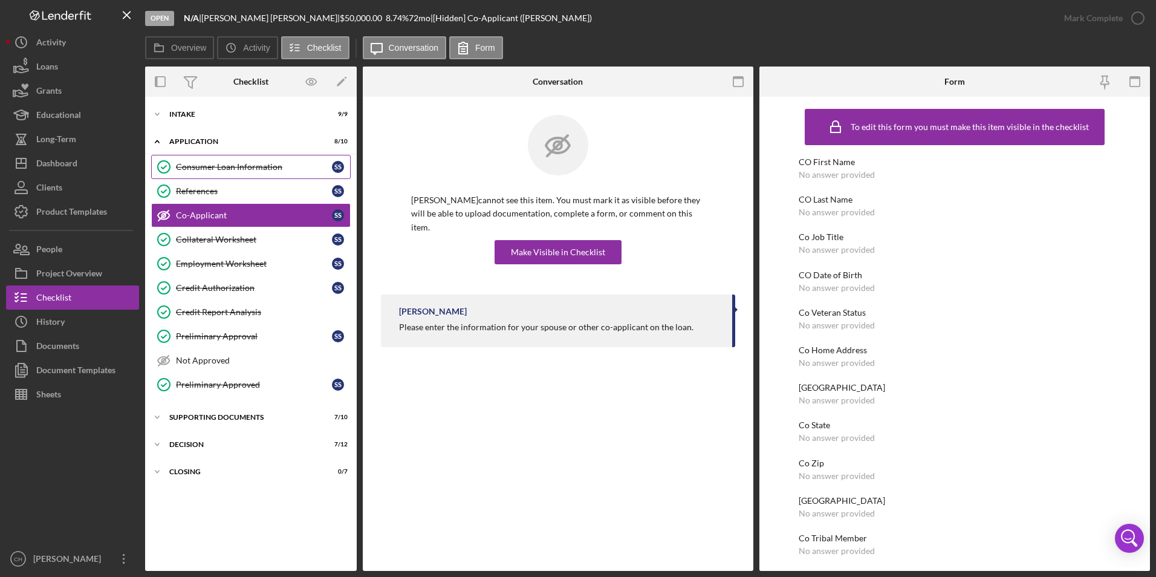
click at [224, 169] on div "Consumer Loan Information" at bounding box center [254, 167] width 156 height 10
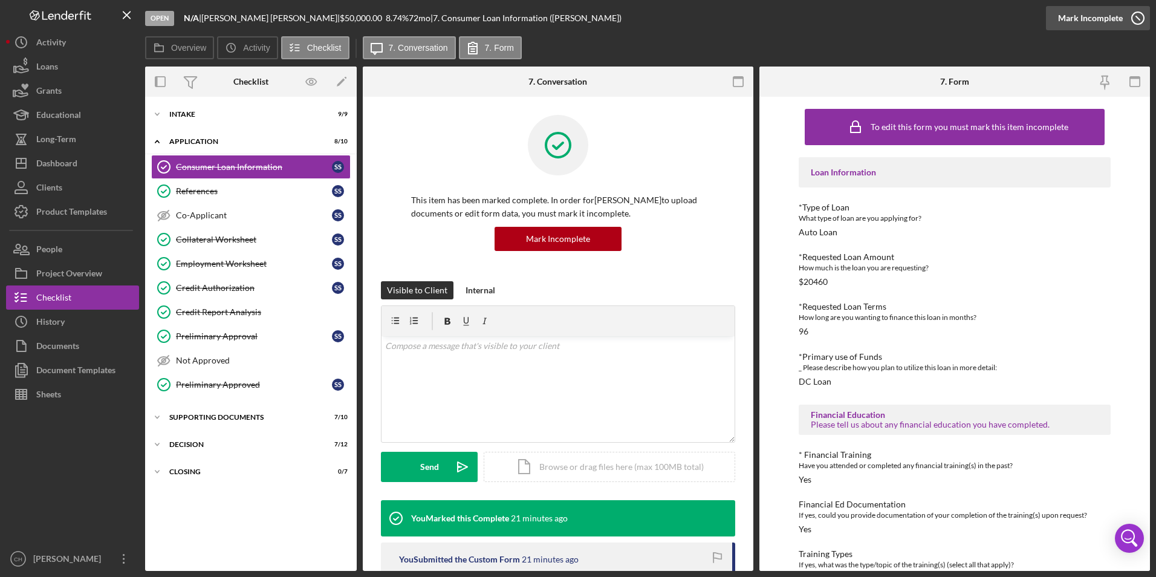
click at [1112, 19] on div "Mark Incomplete" at bounding box center [1090, 18] width 65 height 24
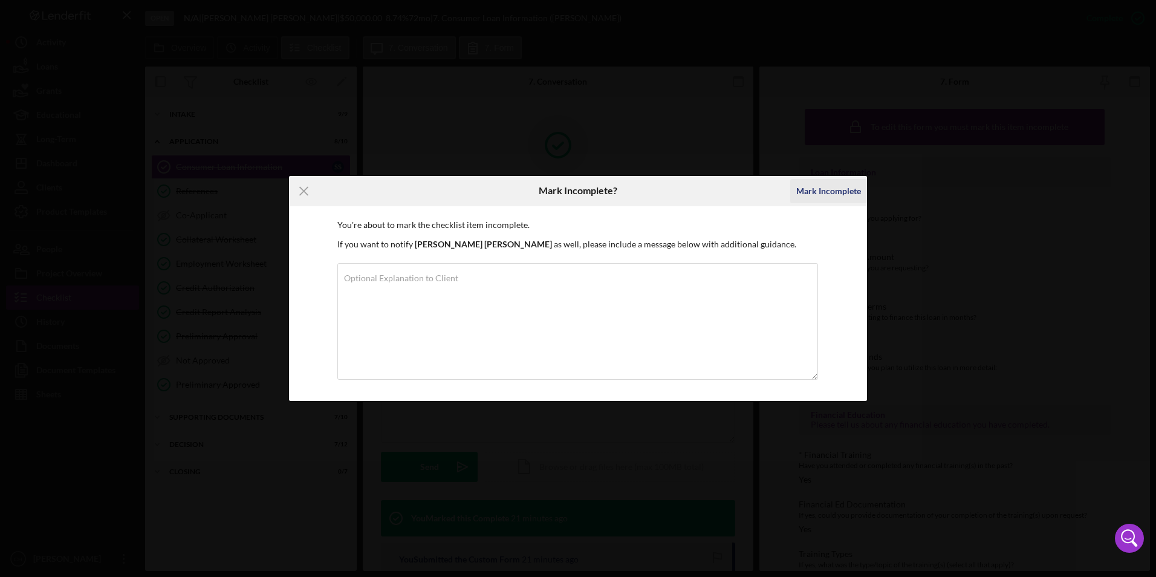
click at [840, 192] on div "Mark Incomplete" at bounding box center [828, 191] width 65 height 24
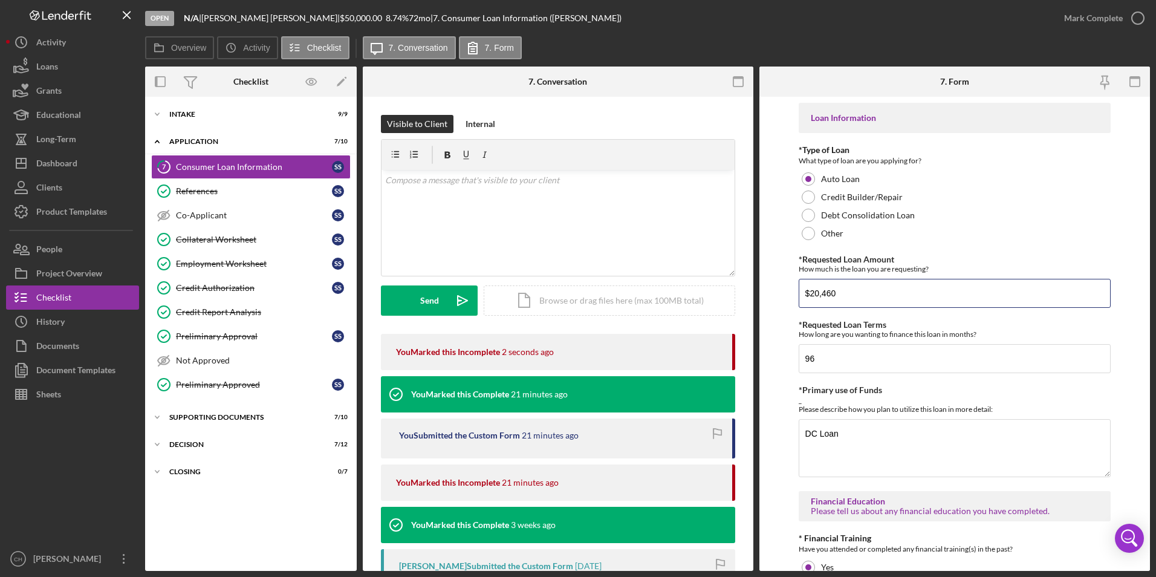
drag, startPoint x: 847, startPoint y: 290, endPoint x: 787, endPoint y: 290, distance: 59.8
click at [787, 290] on form "Loan Information *Type of Loan What type of loan are you applying for? Auto Loa…" at bounding box center [954, 334] width 391 height 474
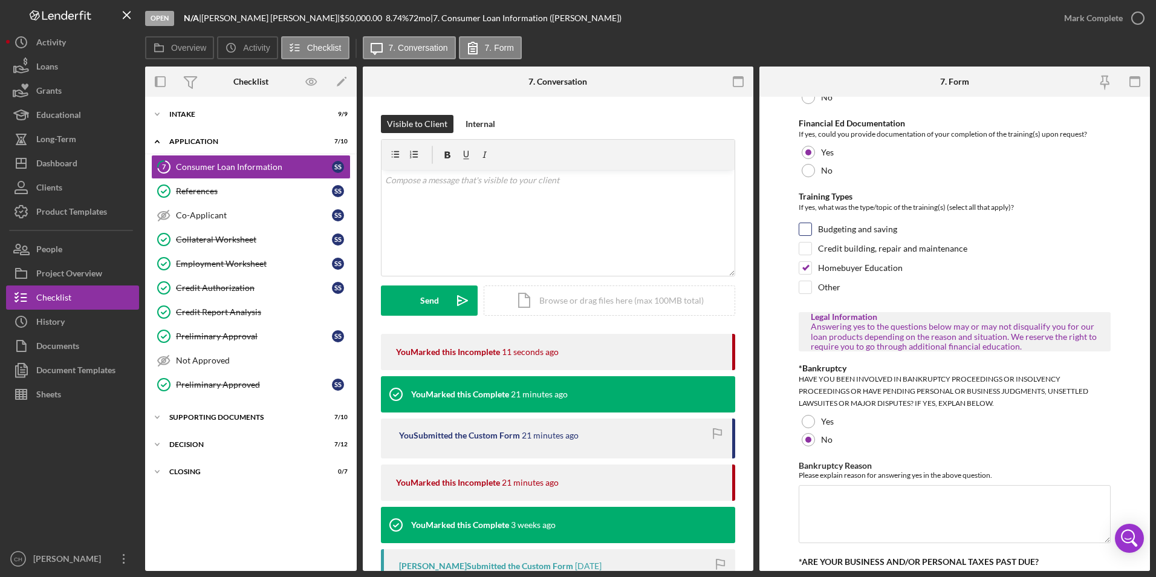
scroll to position [568, 0]
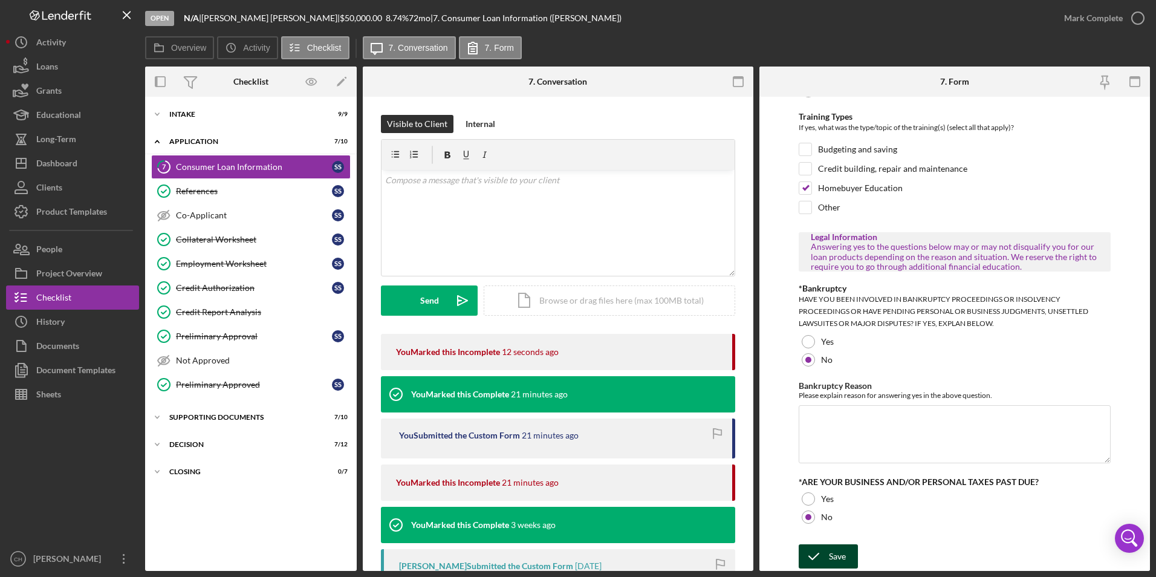
type input "$19,860"
click at [828, 554] on button "Save" at bounding box center [828, 556] width 59 height 24
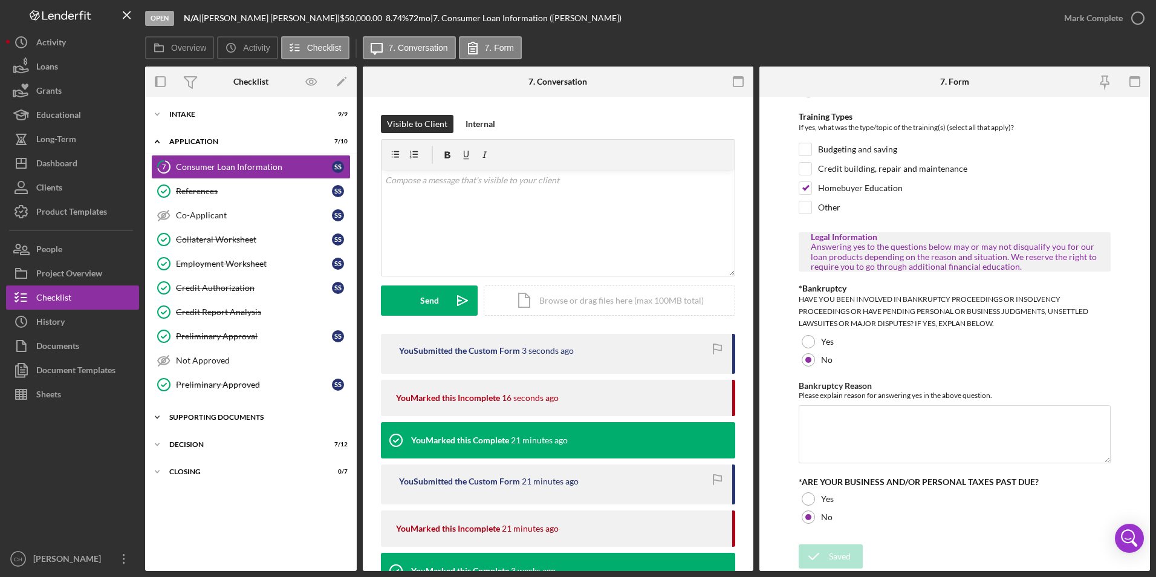
click at [197, 422] on div "Icon/Expander Supporting Documents 7 / 10" at bounding box center [251, 417] width 212 height 24
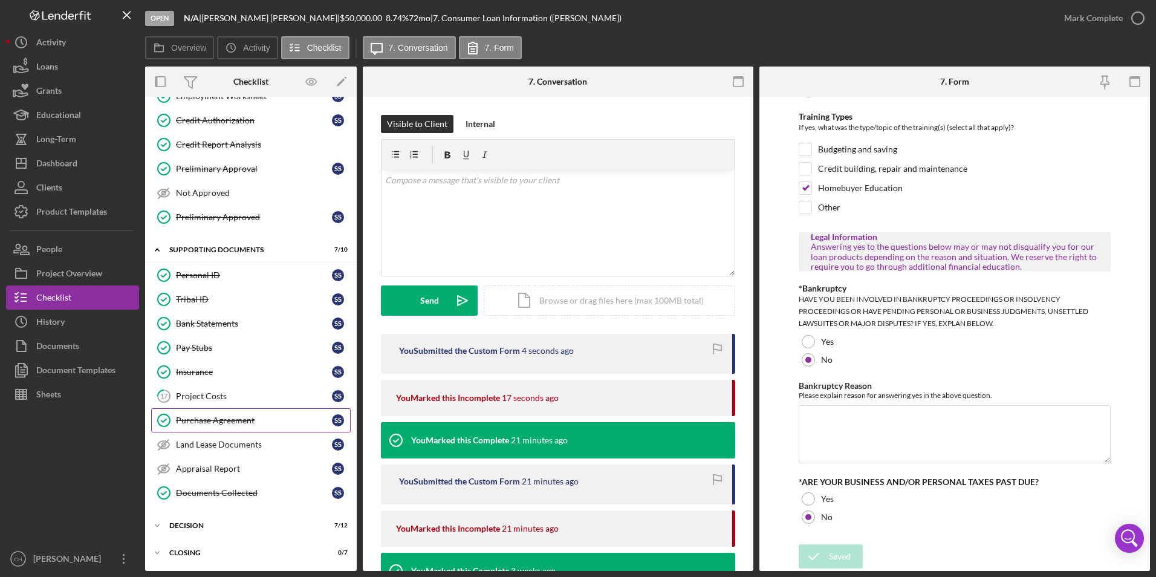
scroll to position [168, 0]
click at [215, 529] on div "Icon/Expander Decision 7 / 12" at bounding box center [251, 525] width 212 height 24
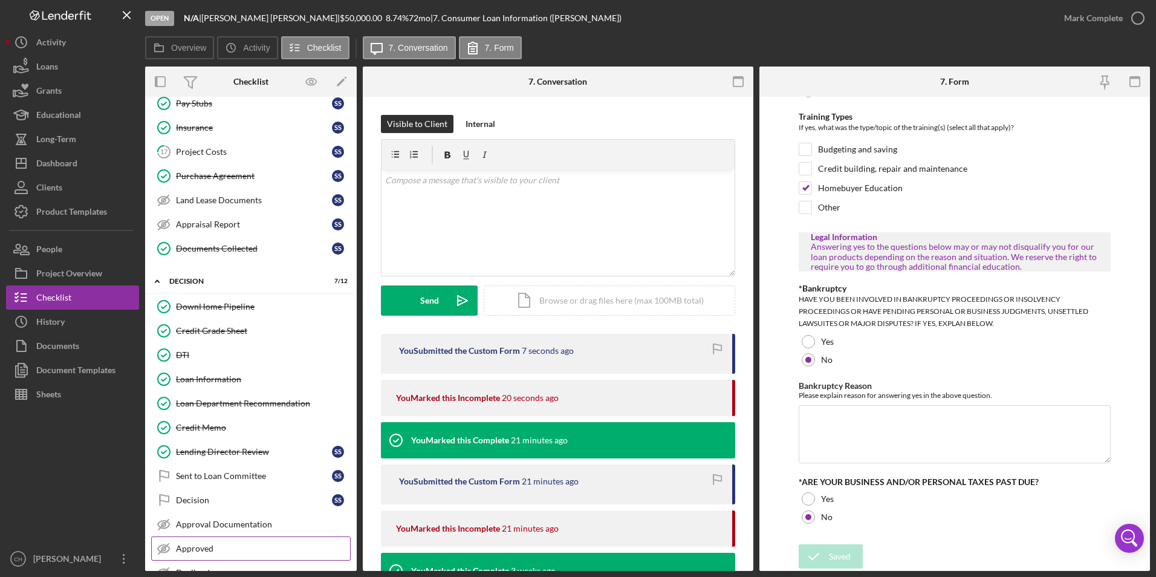
scroll to position [465, 0]
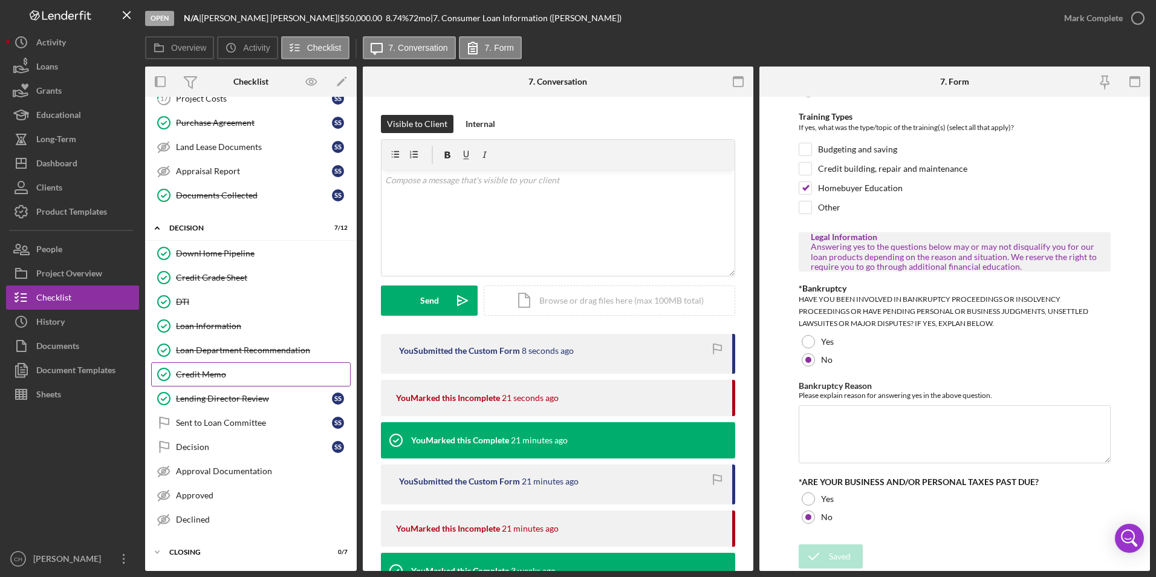
click at [202, 377] on div "Credit Memo" at bounding box center [263, 374] width 174 height 10
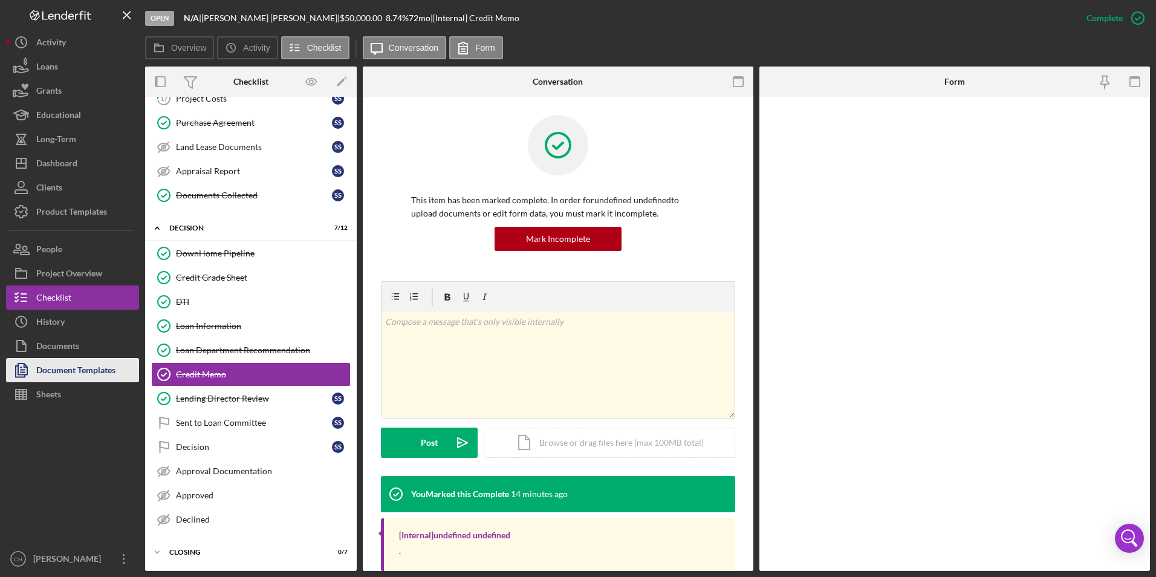
click at [81, 372] on div "Document Templates" at bounding box center [75, 371] width 79 height 27
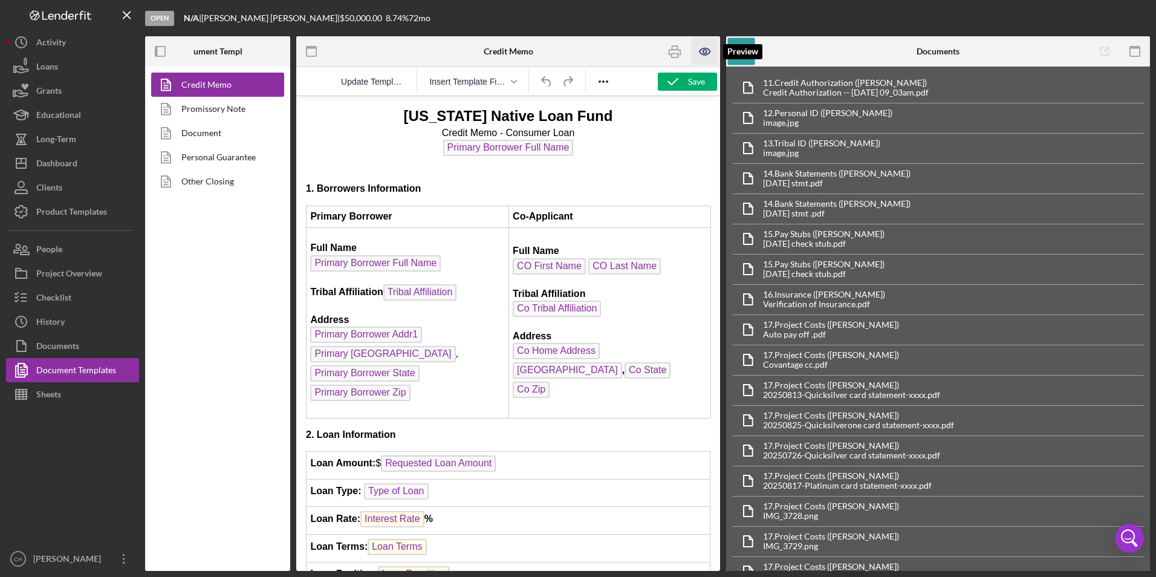
click at [701, 48] on icon "button" at bounding box center [705, 51] width 27 height 27
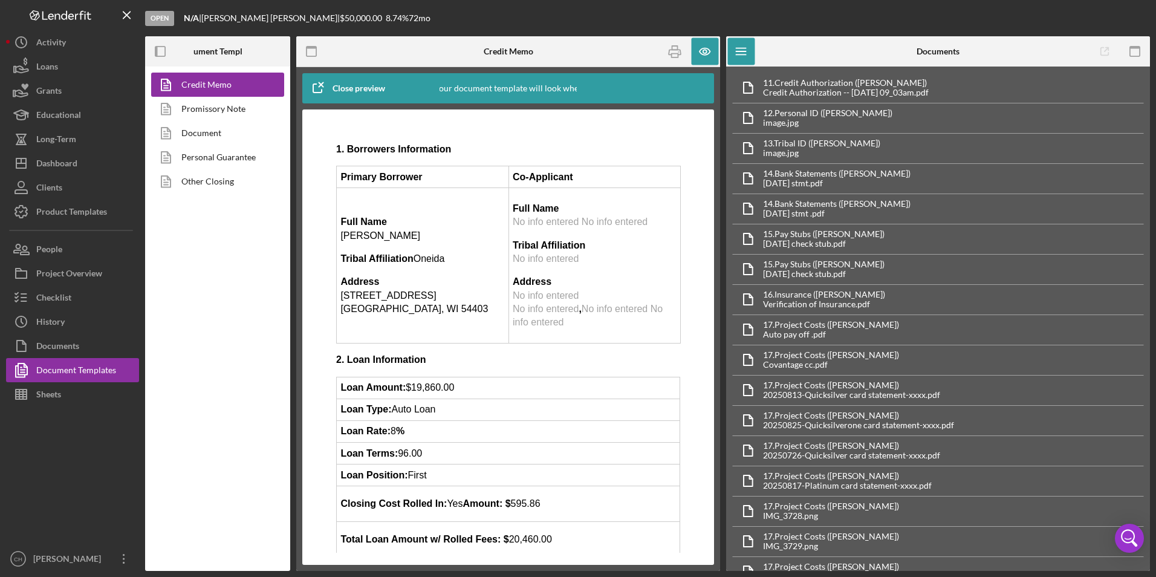
scroll to position [121, 0]
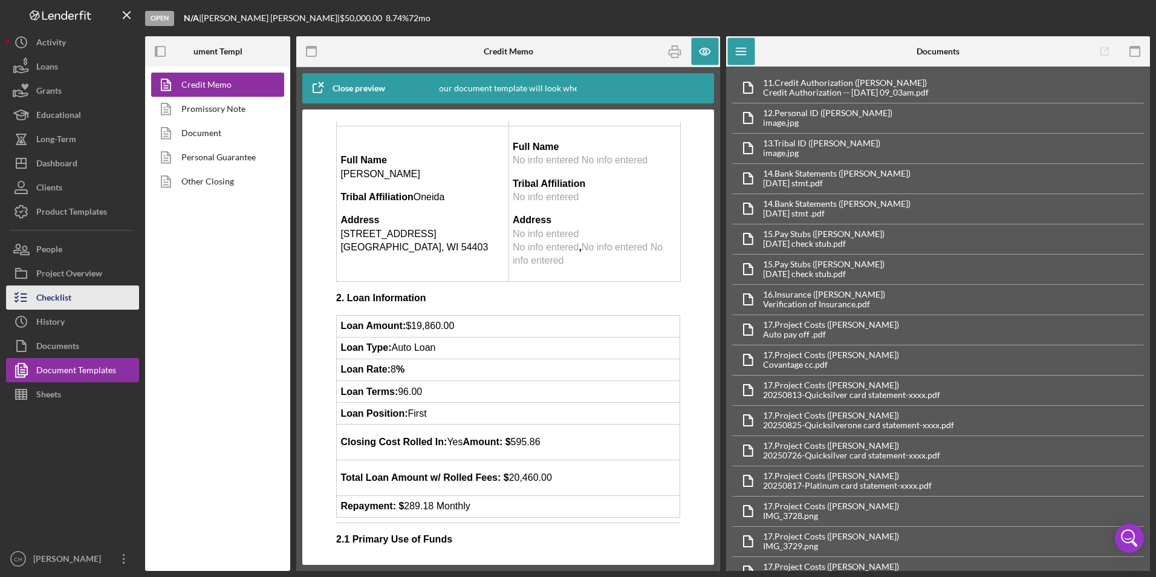
click at [75, 288] on button "Checklist" at bounding box center [72, 297] width 133 height 24
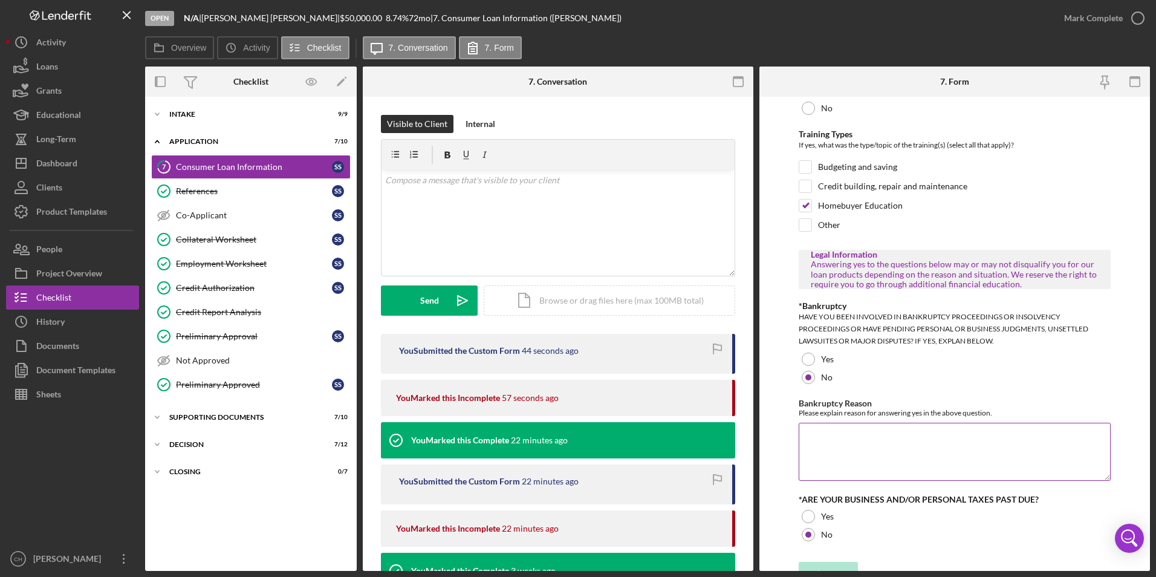
scroll to position [568, 0]
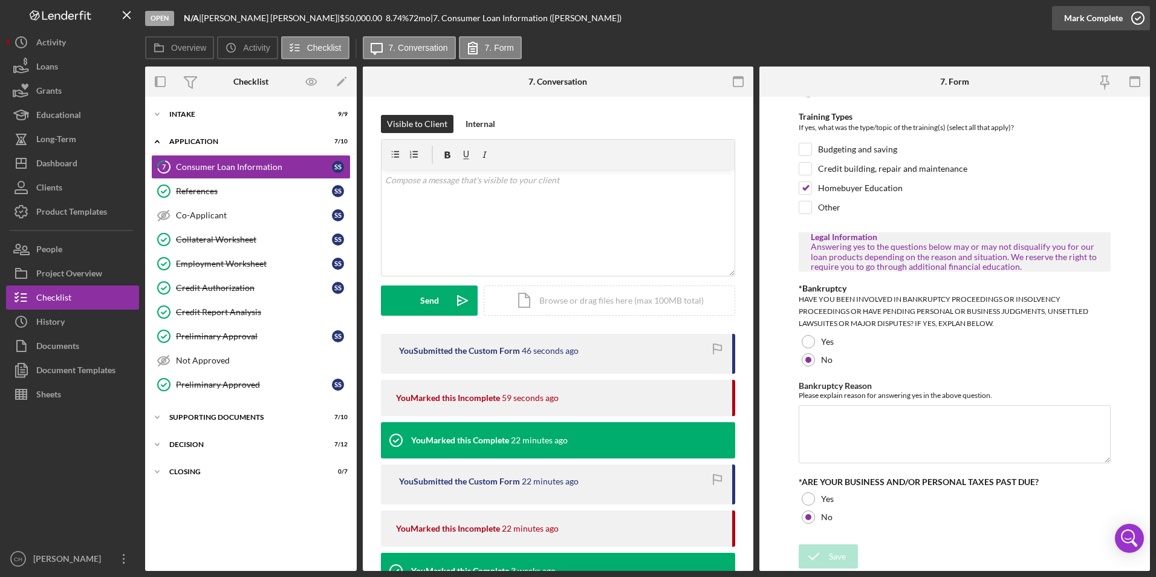
click at [1096, 7] on div "Mark Complete" at bounding box center [1093, 18] width 59 height 24
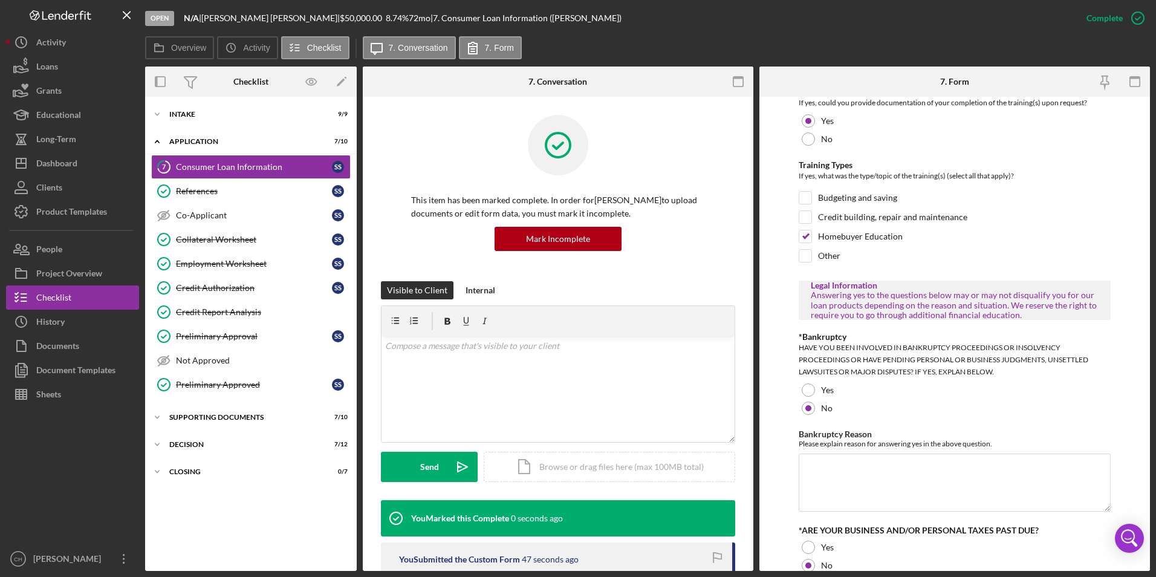
scroll to position [616, 0]
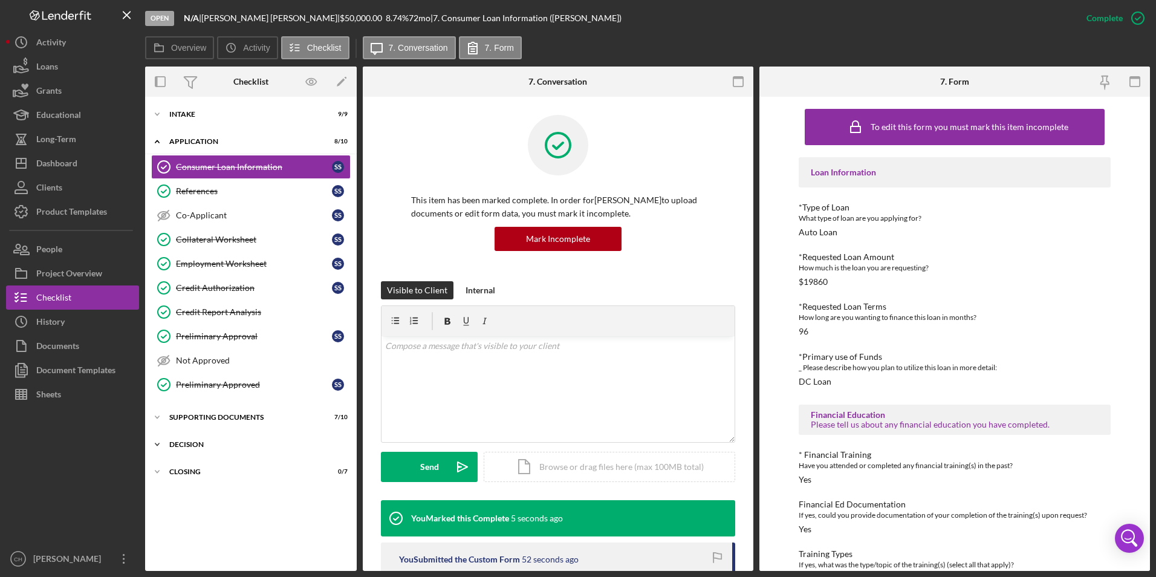
click at [199, 441] on div "Decision" at bounding box center [255, 444] width 172 height 7
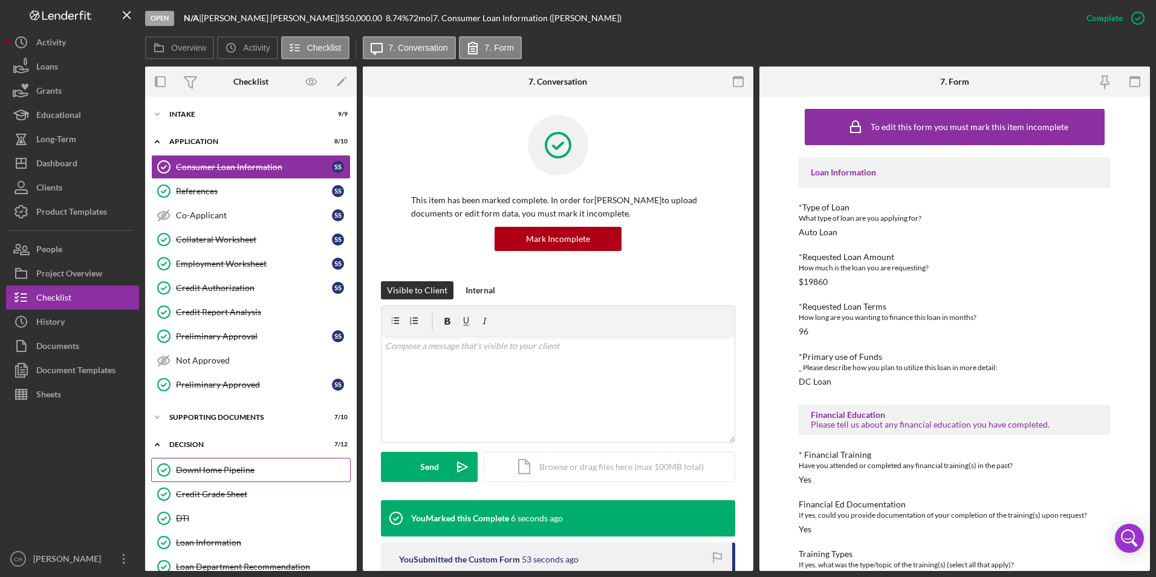
scroll to position [60, 0]
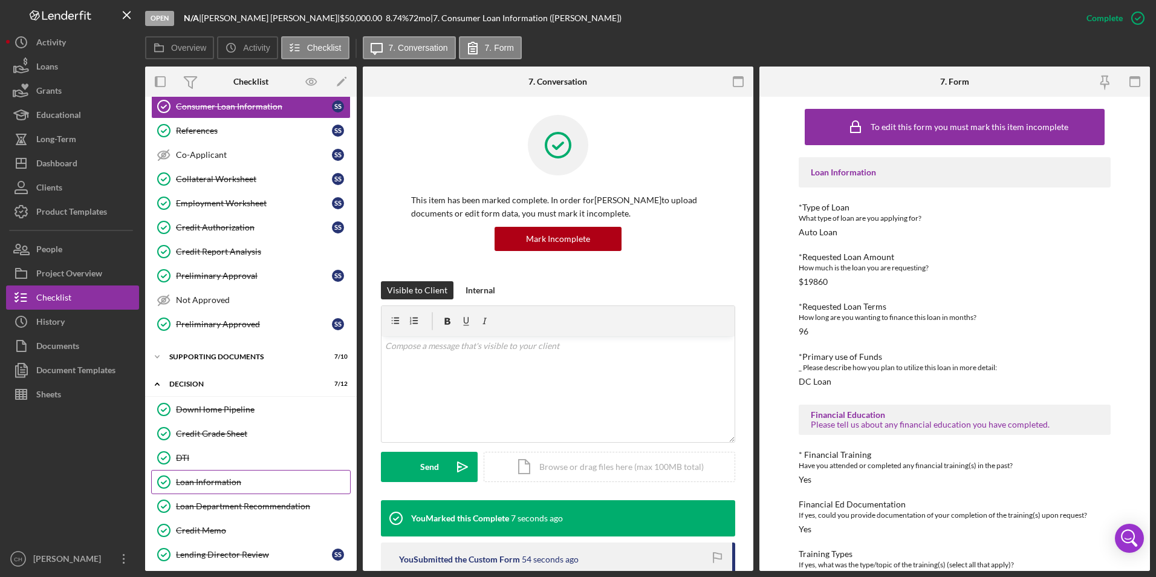
click at [216, 483] on div "Loan Information" at bounding box center [263, 482] width 174 height 10
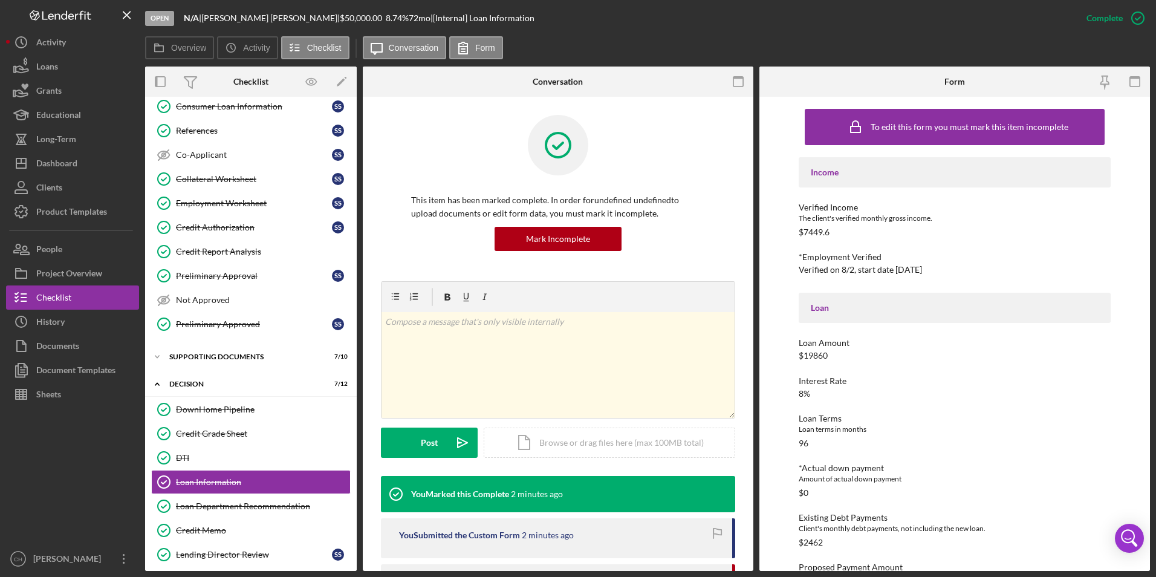
click at [1106, 1] on div "Complete Mark Incomplete" at bounding box center [1112, 18] width 76 height 36
click at [1101, 19] on div "Mark Incomplete" at bounding box center [1090, 18] width 65 height 24
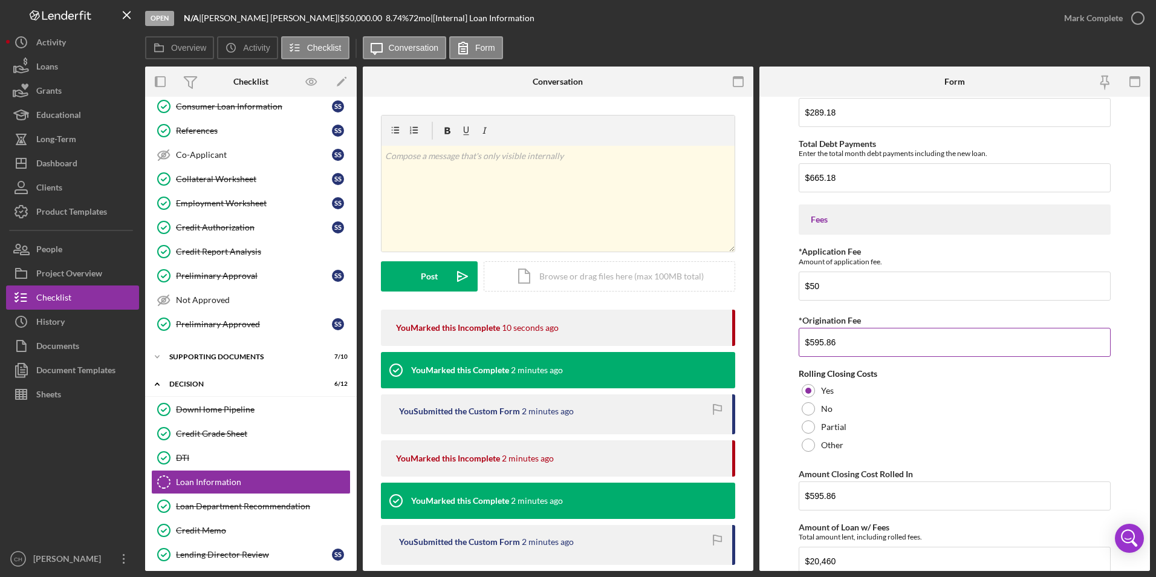
scroll to position [665, 0]
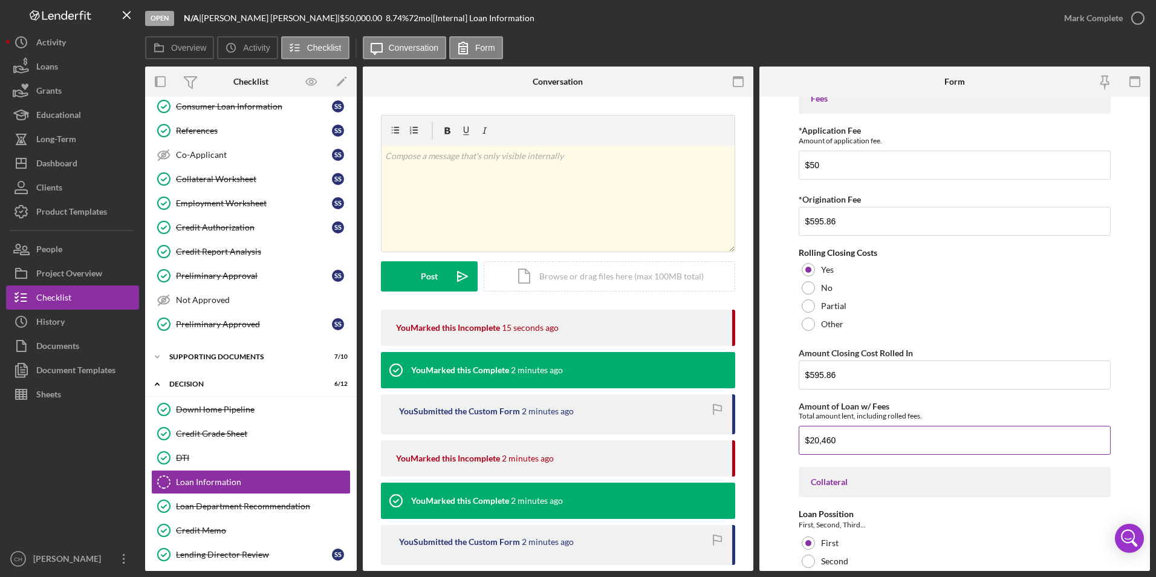
drag, startPoint x: 845, startPoint y: 438, endPoint x: 828, endPoint y: 438, distance: 16.9
click at [828, 438] on input "$20,460" at bounding box center [955, 440] width 313 height 29
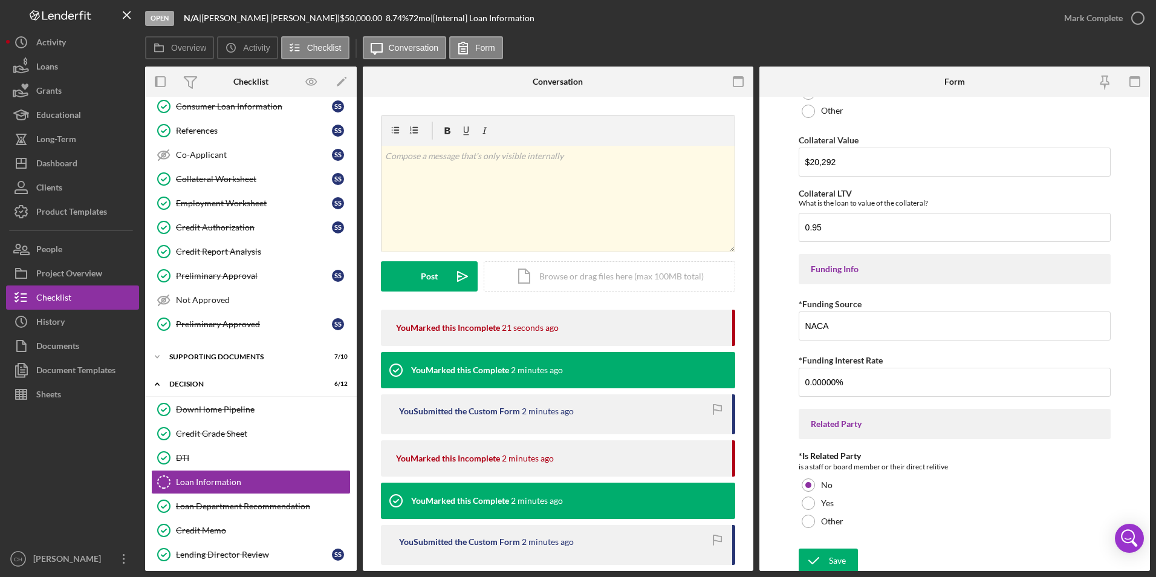
scroll to position [1451, 0]
type input "$20,456"
click at [823, 560] on icon "submit" at bounding box center [814, 557] width 30 height 30
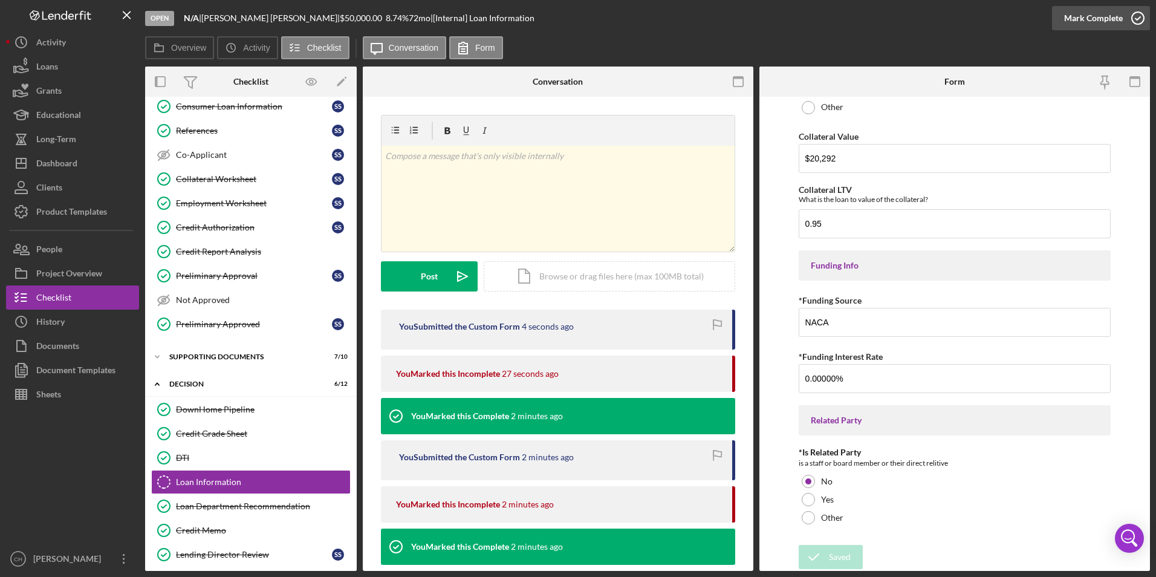
click at [1094, 21] on div "Mark Complete" at bounding box center [1093, 18] width 59 height 24
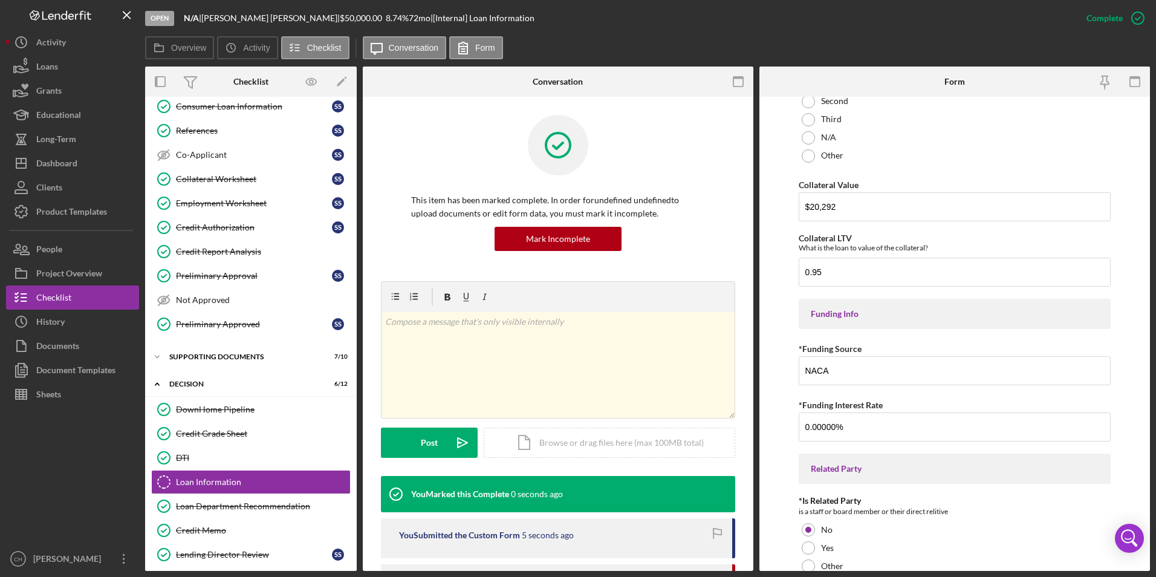
scroll to position [1500, 0]
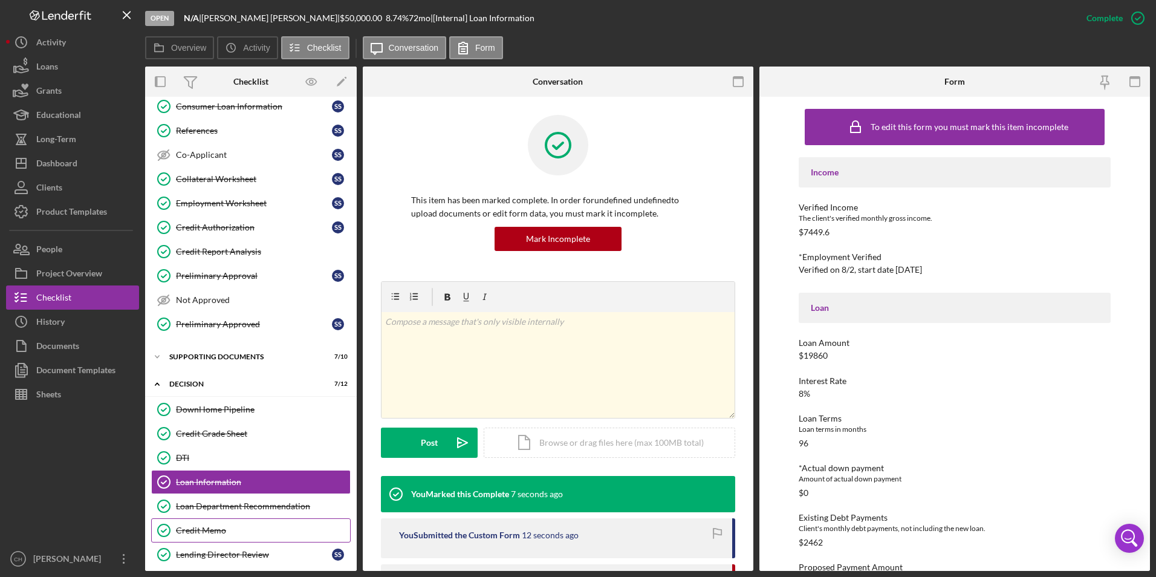
click at [196, 526] on div "Credit Memo" at bounding box center [263, 530] width 174 height 10
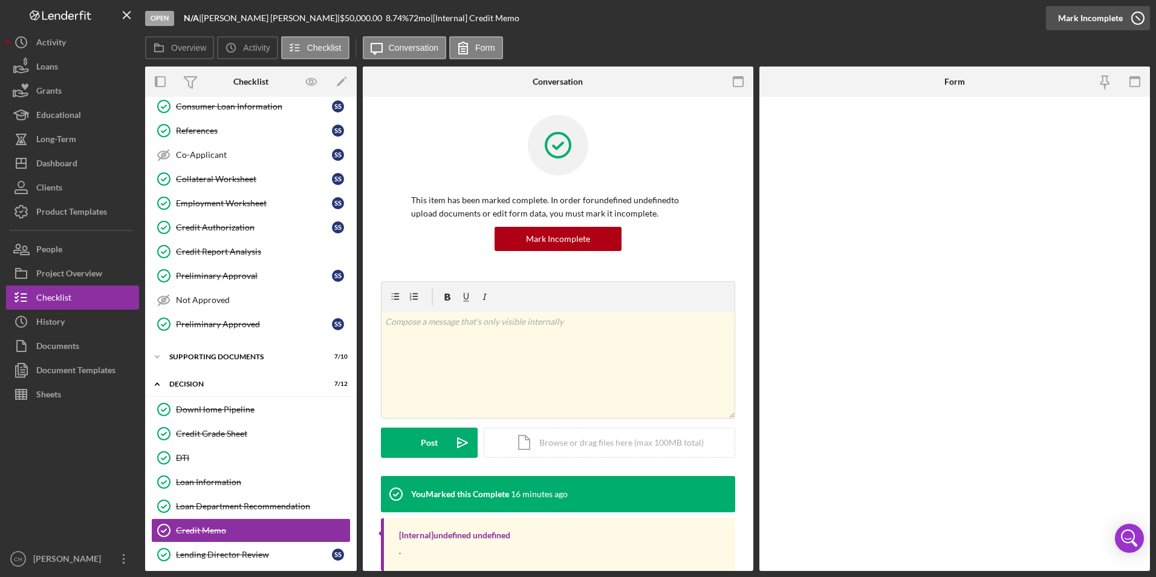
click at [1096, 17] on div "Mark Incomplete" at bounding box center [1090, 18] width 65 height 24
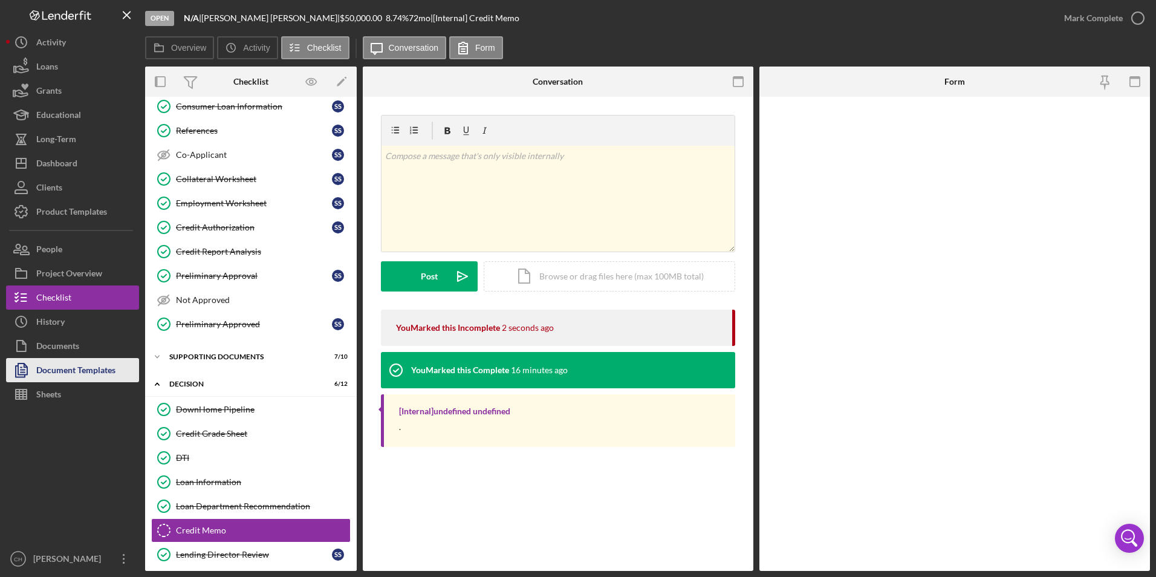
click at [65, 372] on div "Document Templates" at bounding box center [75, 371] width 79 height 27
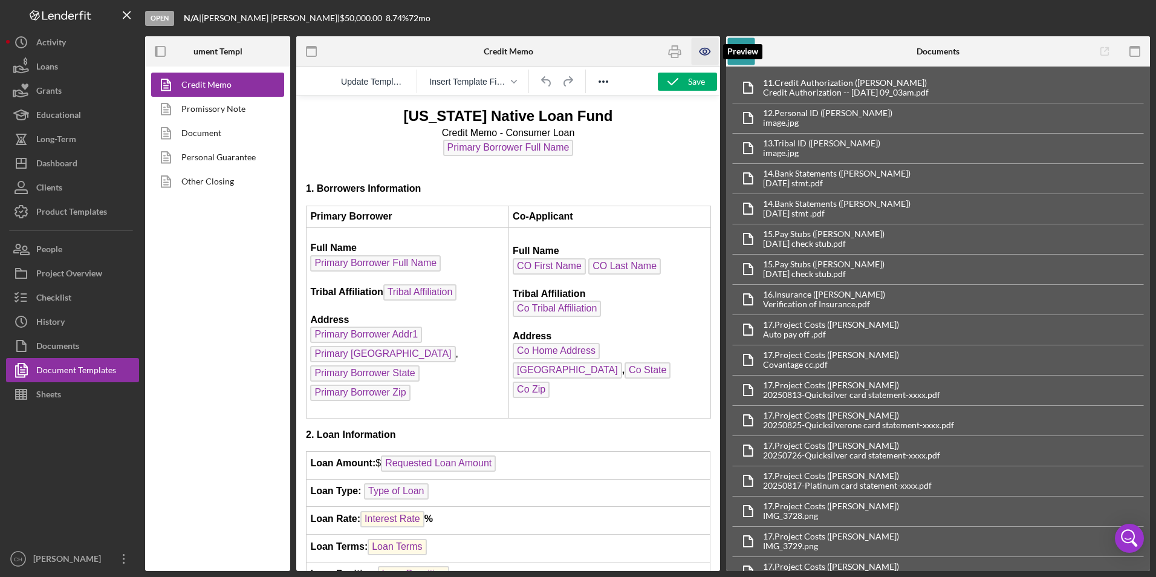
click at [705, 47] on icon "button" at bounding box center [705, 51] width 27 height 27
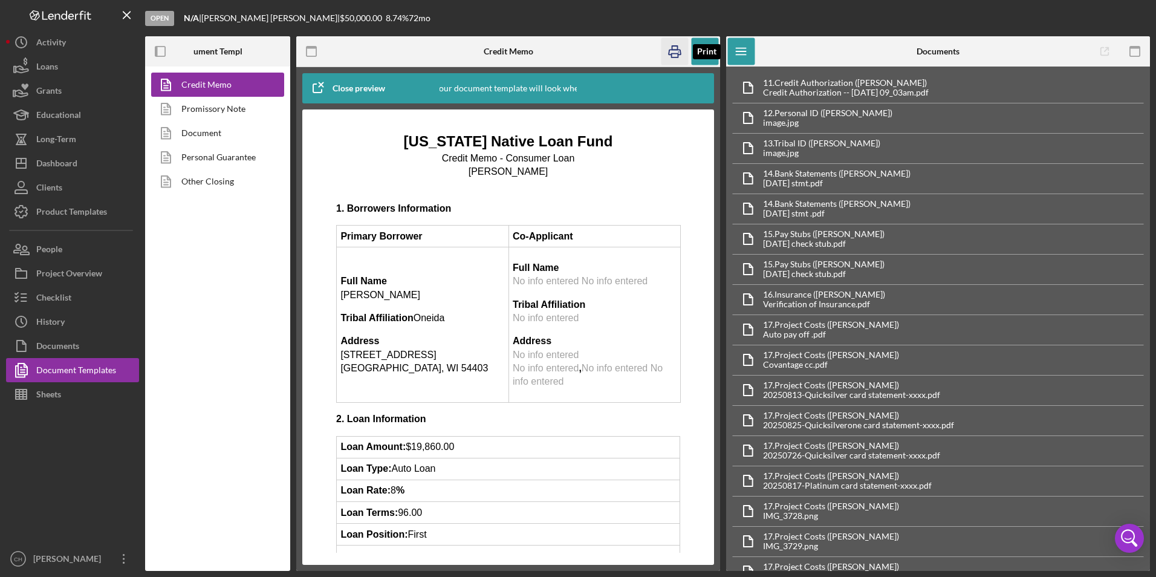
click at [676, 54] on icon "button" at bounding box center [674, 51] width 27 height 27
click at [705, 50] on icon "button" at bounding box center [705, 52] width 4 height 4
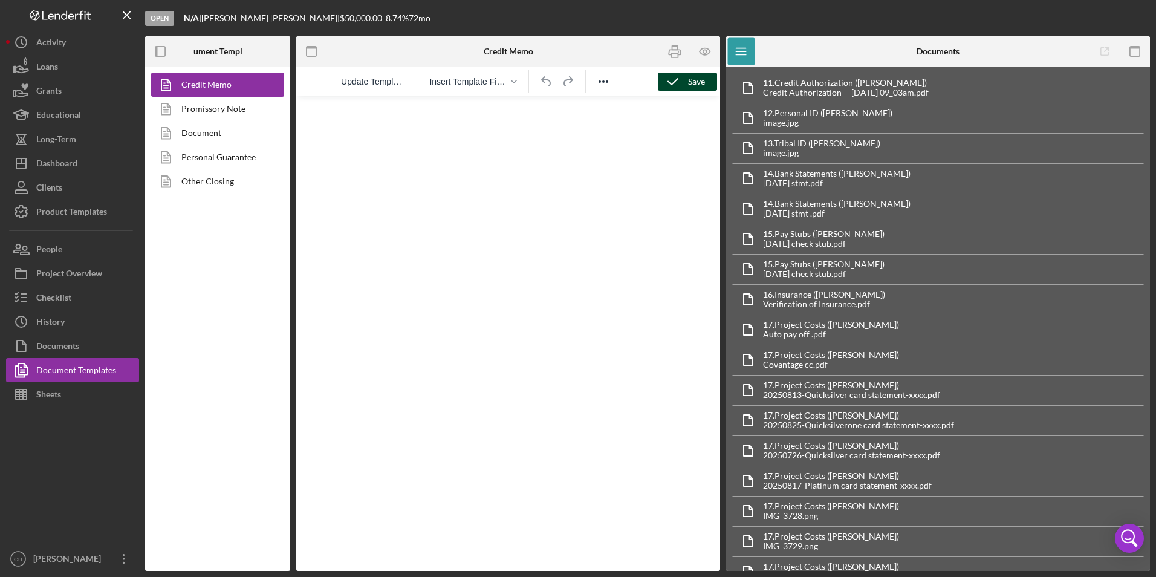
click at [669, 82] on polyline "button" at bounding box center [673, 82] width 10 height 6
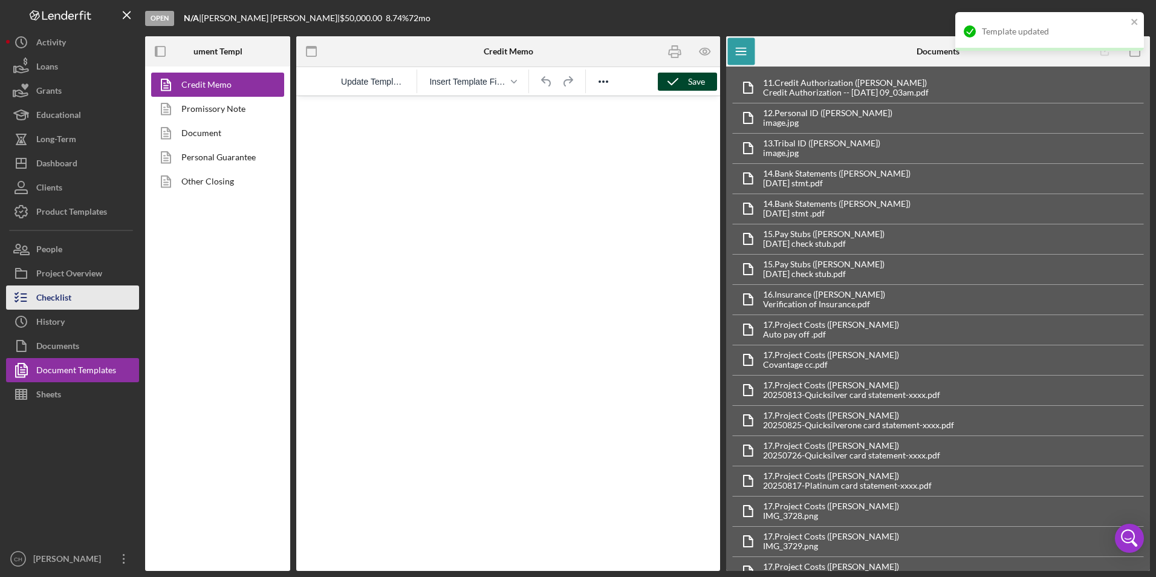
click at [71, 297] on div "Checklist" at bounding box center [53, 298] width 35 height 27
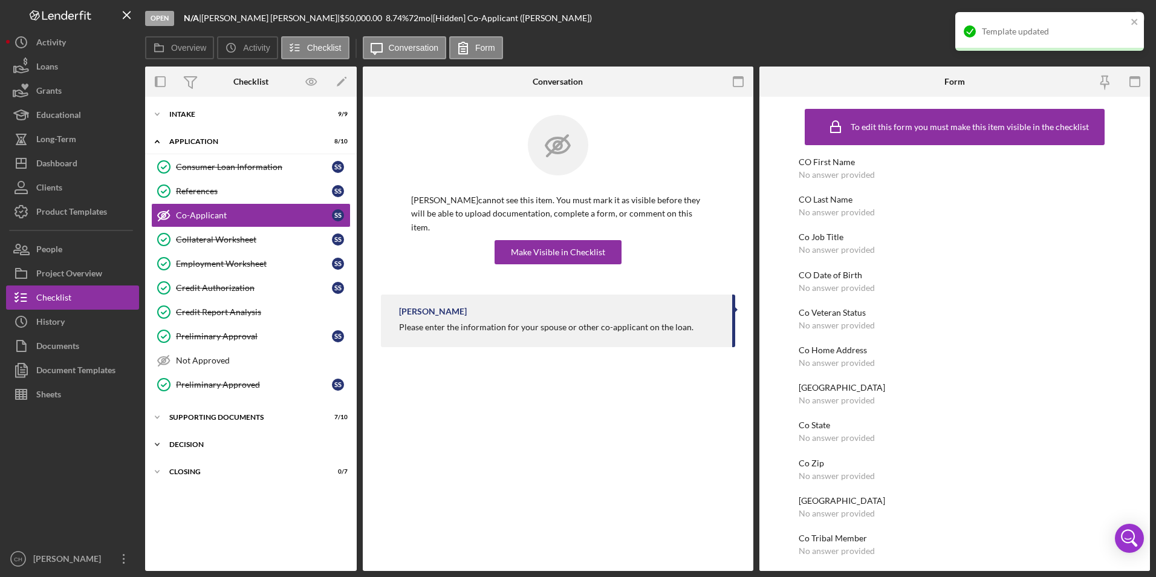
click at [204, 443] on div "Decision" at bounding box center [255, 444] width 172 height 7
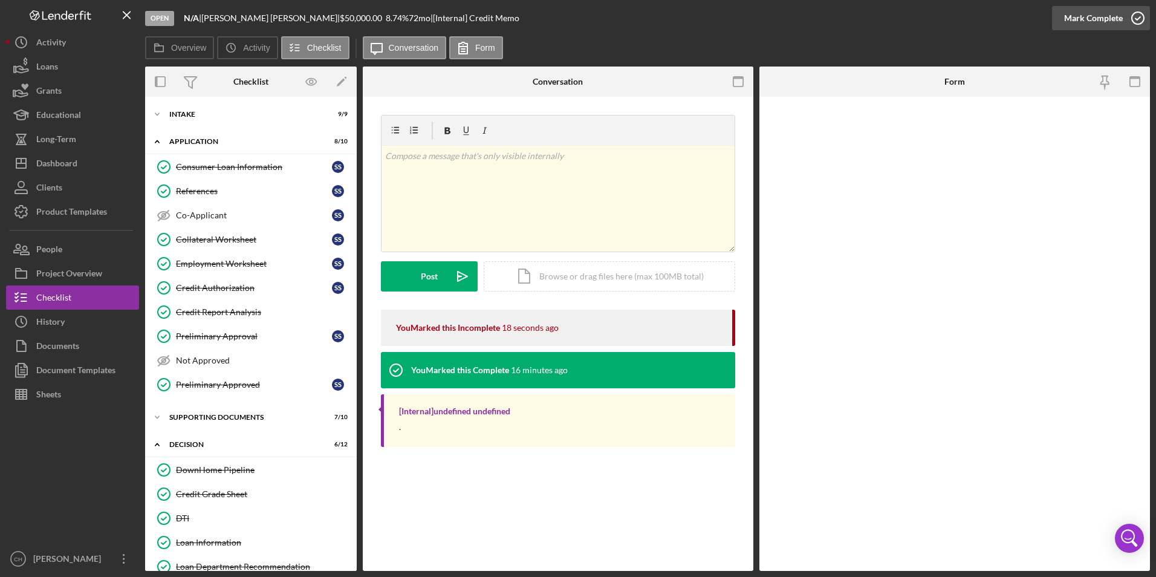
click at [1088, 21] on div "Mark Complete" at bounding box center [1093, 18] width 59 height 24
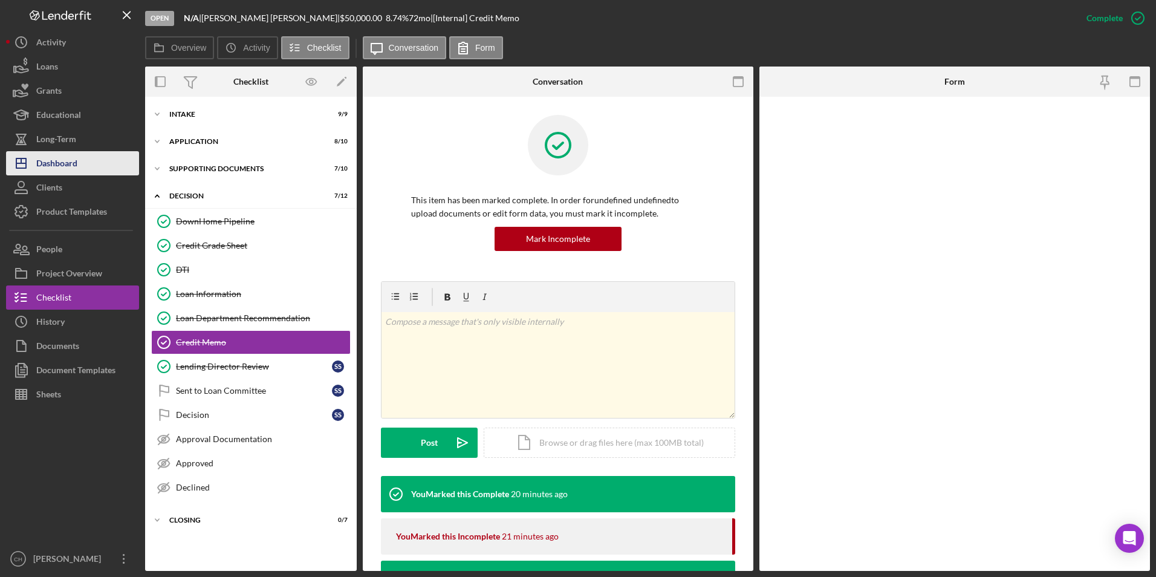
click at [93, 170] on button "Icon/Dashboard Dashboard" at bounding box center [72, 163] width 133 height 24
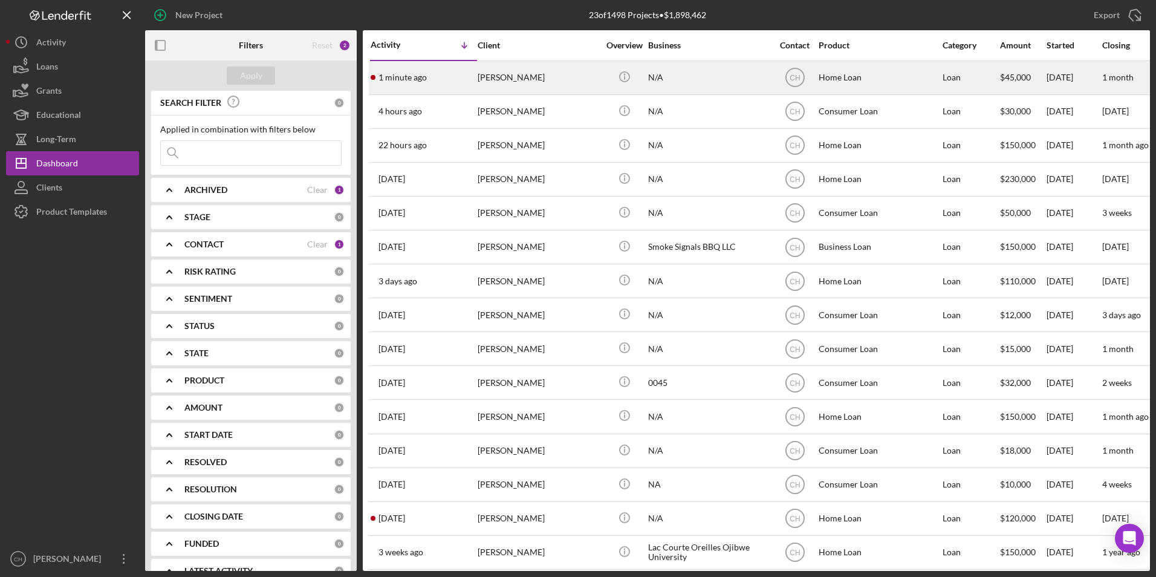
click at [504, 79] on div "[PERSON_NAME]" at bounding box center [538, 78] width 121 height 32
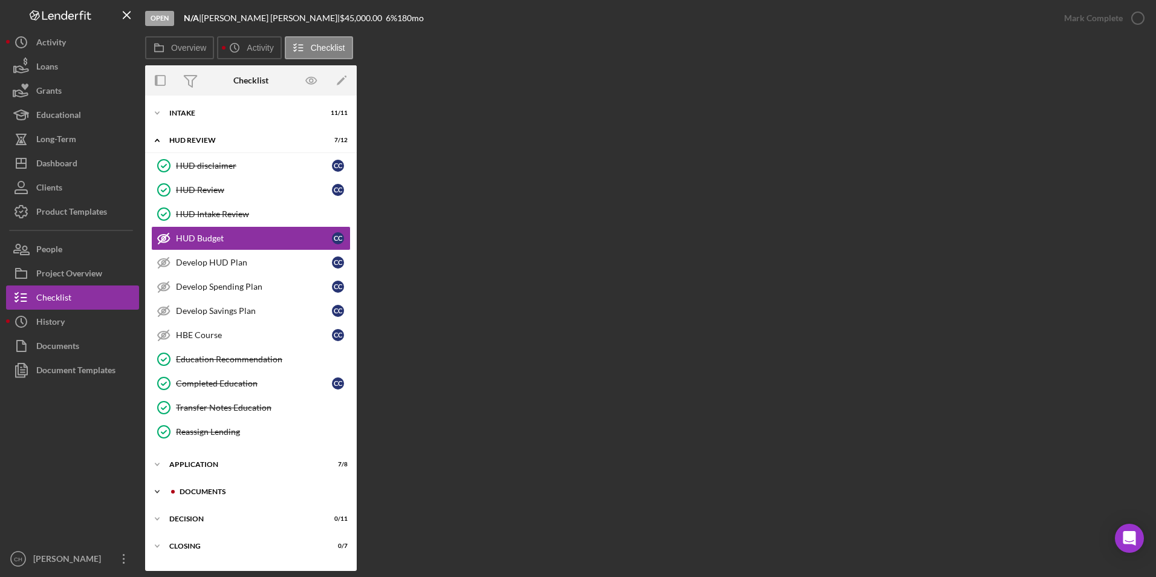
click at [195, 493] on div "Documents" at bounding box center [261, 491] width 162 height 7
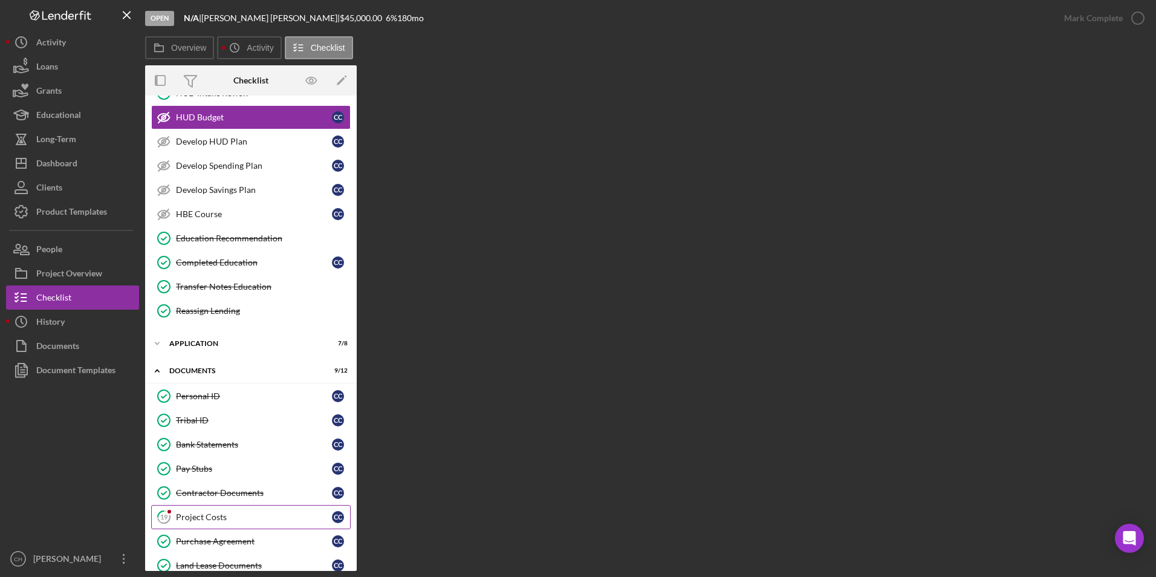
click at [190, 524] on link "19 Project Costs C C" at bounding box center [250, 517] width 199 height 24
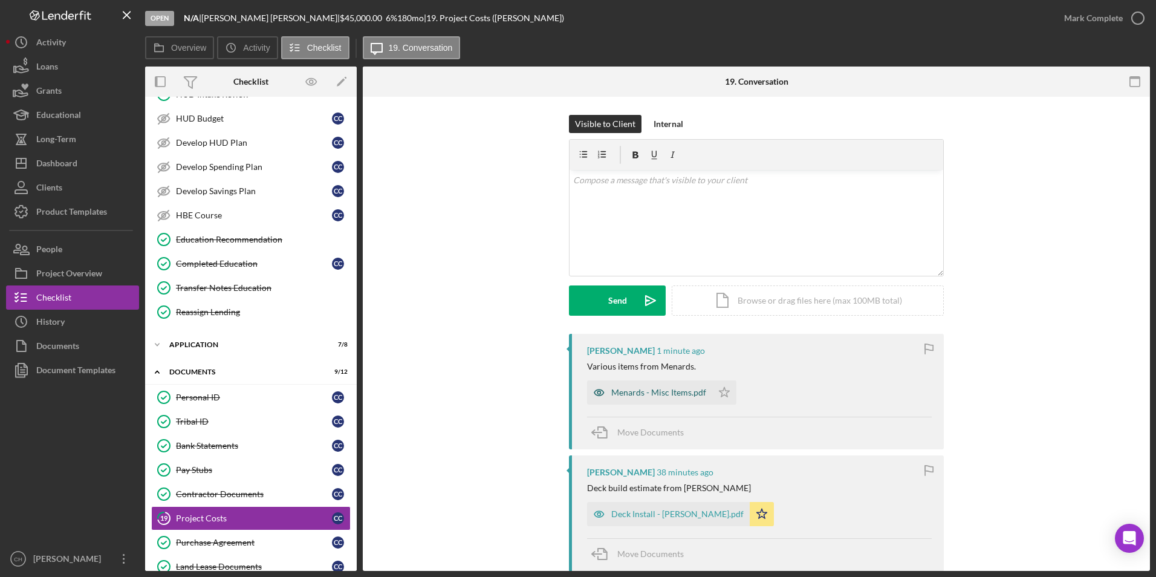
click at [656, 388] on div "Menards - Misc Items.pdf" at bounding box center [658, 392] width 95 height 10
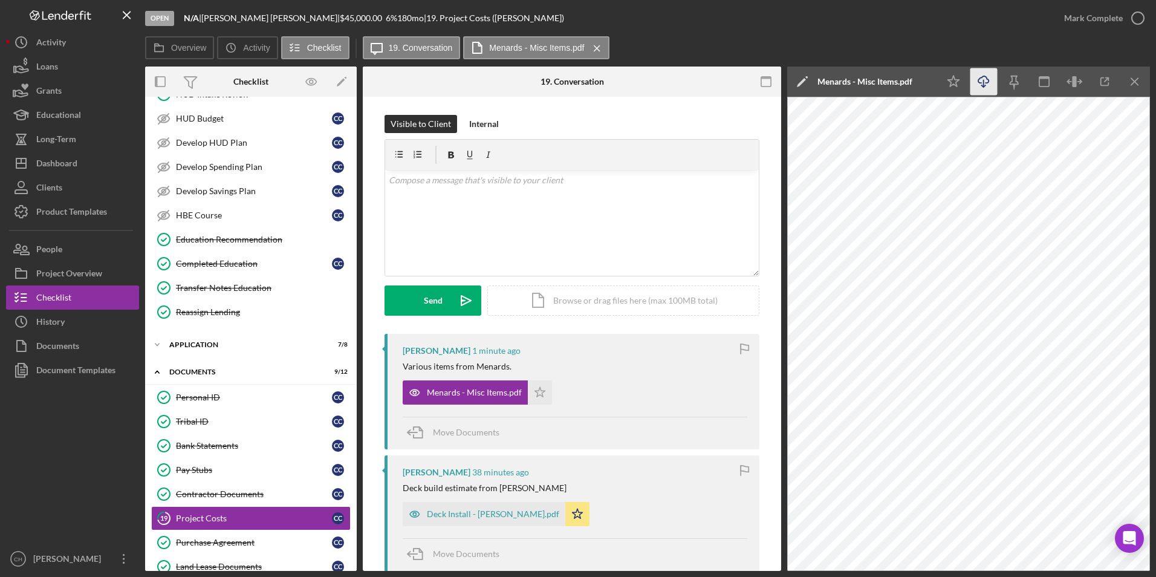
click at [984, 87] on polyline "button" at bounding box center [983, 86] width 4 height 2
click at [534, 392] on icon "Icon/Star" at bounding box center [540, 392] width 24 height 24
click at [441, 183] on p at bounding box center [572, 179] width 367 height 13
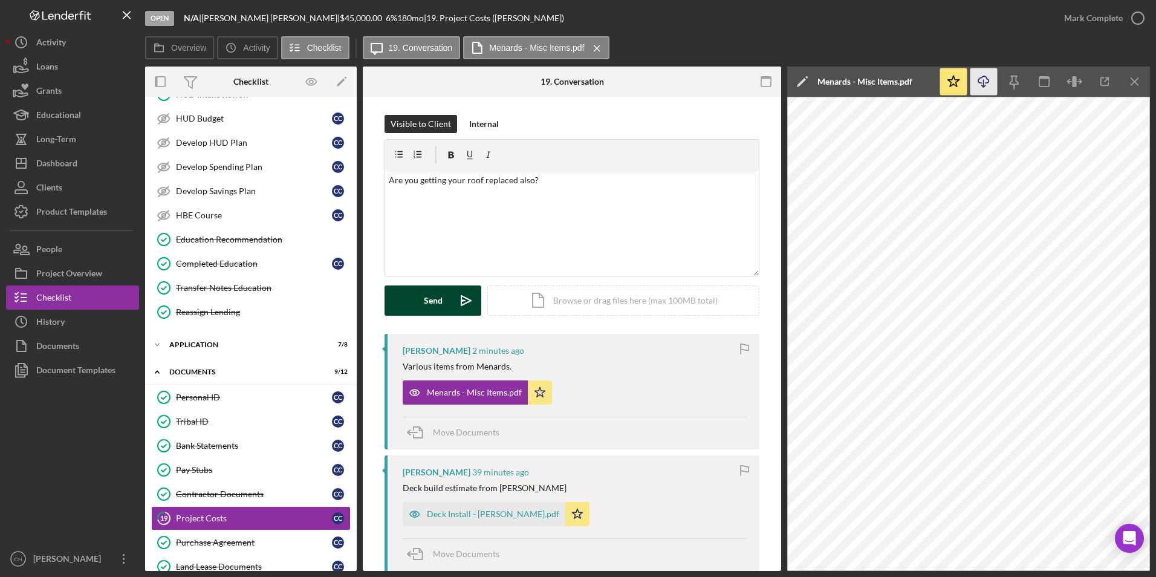
click at [414, 299] on button "Send Icon/icon-invite-send" at bounding box center [432, 300] width 97 height 30
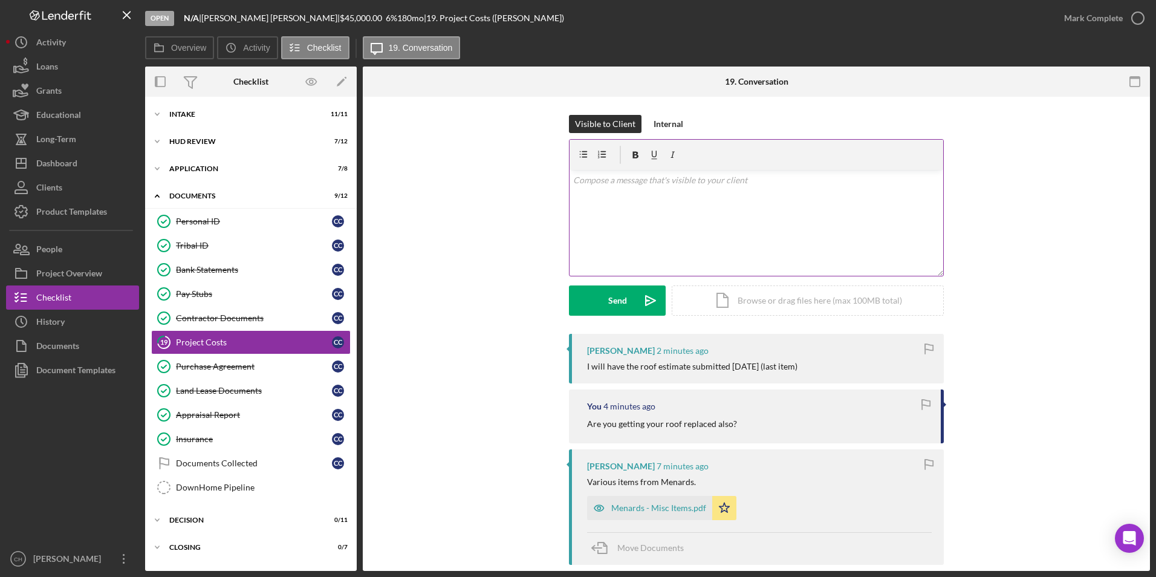
click at [596, 187] on div "v Color teal Color pink Remove color Add row above Add row below Add column bef…" at bounding box center [756, 223] width 374 height 106
click at [586, 220] on div "v Color teal Color pink Remove color Add row above Add row below Add column bef…" at bounding box center [756, 223] width 374 height 106
drag, startPoint x: 623, startPoint y: 181, endPoint x: 565, endPoint y: 186, distance: 57.7
click at [565, 186] on div "Visible to Client Internal v Color teal Color pink Remove color Add row above A…" at bounding box center [756, 224] width 751 height 219
click at [621, 182] on p "I was makingsure., I know Janice mentioned the roof, but I didn't see anything." at bounding box center [756, 179] width 367 height 13
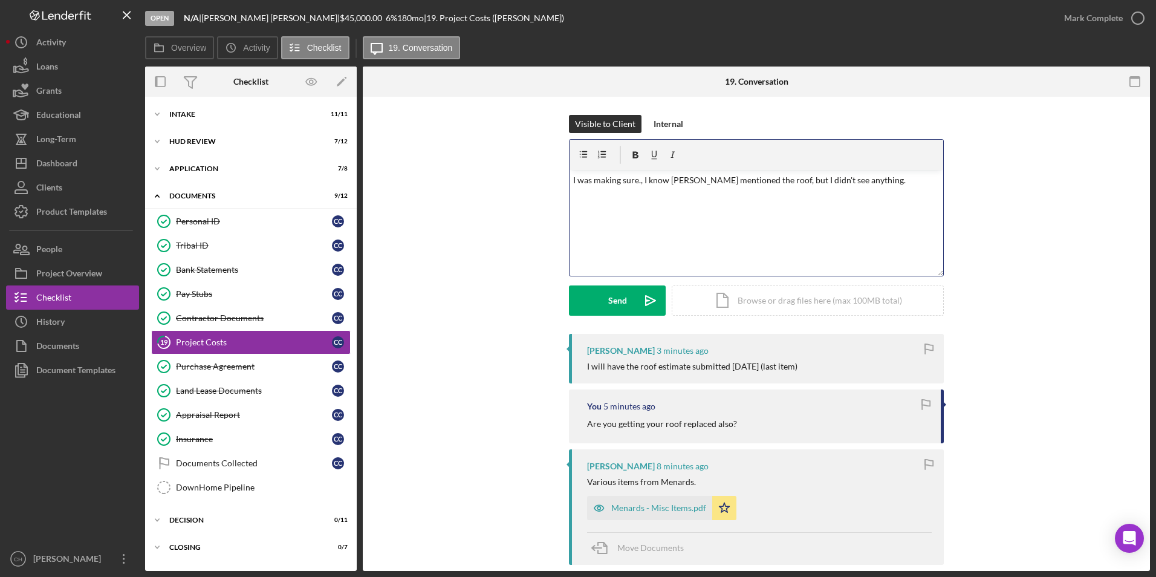
click at [731, 218] on div "v Color teal Color pink Remove color Add row above Add row below Add column bef…" at bounding box center [756, 223] width 374 height 106
click at [618, 297] on div "Send" at bounding box center [617, 300] width 19 height 30
